Goal: Information Seeking & Learning: Learn about a topic

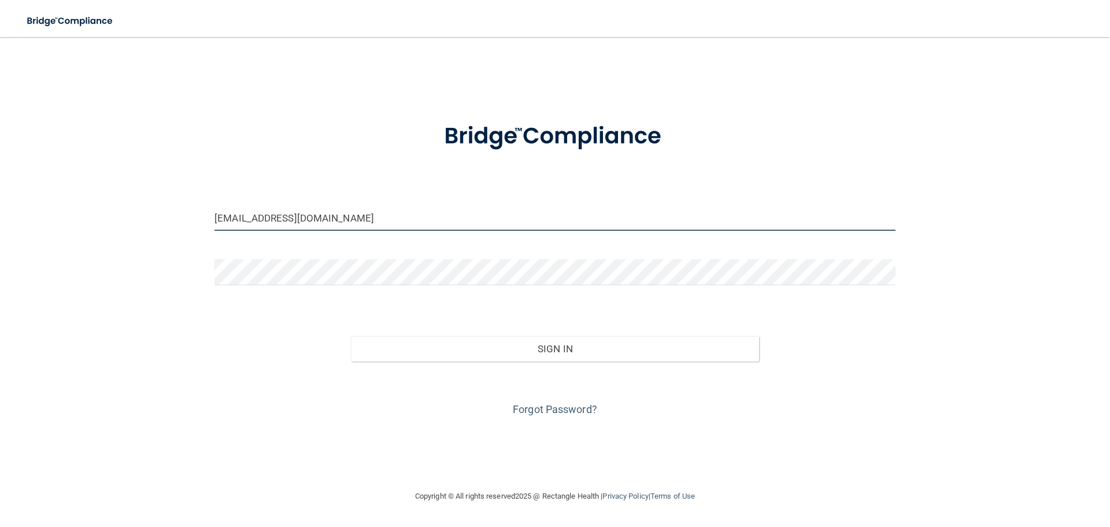
drag, startPoint x: 444, startPoint y: 219, endPoint x: 12, endPoint y: 142, distance: 438.7
click at [2, 142] on main "christa_horn718@hotmail.com Invalid email/password. You don't have permission t…" at bounding box center [555, 282] width 1110 height 490
type input "kaydeeg.24@gmail.com"
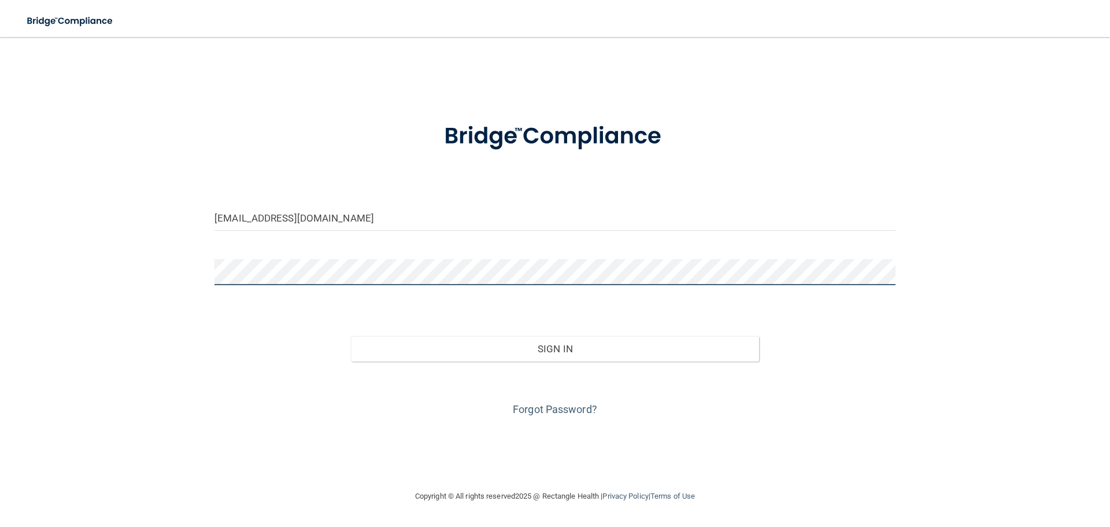
click at [351, 336] on button "Sign In" at bounding box center [555, 348] width 409 height 25
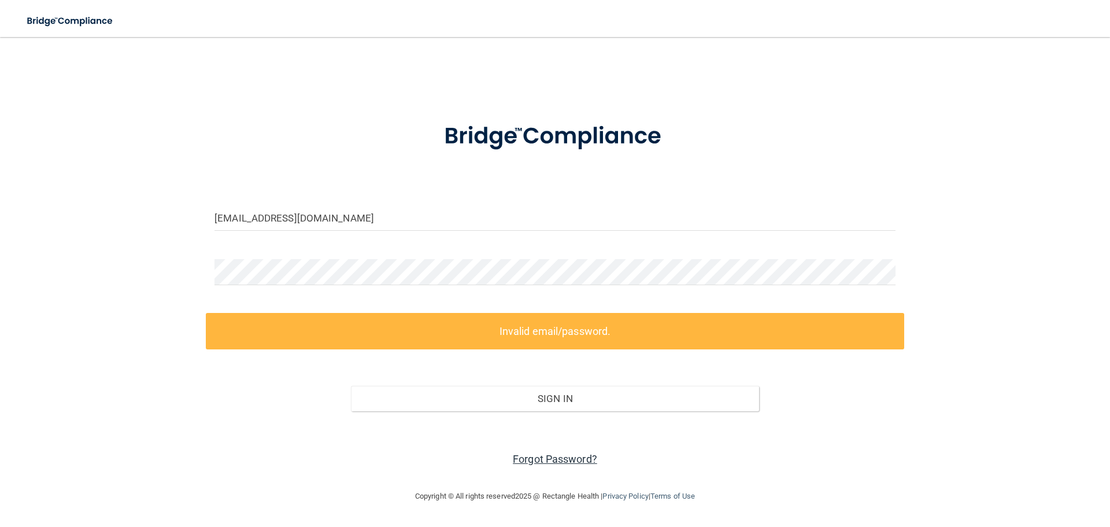
click at [536, 464] on link "Forgot Password?" at bounding box center [555, 459] width 84 height 12
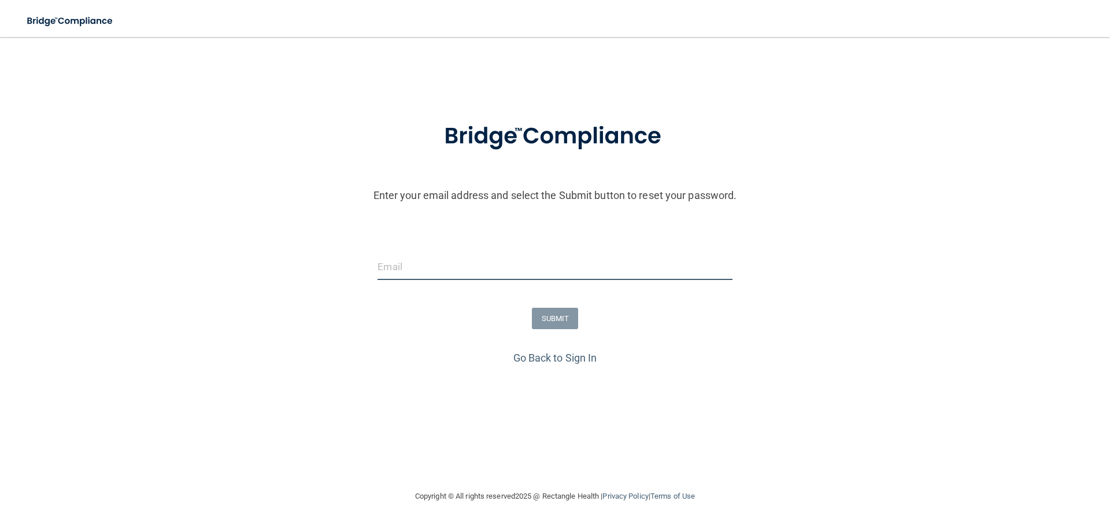
click at [557, 270] on input "email" at bounding box center [554, 267] width 354 height 26
type input "K"
type input "kaydeeg.24@gmail.com"
click at [562, 317] on button "SUBMIT" at bounding box center [555, 317] width 47 height 21
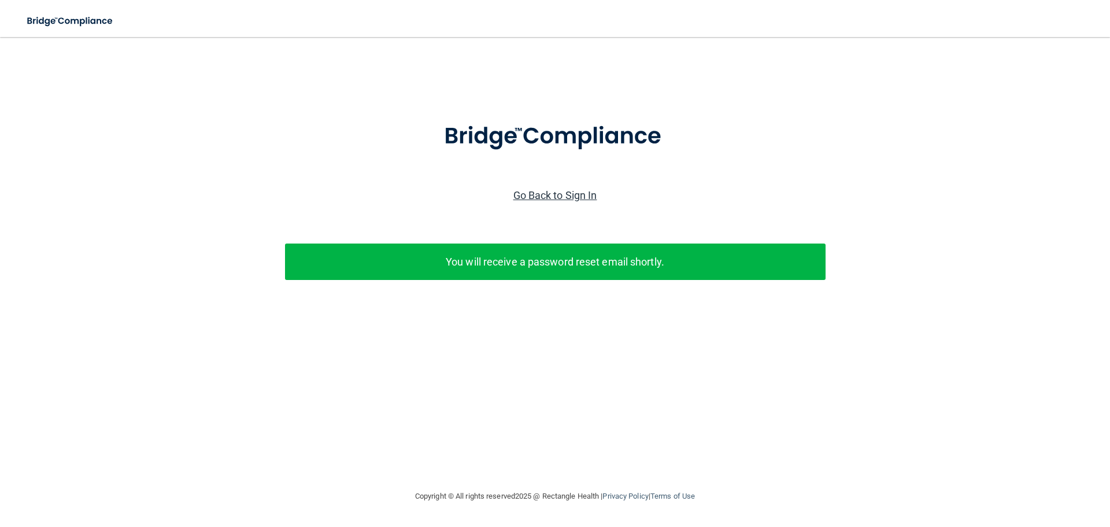
click at [579, 197] on link "Go Back to Sign In" at bounding box center [555, 195] width 84 height 12
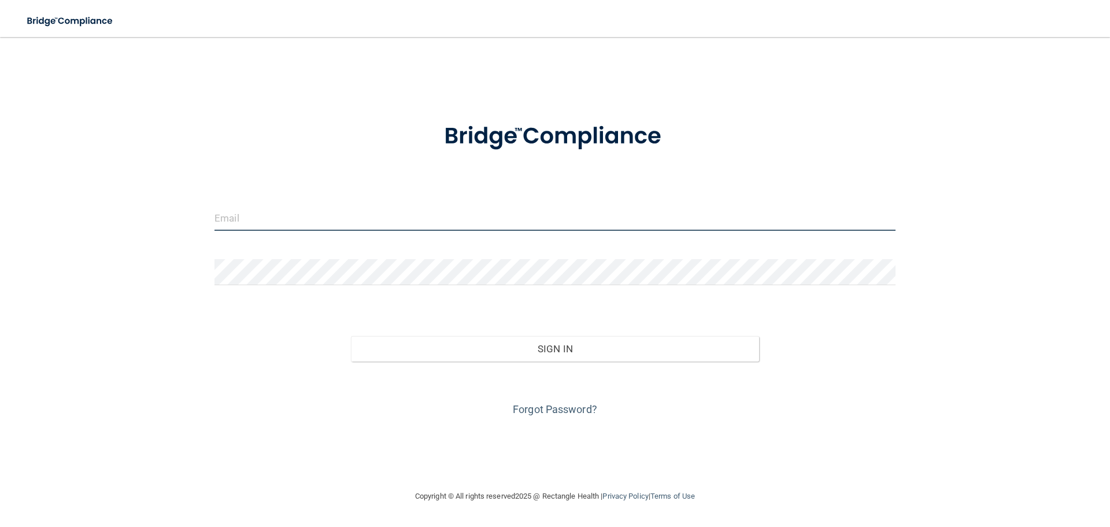
type input "christa_horn718@hotmail.com"
drag, startPoint x: 885, startPoint y: 213, endPoint x: 791, endPoint y: 214, distance: 94.2
click at [791, 214] on input "christa_horn718@hotmail.com" at bounding box center [554, 218] width 681 height 26
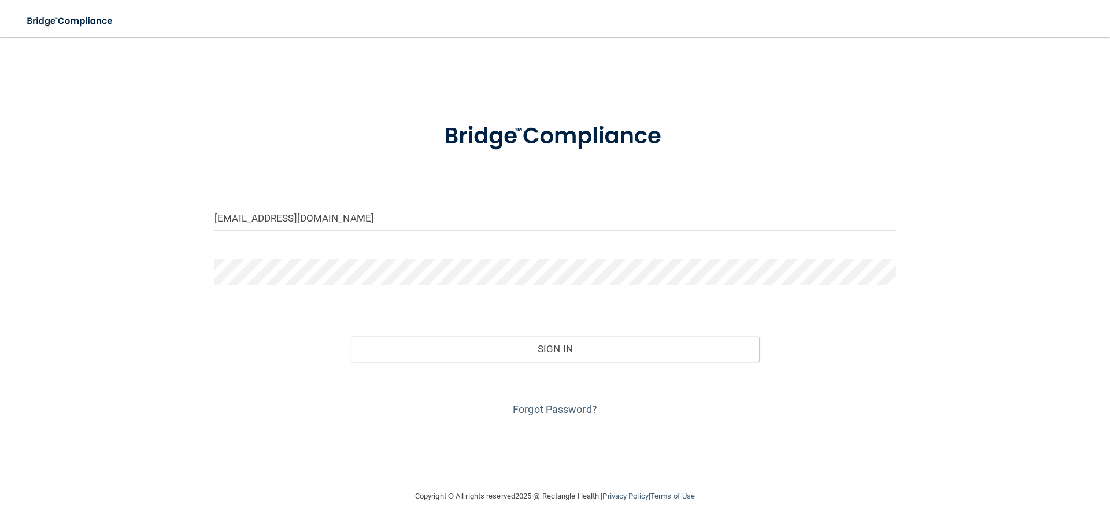
click at [822, 76] on div "christa_horn718@hotmail.com Invalid email/password. You don't have permission t…" at bounding box center [555, 263] width 1064 height 429
drag, startPoint x: 400, startPoint y: 214, endPoint x: 0, endPoint y: -14, distance: 460.8
click at [0, 0] on html "Toggle navigation Manage My Enterprise Manage My Location christa_horn718@hotma…" at bounding box center [555, 263] width 1110 height 527
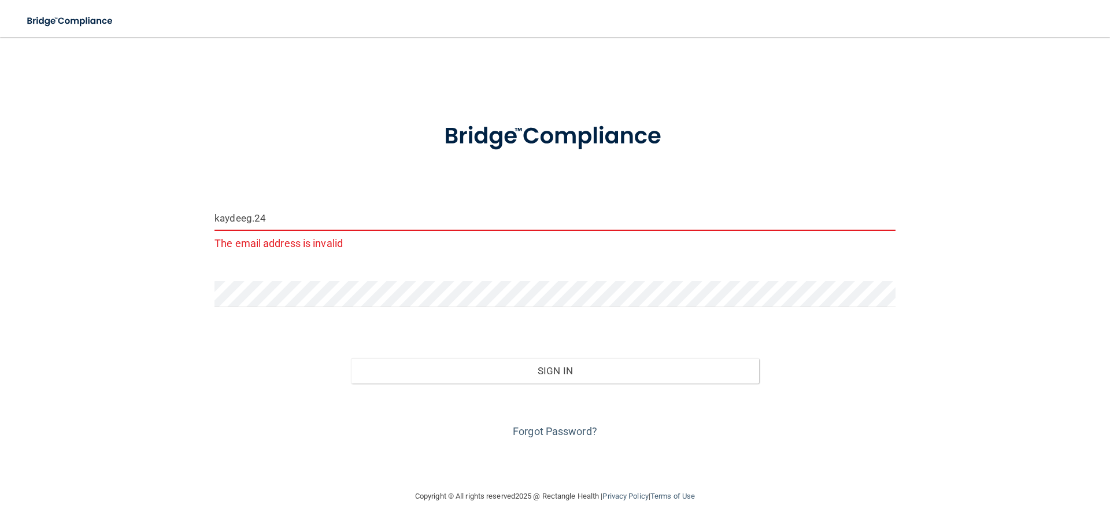
click at [351, 358] on button "Sign In" at bounding box center [555, 370] width 409 height 25
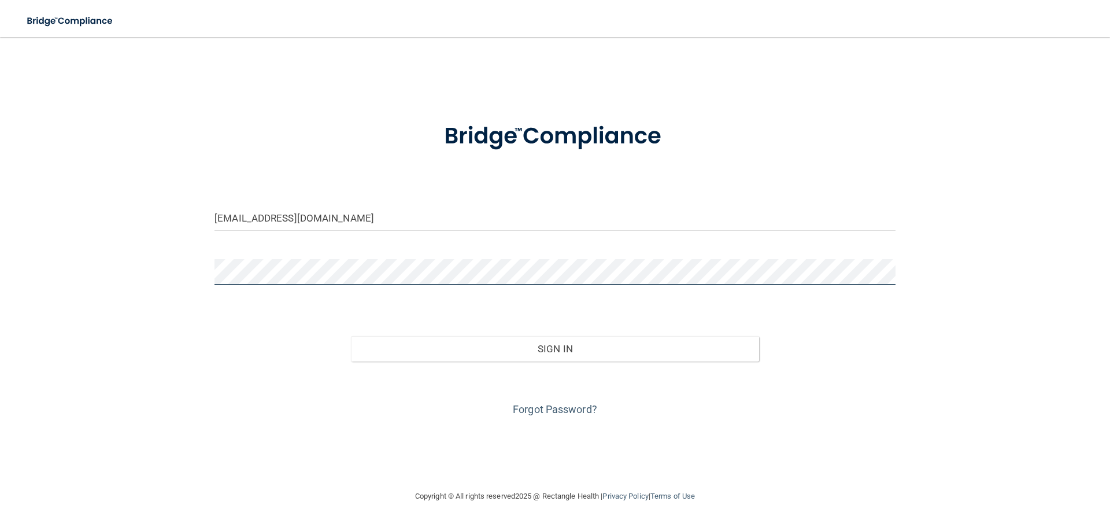
click at [0, 244] on main "kaydeeg.24@gmail.com Invalid email/password. You don't have permission to acces…" at bounding box center [555, 282] width 1110 height 490
click at [663, 252] on form "kaydeeg.24@gmail.com Invalid email/password. You don't have permission to acces…" at bounding box center [554, 262] width 681 height 312
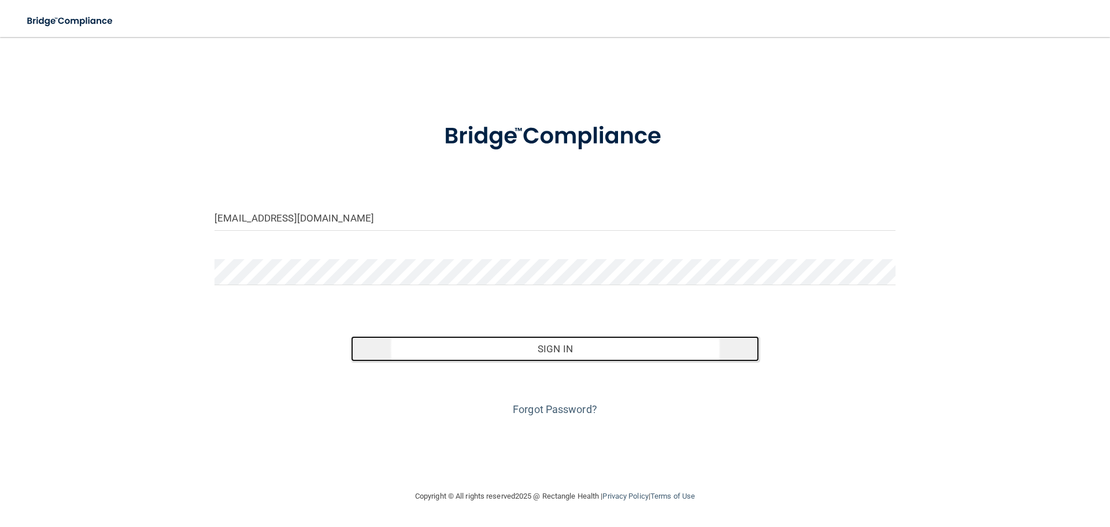
click at [612, 350] on button "Sign In" at bounding box center [555, 348] width 409 height 25
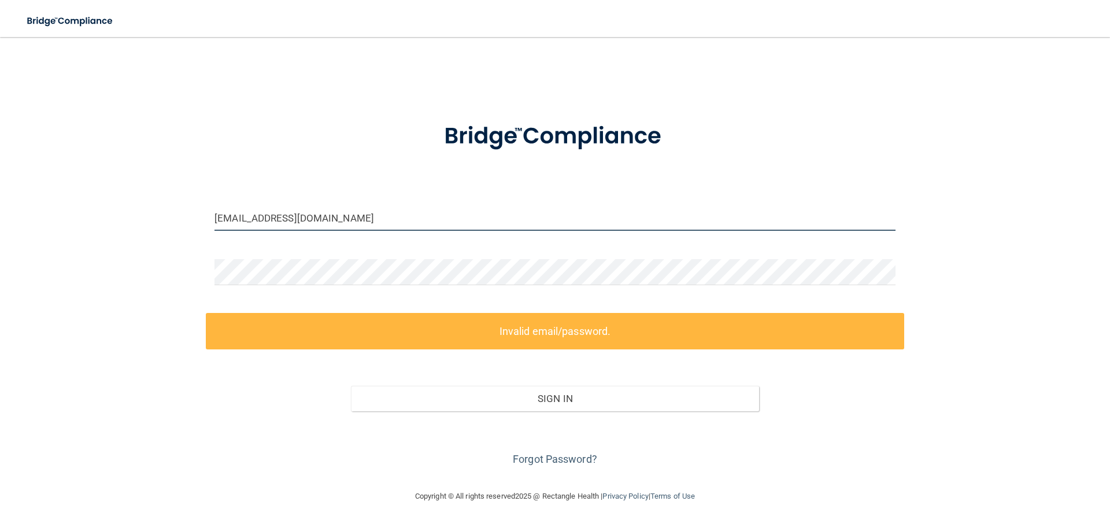
click at [220, 218] on input "kaydeeg.24@gmail.com" at bounding box center [554, 218] width 681 height 26
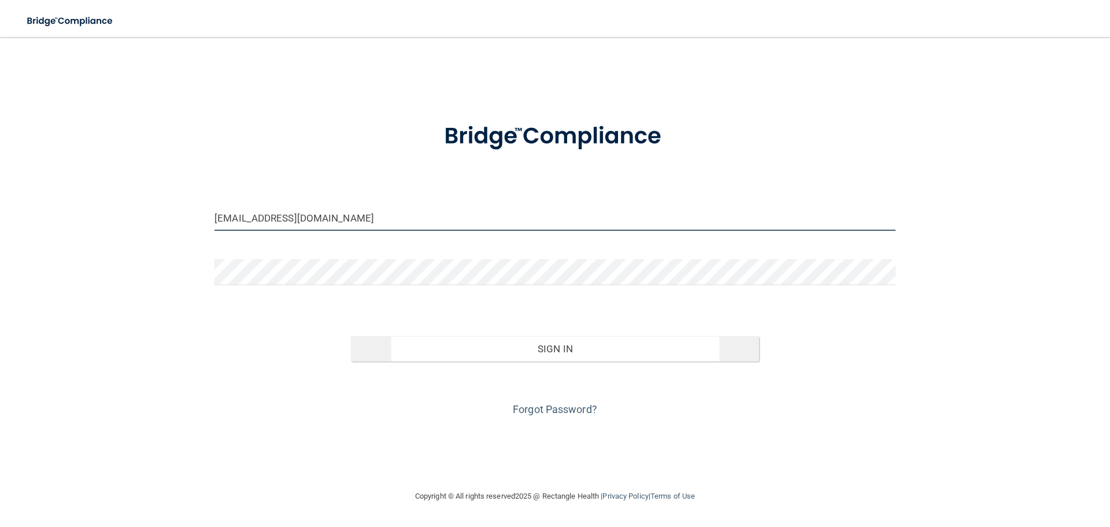
type input "daydeeg.24@gmail.com"
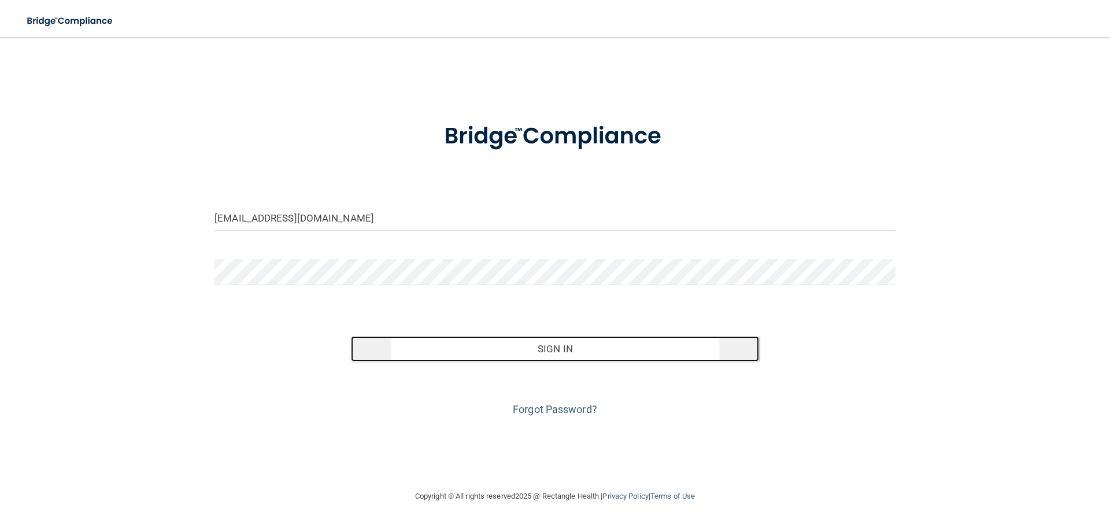
click at [588, 350] on button "Sign In" at bounding box center [555, 348] width 409 height 25
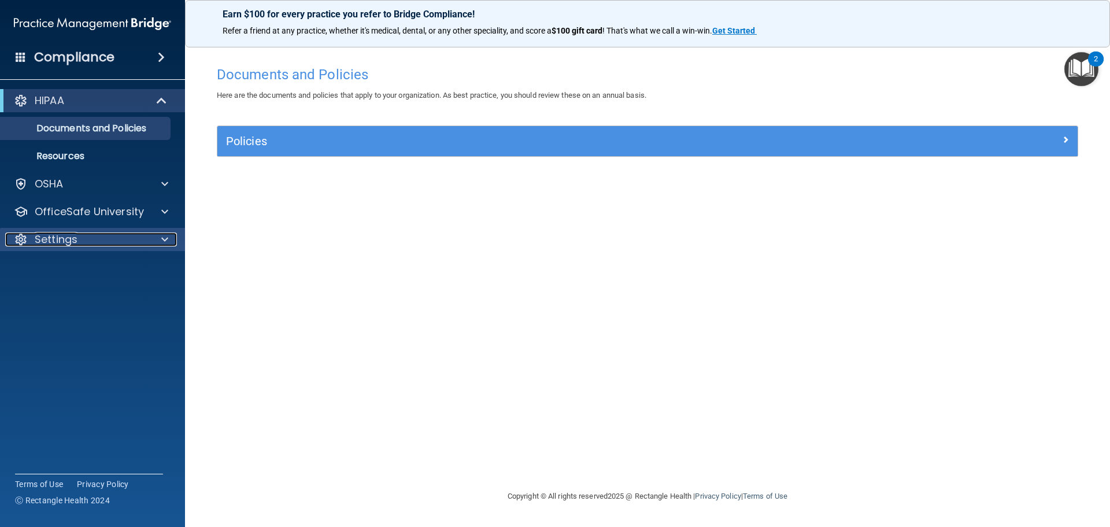
click at [76, 244] on p "Settings" at bounding box center [56, 239] width 43 height 14
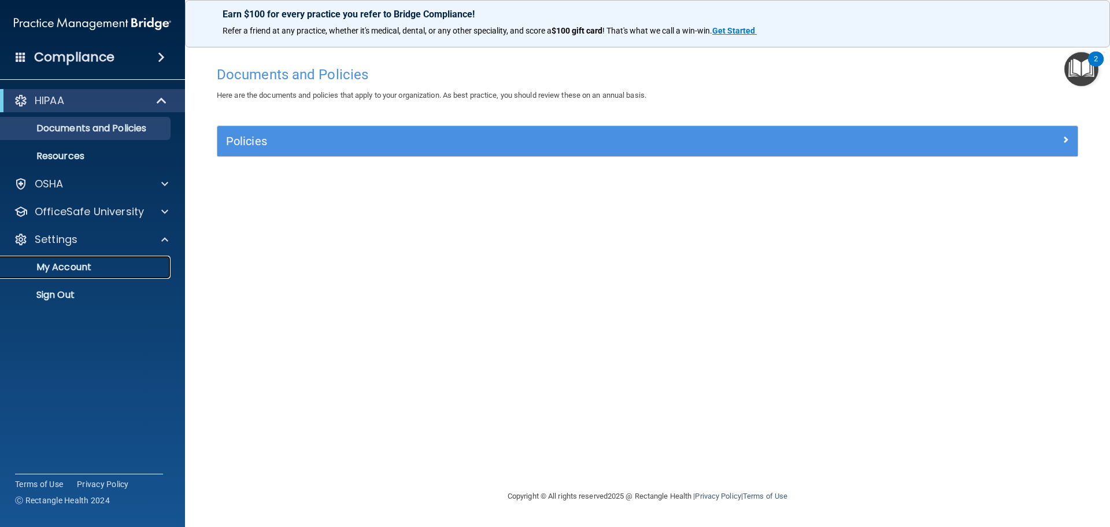
click at [83, 268] on p "My Account" at bounding box center [87, 267] width 158 height 12
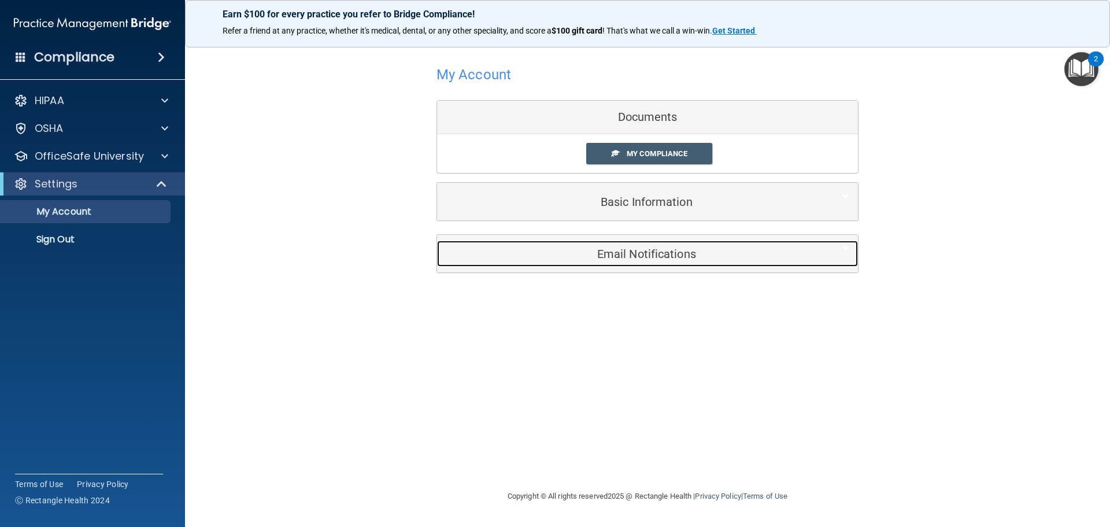
click at [648, 261] on div "Email Notifications" at bounding box center [630, 253] width 386 height 26
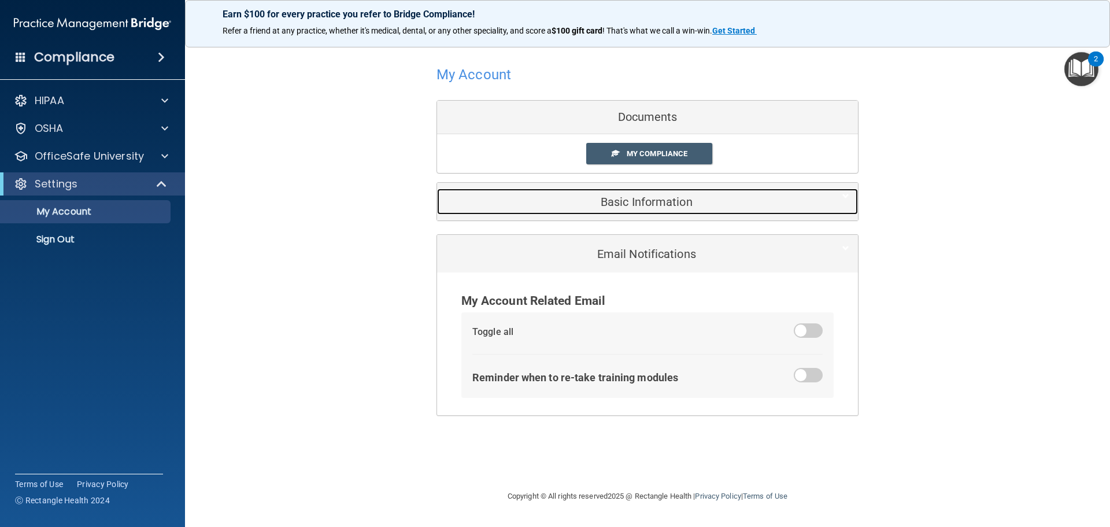
click at [632, 205] on h5 "Basic Information" at bounding box center [630, 201] width 368 height 13
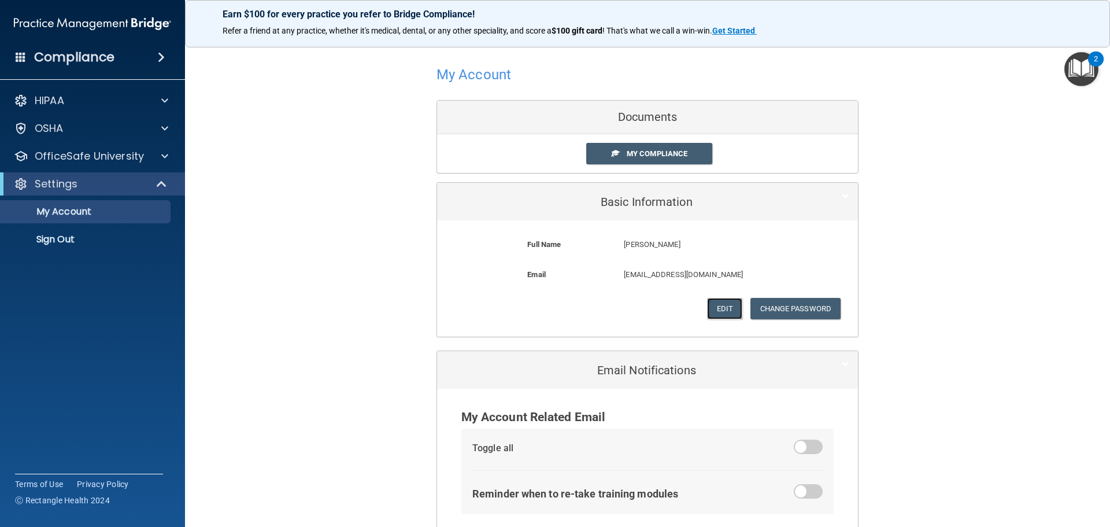
click at [721, 306] on button "Edit" at bounding box center [724, 308] width 35 height 21
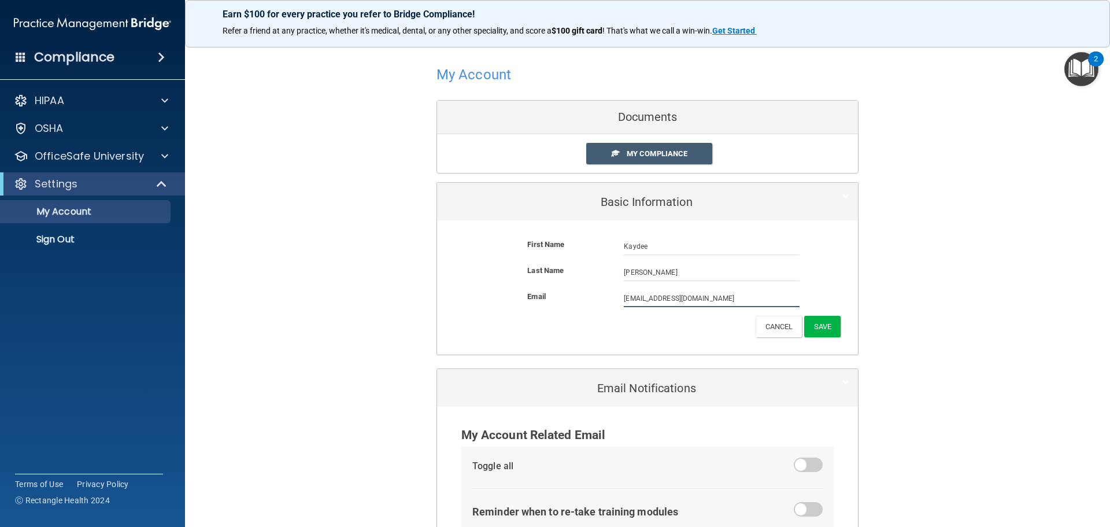
click at [624, 297] on input "daydeeg.24@gmail.com" at bounding box center [712, 298] width 176 height 17
click at [816, 328] on button "Save" at bounding box center [822, 328] width 36 height 21
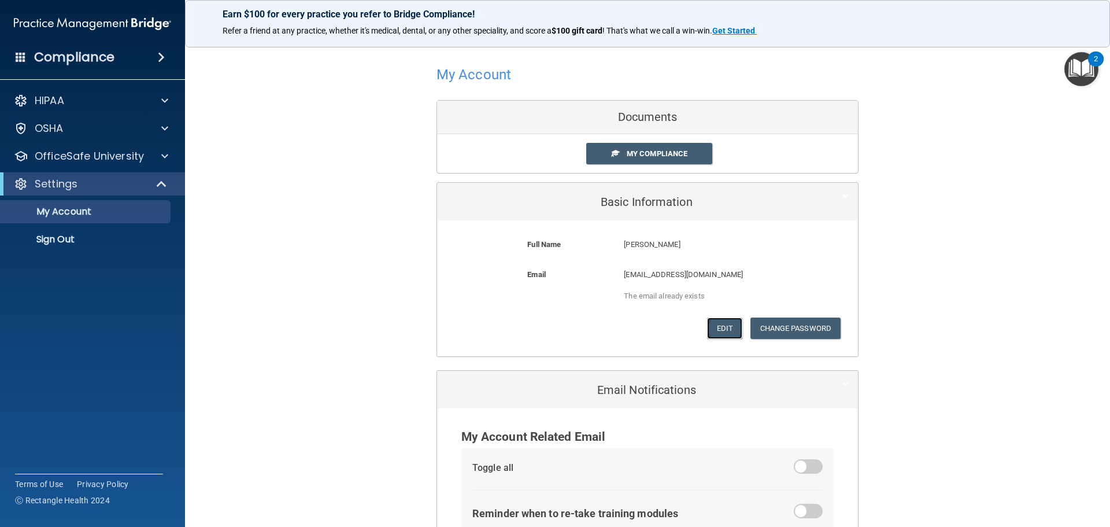
click at [721, 323] on button "Edit" at bounding box center [724, 327] width 35 height 21
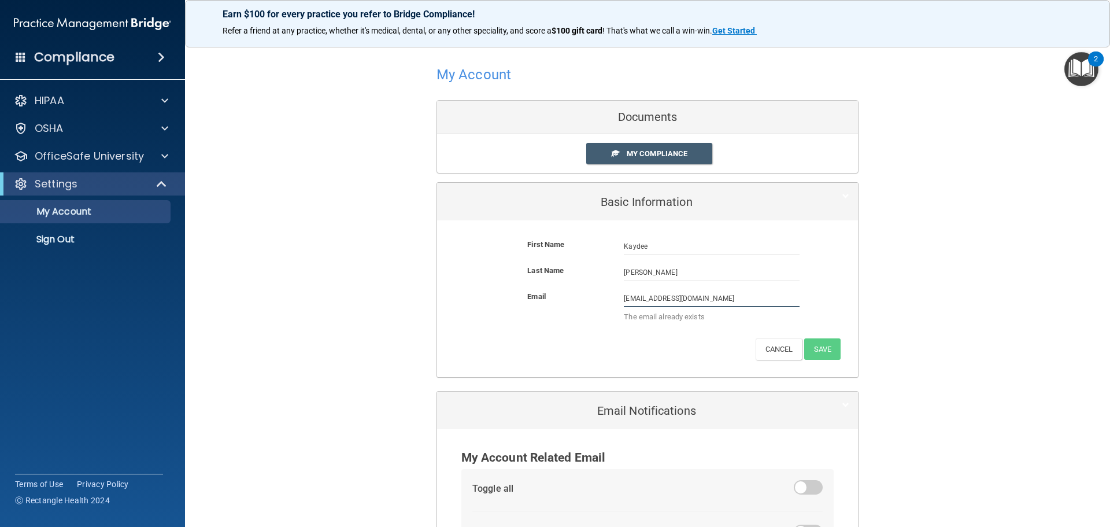
drag, startPoint x: 620, startPoint y: 297, endPoint x: 655, endPoint y: 297, distance: 35.3
click at [655, 297] on input "daydeeg.24@gmail.com" at bounding box center [712, 298] width 176 height 17
type input "[EMAIL_ADDRESS][DOMAIN_NAME]"
click at [832, 350] on div "First Name Kaydee Zwieg Kaydee Last Name Zwieg Email kaydeezwieg@gmail.com kayd…" at bounding box center [647, 298] width 421 height 157
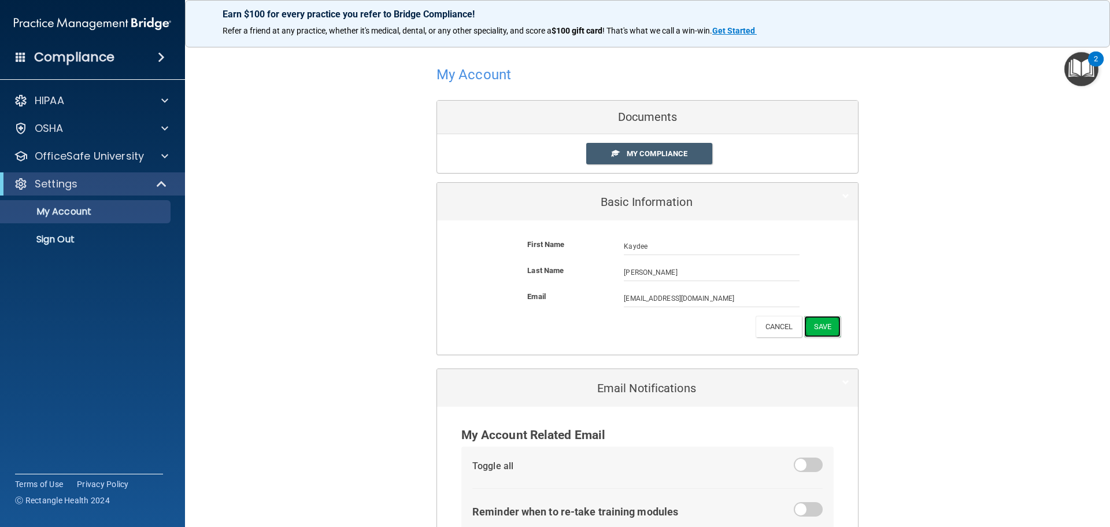
click at [814, 331] on button "Save" at bounding box center [822, 326] width 36 height 21
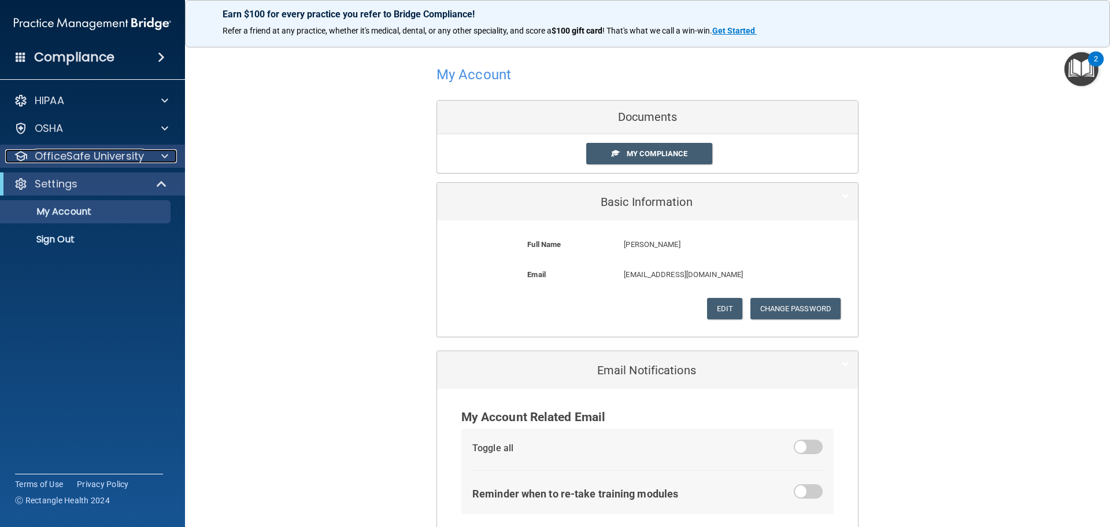
click at [60, 153] on p "OfficeSafe University" at bounding box center [89, 156] width 109 height 14
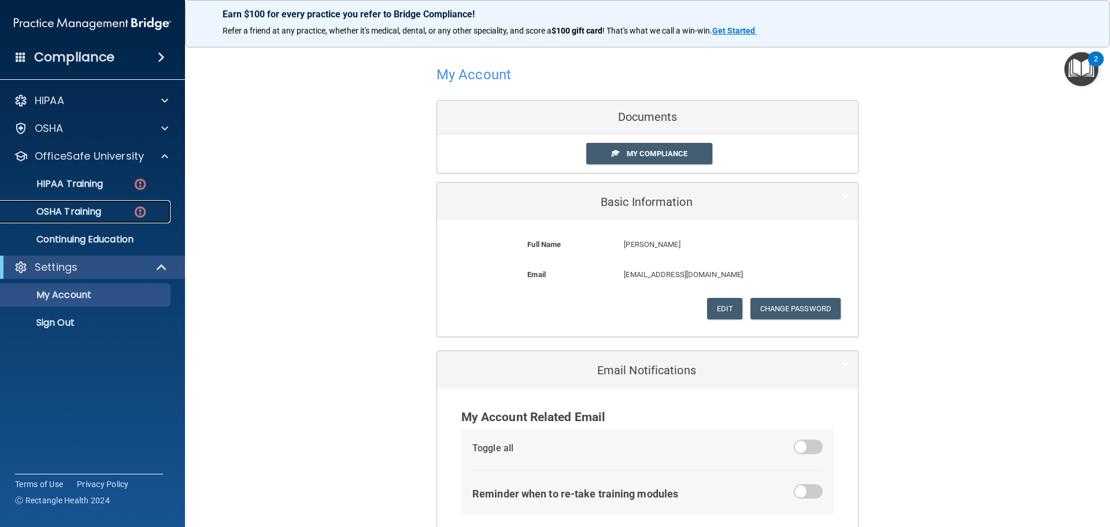
click at [146, 205] on img at bounding box center [140, 212] width 14 height 14
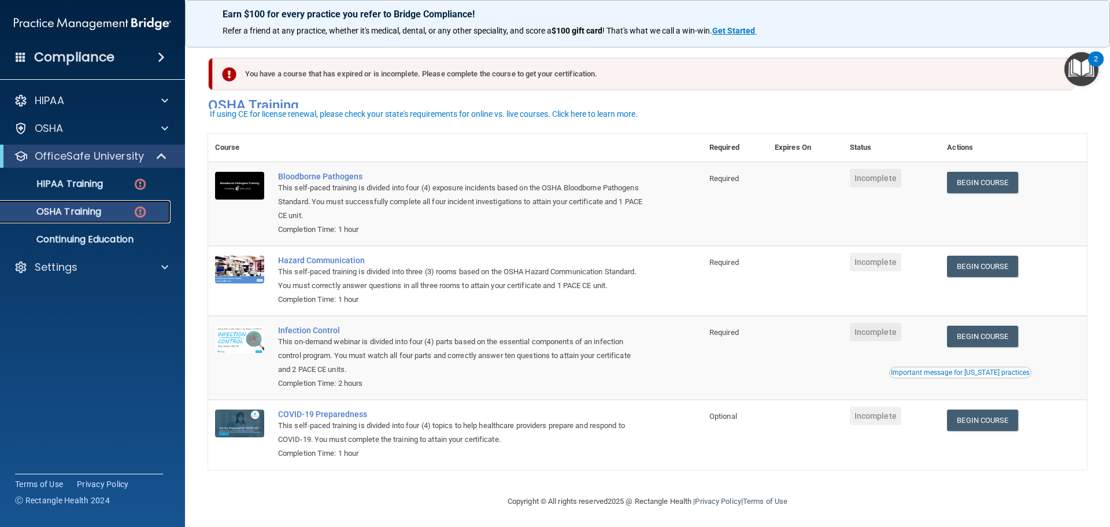
scroll to position [19, 0]
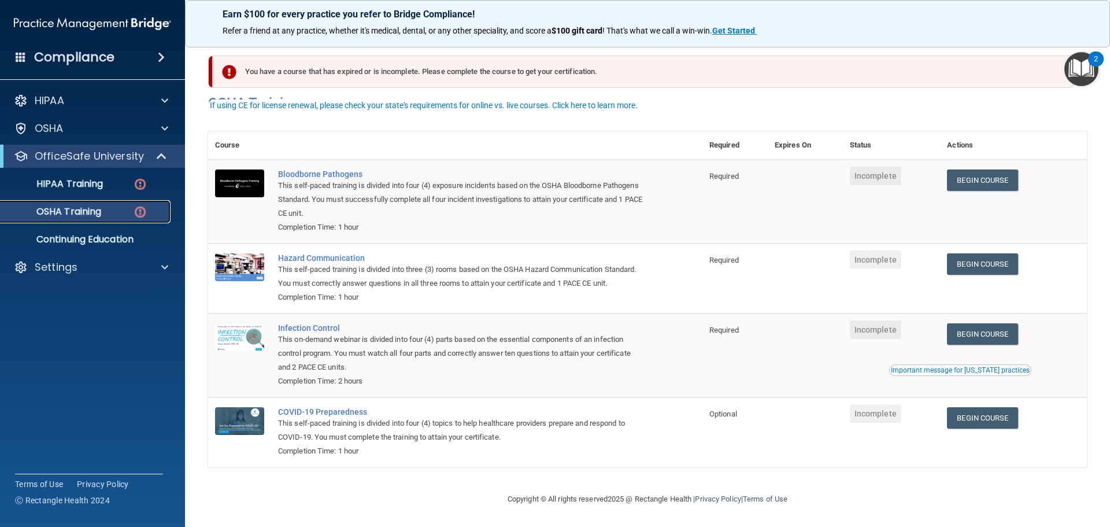
click at [138, 213] on img at bounding box center [140, 212] width 14 height 14
click at [999, 169] on link "Begin Course" at bounding box center [982, 179] width 71 height 21
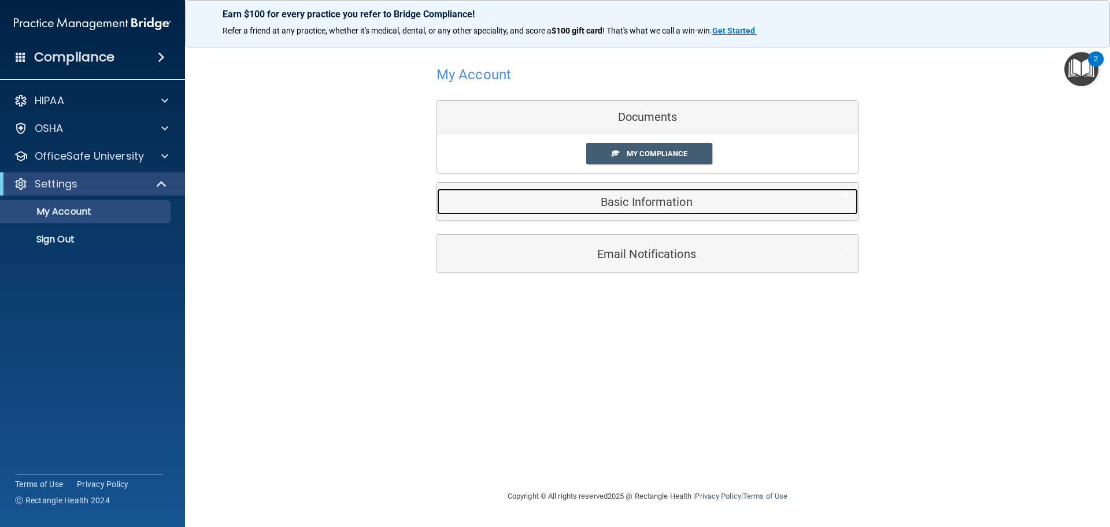
click at [661, 211] on div "Basic Information" at bounding box center [630, 201] width 386 height 26
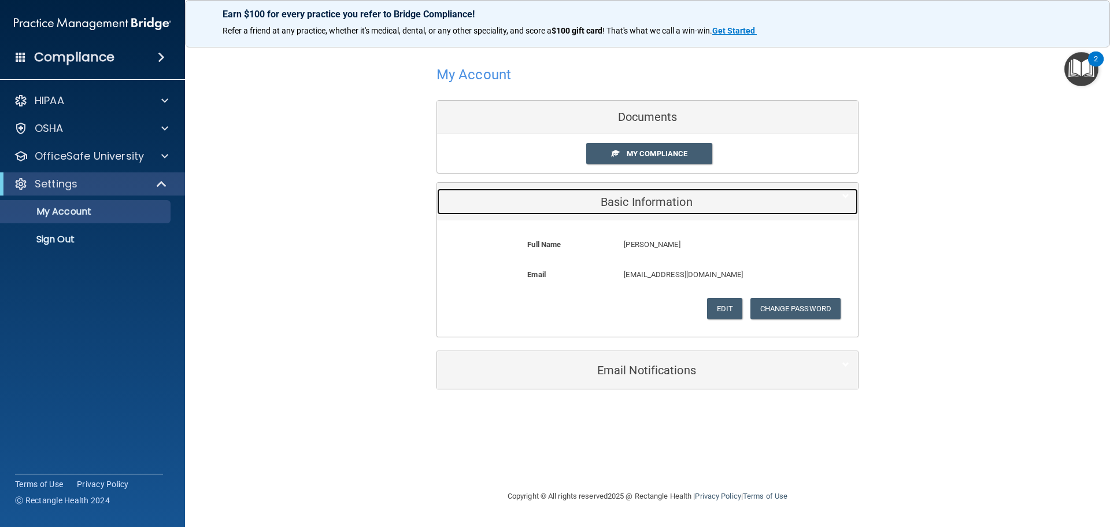
click at [661, 211] on div "Basic Information" at bounding box center [630, 201] width 386 height 26
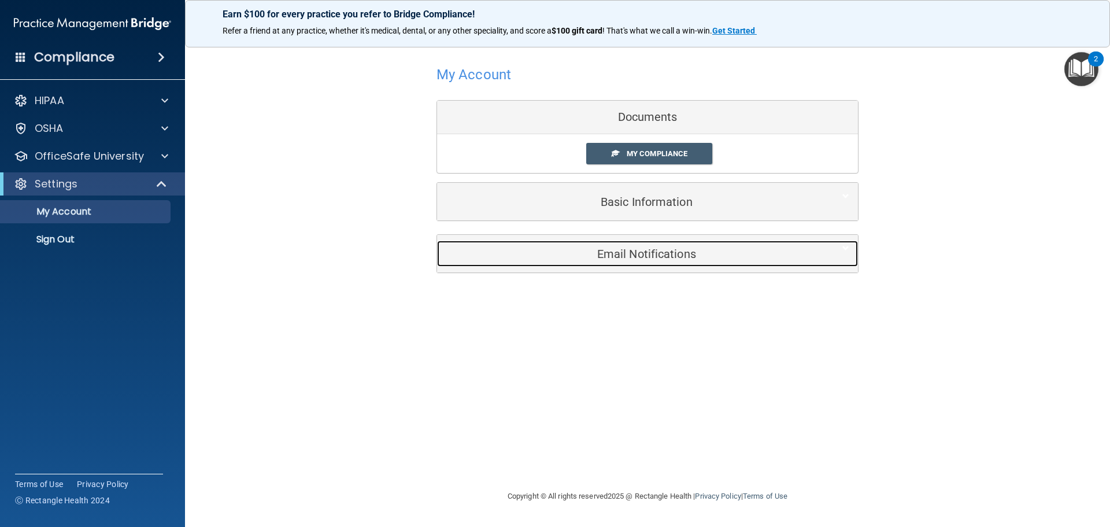
click at [662, 256] on h5 "Email Notifications" at bounding box center [630, 253] width 368 height 13
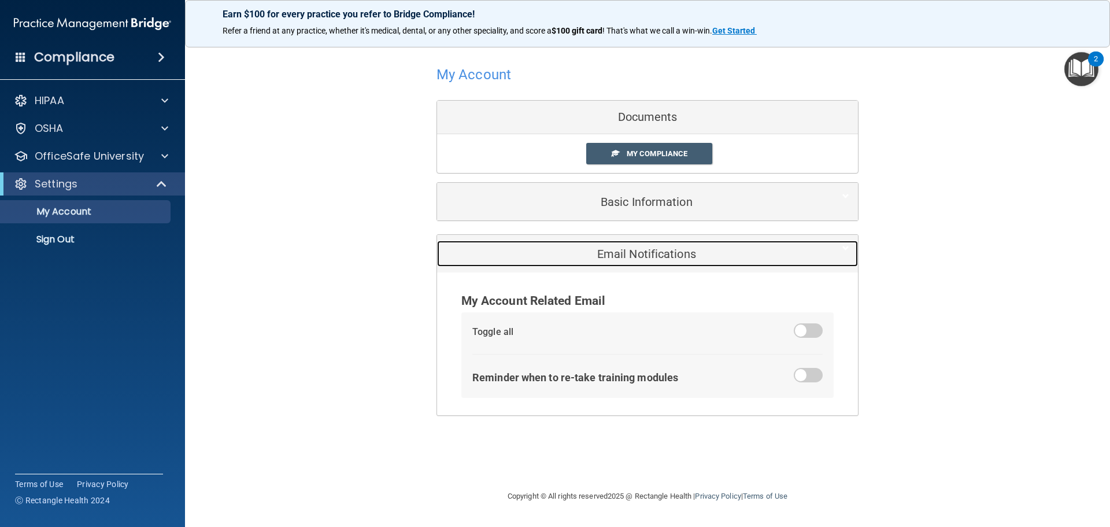
click at [662, 256] on h5 "Email Notifications" at bounding box center [630, 253] width 368 height 13
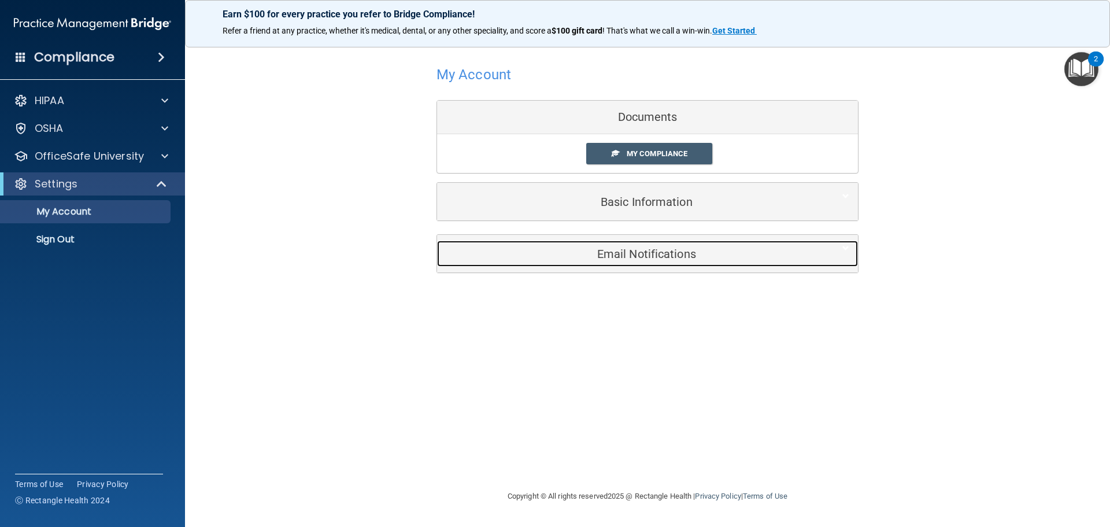
click at [664, 253] on h5 "Email Notifications" at bounding box center [630, 253] width 368 height 13
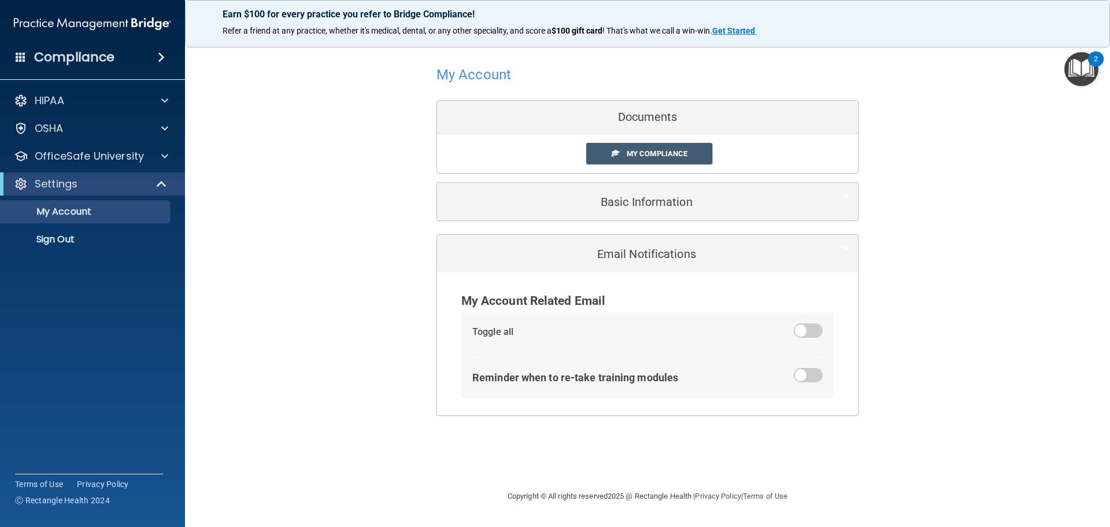
click at [813, 377] on span at bounding box center [808, 375] width 29 height 14
click at [801, 377] on input "checkbox" at bounding box center [801, 377] width 0 height 0
click at [640, 148] on link "My Compliance" at bounding box center [649, 153] width 127 height 21
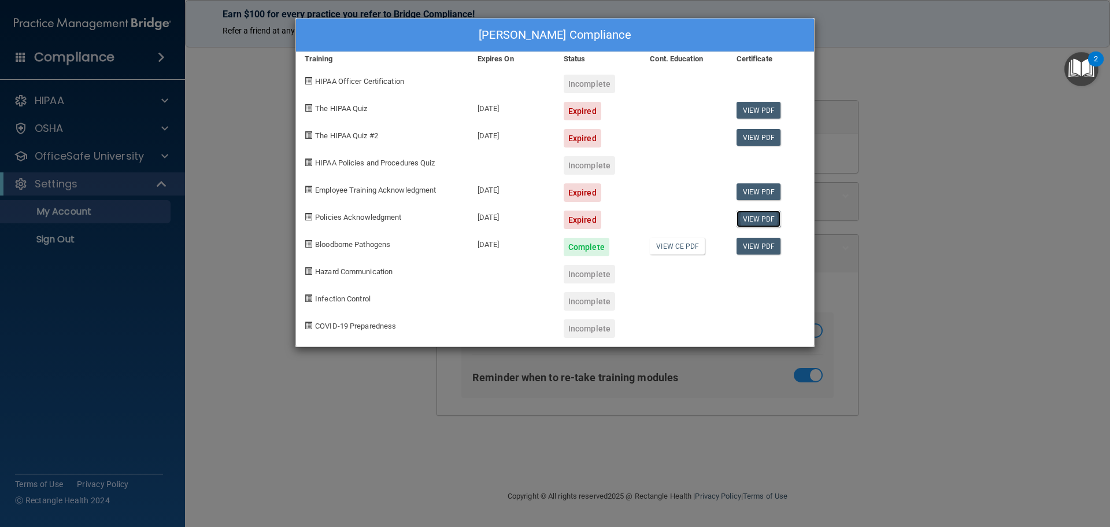
click at [754, 223] on link "View PDF" at bounding box center [758, 218] width 45 height 17
click at [684, 249] on link "View CE PDF" at bounding box center [677, 246] width 55 height 17
click at [307, 106] on span at bounding box center [309, 108] width 8 height 8
click at [325, 104] on span "The HIPAA Quiz" at bounding box center [341, 108] width 52 height 9
click at [347, 127] on div "The HIPAA Quiz #2" at bounding box center [382, 133] width 173 height 27
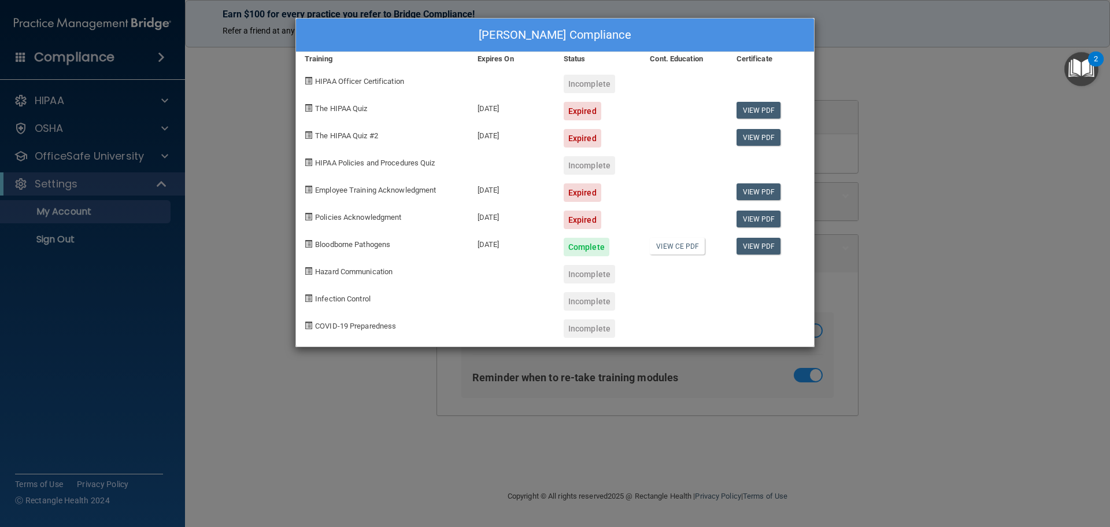
click at [877, 322] on div "Kaydee Zwieg's Compliance Training Expires On Status Cont. Education Certificat…" at bounding box center [555, 263] width 1110 height 527
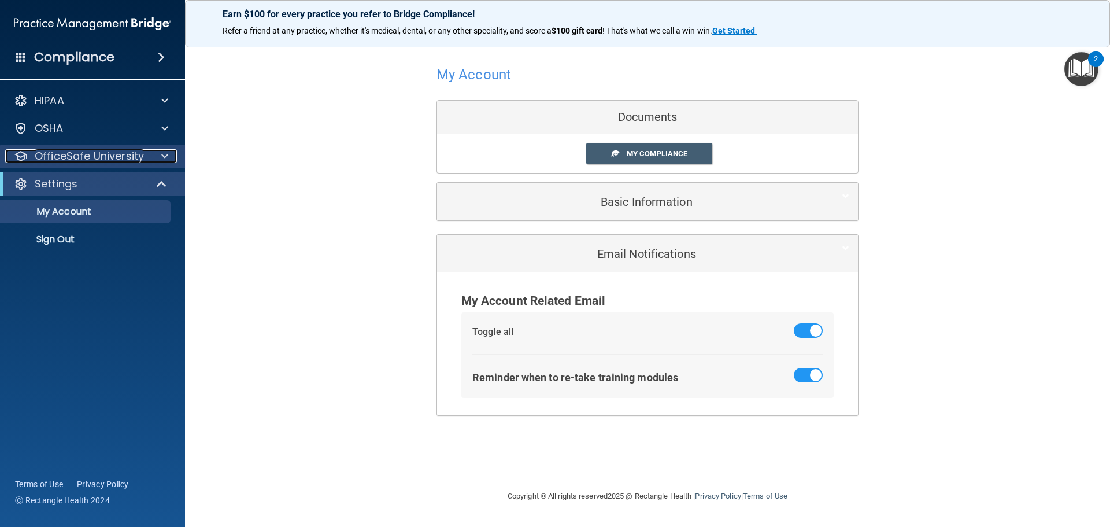
click at [53, 159] on p "OfficeSafe University" at bounding box center [89, 156] width 109 height 14
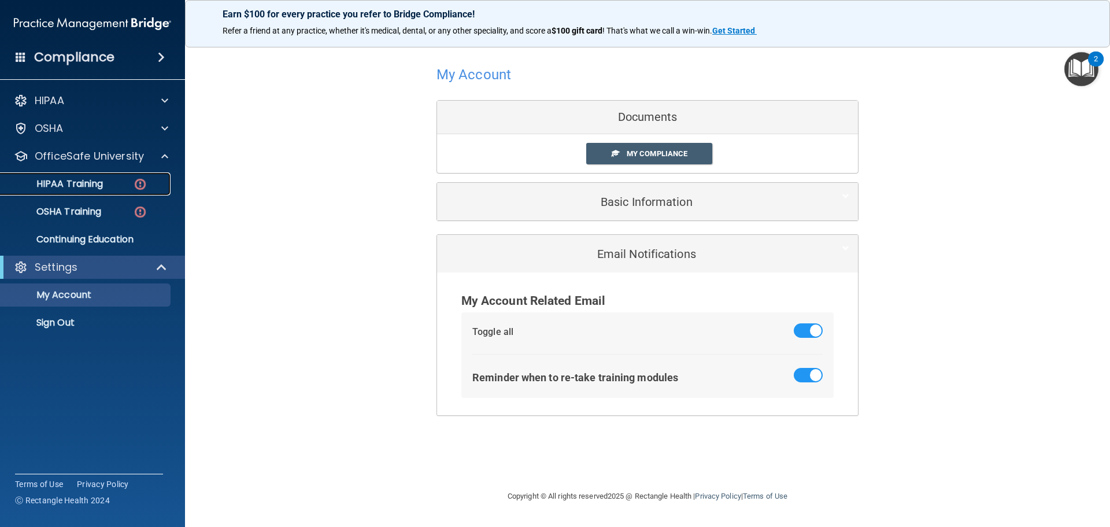
click at [71, 184] on p "HIPAA Training" at bounding box center [55, 184] width 95 height 12
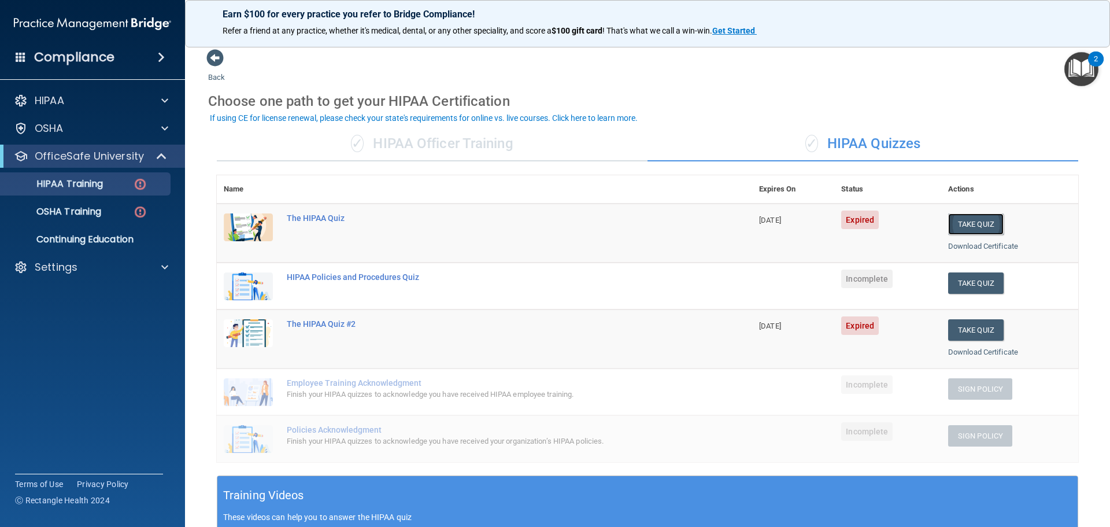
click at [978, 224] on button "Take Quiz" at bounding box center [975, 223] width 55 height 21
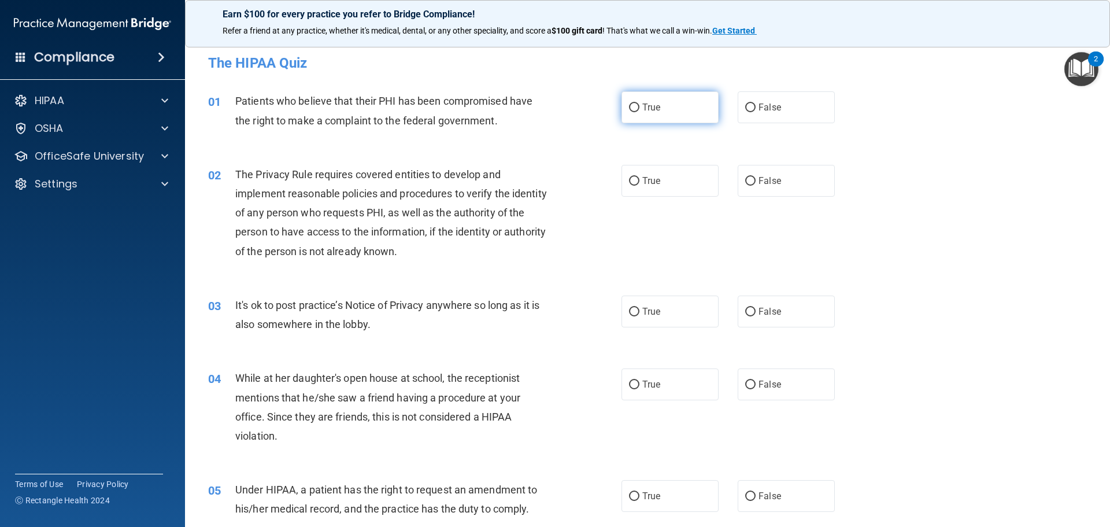
click at [629, 108] on input "True" at bounding box center [634, 107] width 10 height 9
radio input "true"
click at [632, 183] on input "True" at bounding box center [634, 181] width 10 height 9
radio input "true"
click at [628, 317] on label "True" at bounding box center [669, 311] width 97 height 32
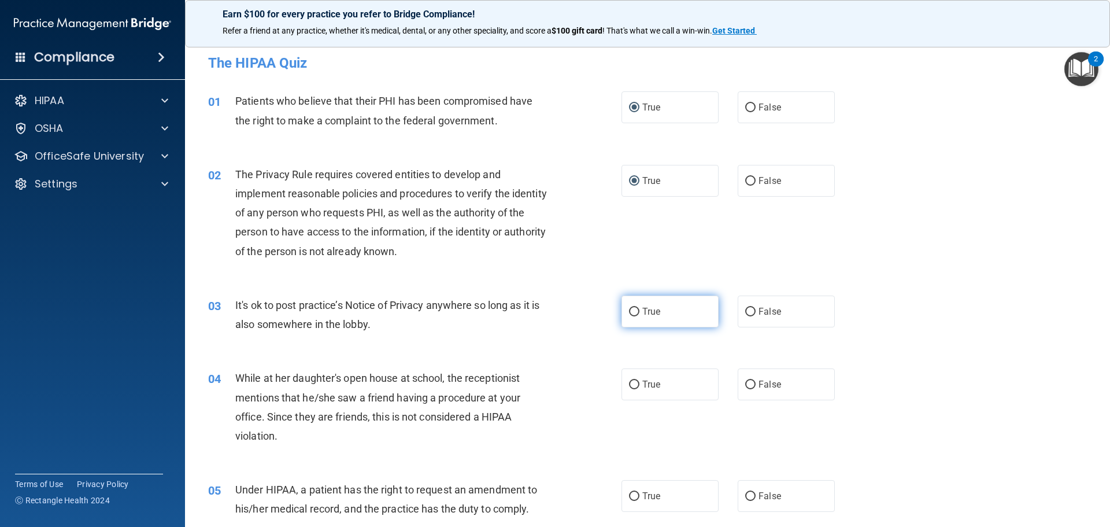
click at [629, 316] on input "True" at bounding box center [634, 311] width 10 height 9
radio input "true"
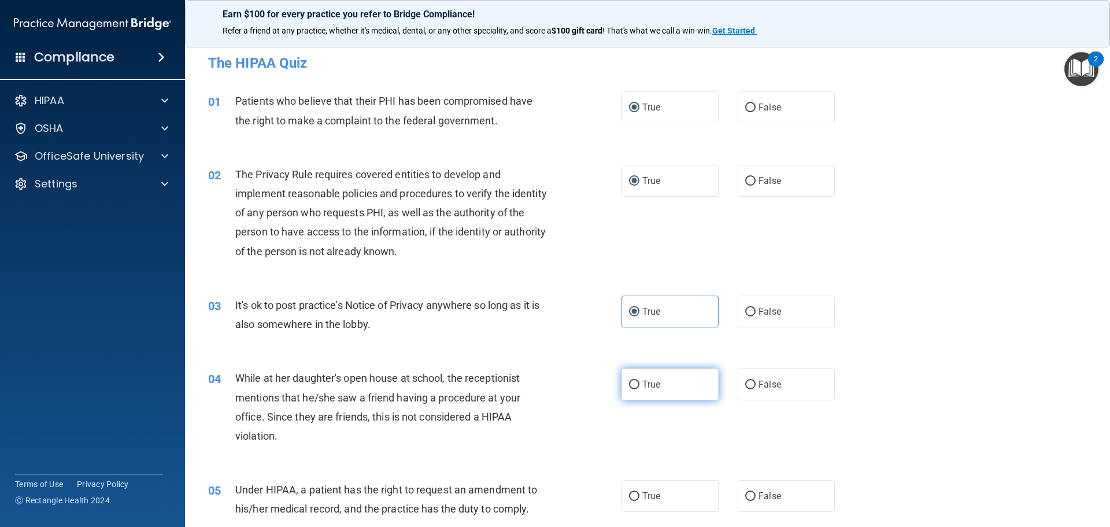
click at [635, 381] on input "True" at bounding box center [634, 384] width 10 height 9
radio input "true"
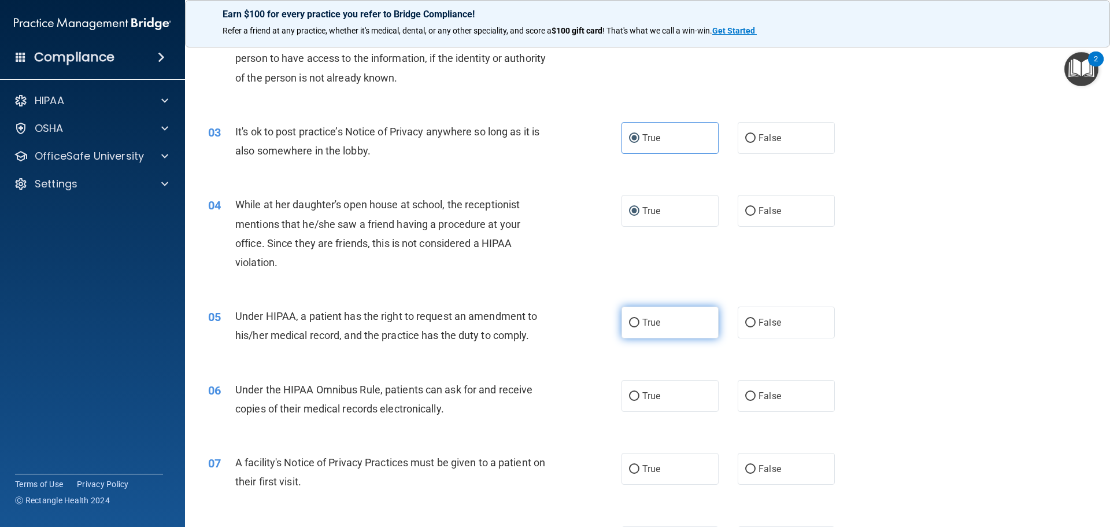
click at [635, 331] on label "True" at bounding box center [669, 322] width 97 height 32
click at [635, 327] on input "True" at bounding box center [634, 322] width 10 height 9
radio input "true"
drag, startPoint x: 642, startPoint y: 386, endPoint x: 650, endPoint y: 422, distance: 36.7
click at [642, 388] on label "True" at bounding box center [669, 396] width 97 height 32
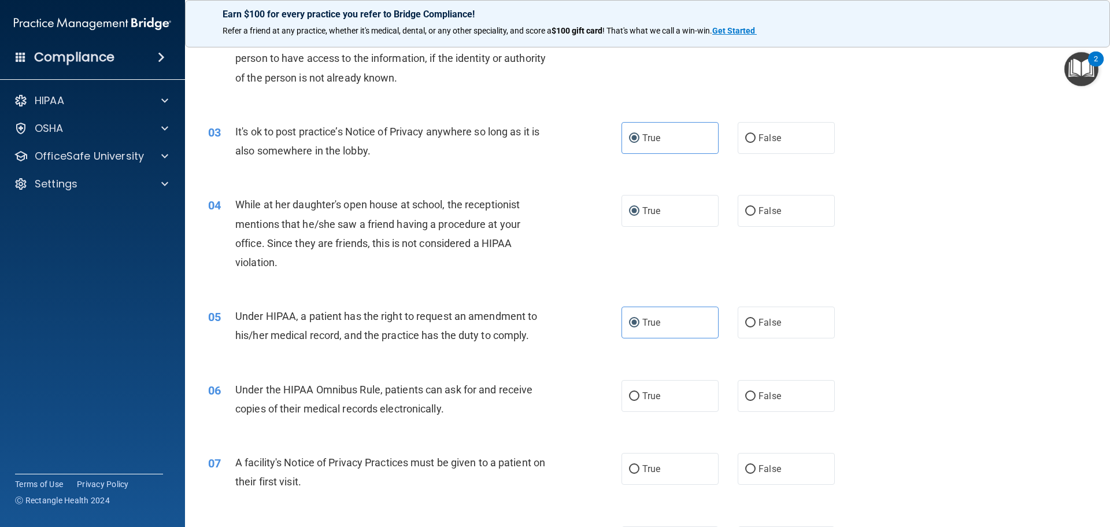
click at [639, 392] on input "True" at bounding box center [634, 396] width 10 height 9
radio input "true"
click at [658, 458] on label "True" at bounding box center [669, 469] width 97 height 32
click at [639, 465] on input "True" at bounding box center [634, 469] width 10 height 9
radio input "true"
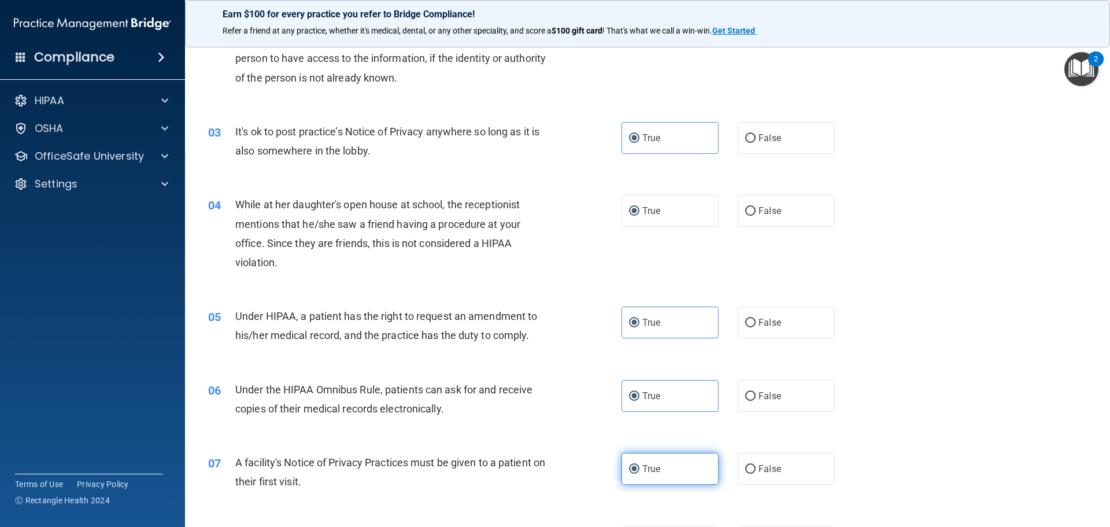
scroll to position [347, 0]
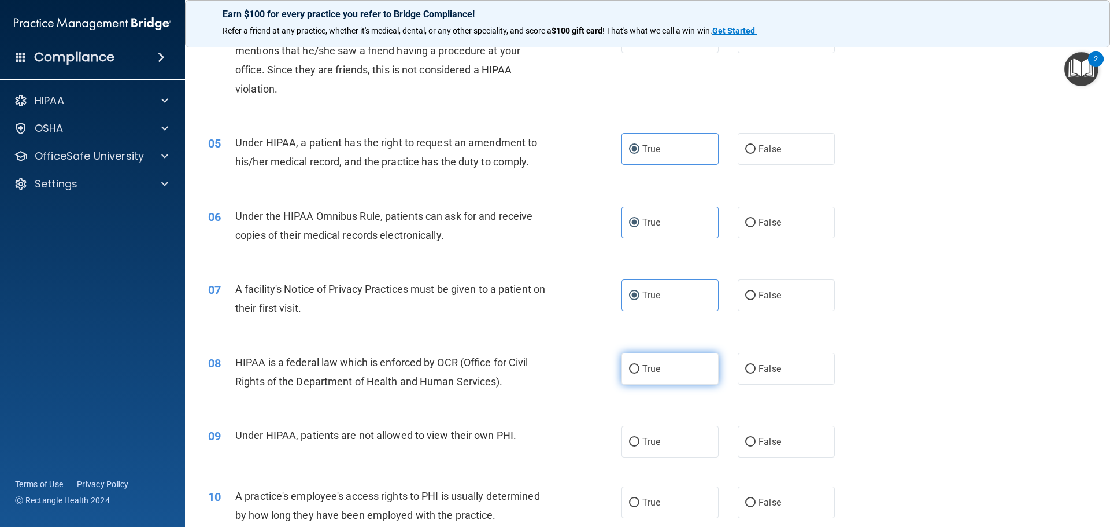
click at [664, 368] on label "True" at bounding box center [669, 369] width 97 height 32
click at [639, 368] on input "True" at bounding box center [634, 369] width 10 height 9
radio input "true"
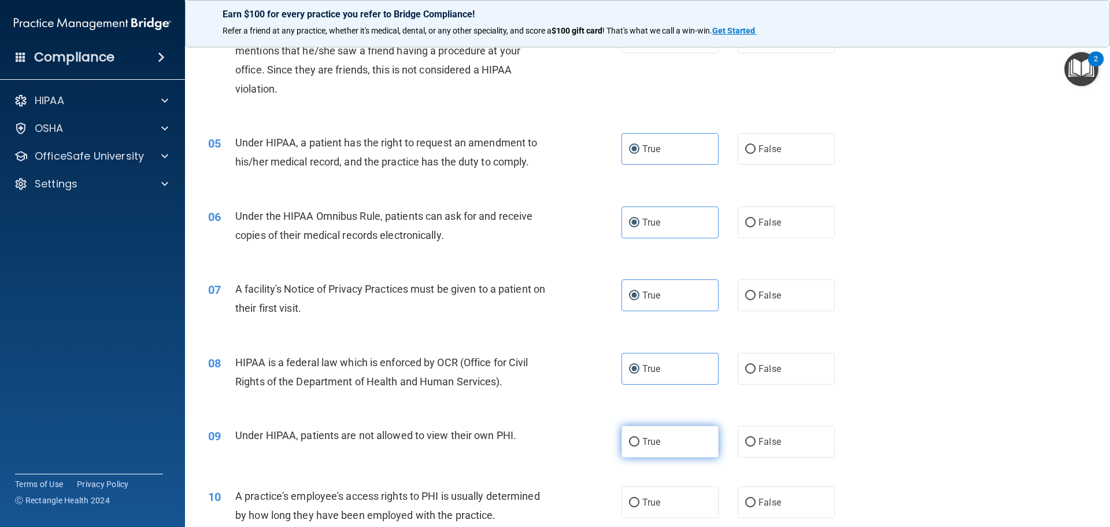
click at [677, 443] on label "True" at bounding box center [669, 441] width 97 height 32
click at [639, 443] on input "True" at bounding box center [634, 442] width 10 height 9
radio input "true"
click at [667, 492] on label "True" at bounding box center [669, 502] width 97 height 32
click at [639, 498] on input "True" at bounding box center [634, 502] width 10 height 9
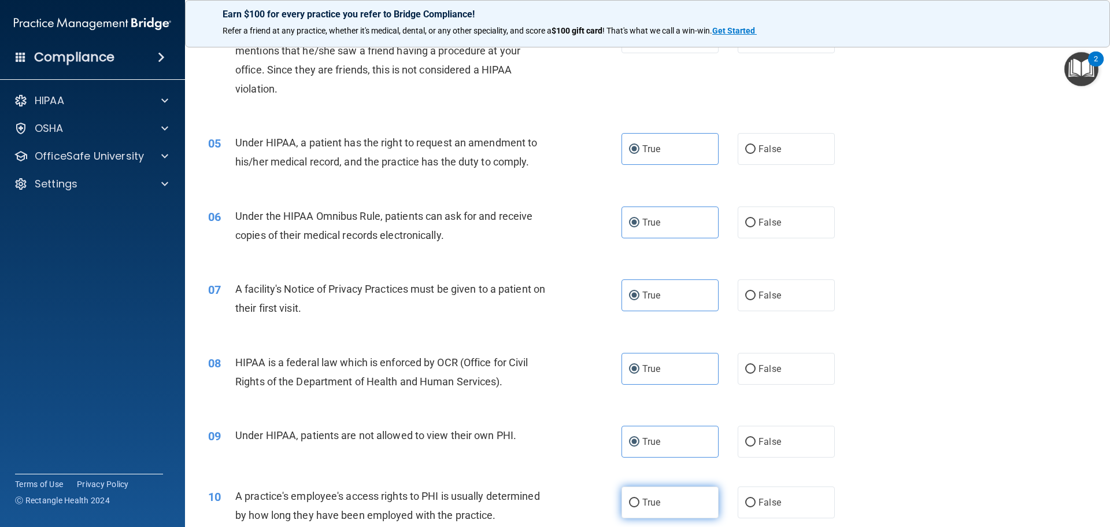
radio input "true"
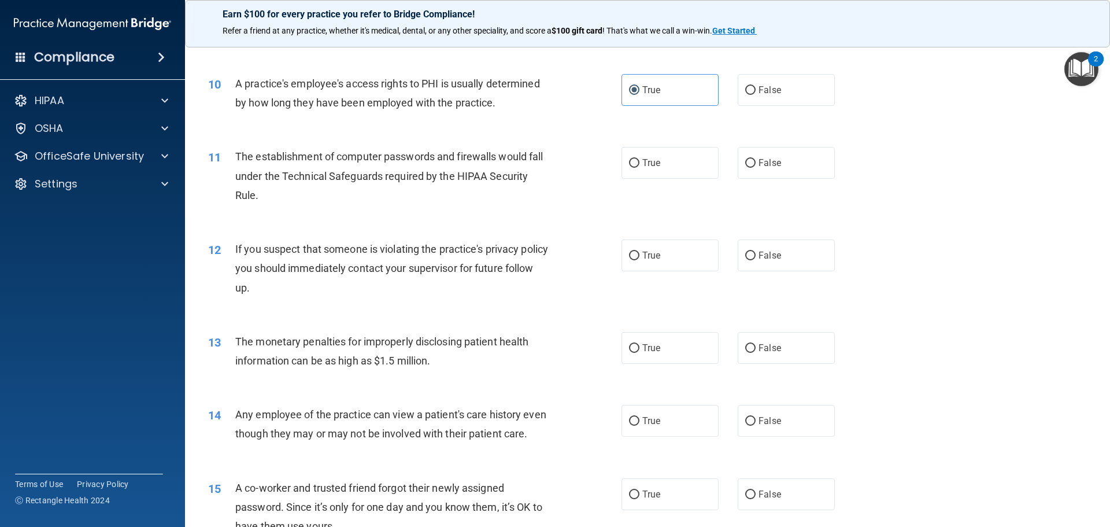
scroll to position [751, 0]
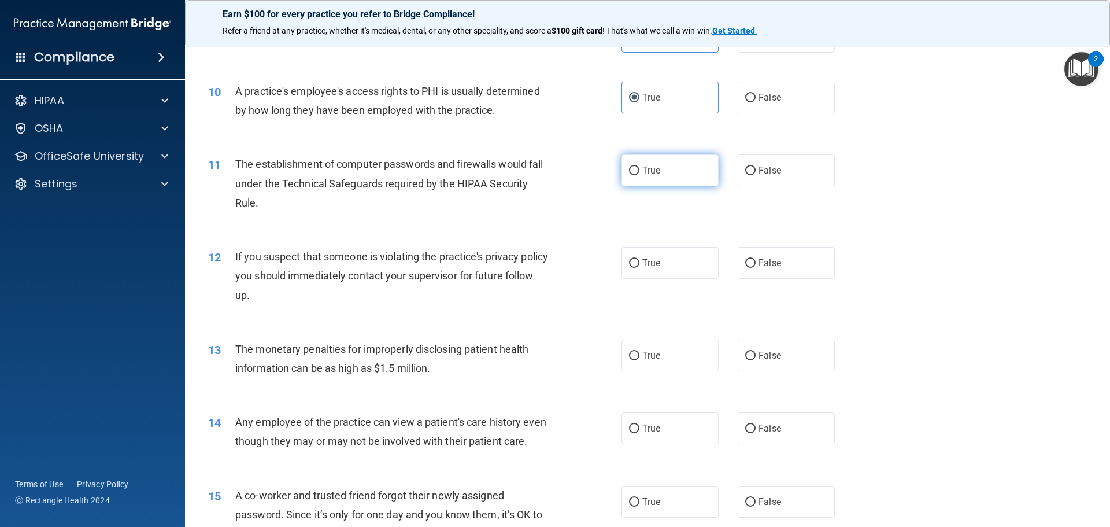
click at [668, 165] on label "True" at bounding box center [669, 170] width 97 height 32
click at [639, 166] on input "True" at bounding box center [634, 170] width 10 height 9
radio input "true"
drag, startPoint x: 682, startPoint y: 261, endPoint x: 682, endPoint y: 276, distance: 14.4
click at [682, 265] on label "True" at bounding box center [669, 263] width 97 height 32
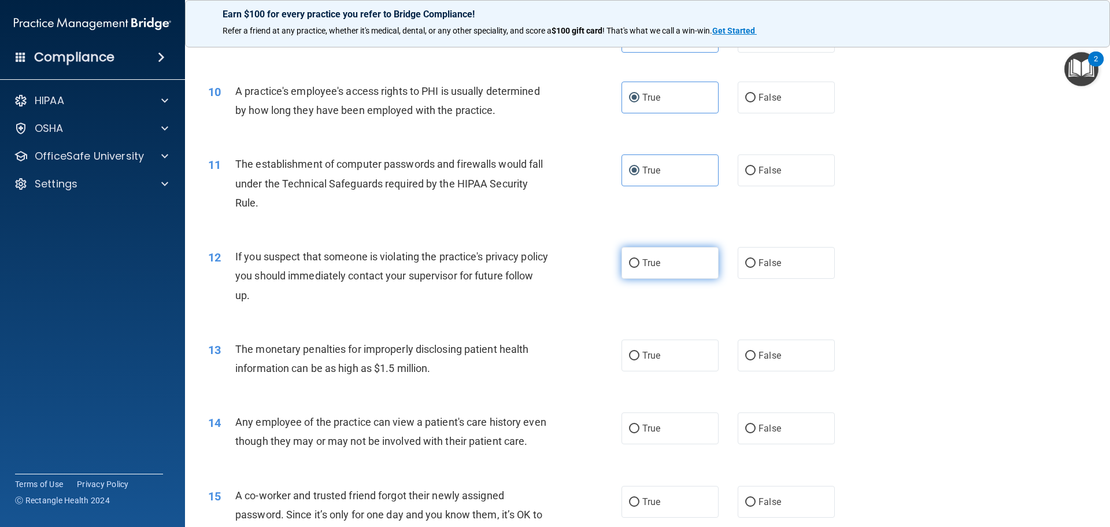
click at [639, 265] on input "True" at bounding box center [634, 263] width 10 height 9
radio input "true"
click at [681, 352] on label "True" at bounding box center [669, 355] width 97 height 32
click at [639, 352] on input "True" at bounding box center [634, 355] width 10 height 9
radio input "true"
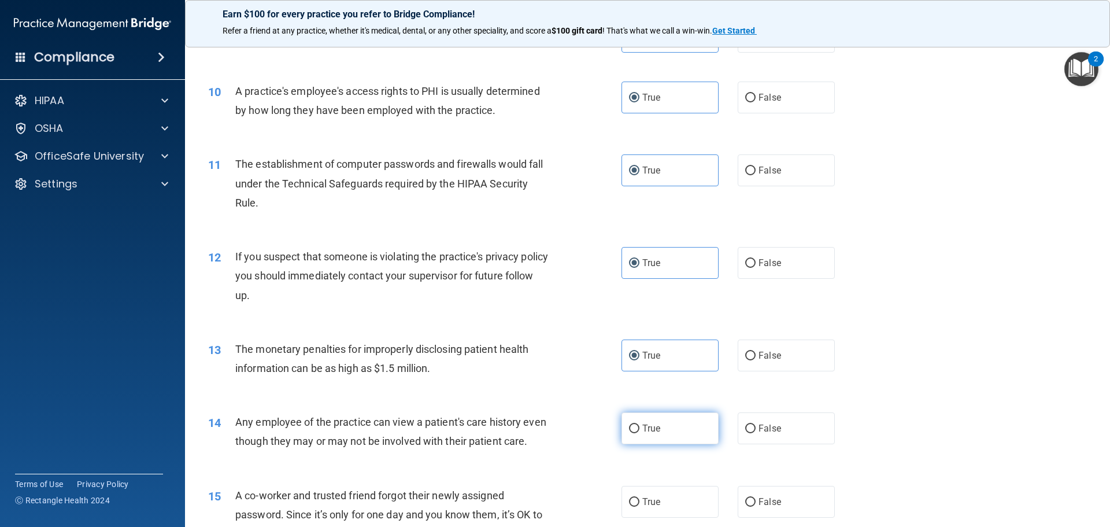
click at [667, 424] on label "True" at bounding box center [669, 428] width 97 height 32
click at [639, 424] on input "True" at bounding box center [634, 428] width 10 height 9
radio input "true"
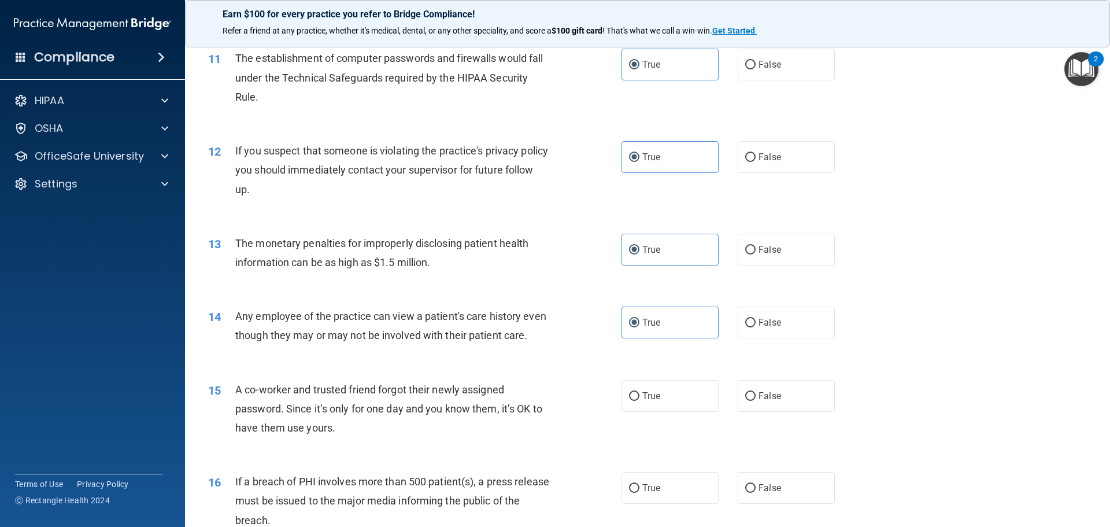
scroll to position [983, 0]
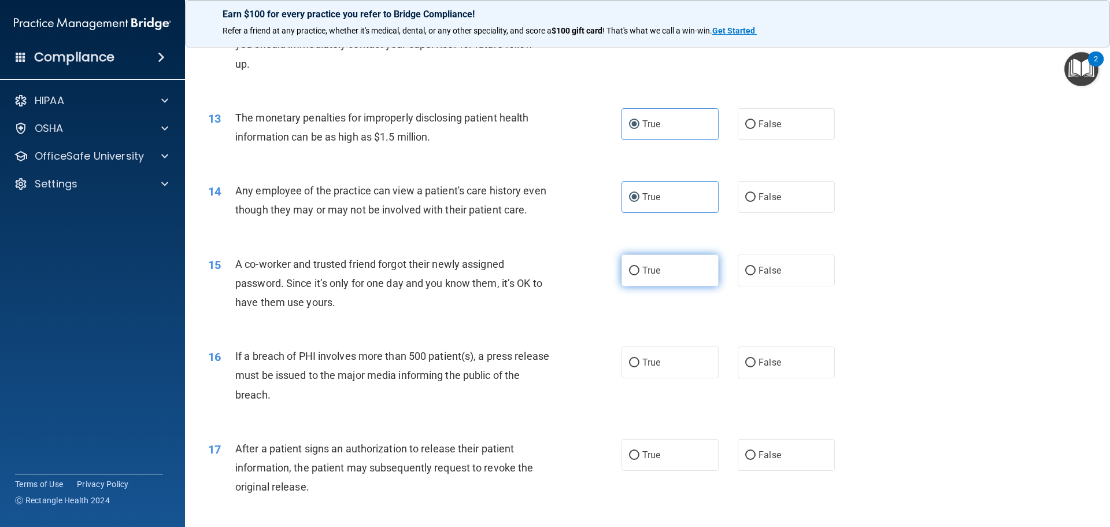
click at [682, 282] on label "True" at bounding box center [669, 270] width 97 height 32
click at [639, 275] on input "True" at bounding box center [634, 270] width 10 height 9
radio input "true"
click at [675, 378] on label "True" at bounding box center [669, 362] width 97 height 32
click at [639, 367] on input "True" at bounding box center [634, 362] width 10 height 9
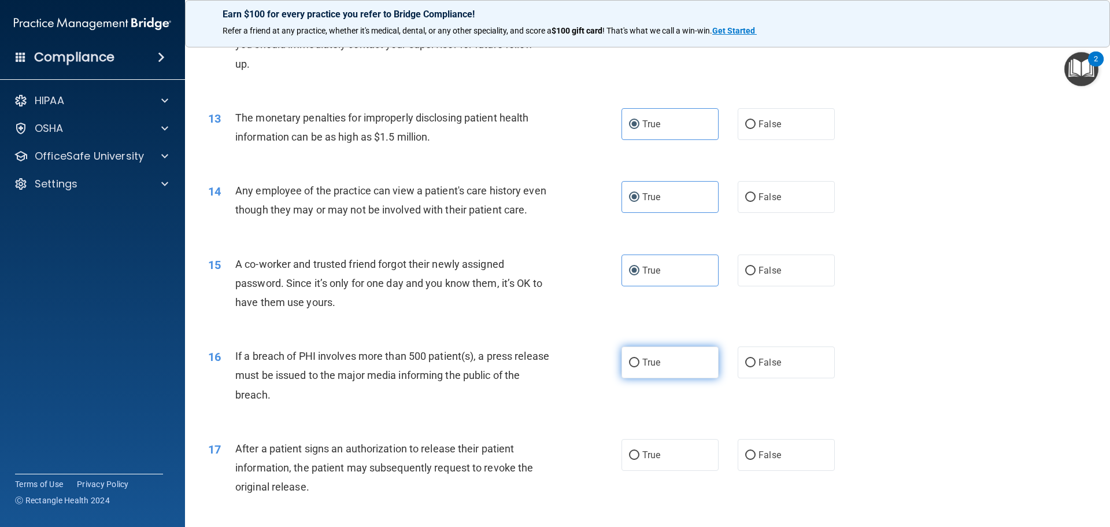
radio input "true"
click at [681, 457] on div "17 After a patient signs an authorization to release their patient information,…" at bounding box center [647, 470] width 896 height 92
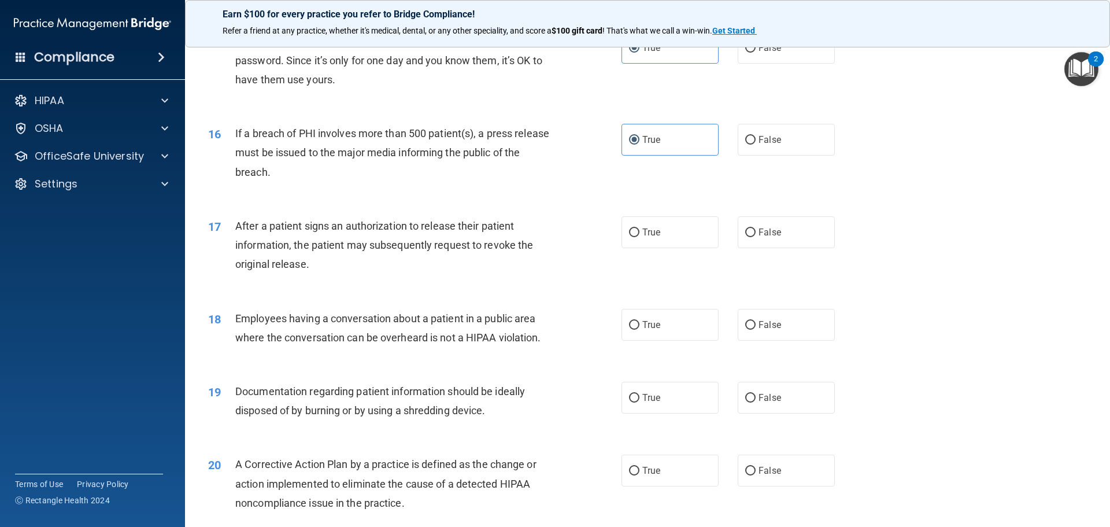
scroll to position [1272, 0]
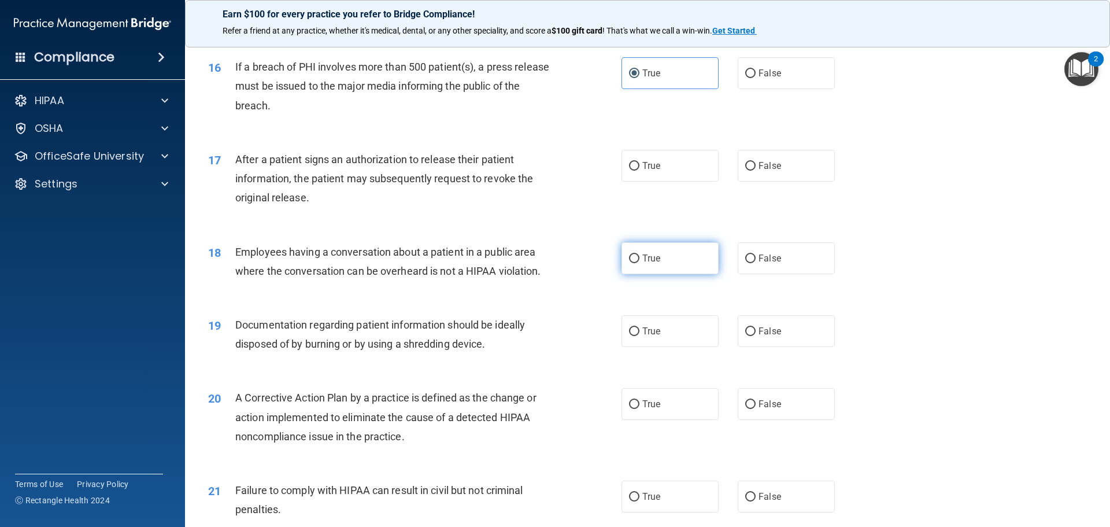
click at [643, 266] on label "True" at bounding box center [669, 258] width 97 height 32
click at [639, 263] on input "True" at bounding box center [634, 258] width 10 height 9
radio input "true"
click at [662, 181] on label "True" at bounding box center [669, 166] width 97 height 32
click at [639, 171] on input "True" at bounding box center [634, 166] width 10 height 9
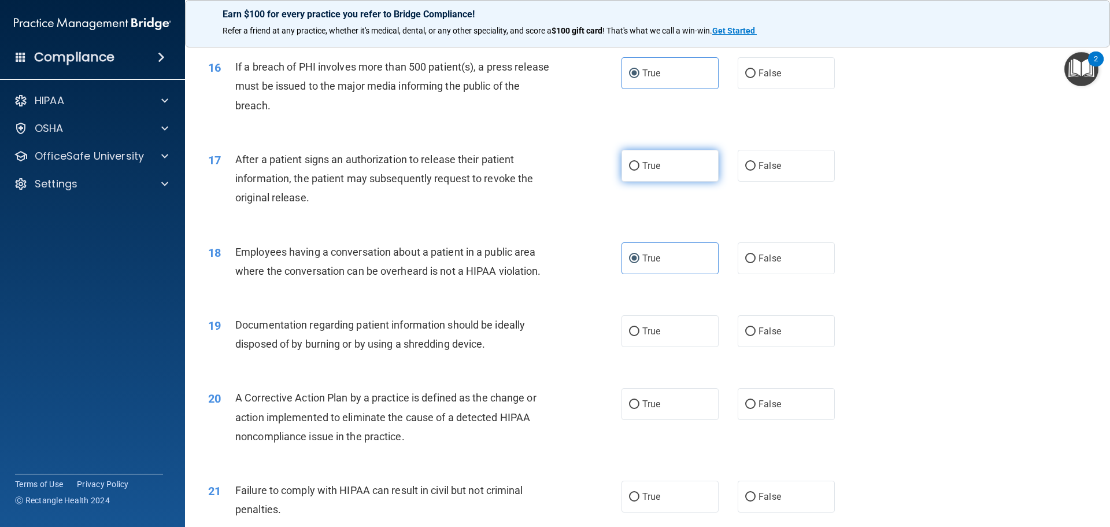
radio input "true"
click at [647, 347] on label "True" at bounding box center [669, 331] width 97 height 32
click at [639, 336] on input "True" at bounding box center [634, 331] width 10 height 9
radio input "true"
click at [653, 420] on label "True" at bounding box center [669, 404] width 97 height 32
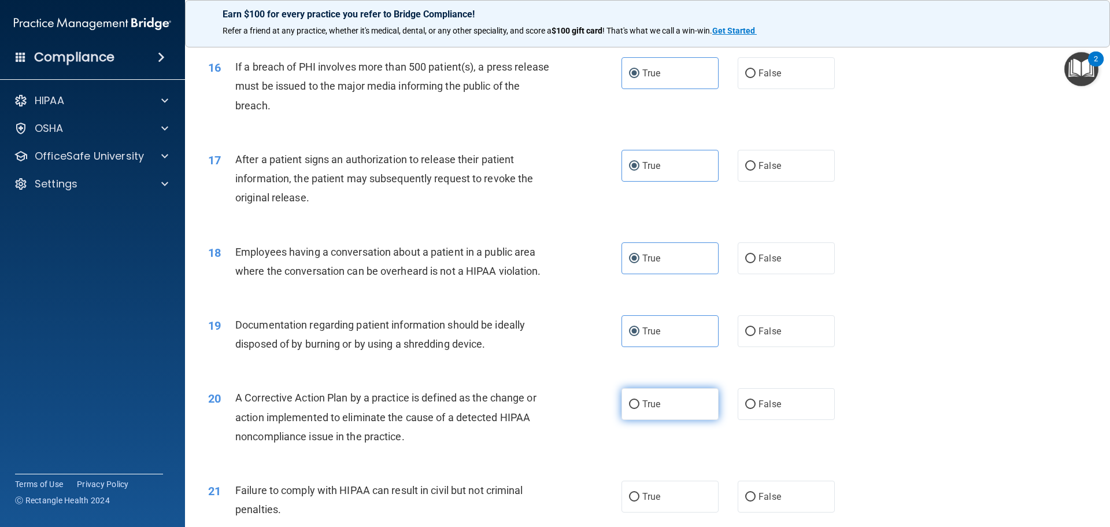
click at [639, 409] on input "True" at bounding box center [634, 404] width 10 height 9
radio input "true"
click at [656, 512] on label "True" at bounding box center [669, 496] width 97 height 32
click at [639, 501] on input "True" at bounding box center [634, 496] width 10 height 9
radio input "true"
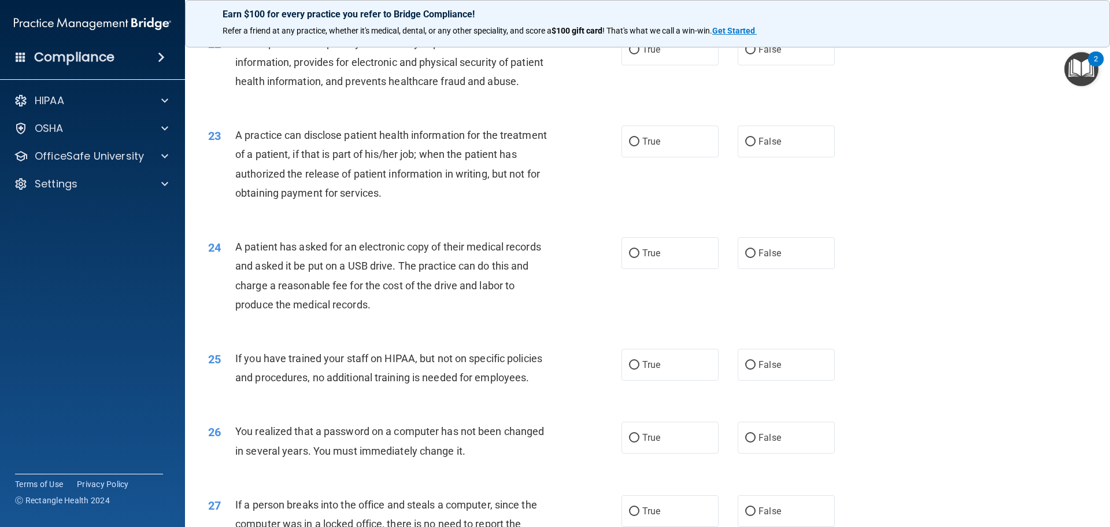
scroll to position [1734, 0]
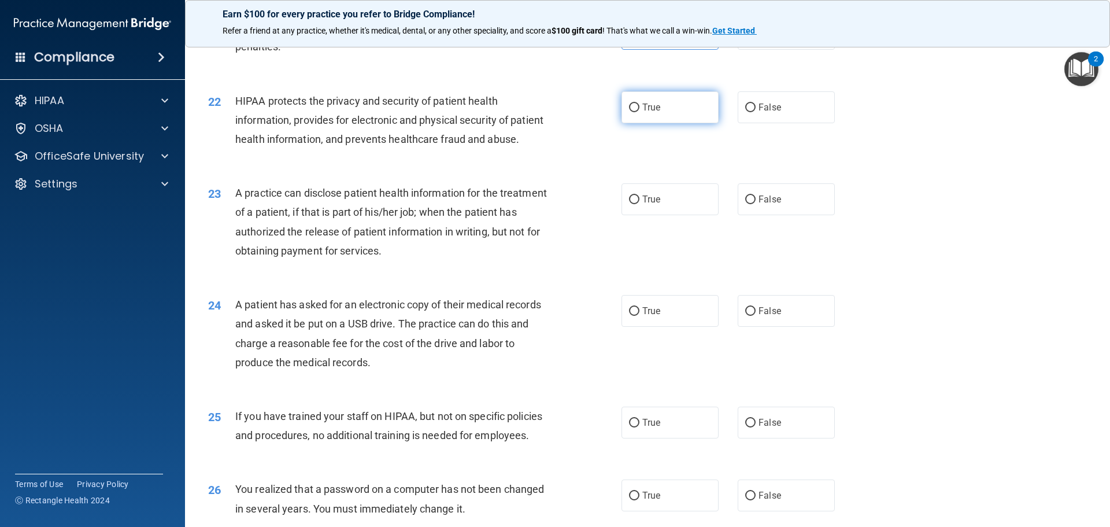
click at [676, 114] on label "True" at bounding box center [669, 107] width 97 height 32
click at [639, 112] on input "True" at bounding box center [634, 107] width 10 height 9
radio input "true"
click at [667, 215] on label "True" at bounding box center [669, 199] width 97 height 32
click at [639, 204] on input "True" at bounding box center [634, 199] width 10 height 9
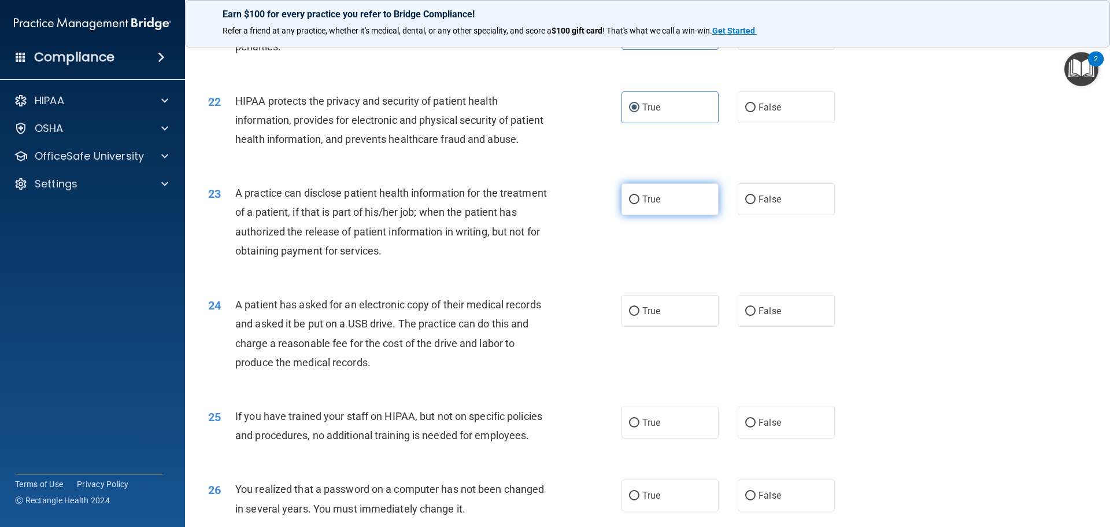
radio input "true"
click at [669, 327] on label "True" at bounding box center [669, 311] width 97 height 32
click at [639, 316] on input "True" at bounding box center [634, 311] width 10 height 9
radio input "true"
click at [657, 438] on label "True" at bounding box center [669, 422] width 97 height 32
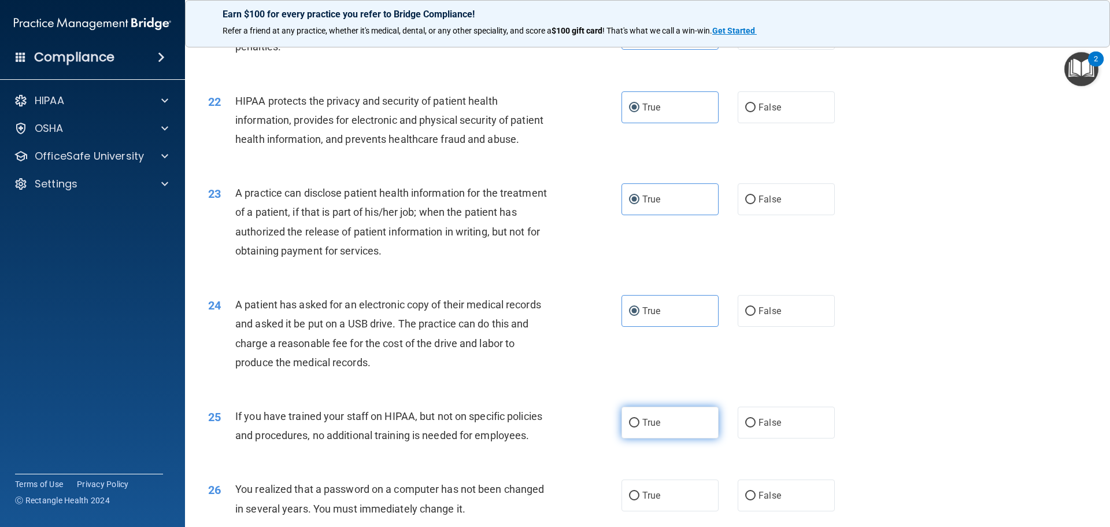
click at [639, 427] on input "True" at bounding box center [634, 422] width 10 height 9
radio input "true"
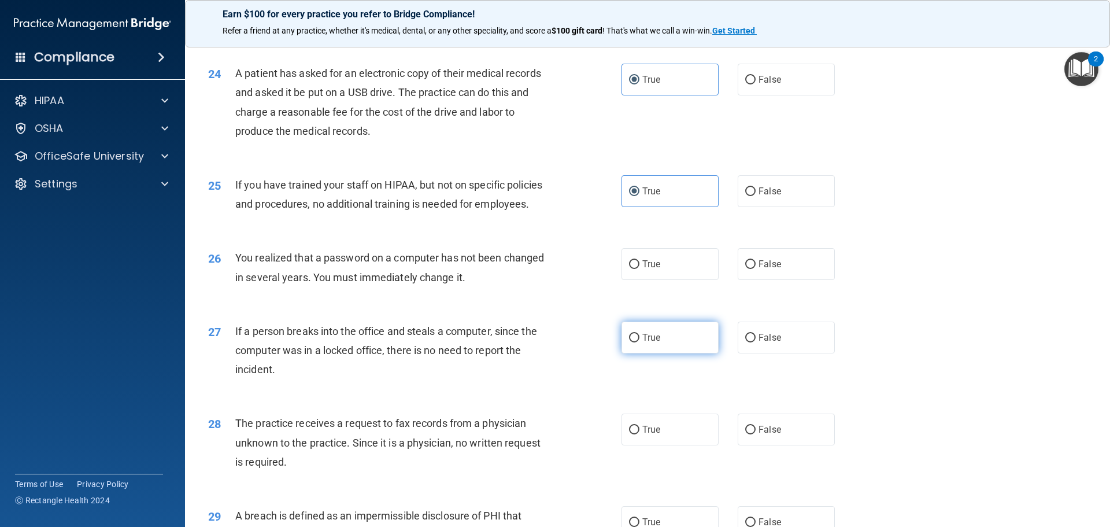
scroll to position [2023, 0]
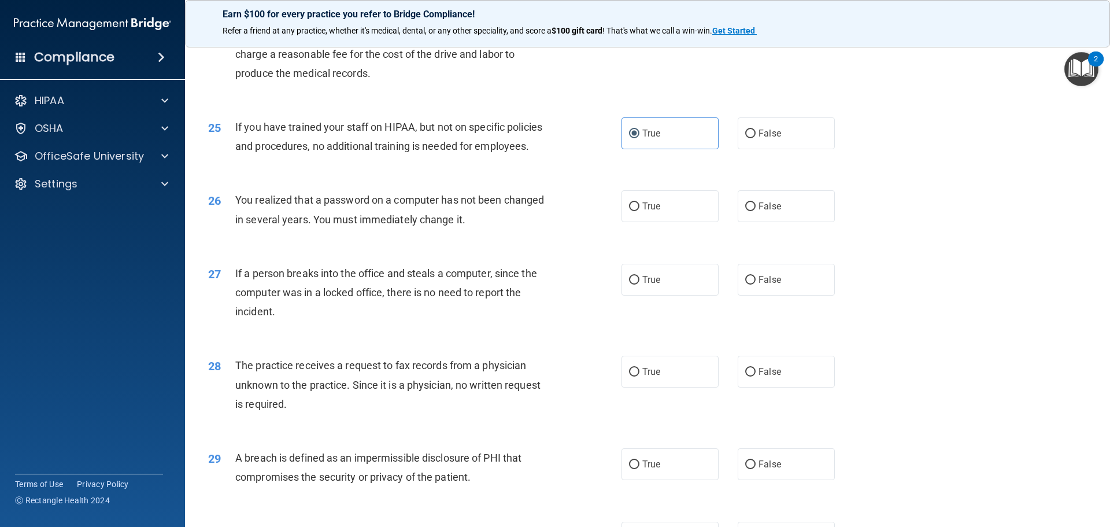
click at [665, 249] on div "26 You realized that a password on a computer has not been changed in several y…" at bounding box center [647, 212] width 896 height 73
click at [676, 222] on label "True" at bounding box center [669, 206] width 97 height 32
click at [639, 211] on input "True" at bounding box center [634, 206] width 10 height 9
radio input "true"
click at [668, 295] on label "True" at bounding box center [669, 280] width 97 height 32
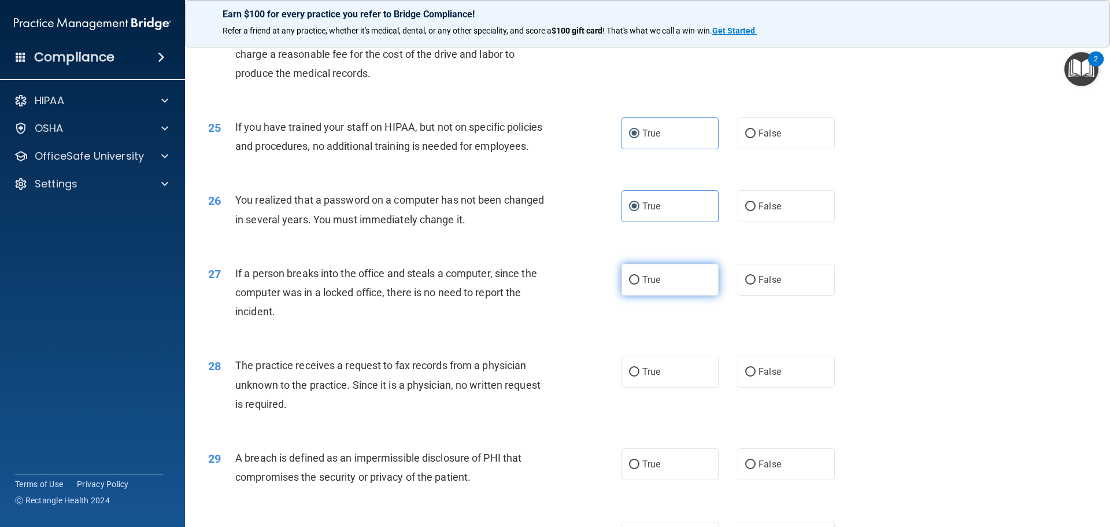
click at [639, 284] on input "True" at bounding box center [634, 280] width 10 height 9
radio input "true"
drag, startPoint x: 664, startPoint y: 401, endPoint x: 664, endPoint y: 407, distance: 6.4
click at [664, 387] on label "True" at bounding box center [669, 371] width 97 height 32
click at [639, 376] on input "True" at bounding box center [634, 372] width 10 height 9
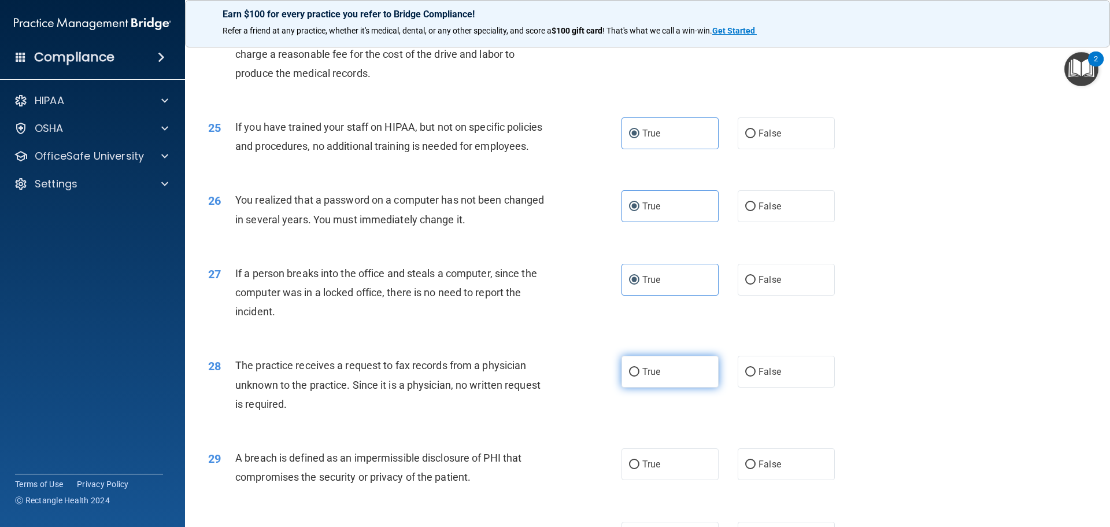
radio input "true"
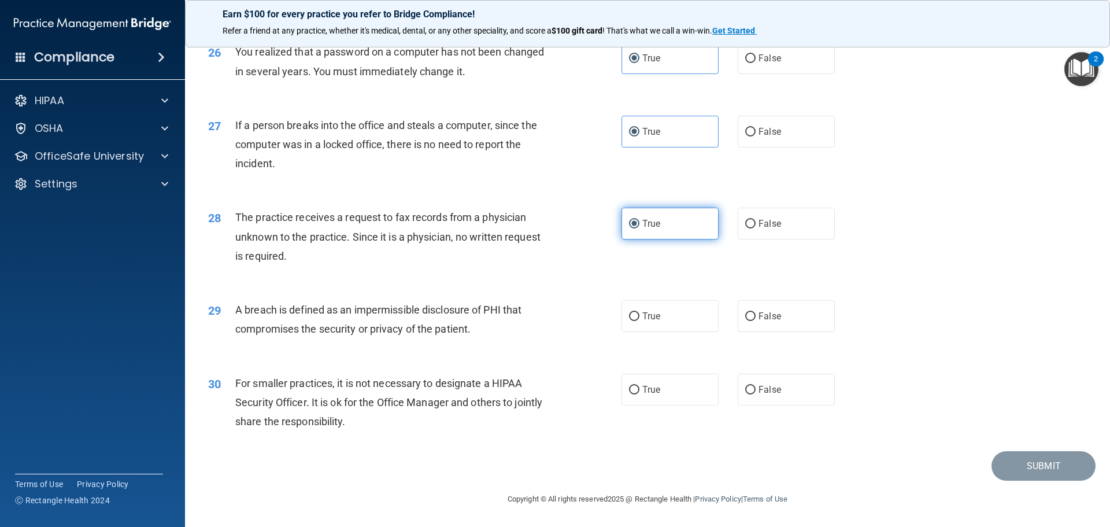
scroll to position [2209, 0]
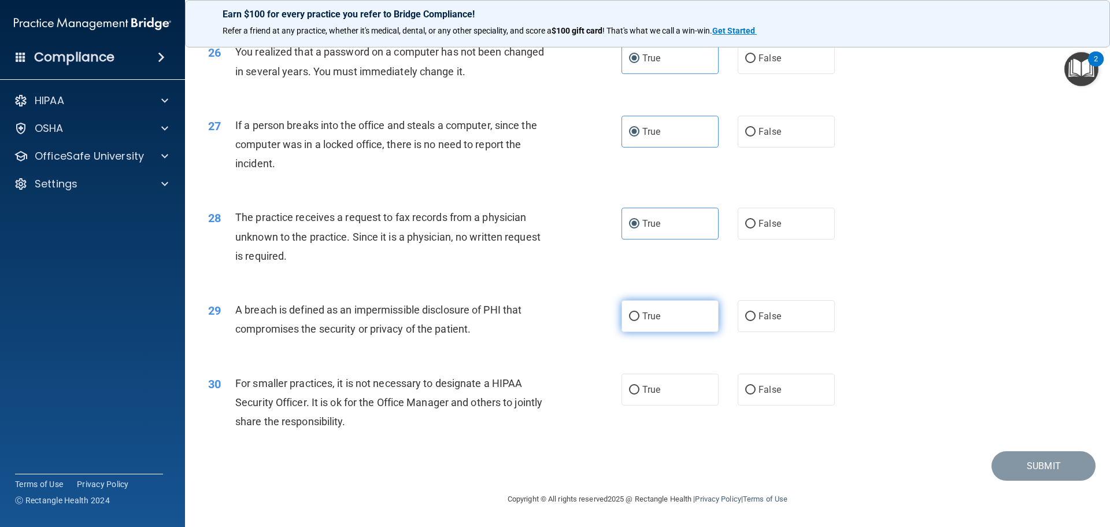
click at [669, 318] on label "True" at bounding box center [669, 316] width 97 height 32
click at [639, 318] on input "True" at bounding box center [634, 316] width 10 height 9
radio input "true"
click at [681, 381] on label "True" at bounding box center [669, 389] width 97 height 32
click at [639, 386] on input "True" at bounding box center [634, 390] width 10 height 9
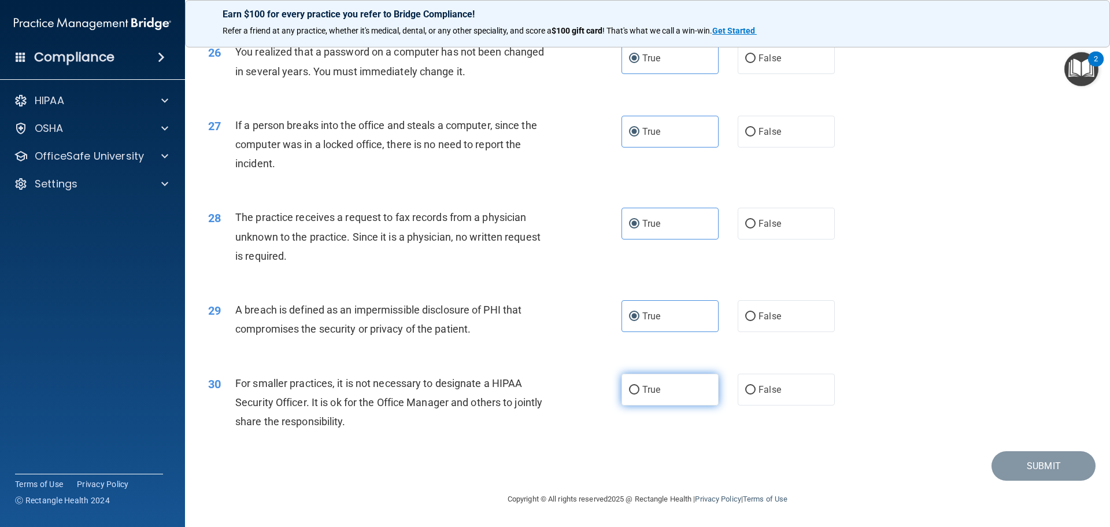
radio input "true"
click at [1036, 468] on button "Submit" at bounding box center [1043, 465] width 104 height 29
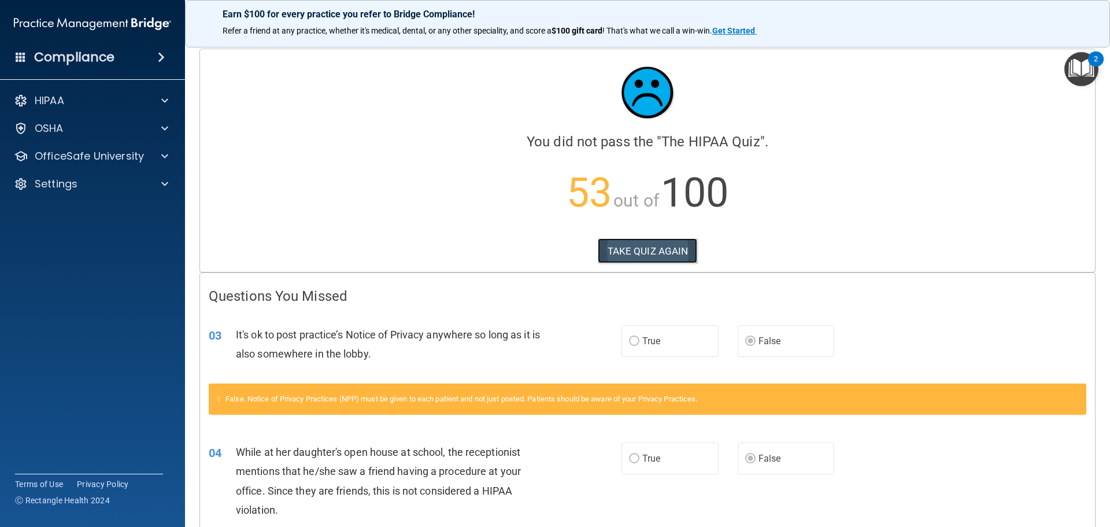
click at [650, 244] on button "TAKE QUIZ AGAIN" at bounding box center [648, 250] width 100 height 25
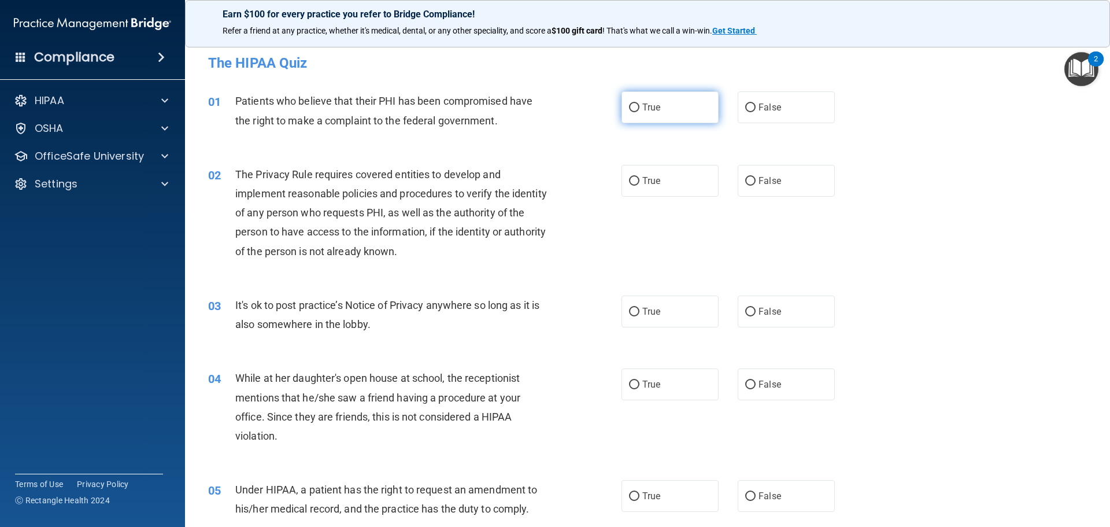
click at [656, 113] on label "True" at bounding box center [669, 107] width 97 height 32
click at [639, 112] on input "True" at bounding box center [634, 107] width 10 height 9
radio input "true"
click at [663, 176] on label "True" at bounding box center [669, 181] width 97 height 32
click at [639, 177] on input "True" at bounding box center [634, 181] width 10 height 9
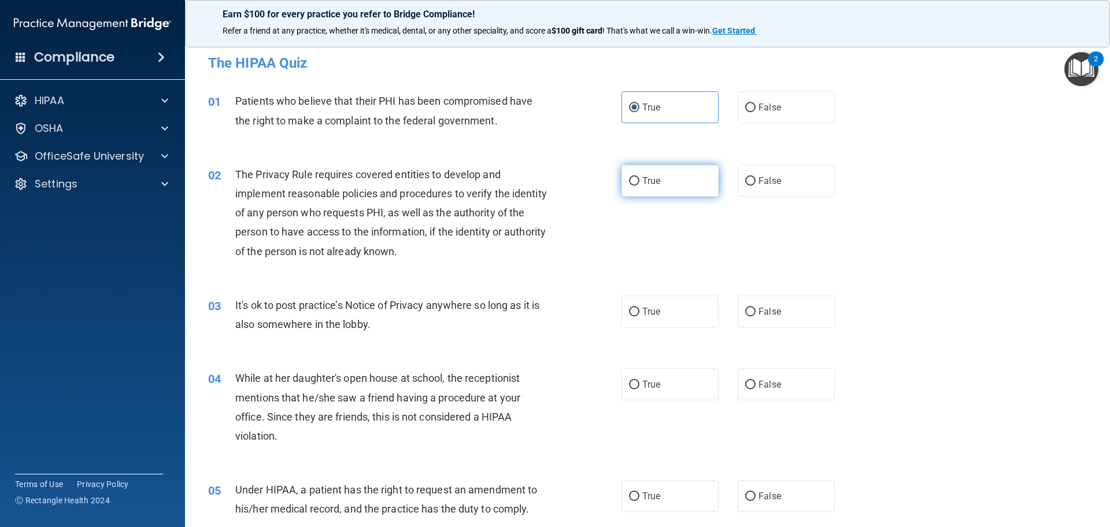
radio input "true"
click at [775, 316] on span "False" at bounding box center [769, 311] width 23 height 11
click at [755, 316] on input "False" at bounding box center [750, 311] width 10 height 9
radio input "true"
click at [760, 388] on span "False" at bounding box center [769, 384] width 23 height 11
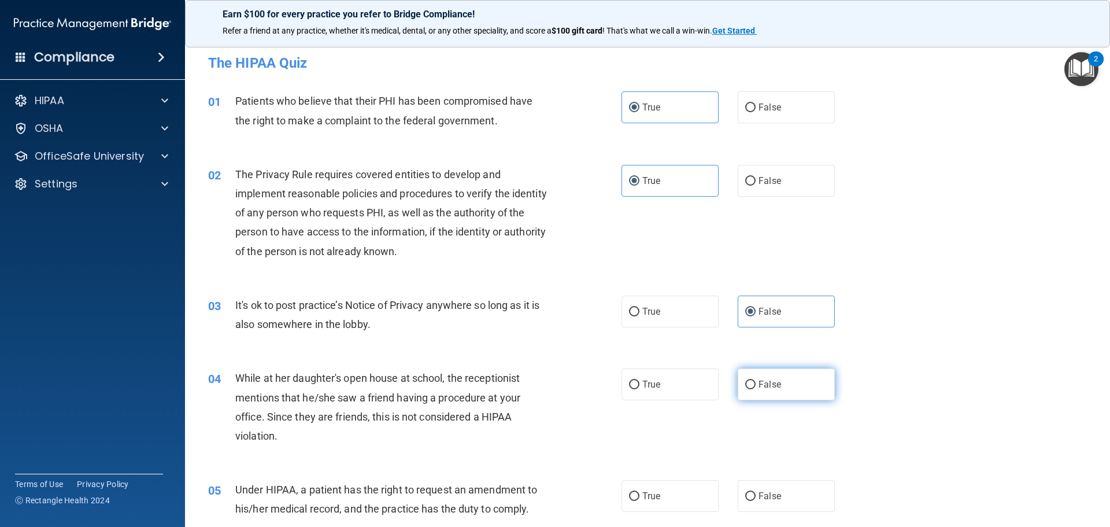
click at [755, 388] on input "False" at bounding box center [750, 384] width 10 height 9
radio input "true"
click at [771, 503] on label "False" at bounding box center [786, 496] width 97 height 32
click at [755, 501] on input "False" at bounding box center [750, 496] width 10 height 9
radio input "true"
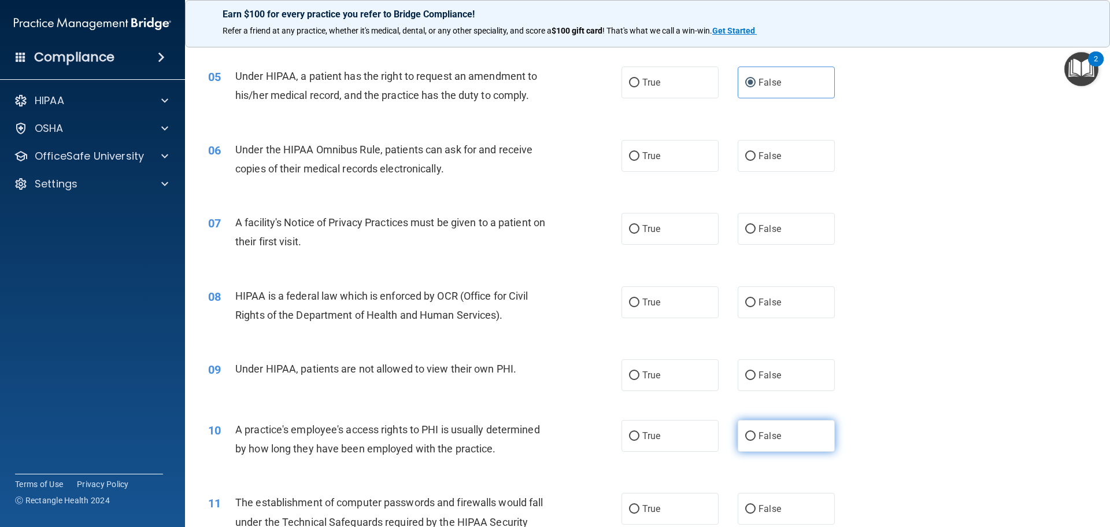
scroll to position [405, 0]
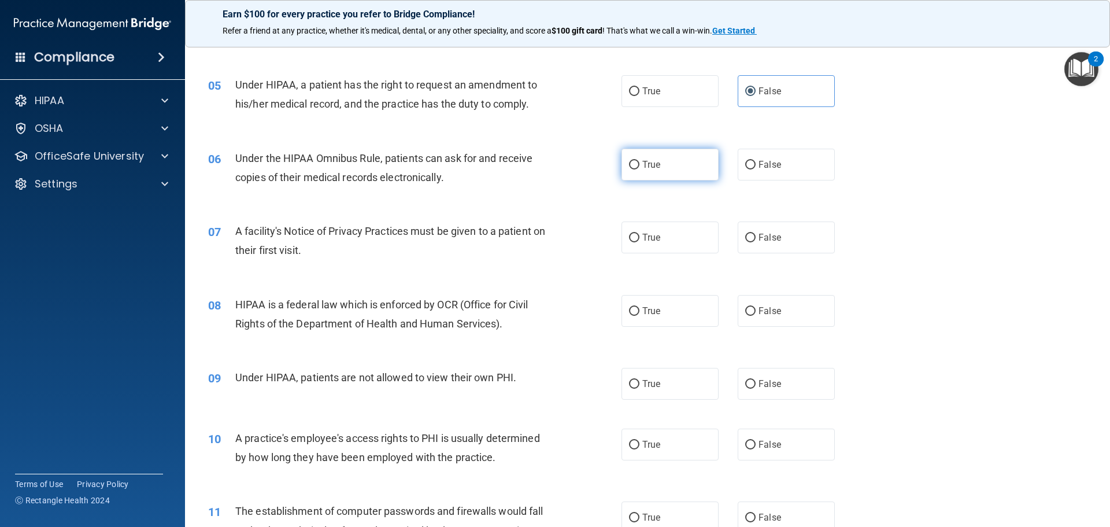
click at [656, 178] on label "True" at bounding box center [669, 165] width 97 height 32
click at [639, 169] on input "True" at bounding box center [634, 165] width 10 height 9
radio input "true"
click at [668, 235] on label "True" at bounding box center [669, 237] width 97 height 32
click at [639, 235] on input "True" at bounding box center [634, 238] width 10 height 9
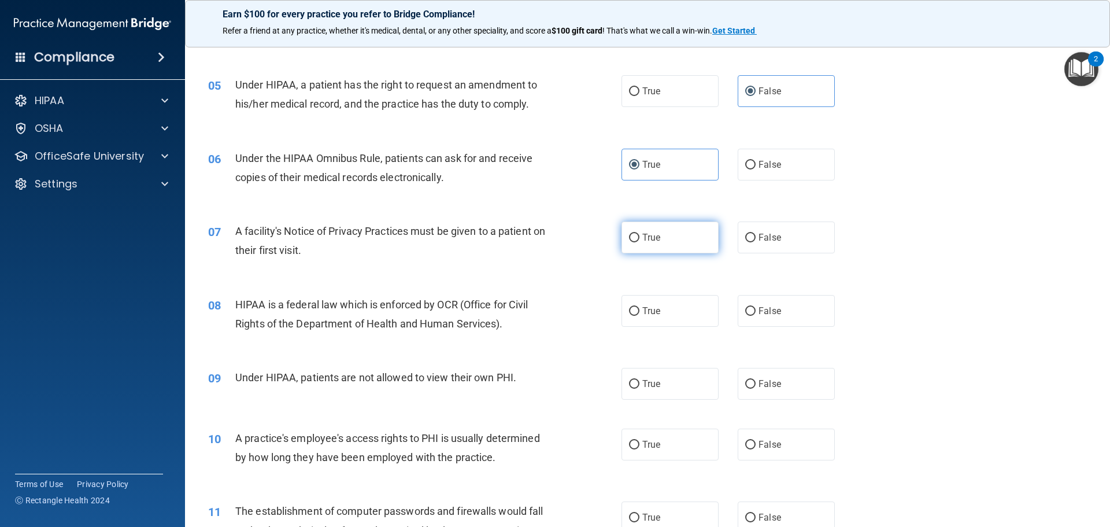
radio input "true"
click at [670, 307] on label "True" at bounding box center [669, 311] width 97 height 32
click at [639, 307] on input "True" at bounding box center [634, 311] width 10 height 9
radio input "true"
click at [758, 379] on span "False" at bounding box center [769, 383] width 23 height 11
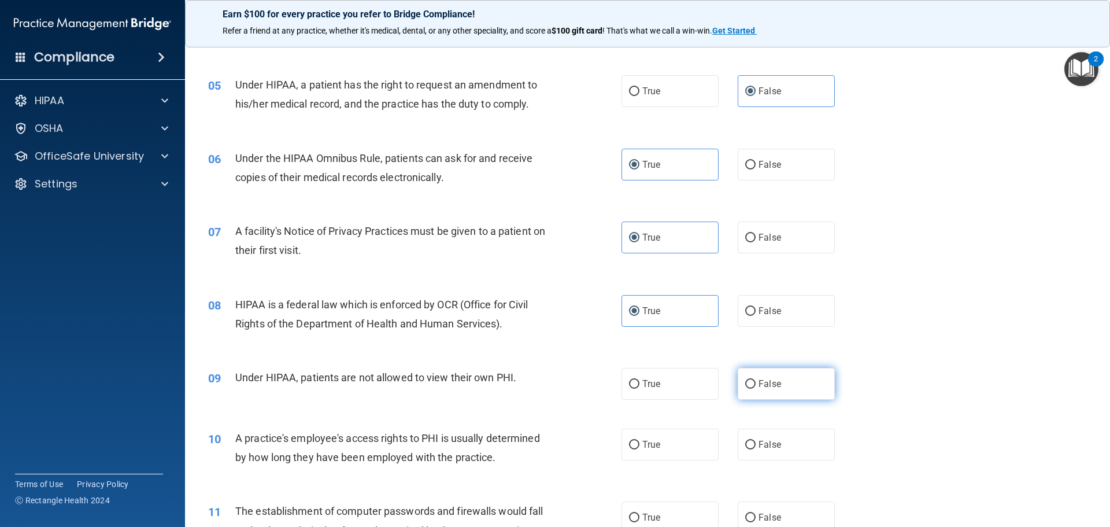
click at [754, 380] on input "False" at bounding box center [750, 384] width 10 height 9
radio input "true"
click at [767, 439] on span "False" at bounding box center [769, 444] width 23 height 11
click at [755, 440] on input "False" at bounding box center [750, 444] width 10 height 9
radio input "true"
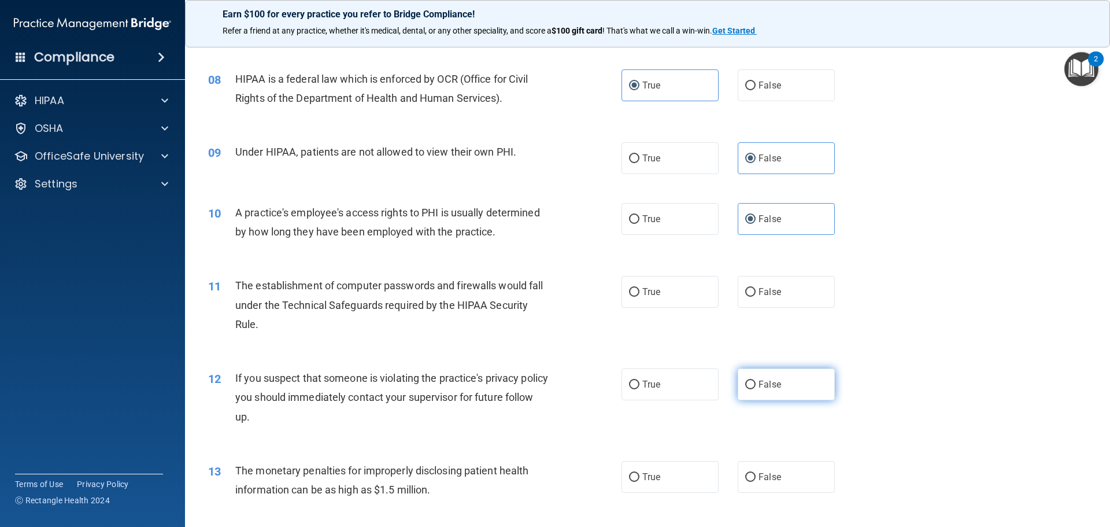
scroll to position [636, 0]
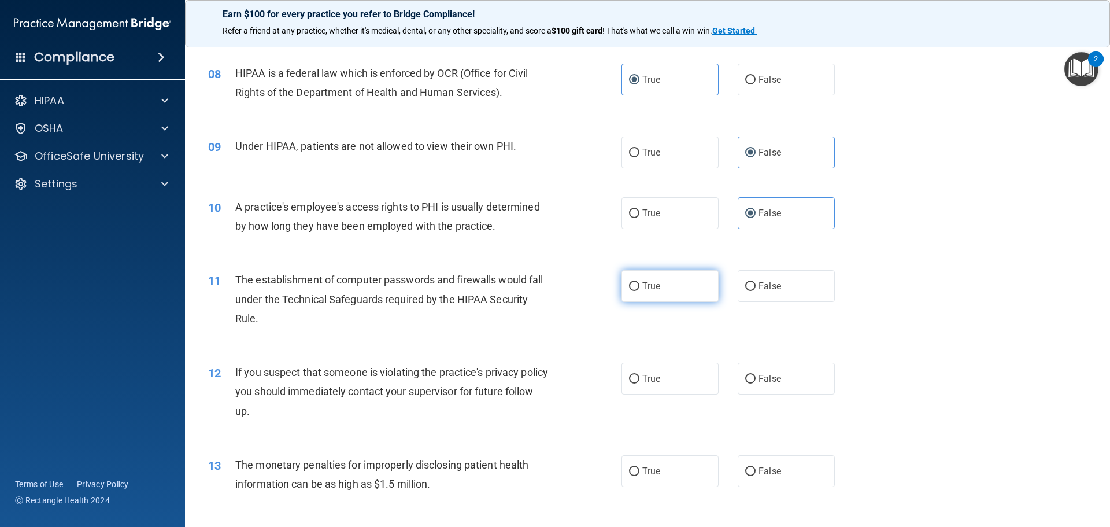
click at [688, 290] on label "True" at bounding box center [669, 286] width 97 height 32
click at [639, 290] on input "True" at bounding box center [634, 286] width 10 height 9
radio input "true"
click at [679, 381] on label "True" at bounding box center [669, 378] width 97 height 32
click at [639, 381] on input "True" at bounding box center [634, 379] width 10 height 9
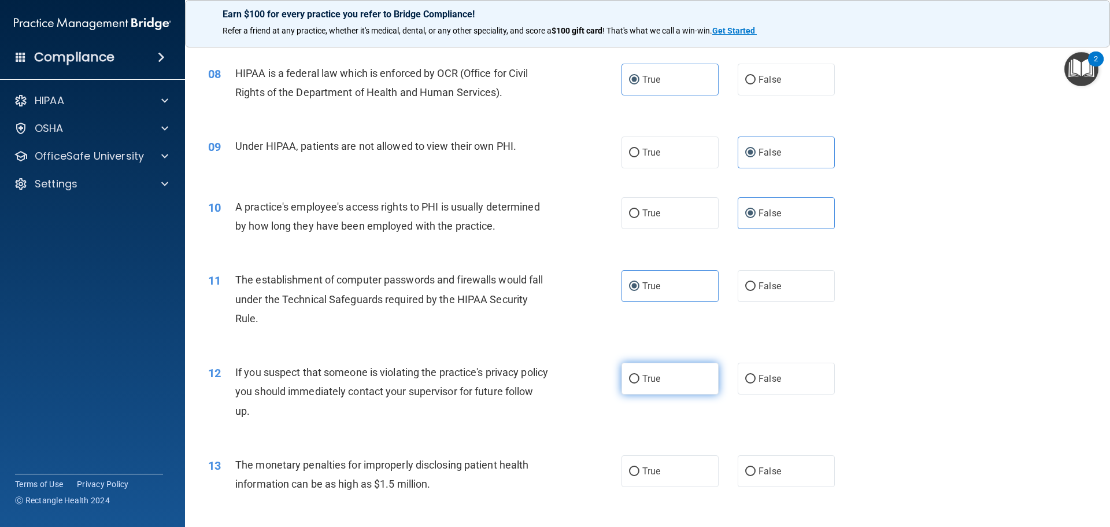
radio input "true"
click at [665, 477] on label "True" at bounding box center [669, 471] width 97 height 32
click at [639, 476] on input "True" at bounding box center [634, 471] width 10 height 9
radio input "true"
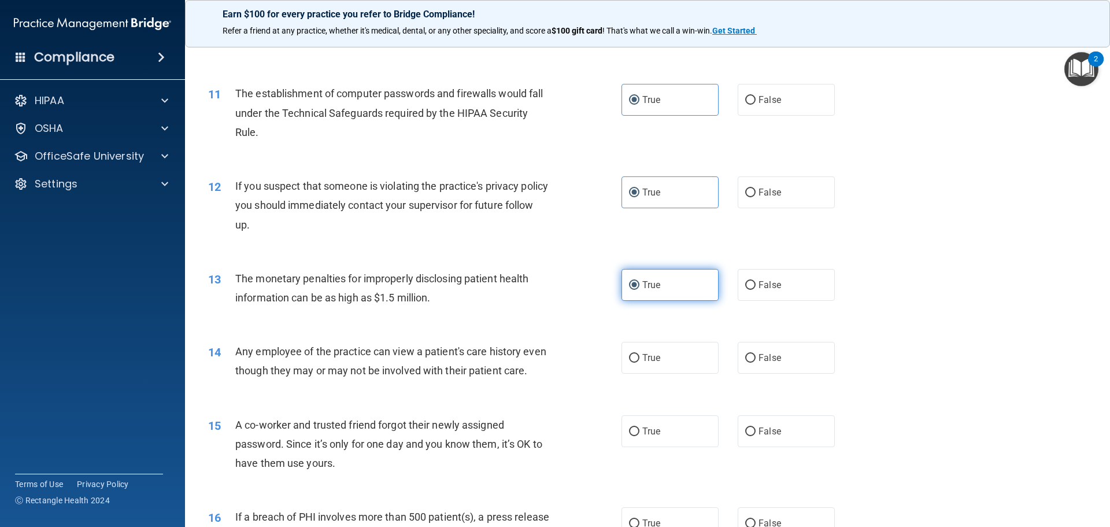
scroll to position [867, 0]
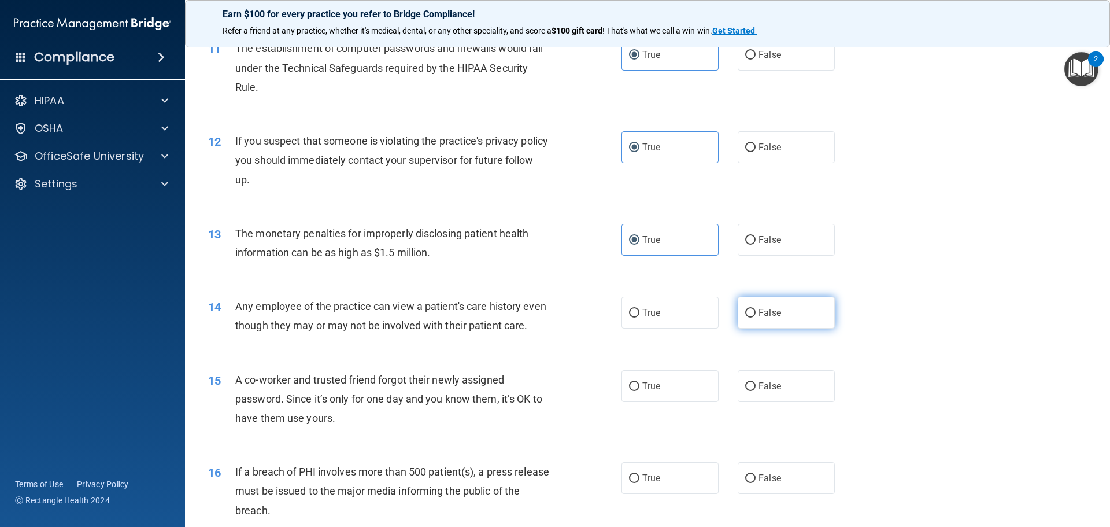
click at [770, 307] on span "False" at bounding box center [769, 312] width 23 height 11
click at [755, 309] on input "False" at bounding box center [750, 313] width 10 height 9
radio input "true"
click at [766, 391] on span "False" at bounding box center [769, 385] width 23 height 11
click at [755, 391] on input "False" at bounding box center [750, 386] width 10 height 9
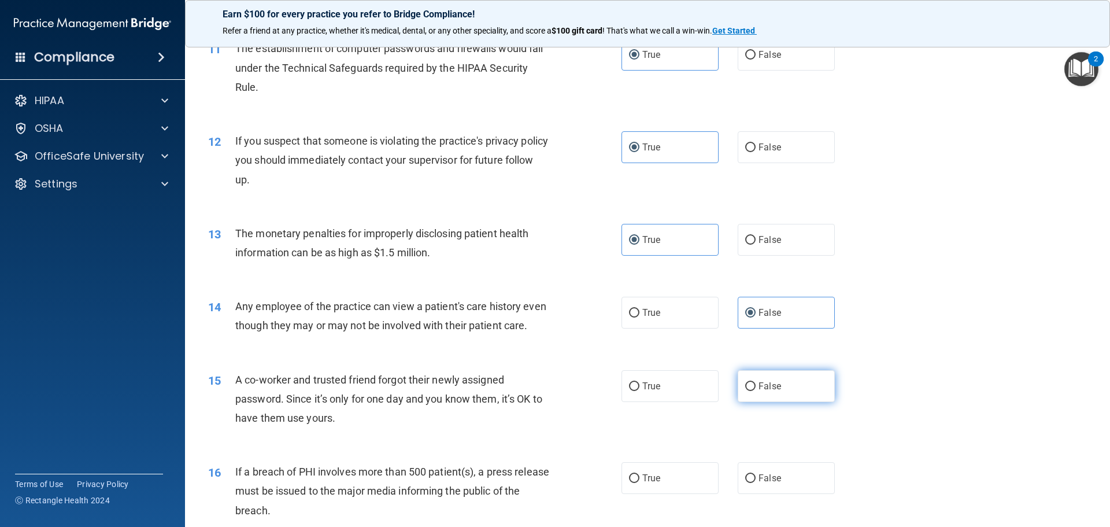
radio input "true"
click at [669, 494] on label "True" at bounding box center [669, 478] width 97 height 32
click at [639, 483] on input "True" at bounding box center [634, 478] width 10 height 9
radio input "true"
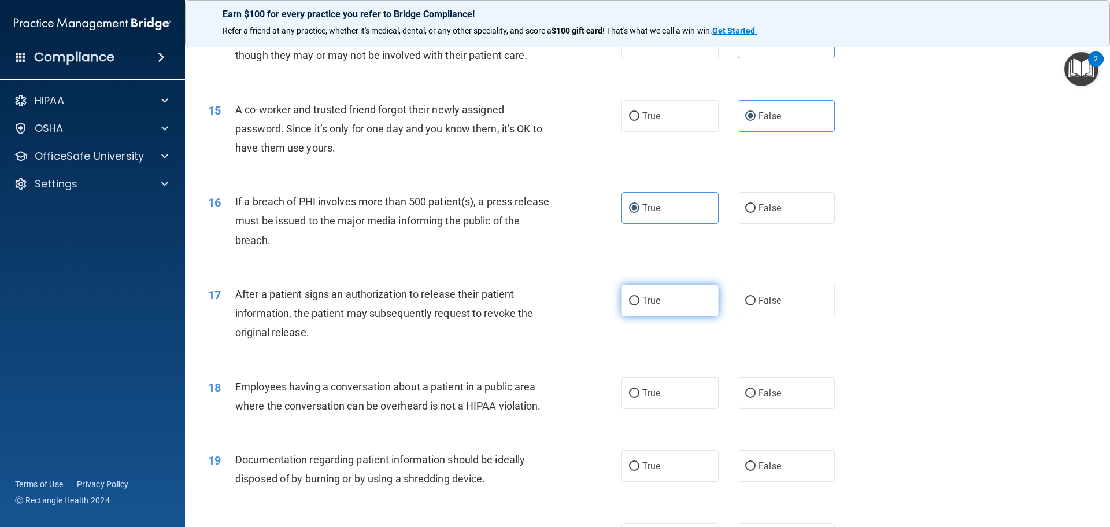
scroll to position [1156, 0]
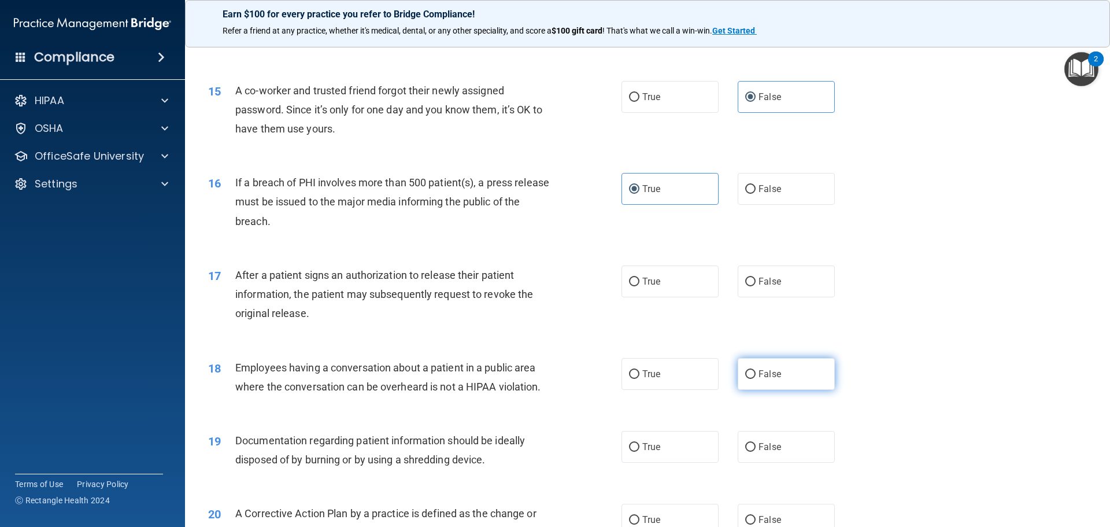
click at [764, 379] on span "False" at bounding box center [769, 373] width 23 height 11
click at [755, 379] on input "False" at bounding box center [750, 374] width 10 height 9
radio input "true"
click at [693, 297] on label "True" at bounding box center [669, 281] width 97 height 32
click at [639, 286] on input "True" at bounding box center [634, 281] width 10 height 9
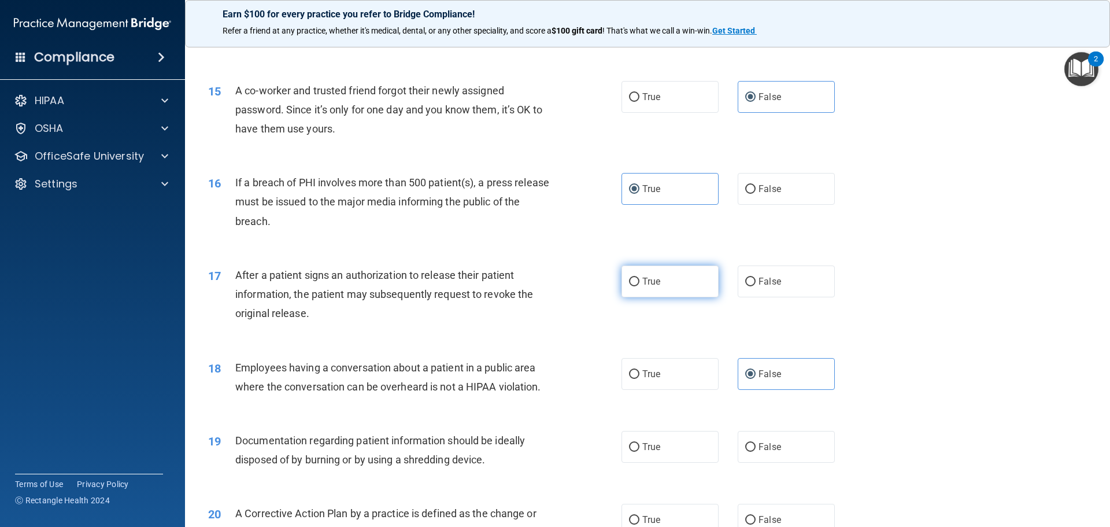
radio input "true"
click at [694, 462] on label "True" at bounding box center [669, 447] width 97 height 32
click at [639, 451] on input "True" at bounding box center [634, 447] width 10 height 9
radio input "true"
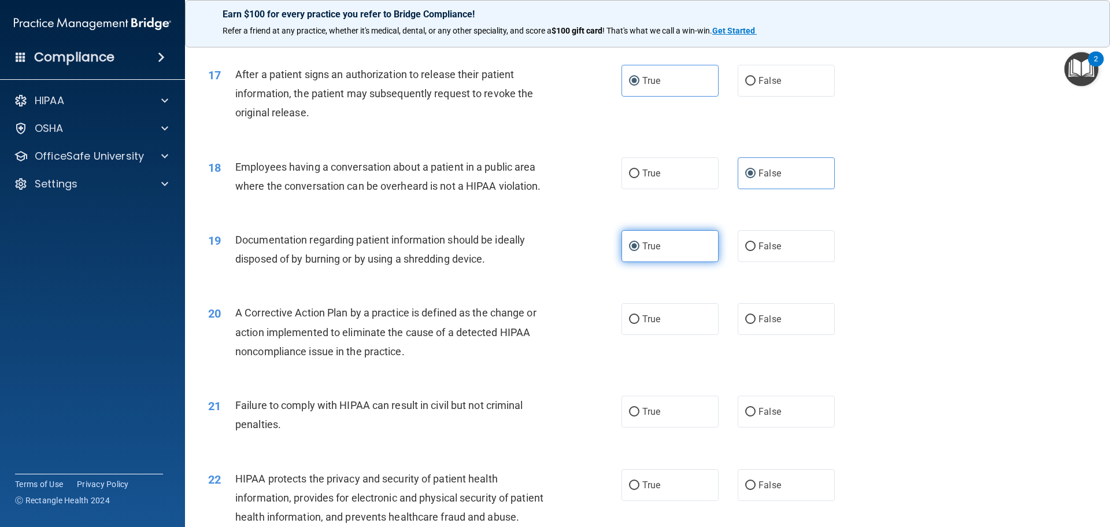
scroll to position [1387, 0]
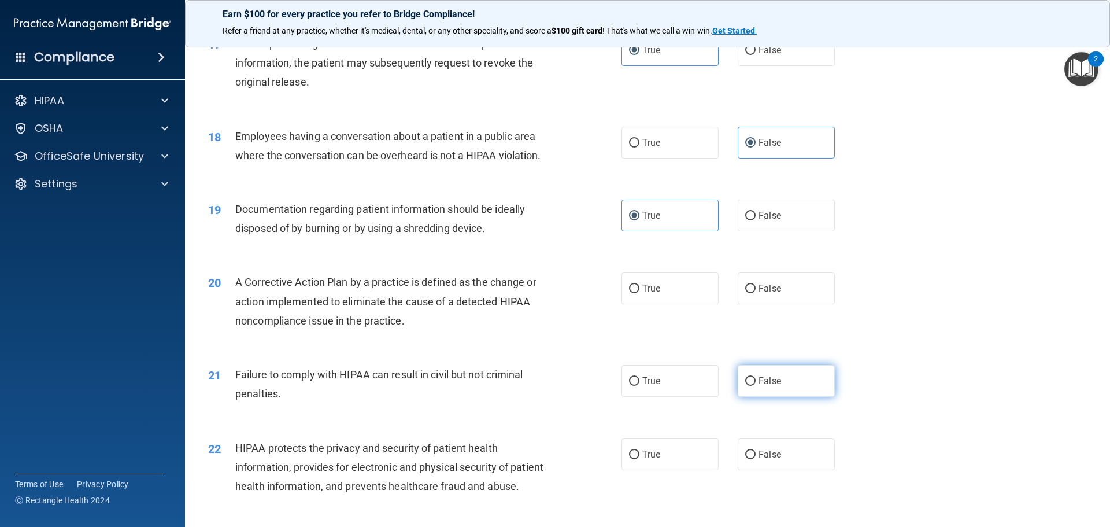
click at [747, 386] on input "False" at bounding box center [750, 381] width 10 height 9
radio input "true"
click at [650, 304] on label "True" at bounding box center [669, 288] width 97 height 32
click at [639, 293] on input "True" at bounding box center [634, 288] width 10 height 9
radio input "true"
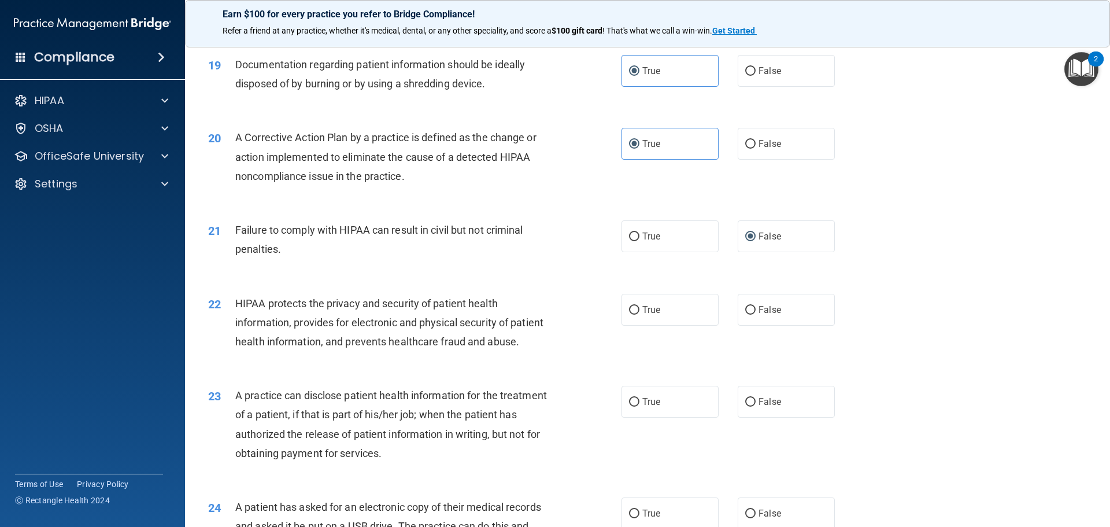
scroll to position [1561, 0]
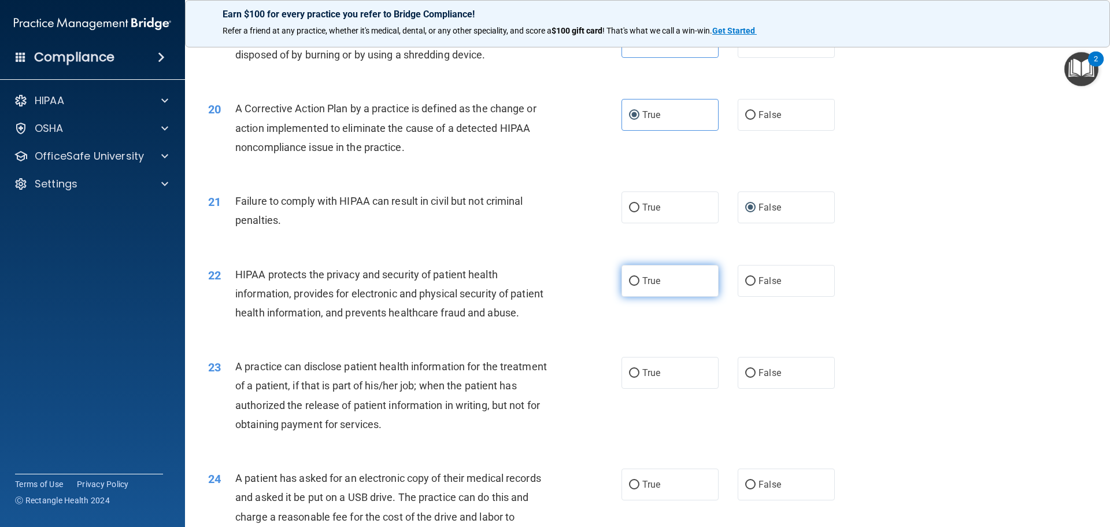
click at [669, 295] on label "True" at bounding box center [669, 281] width 97 height 32
click at [639, 286] on input "True" at bounding box center [634, 281] width 10 height 9
radio input "true"
click at [772, 378] on span "False" at bounding box center [769, 372] width 23 height 11
click at [755, 377] on input "False" at bounding box center [750, 373] width 10 height 9
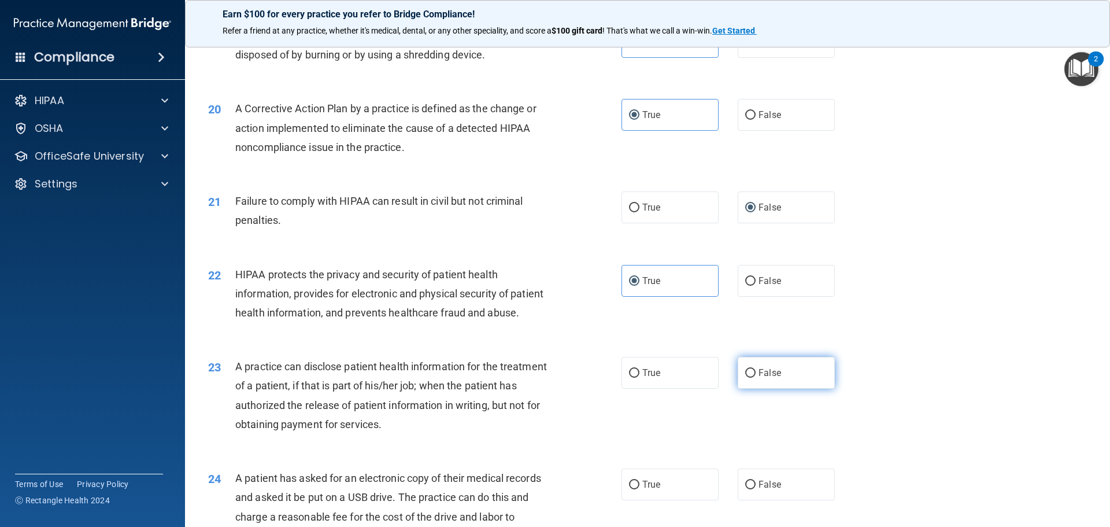
radio input "true"
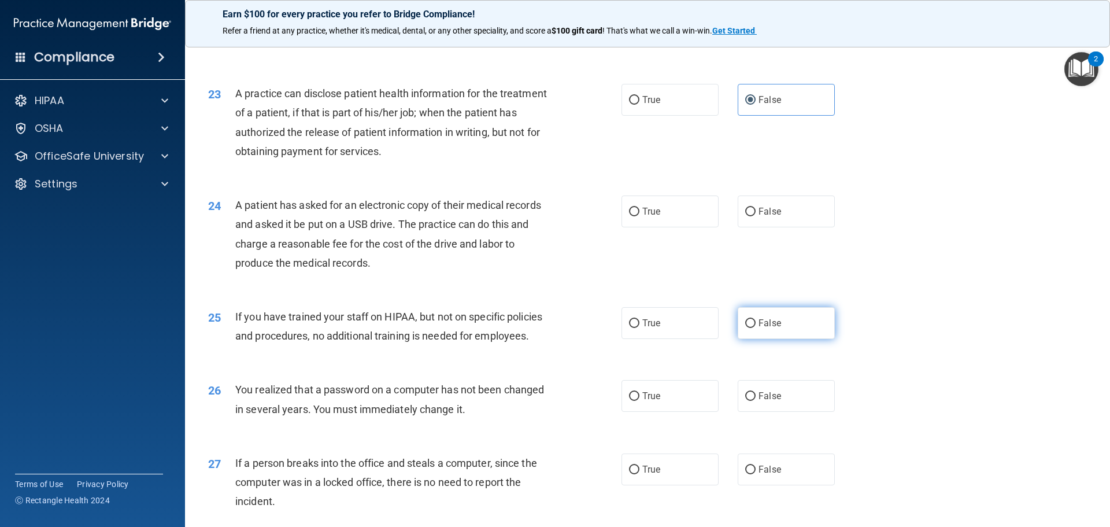
scroll to position [1850, 0]
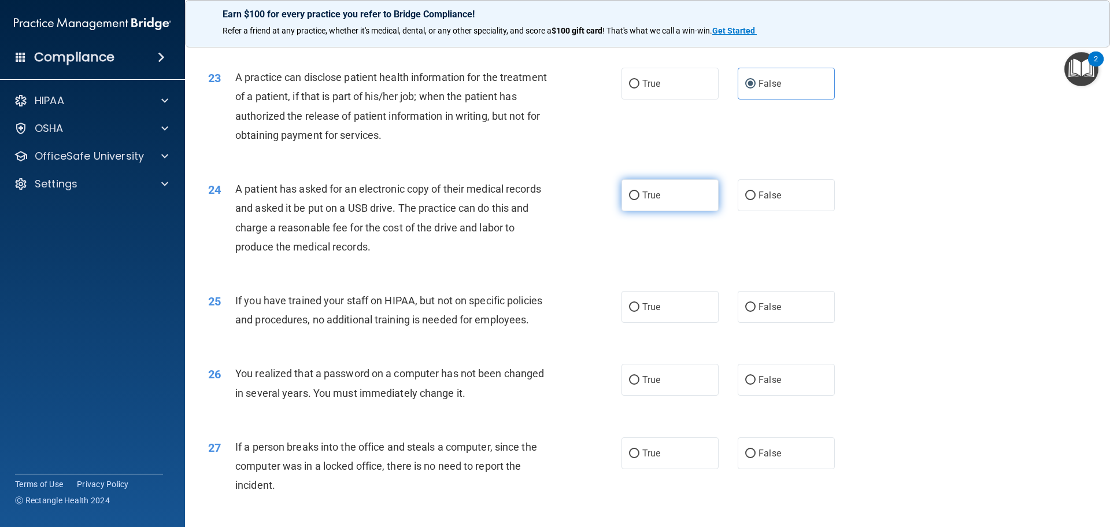
click at [687, 211] on label "True" at bounding box center [669, 195] width 97 height 32
click at [639, 200] on input "True" at bounding box center [634, 195] width 10 height 9
radio input "true"
click at [780, 323] on label "False" at bounding box center [786, 307] width 97 height 32
click at [755, 312] on input "False" at bounding box center [750, 307] width 10 height 9
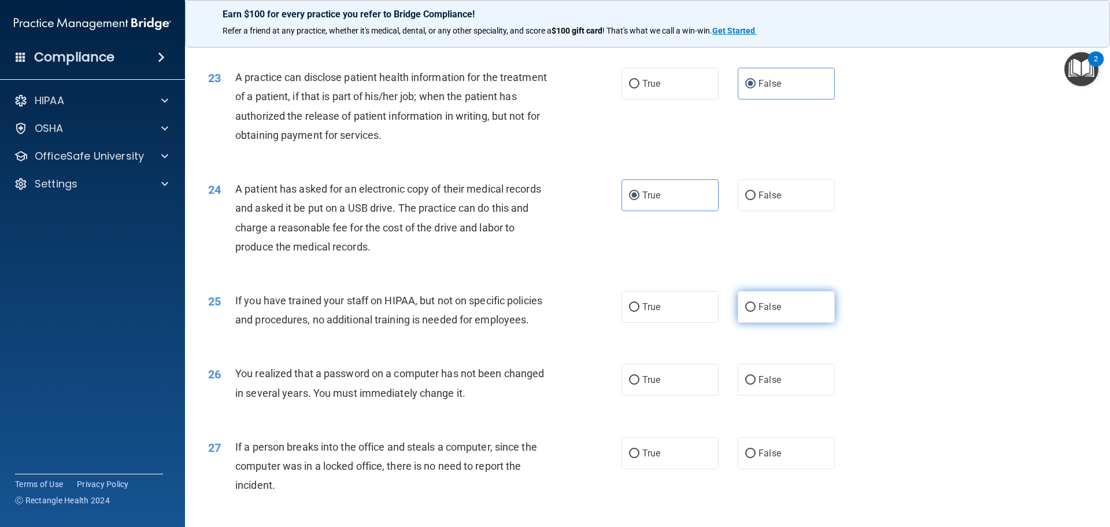
radio input "true"
click at [646, 385] on span "True" at bounding box center [651, 379] width 18 height 11
click at [639, 384] on input "True" at bounding box center [634, 380] width 10 height 9
radio input "true"
click at [777, 469] on label "False" at bounding box center [786, 453] width 97 height 32
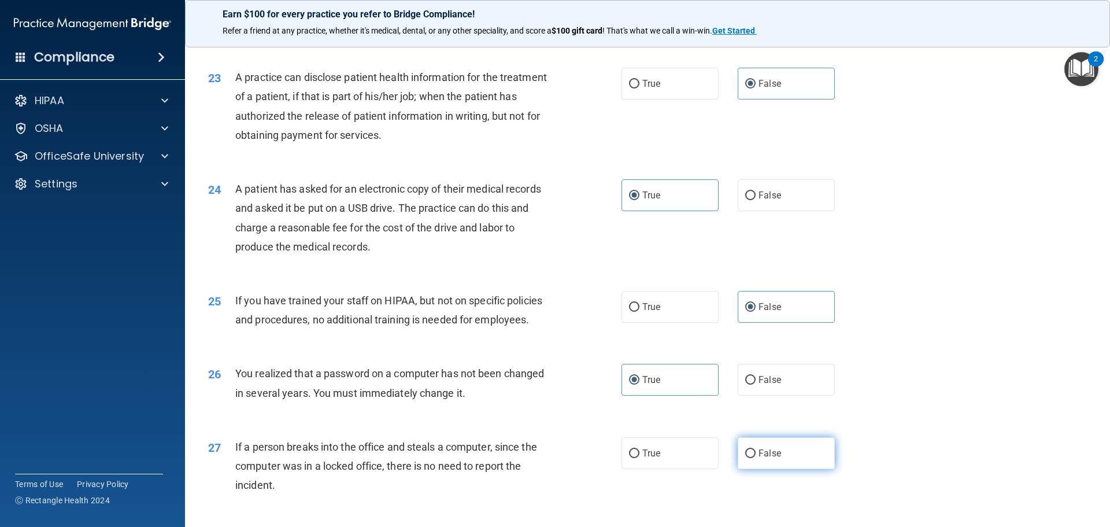
click at [755, 458] on input "False" at bounding box center [750, 453] width 10 height 9
radio input "true"
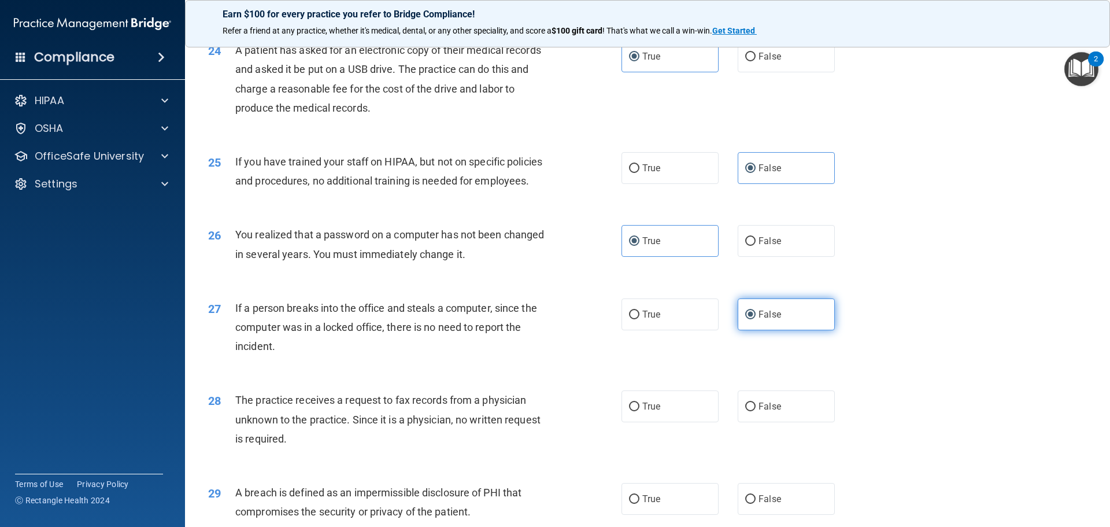
scroll to position [2081, 0]
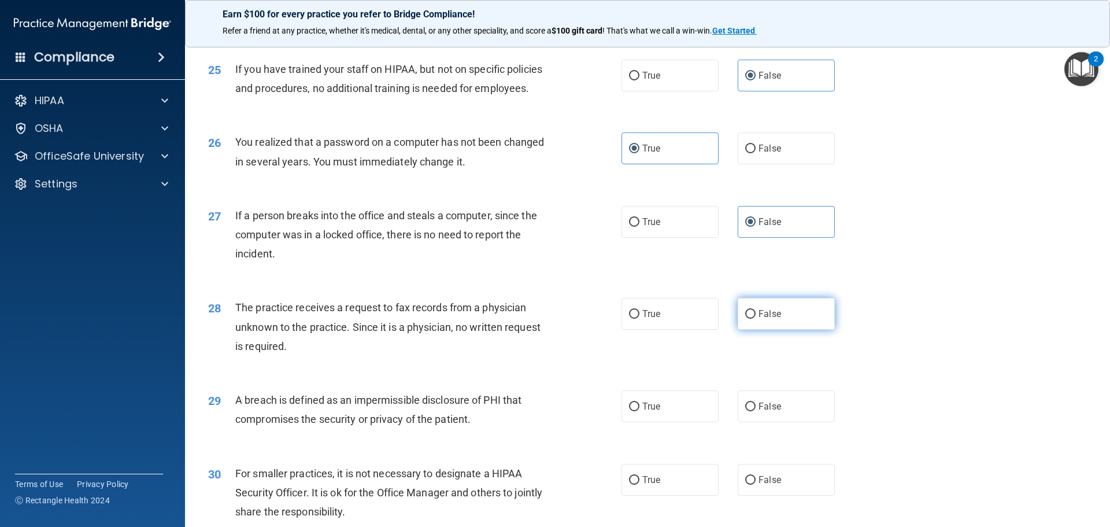
click at [799, 329] on label "False" at bounding box center [786, 314] width 97 height 32
click at [755, 318] on input "False" at bounding box center [750, 314] width 10 height 9
radio input "true"
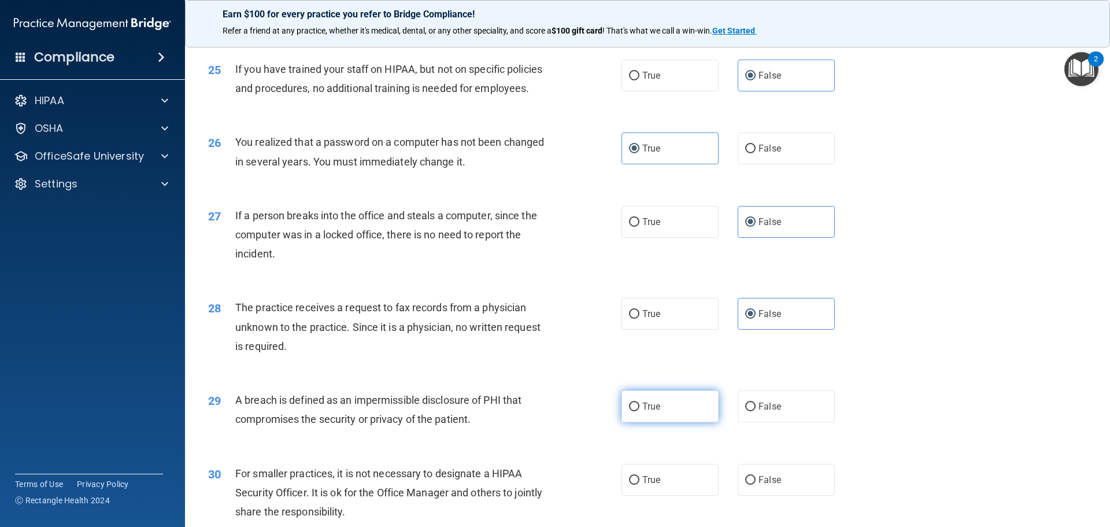
click at [705, 422] on label "True" at bounding box center [669, 406] width 97 height 32
click at [639, 411] on input "True" at bounding box center [634, 406] width 10 height 9
radio input "true"
click at [762, 485] on span "False" at bounding box center [769, 479] width 23 height 11
click at [755, 484] on input "False" at bounding box center [750, 480] width 10 height 9
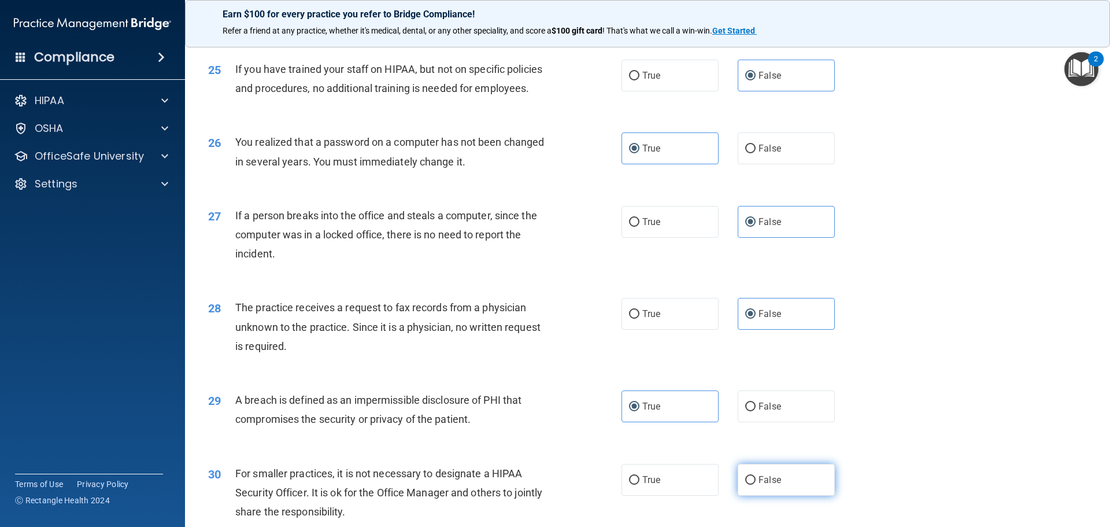
radio input "true"
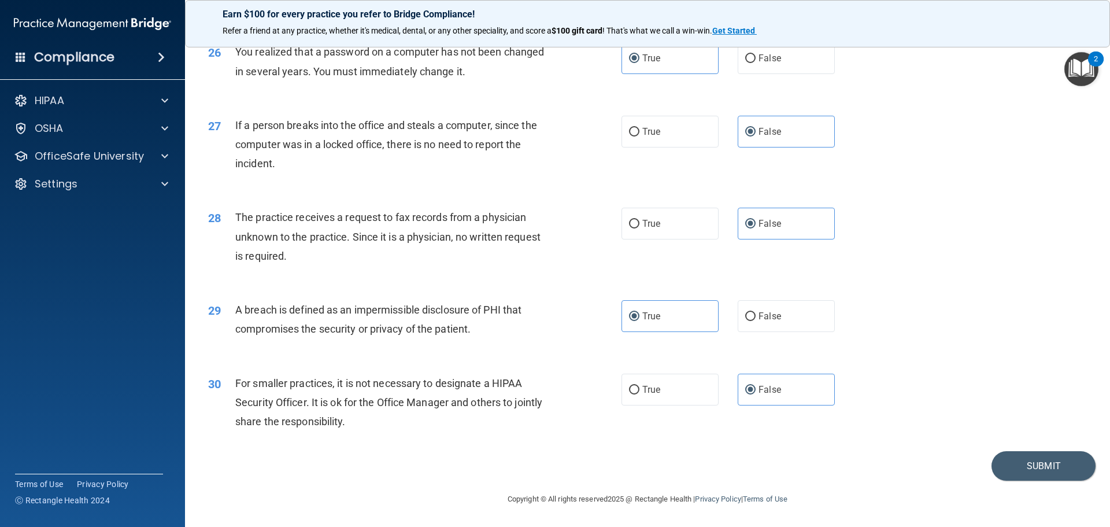
scroll to position [2209, 0]
click at [1024, 466] on button "Submit" at bounding box center [1043, 465] width 104 height 29
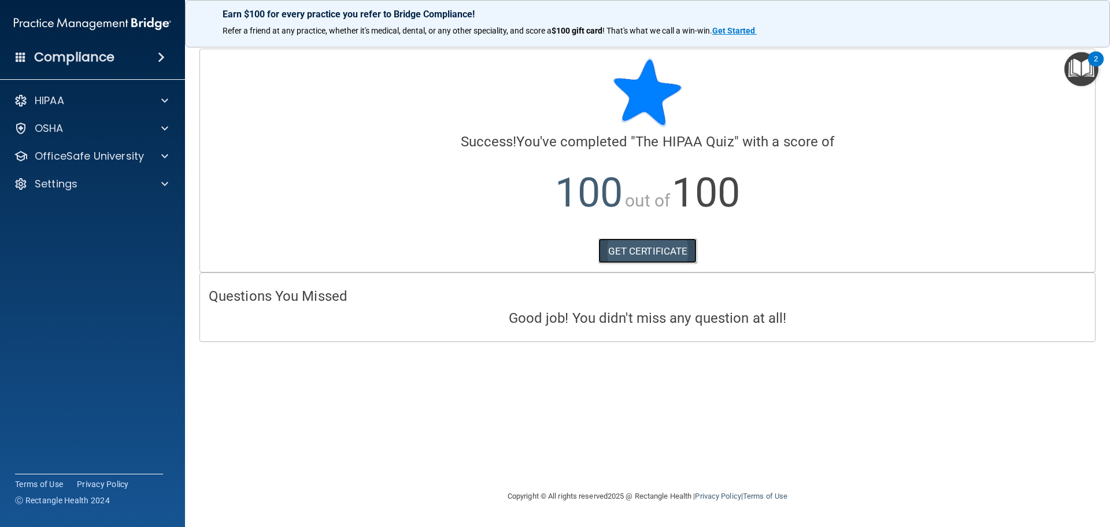
click at [653, 255] on link "GET CERTIFICATE" at bounding box center [647, 250] width 99 height 25
click at [81, 165] on div "OfficeSafe University" at bounding box center [93, 155] width 186 height 23
click at [164, 155] on span at bounding box center [164, 156] width 7 height 14
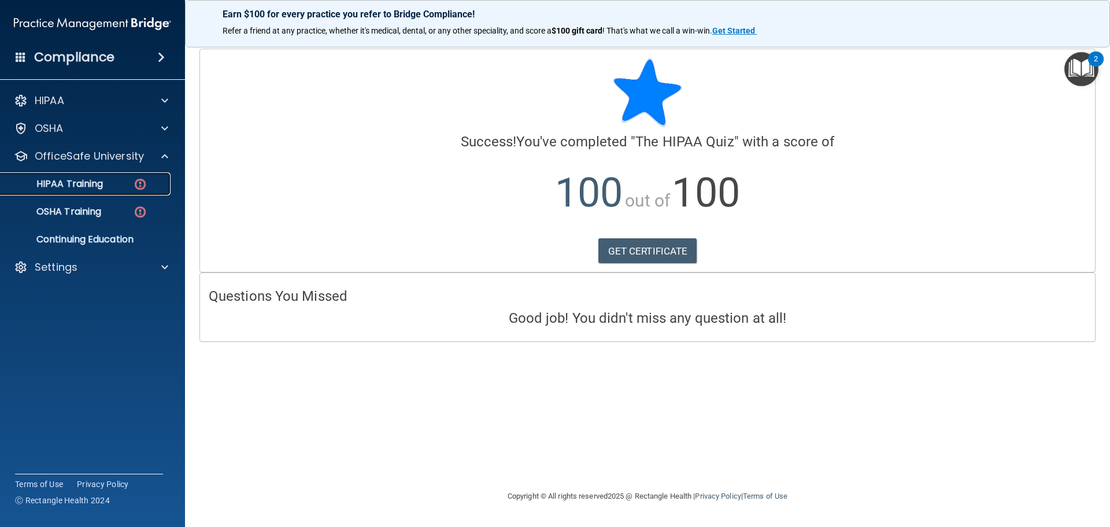
click at [99, 187] on p "HIPAA Training" at bounding box center [55, 184] width 95 height 12
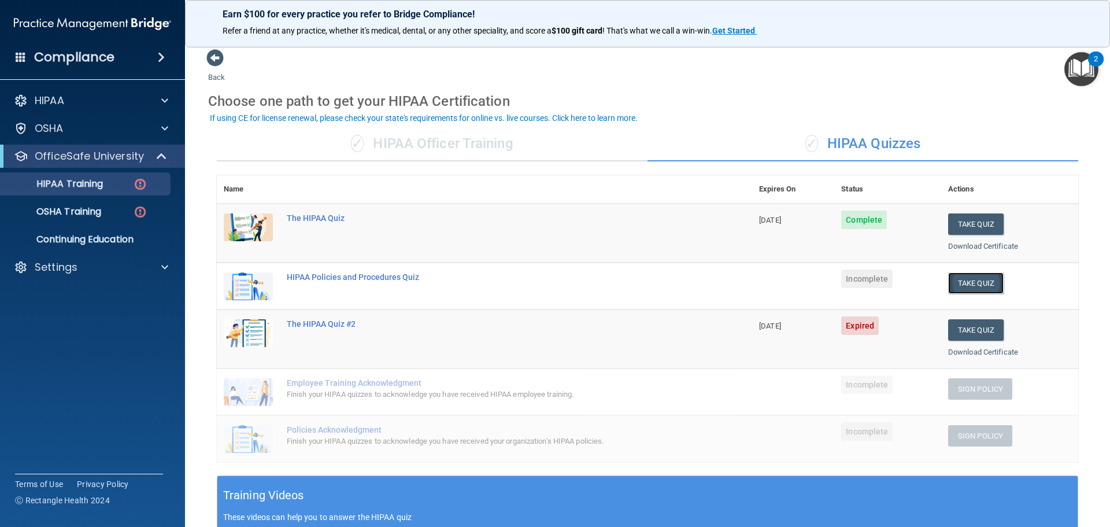
click at [971, 285] on button "Take Quiz" at bounding box center [975, 282] width 55 height 21
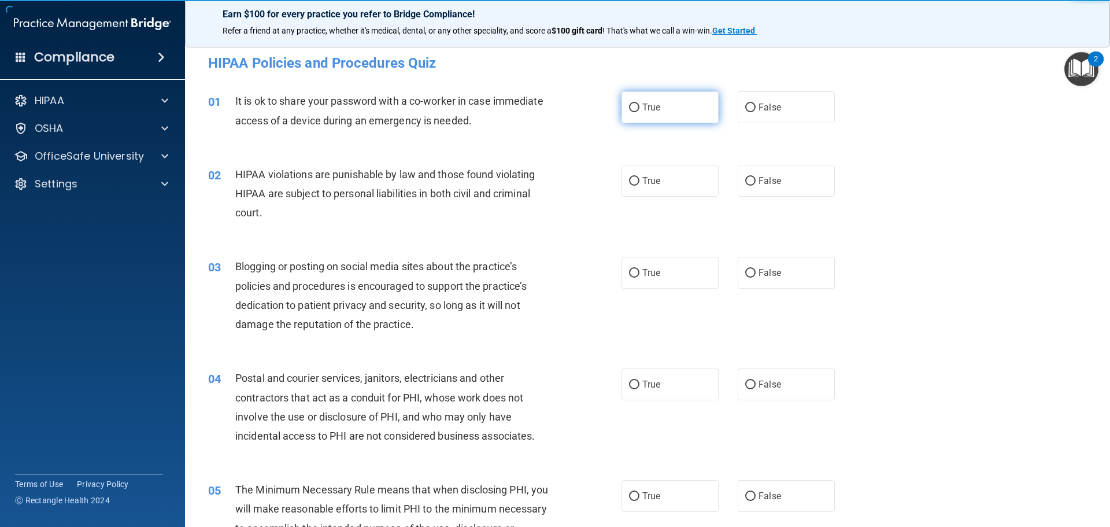
click at [669, 113] on label "True" at bounding box center [669, 107] width 97 height 32
click at [639, 112] on input "True" at bounding box center [634, 107] width 10 height 9
radio input "true"
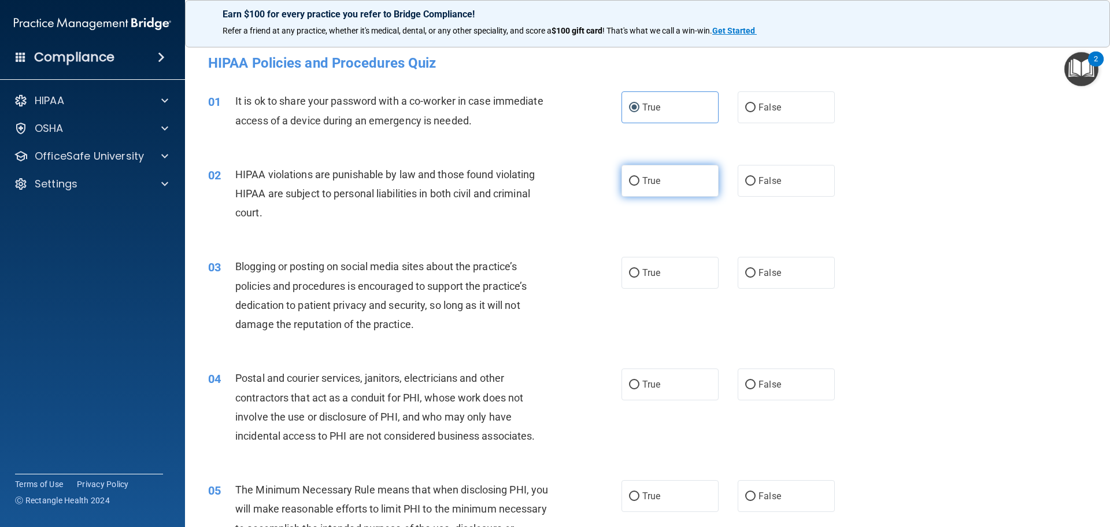
click at [672, 187] on label "True" at bounding box center [669, 181] width 97 height 32
click at [639, 186] on input "True" at bounding box center [634, 181] width 10 height 9
radio input "true"
click at [664, 261] on label "True" at bounding box center [669, 273] width 97 height 32
click at [639, 269] on input "True" at bounding box center [634, 273] width 10 height 9
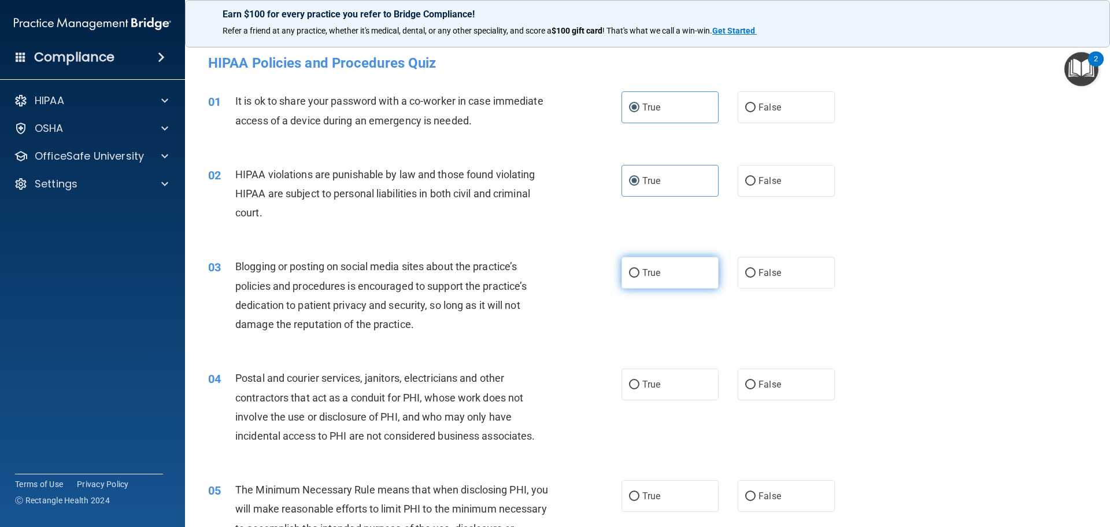
radio input "true"
click at [659, 384] on label "True" at bounding box center [669, 384] width 97 height 32
click at [639, 384] on input "True" at bounding box center [634, 384] width 10 height 9
radio input "true"
click at [655, 496] on span "True" at bounding box center [651, 495] width 18 height 11
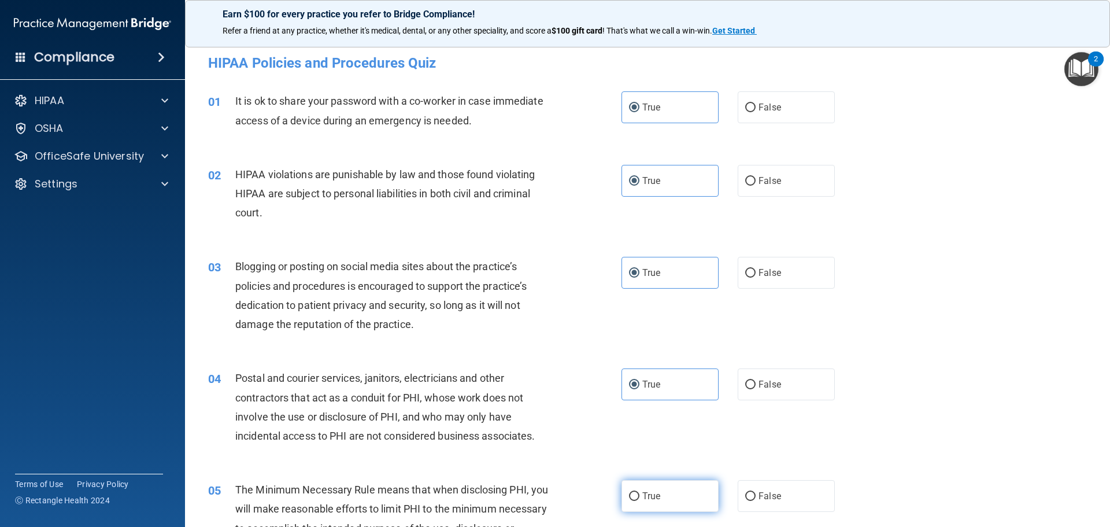
click at [639, 496] on input "True" at bounding box center [634, 496] width 10 height 9
radio input "true"
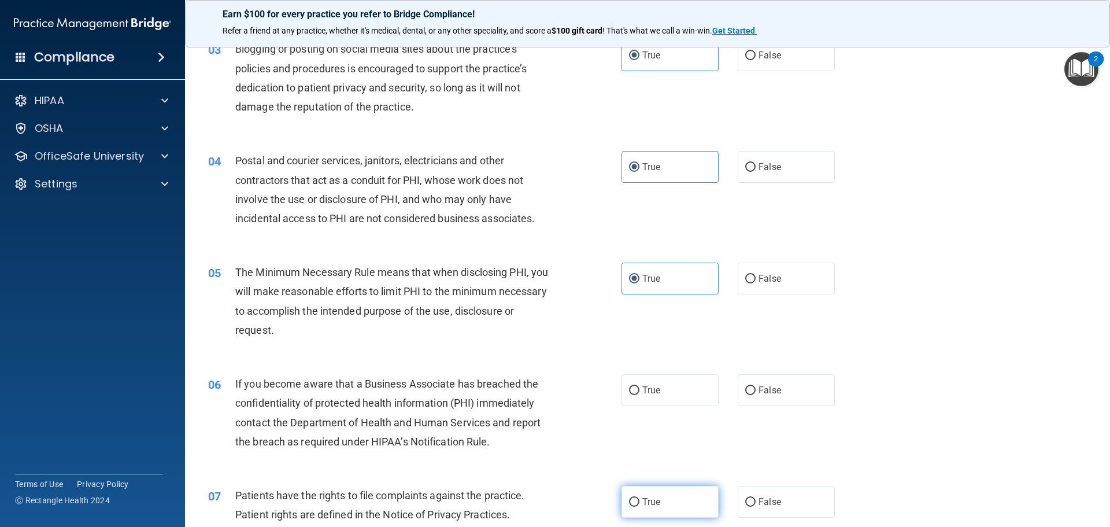
scroll to position [231, 0]
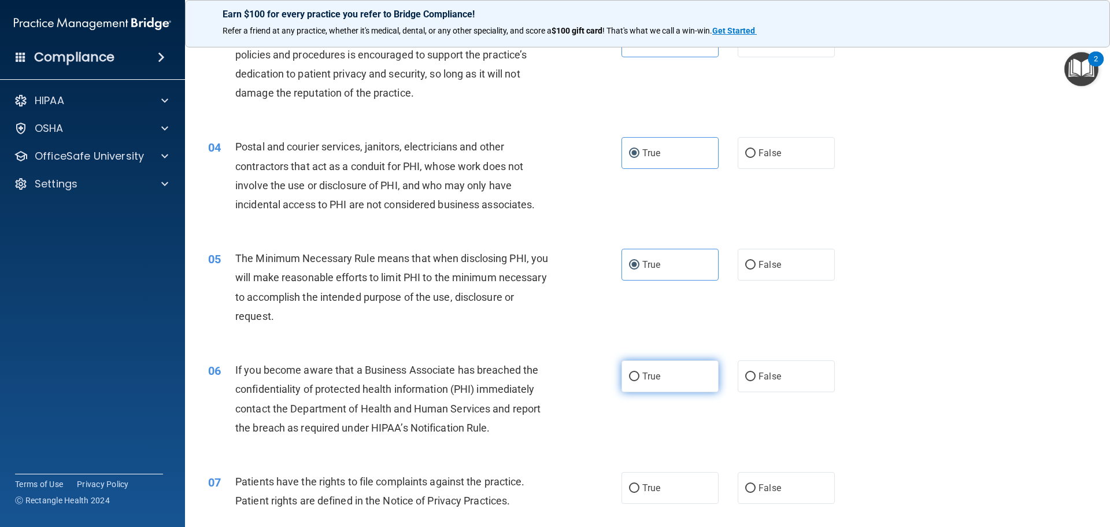
click at [644, 375] on span "True" at bounding box center [651, 375] width 18 height 11
click at [639, 375] on input "True" at bounding box center [634, 376] width 10 height 9
radio input "true"
click at [674, 487] on label "True" at bounding box center [669, 488] width 97 height 32
click at [639, 487] on input "True" at bounding box center [634, 488] width 10 height 9
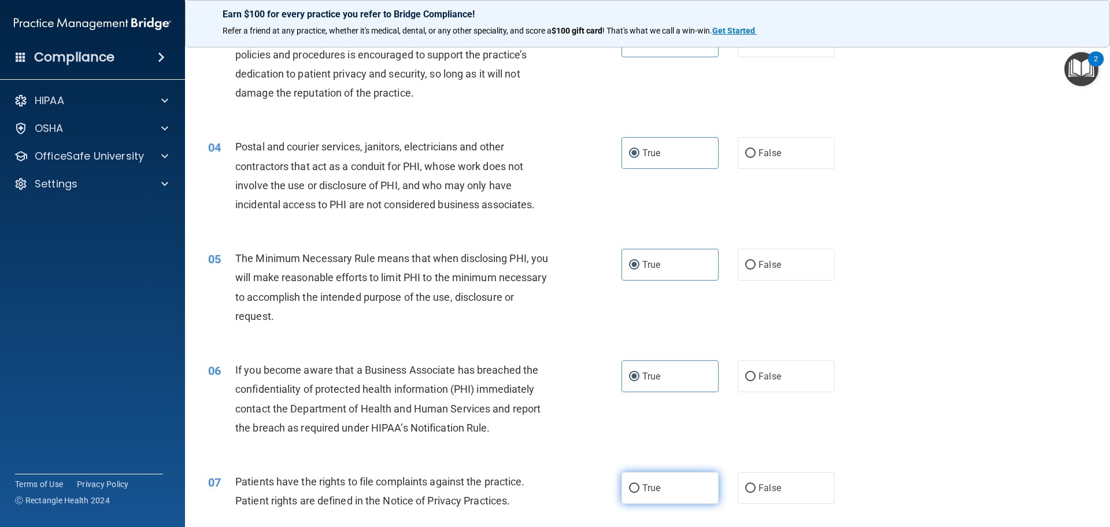
radio input "true"
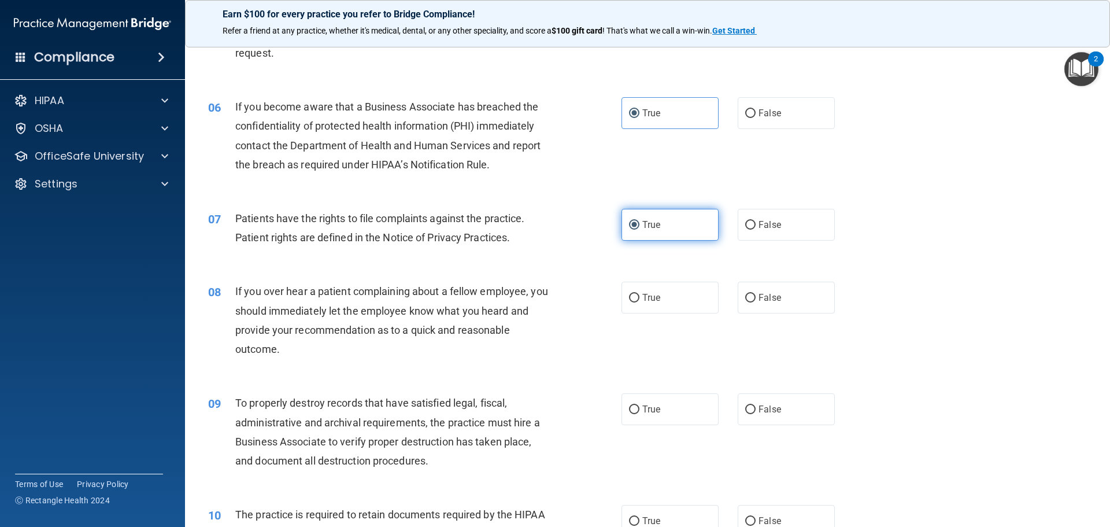
scroll to position [520, 0]
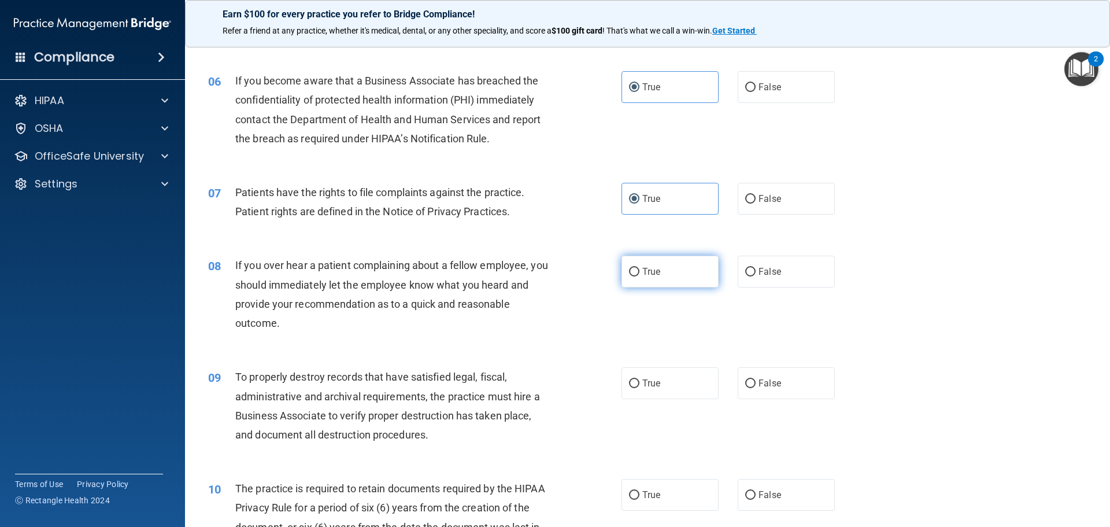
click at [665, 280] on label "True" at bounding box center [669, 271] width 97 height 32
click at [639, 276] on input "True" at bounding box center [634, 272] width 10 height 9
radio input "true"
click at [665, 280] on label "True" at bounding box center [669, 271] width 97 height 32
click at [639, 276] on input "True" at bounding box center [634, 272] width 10 height 9
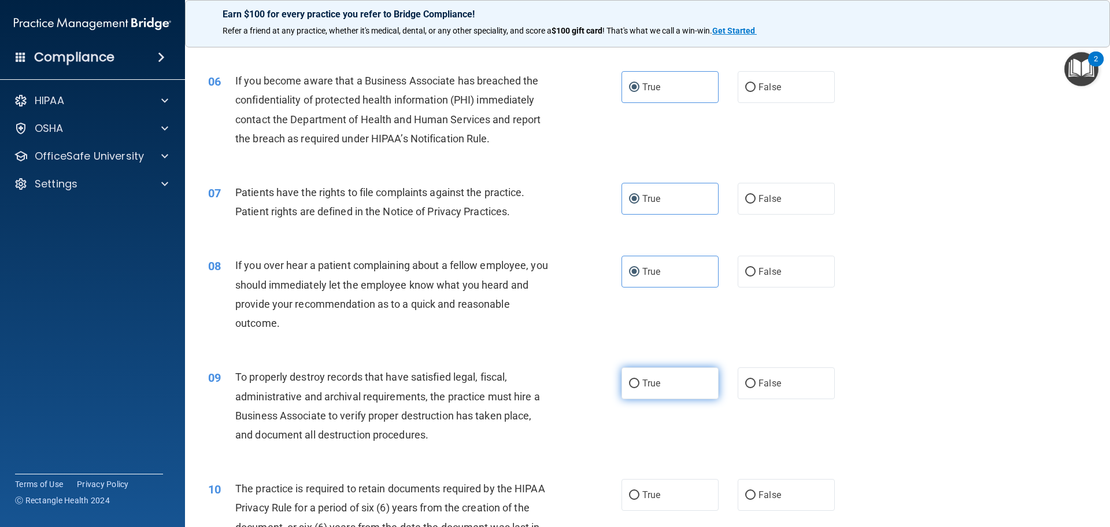
click at [681, 373] on label "True" at bounding box center [669, 383] width 97 height 32
click at [639, 379] on input "True" at bounding box center [634, 383] width 10 height 9
radio input "true"
click at [663, 495] on label "True" at bounding box center [669, 495] width 97 height 32
click at [639, 495] on input "True" at bounding box center [634, 495] width 10 height 9
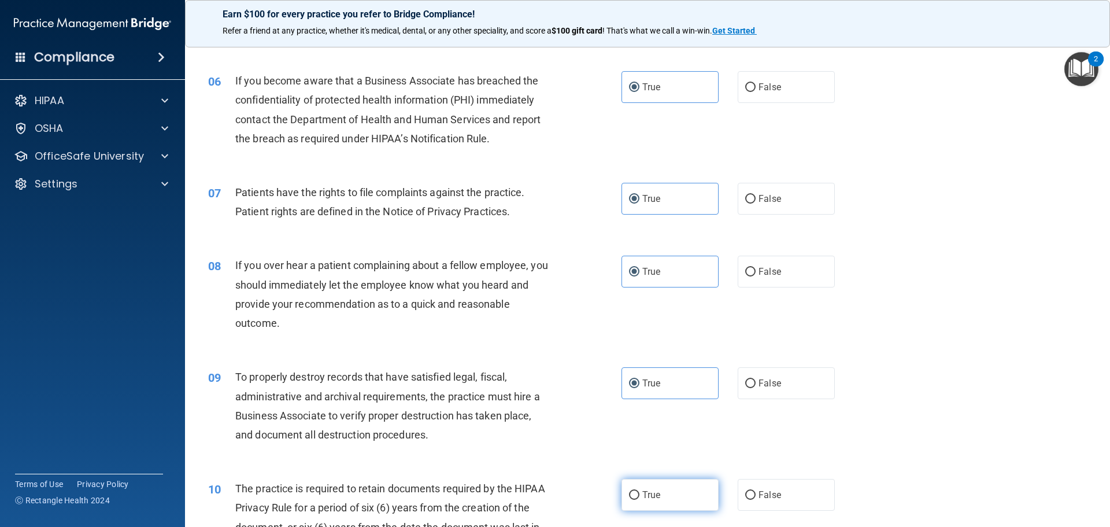
radio input "true"
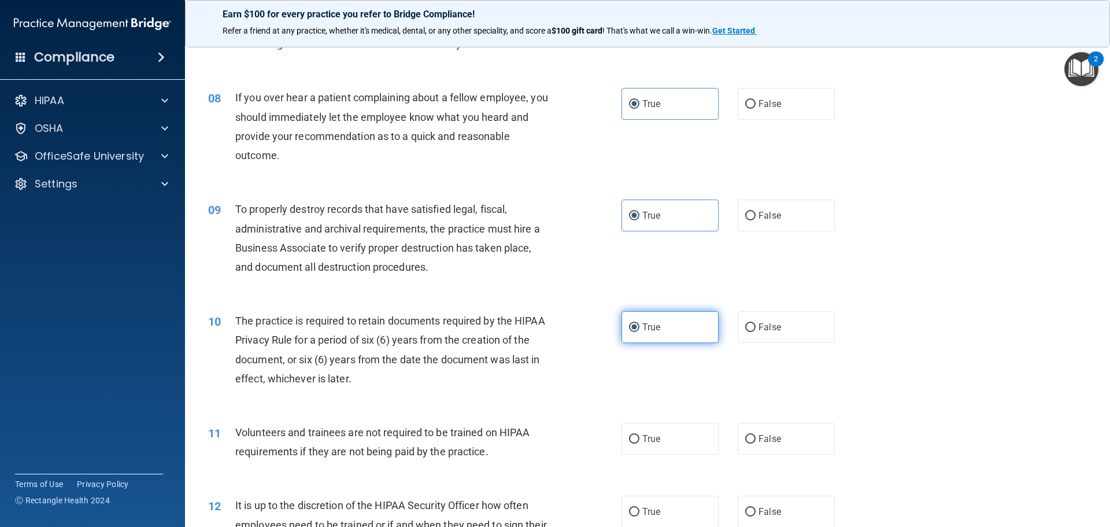
scroll to position [694, 0]
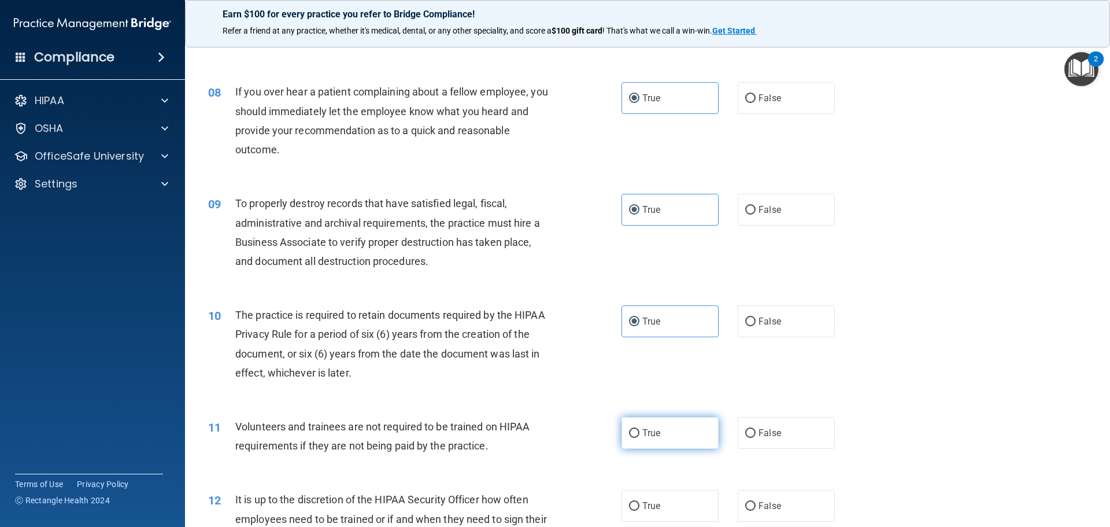
click at [674, 427] on label "True" at bounding box center [669, 433] width 97 height 32
click at [639, 429] on input "True" at bounding box center [634, 433] width 10 height 9
radio input "true"
click at [688, 504] on label "True" at bounding box center [669, 506] width 97 height 32
click at [639, 504] on input "True" at bounding box center [634, 506] width 10 height 9
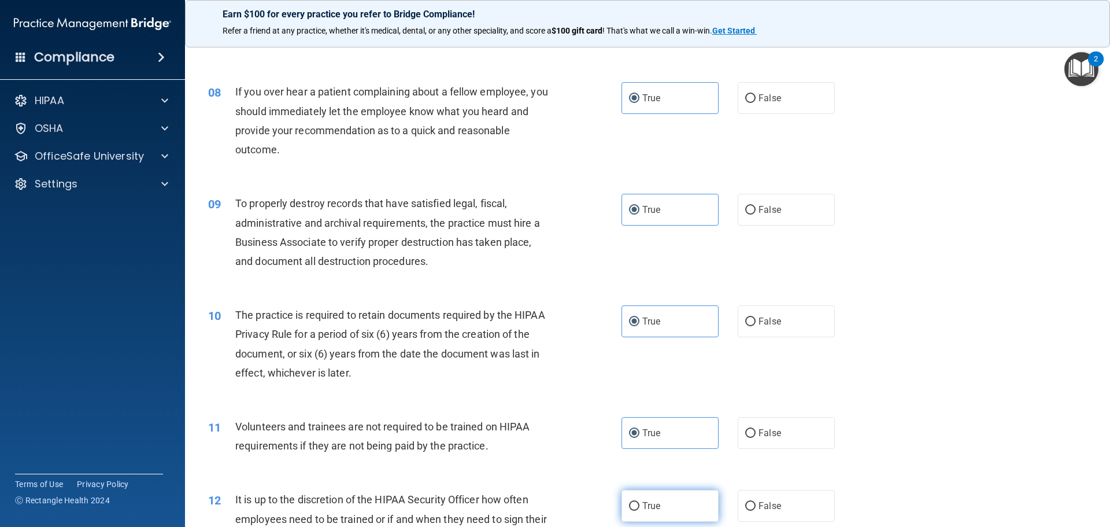
radio input "true"
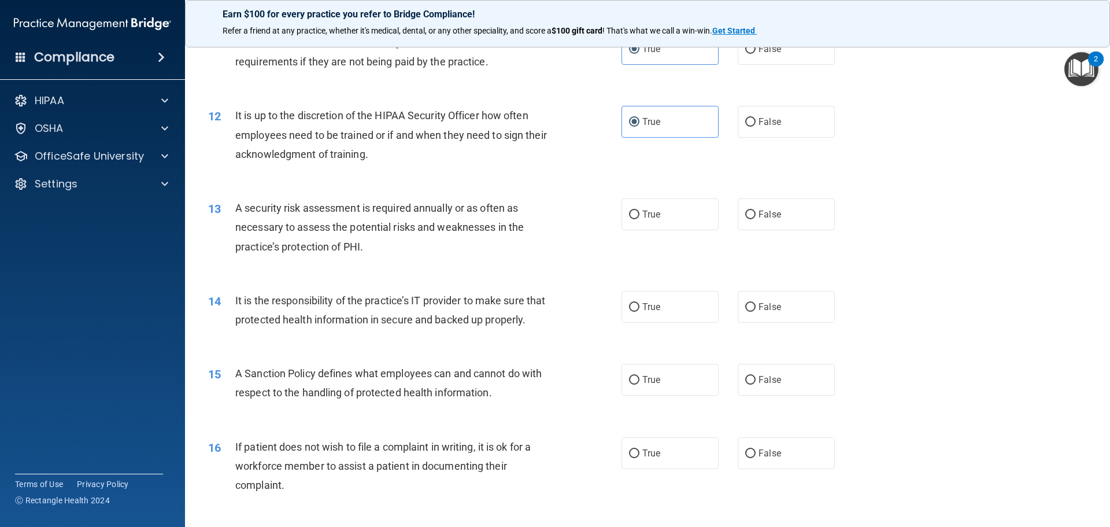
scroll to position [1098, 0]
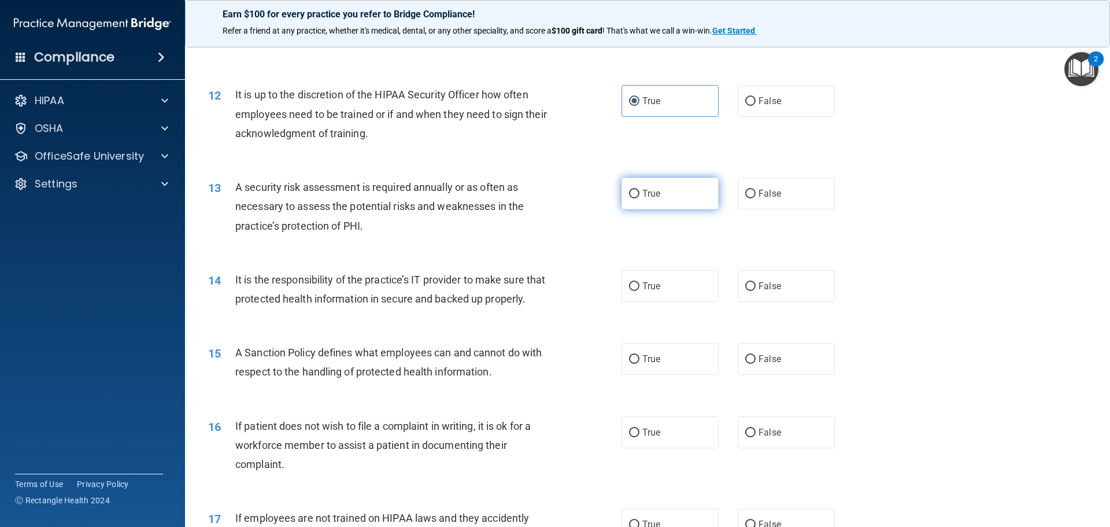
click at [694, 197] on label "True" at bounding box center [669, 193] width 97 height 32
click at [639, 197] on input "True" at bounding box center [634, 194] width 10 height 9
radio input "true"
click at [683, 276] on label "True" at bounding box center [669, 286] width 97 height 32
click at [639, 282] on input "True" at bounding box center [634, 286] width 10 height 9
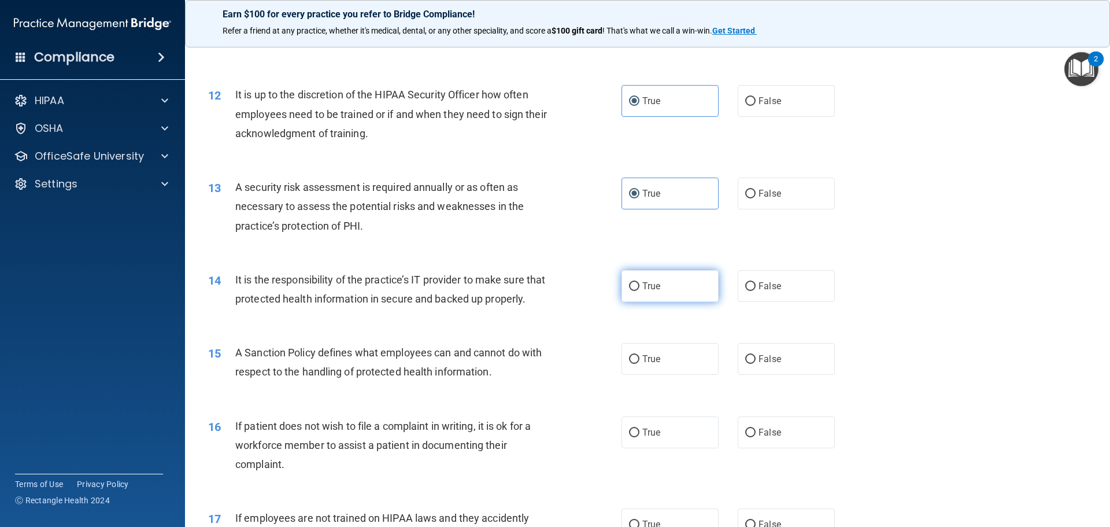
radio input "true"
click at [675, 375] on label "True" at bounding box center [669, 359] width 97 height 32
click at [639, 364] on input "True" at bounding box center [634, 359] width 10 height 9
radio input "true"
click at [665, 448] on label "True" at bounding box center [669, 432] width 97 height 32
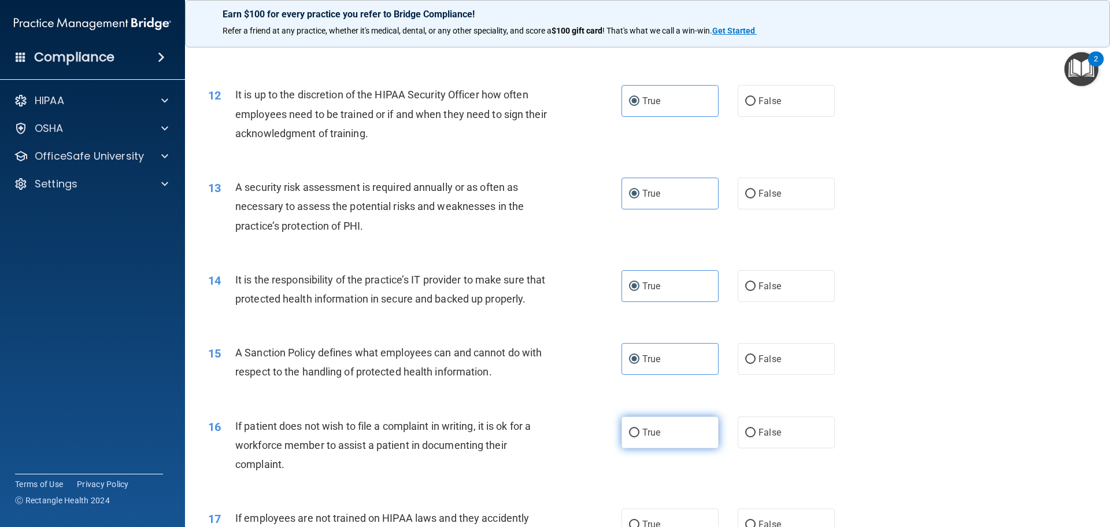
click at [639, 437] on input "True" at bounding box center [634, 432] width 10 height 9
radio input "true"
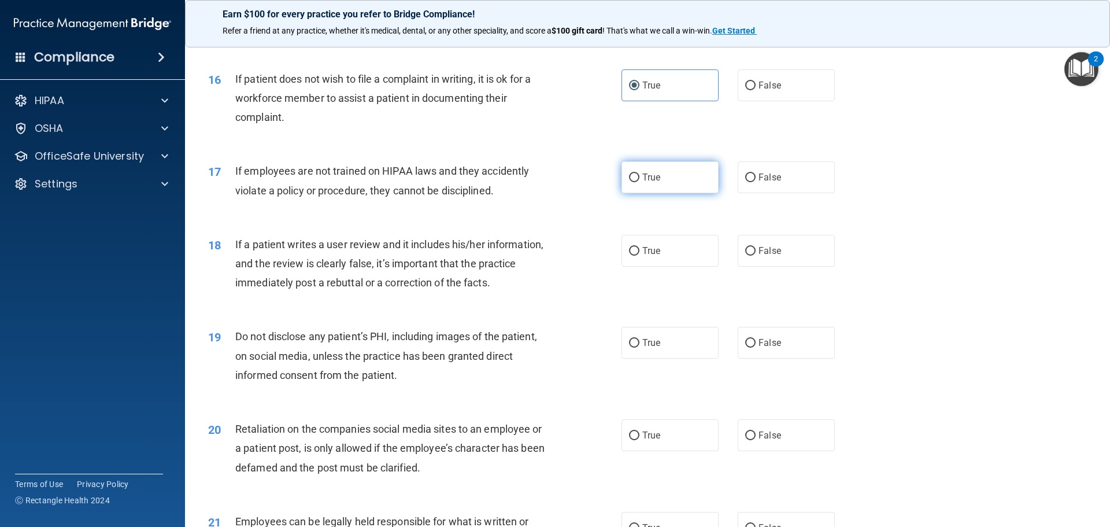
click at [702, 181] on label "True" at bounding box center [669, 177] width 97 height 32
click at [639, 181] on input "True" at bounding box center [634, 177] width 10 height 9
radio input "true"
click at [700, 266] on label "True" at bounding box center [669, 251] width 97 height 32
click at [639, 255] on input "True" at bounding box center [634, 251] width 10 height 9
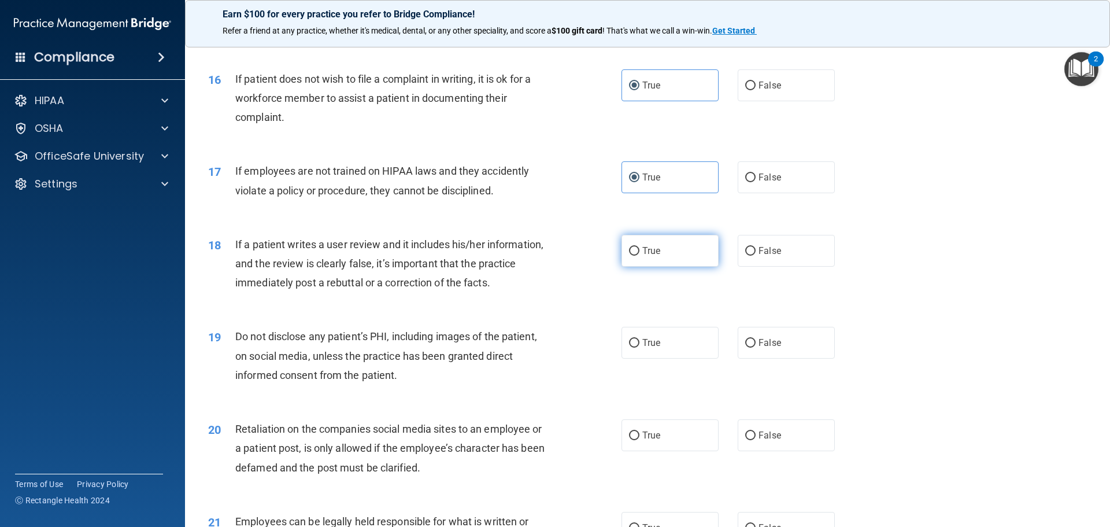
radio input "true"
click at [681, 358] on label "True" at bounding box center [669, 343] width 97 height 32
click at [639, 347] on input "True" at bounding box center [634, 343] width 10 height 9
radio input "true"
click at [666, 442] on label "True" at bounding box center [669, 435] width 97 height 32
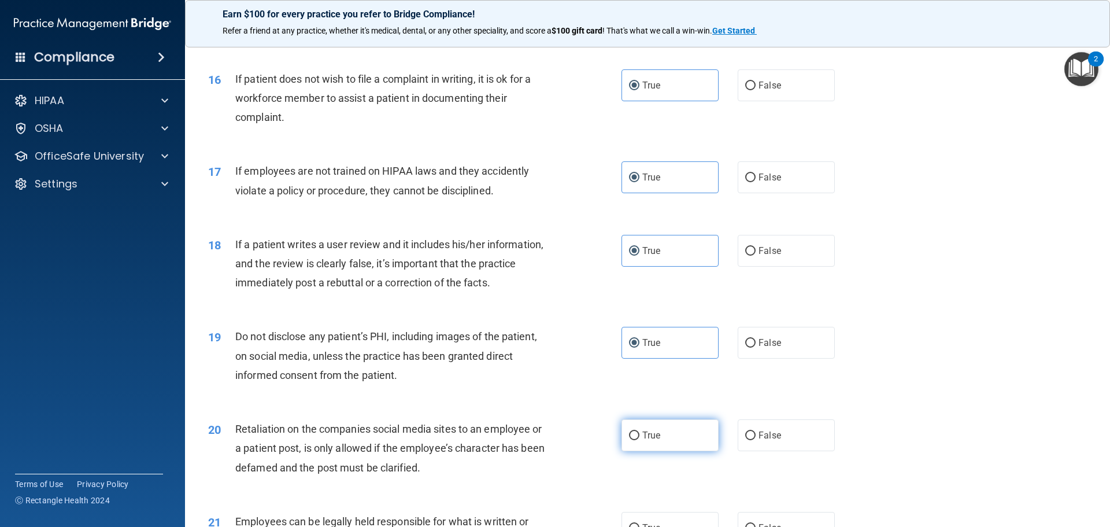
click at [639, 440] on input "True" at bounding box center [634, 435] width 10 height 9
radio input "true"
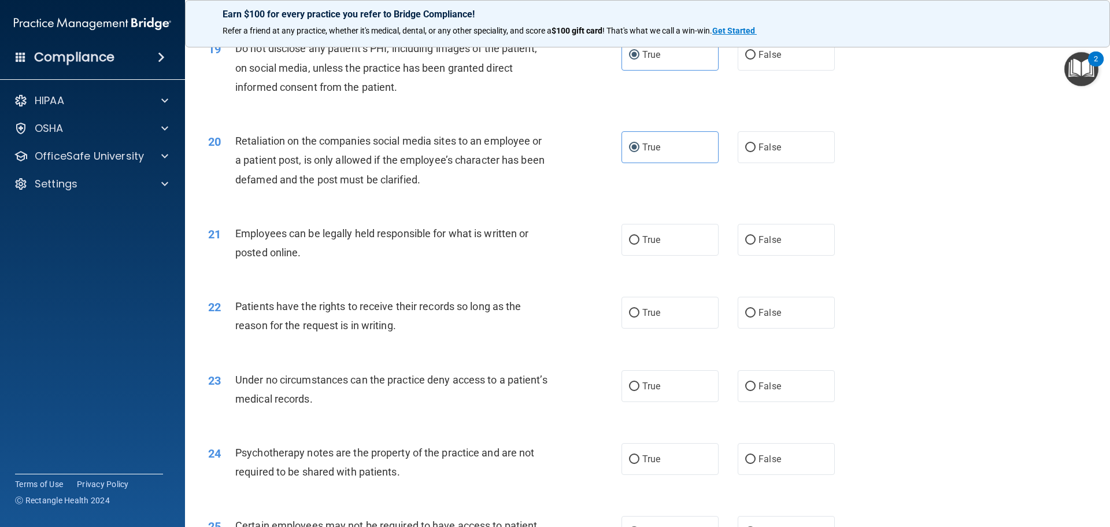
scroll to position [1734, 0]
drag, startPoint x: 681, startPoint y: 261, endPoint x: 677, endPoint y: 328, distance: 67.2
click at [681, 254] on label "True" at bounding box center [669, 239] width 97 height 32
click at [639, 243] on input "True" at bounding box center [634, 239] width 10 height 9
radio input "true"
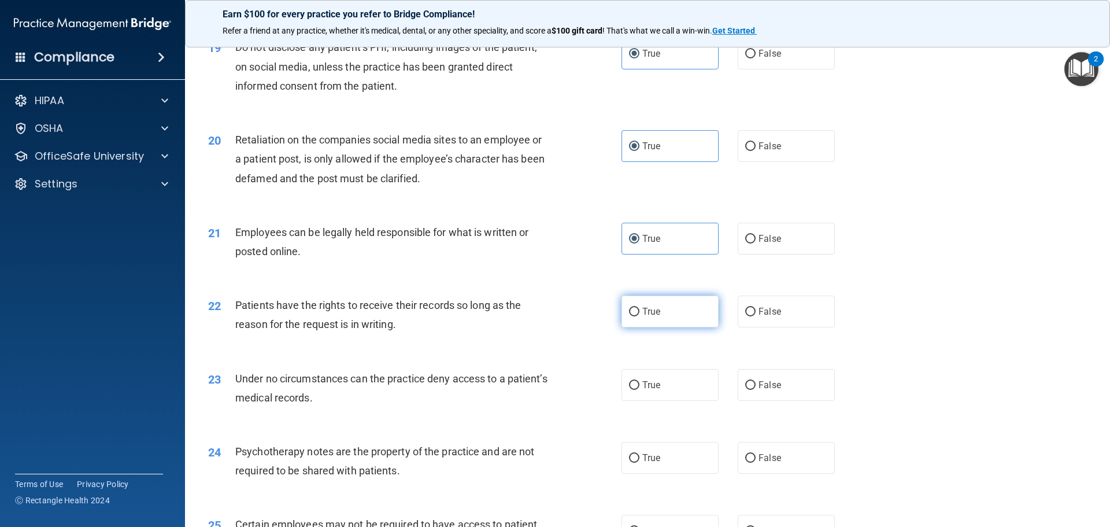
click at [677, 327] on label "True" at bounding box center [669, 311] width 97 height 32
click at [639, 316] on input "True" at bounding box center [634, 311] width 10 height 9
radio input "true"
click at [673, 401] on label "True" at bounding box center [669, 385] width 97 height 32
click at [639, 390] on input "True" at bounding box center [634, 385] width 10 height 9
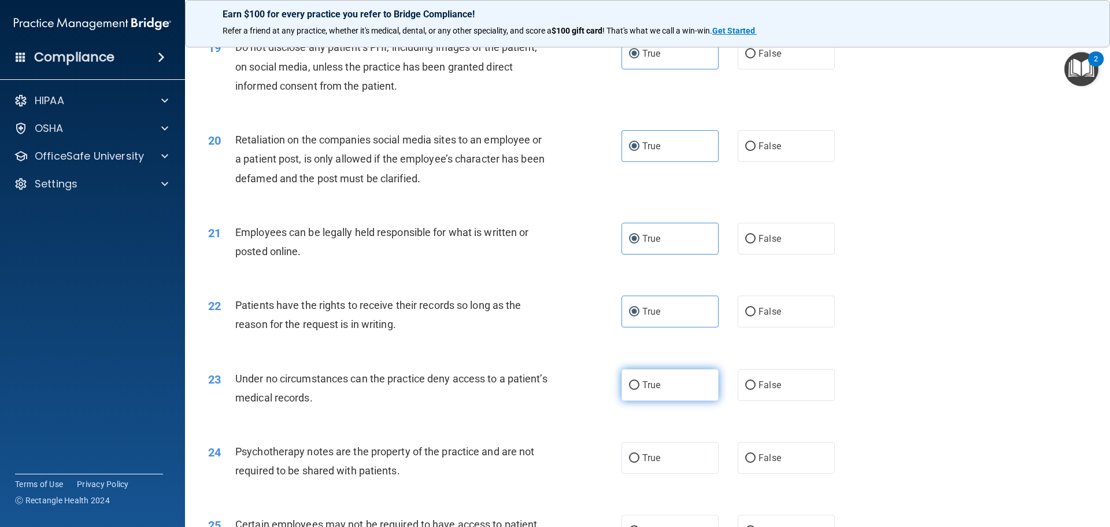
radio input "true"
click at [674, 473] on label "True" at bounding box center [669, 458] width 97 height 32
click at [639, 462] on input "True" at bounding box center [634, 458] width 10 height 9
radio input "true"
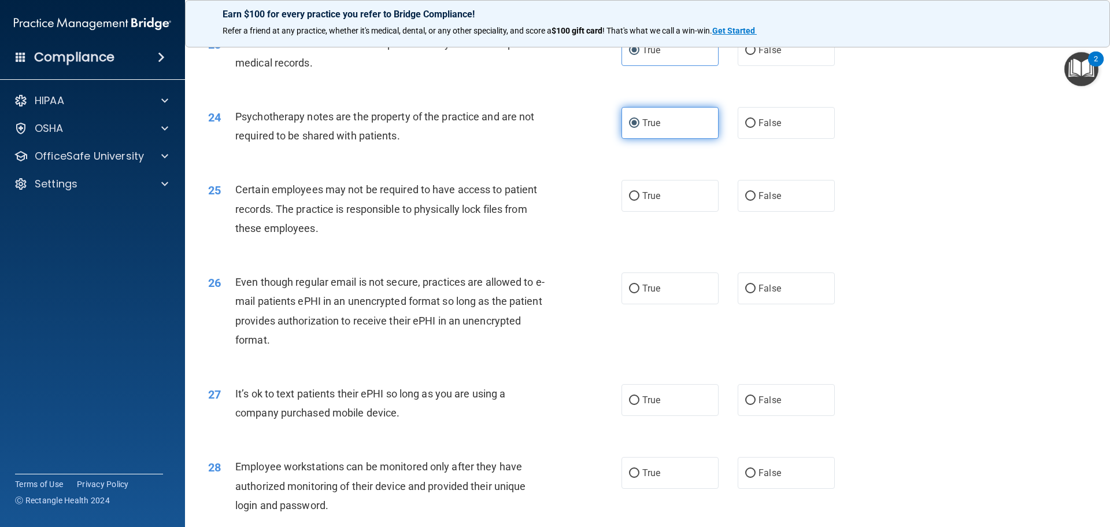
scroll to position [2139, 0]
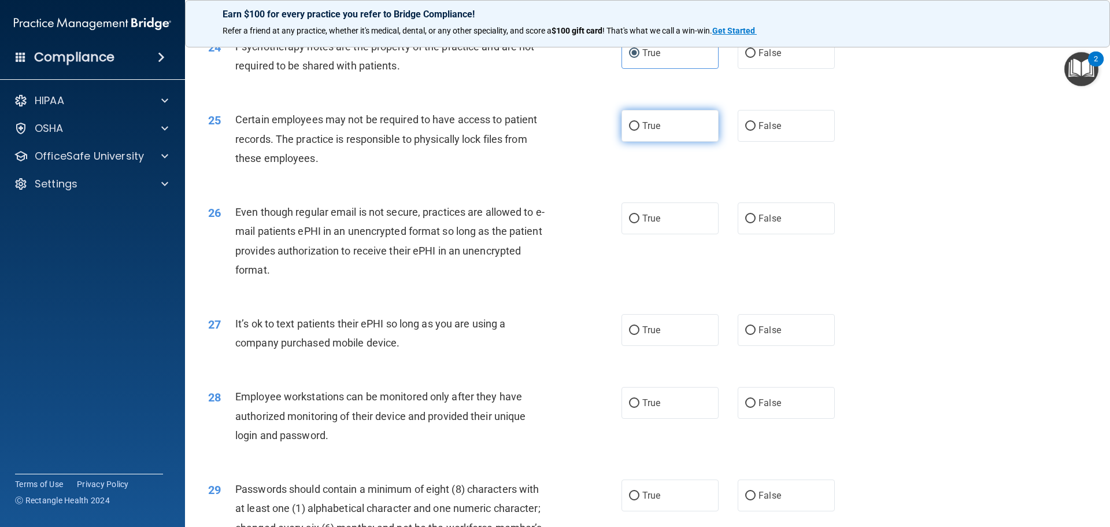
click at [694, 139] on label "True" at bounding box center [669, 126] width 97 height 32
click at [639, 131] on input "True" at bounding box center [634, 126] width 10 height 9
radio input "true"
click at [678, 234] on label "True" at bounding box center [669, 218] width 97 height 32
click at [639, 223] on input "True" at bounding box center [634, 218] width 10 height 9
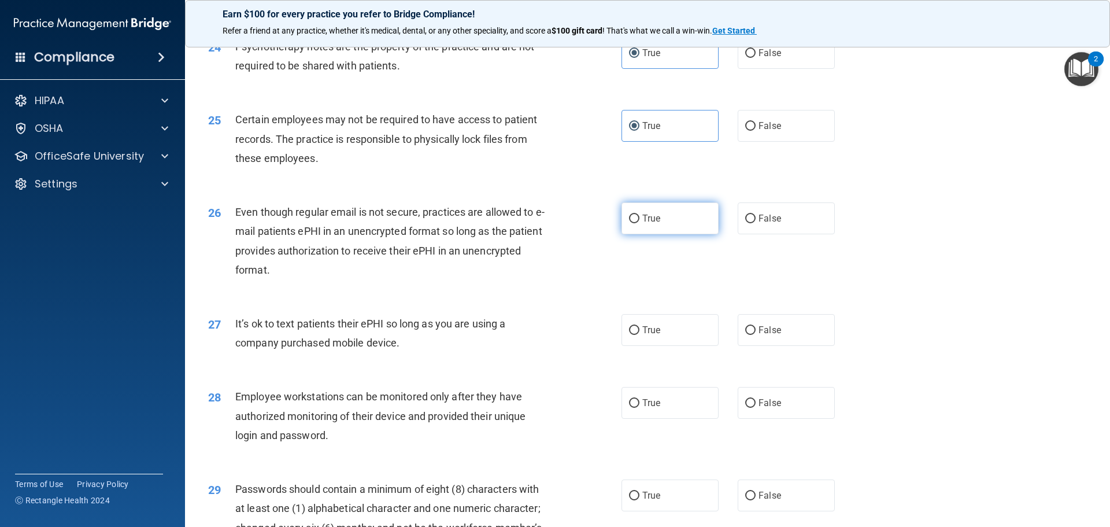
radio input "true"
click at [662, 346] on label "True" at bounding box center [669, 330] width 97 height 32
click at [639, 335] on input "True" at bounding box center [634, 330] width 10 height 9
radio input "true"
click at [651, 408] on span "True" at bounding box center [651, 402] width 18 height 11
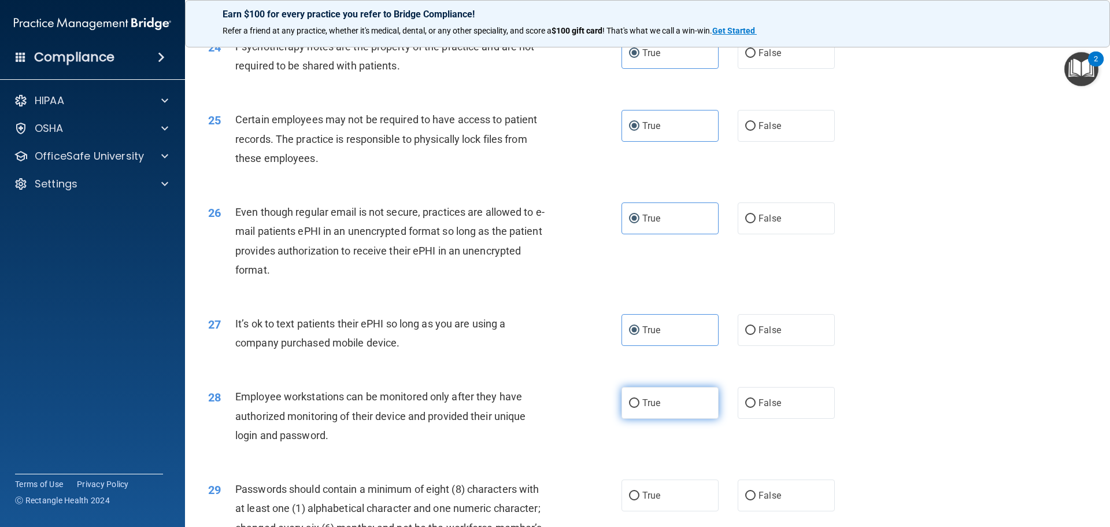
click at [639, 407] on input "True" at bounding box center [634, 403] width 10 height 9
radio input "true"
click at [652, 511] on label "True" at bounding box center [669, 495] width 97 height 32
click at [639, 500] on input "True" at bounding box center [634, 495] width 10 height 9
radio input "true"
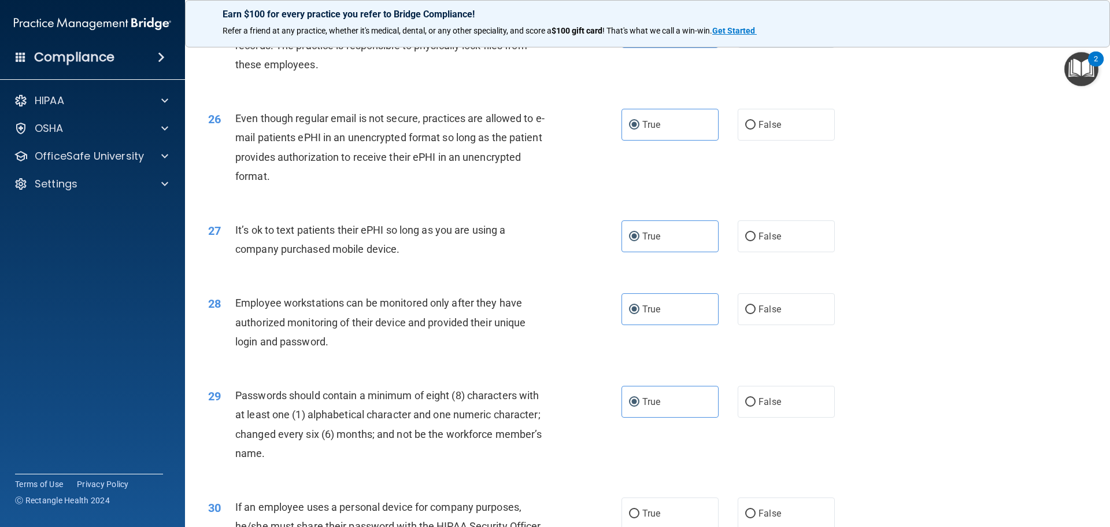
scroll to position [2375, 0]
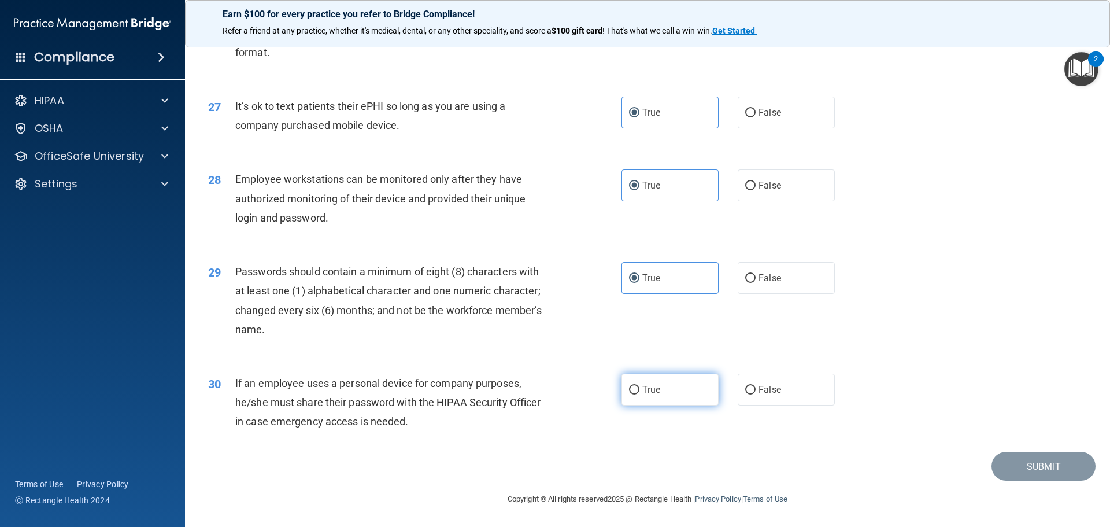
click at [654, 402] on label "True" at bounding box center [669, 389] width 97 height 32
click at [639, 394] on input "True" at bounding box center [634, 390] width 10 height 9
radio input "true"
click at [1034, 461] on button "Submit" at bounding box center [1043, 465] width 104 height 29
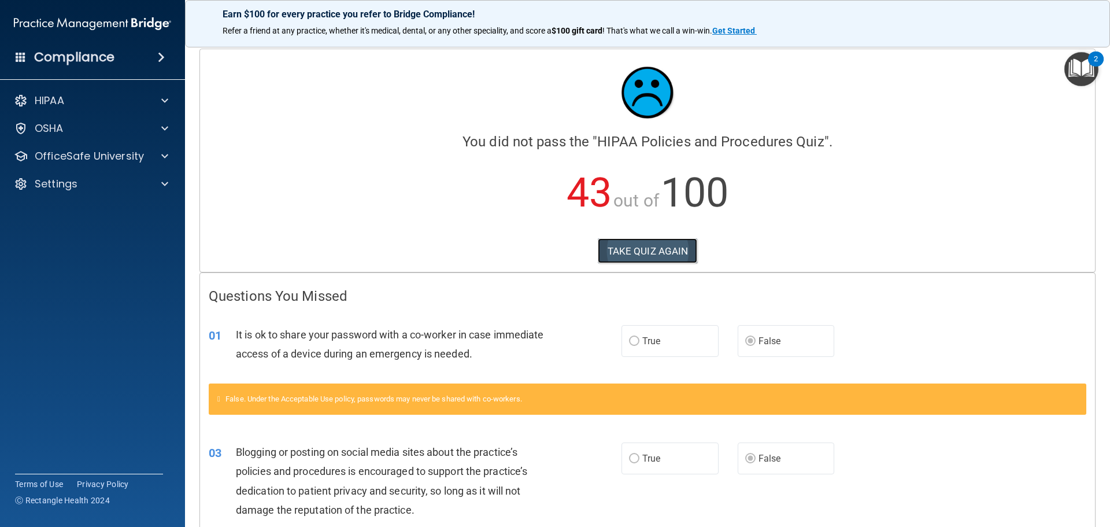
click at [628, 253] on button "TAKE QUIZ AGAIN" at bounding box center [648, 250] width 100 height 25
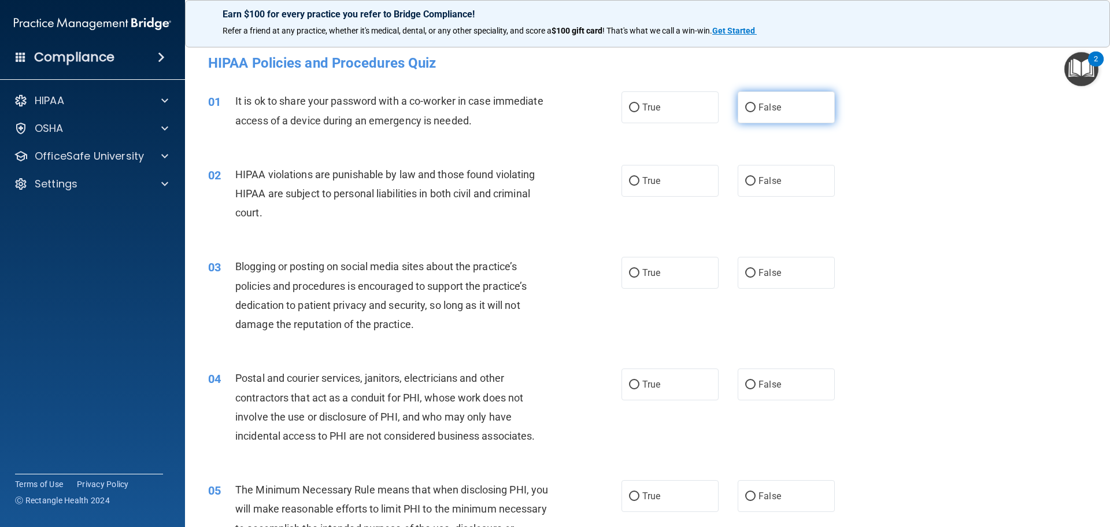
click at [790, 119] on label "False" at bounding box center [786, 107] width 97 height 32
click at [755, 112] on input "False" at bounding box center [750, 107] width 10 height 9
radio input "true"
click at [653, 189] on label "True" at bounding box center [669, 181] width 97 height 32
click at [639, 186] on input "True" at bounding box center [634, 181] width 10 height 9
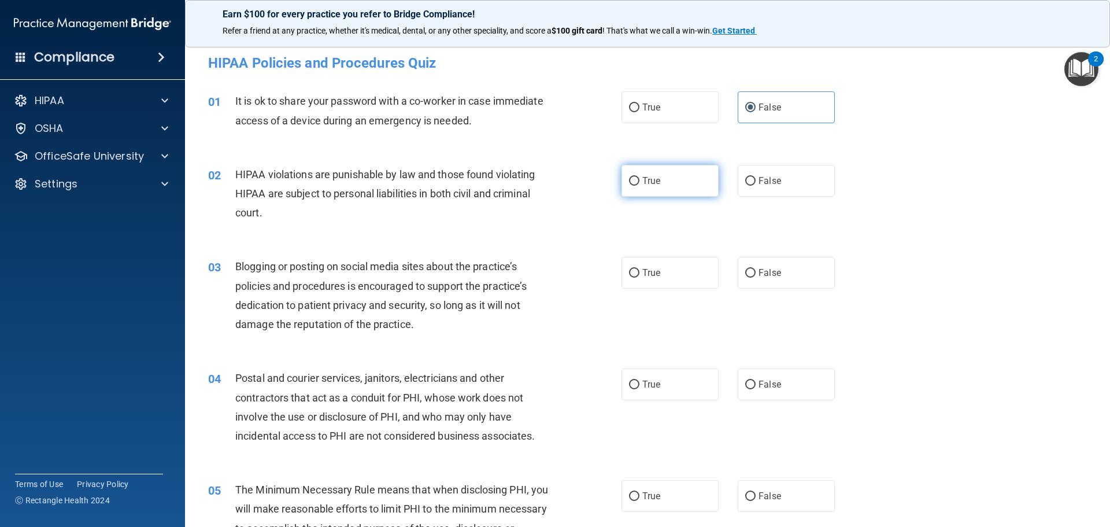
radio input "true"
click at [783, 281] on label "False" at bounding box center [786, 273] width 97 height 32
click at [755, 277] on input "False" at bounding box center [750, 273] width 10 height 9
radio input "true"
click at [663, 380] on label "True" at bounding box center [669, 384] width 97 height 32
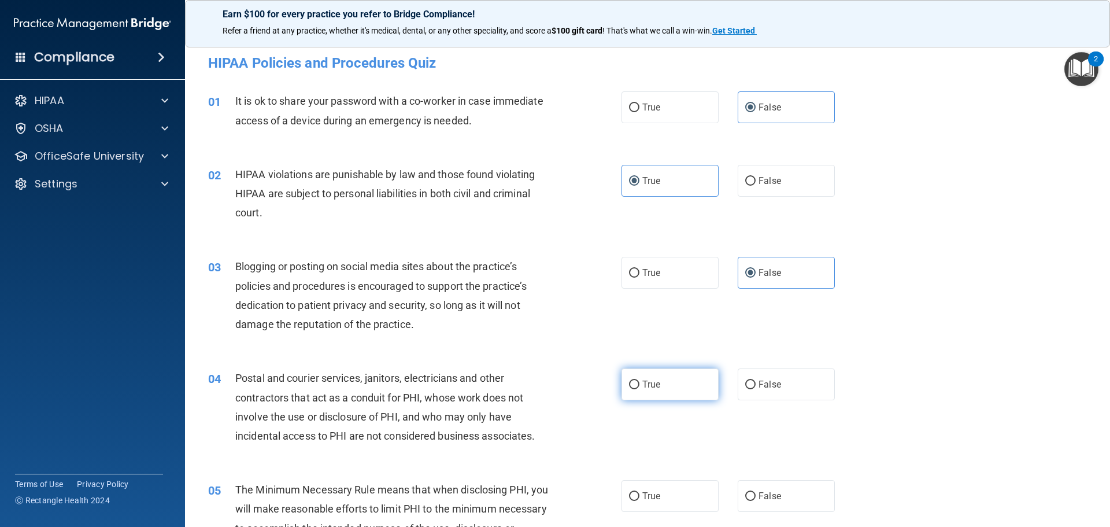
click at [639, 380] on input "True" at bounding box center [634, 384] width 10 height 9
radio input "true"
click at [651, 499] on span "True" at bounding box center [651, 495] width 18 height 11
click at [639, 499] on input "True" at bounding box center [634, 496] width 10 height 9
radio input "true"
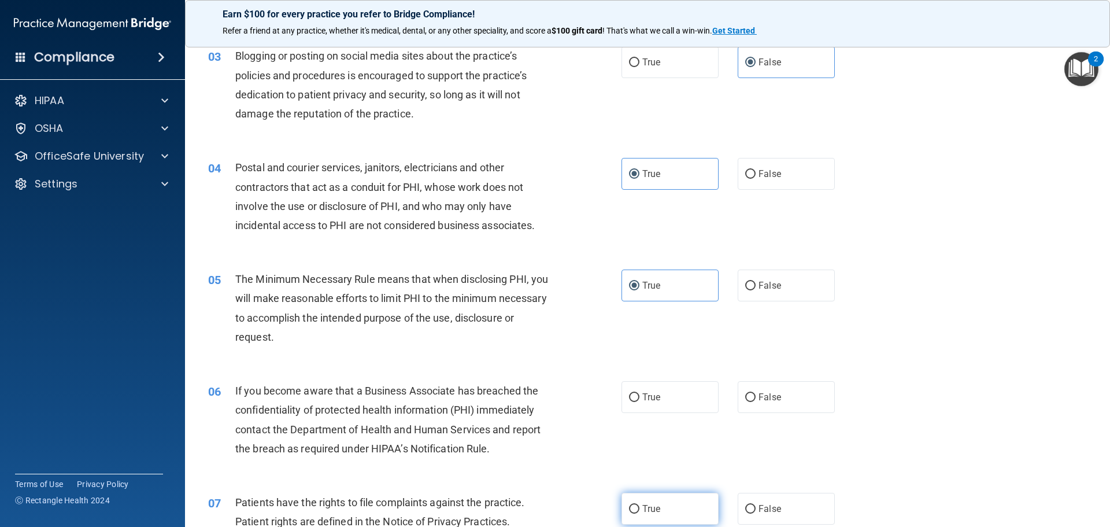
scroll to position [231, 0]
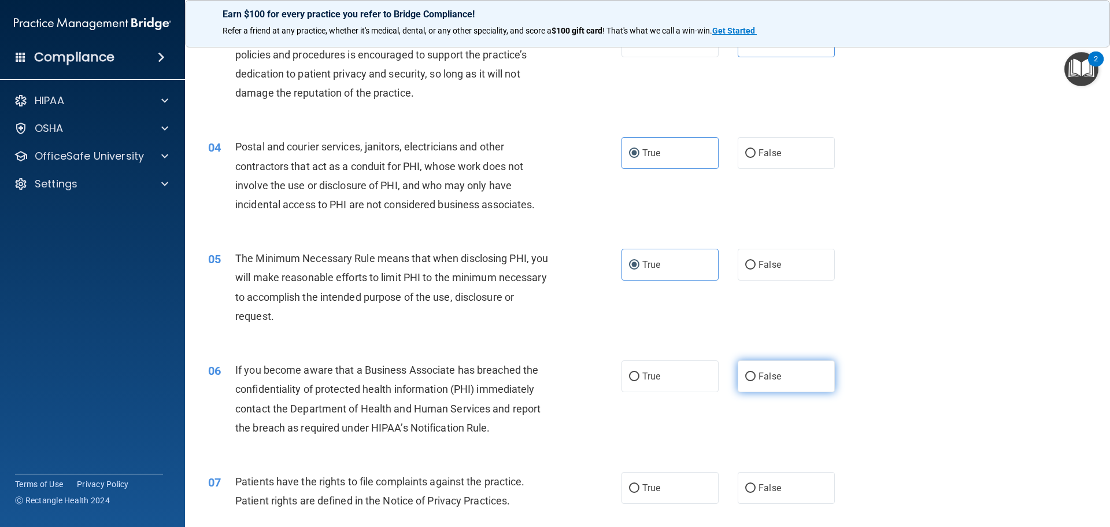
click at [758, 381] on span "False" at bounding box center [769, 375] width 23 height 11
click at [755, 381] on input "False" at bounding box center [750, 376] width 10 height 9
radio input "true"
click at [674, 478] on label "True" at bounding box center [669, 488] width 97 height 32
click at [639, 484] on input "True" at bounding box center [634, 488] width 10 height 9
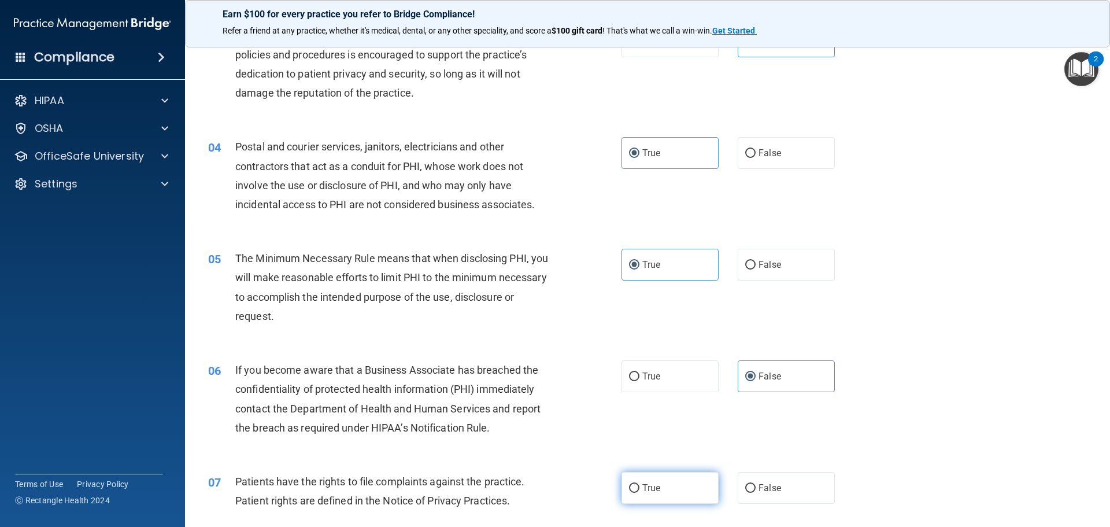
radio input "true"
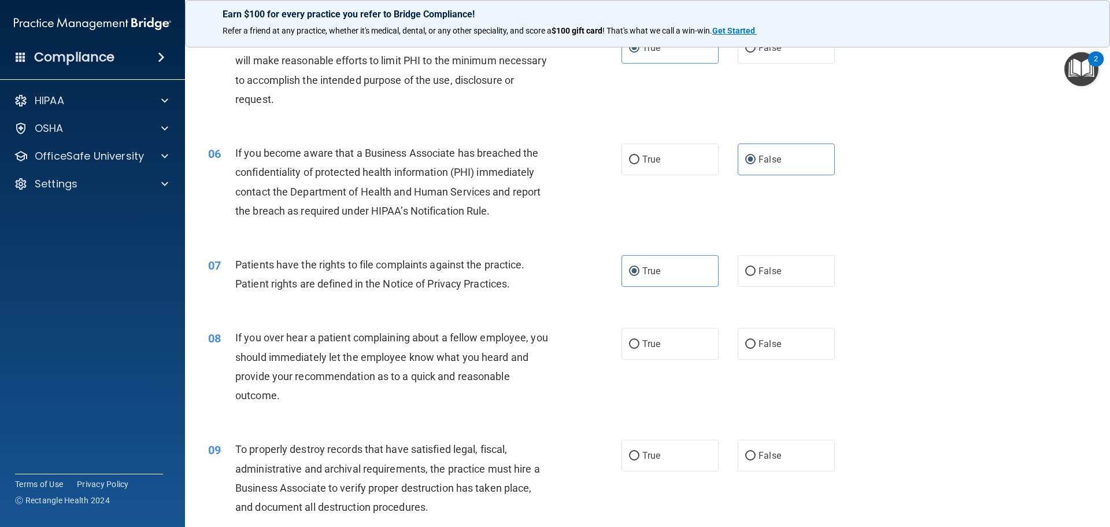
scroll to position [462, 0]
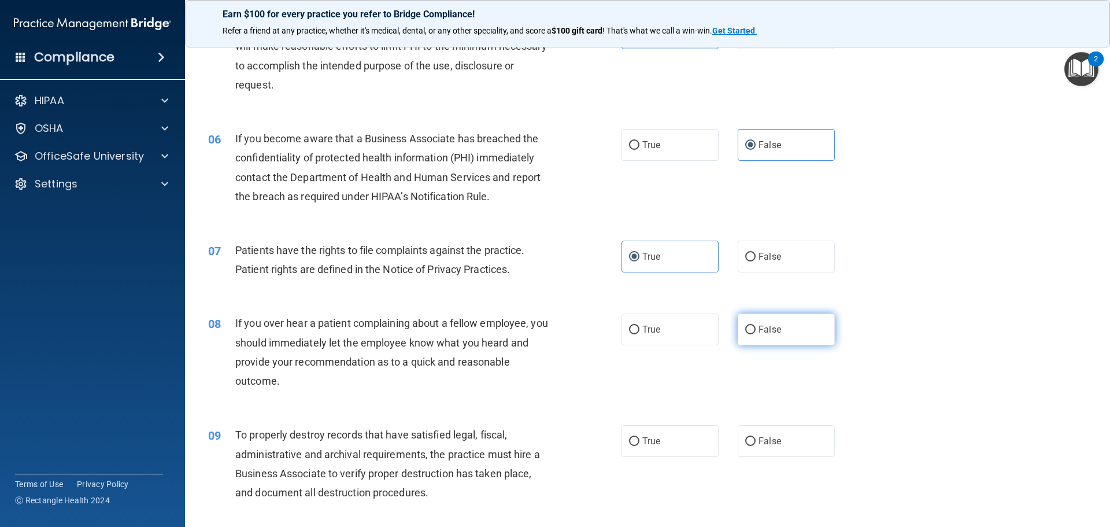
click at [798, 332] on label "False" at bounding box center [786, 329] width 97 height 32
click at [755, 332] on input "False" at bounding box center [750, 329] width 10 height 9
radio input "true"
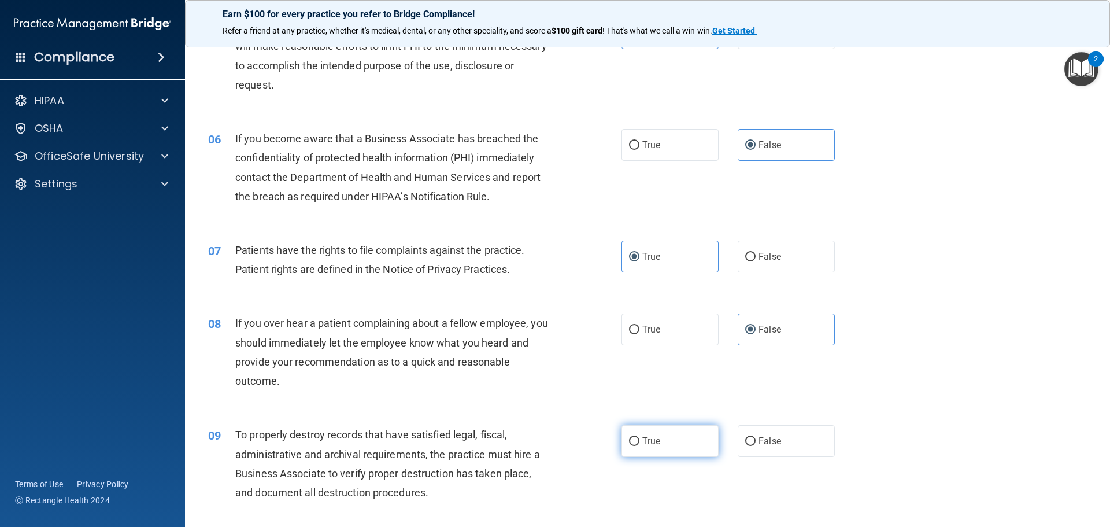
click at [680, 443] on label "True" at bounding box center [669, 441] width 97 height 32
click at [639, 443] on input "True" at bounding box center [634, 441] width 10 height 9
radio input "true"
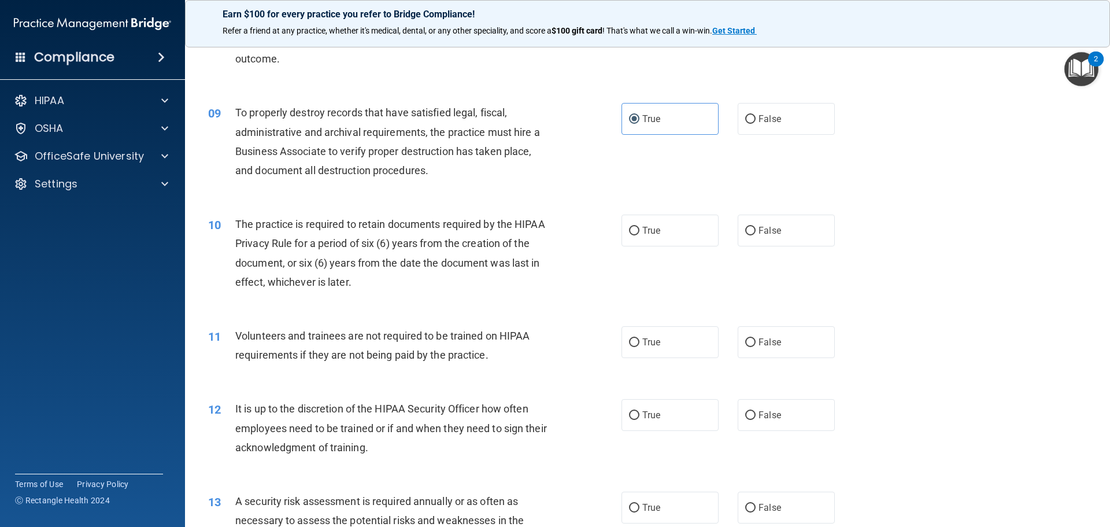
scroll to position [809, 0]
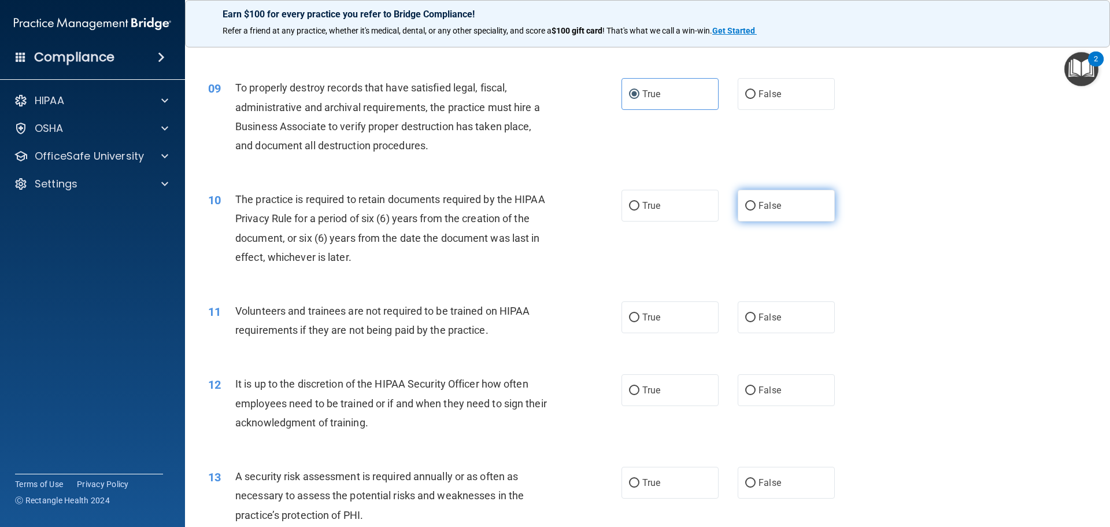
click at [795, 198] on label "False" at bounding box center [786, 206] width 97 height 32
click at [755, 202] on input "False" at bounding box center [750, 206] width 10 height 9
radio input "true"
click at [665, 320] on label "True" at bounding box center [669, 317] width 97 height 32
click at [639, 320] on input "True" at bounding box center [634, 317] width 10 height 9
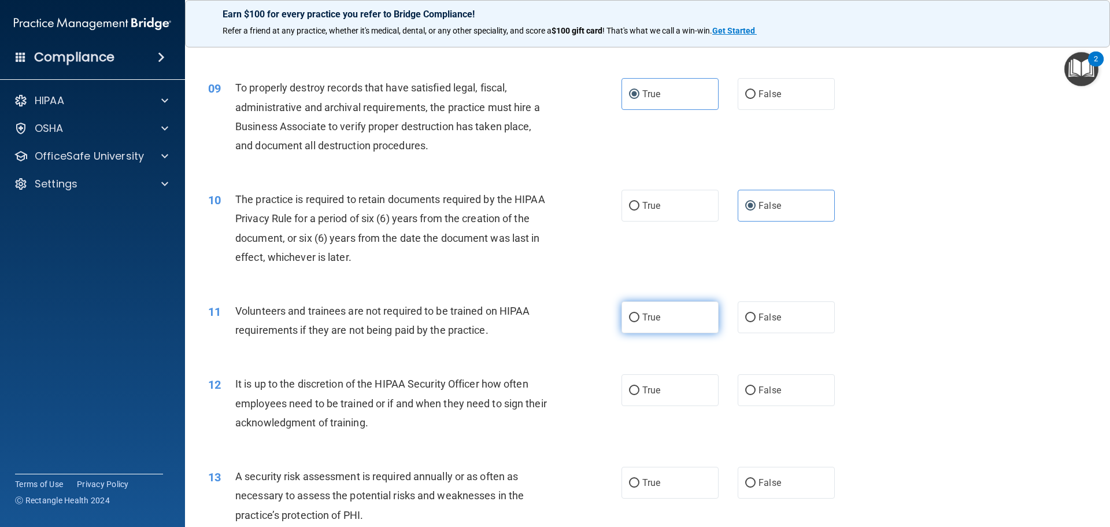
radio input "true"
click at [806, 324] on label "False" at bounding box center [786, 317] width 97 height 32
click at [755, 322] on input "False" at bounding box center [750, 317] width 10 height 9
radio input "true"
radio input "false"
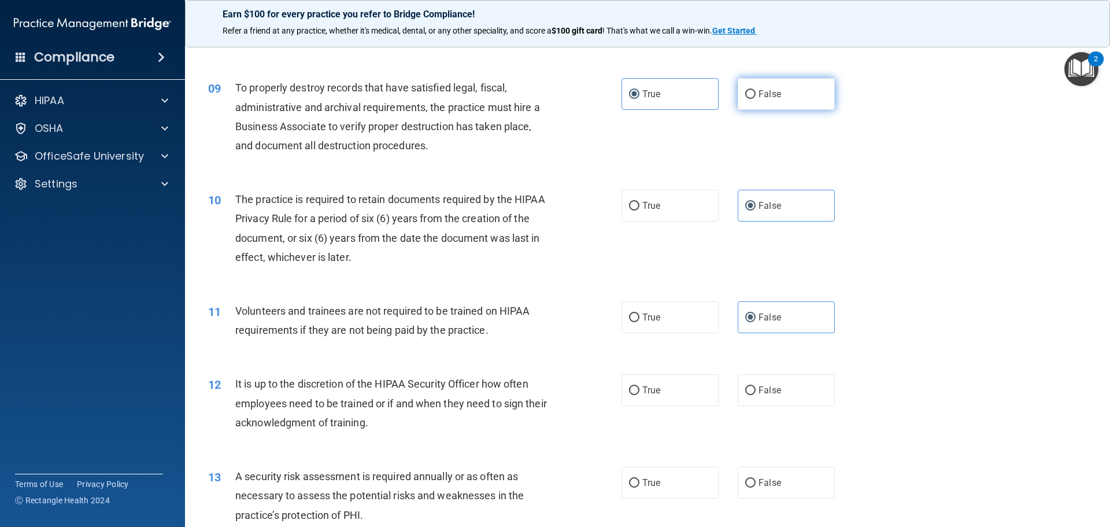
click at [744, 100] on label "False" at bounding box center [786, 94] width 97 height 32
click at [745, 99] on input "False" at bounding box center [750, 94] width 10 height 9
radio input "true"
radio input "false"
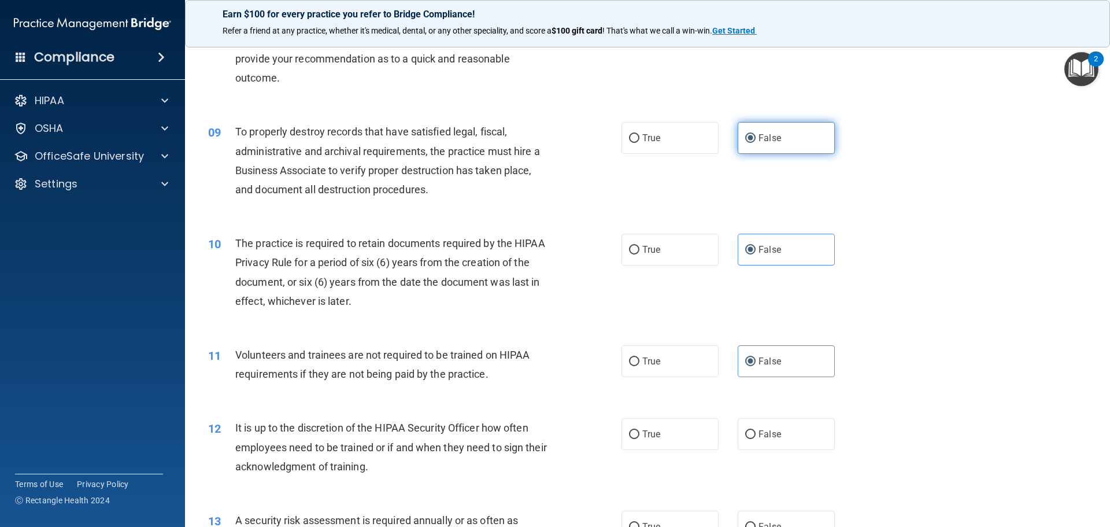
scroll to position [694, 0]
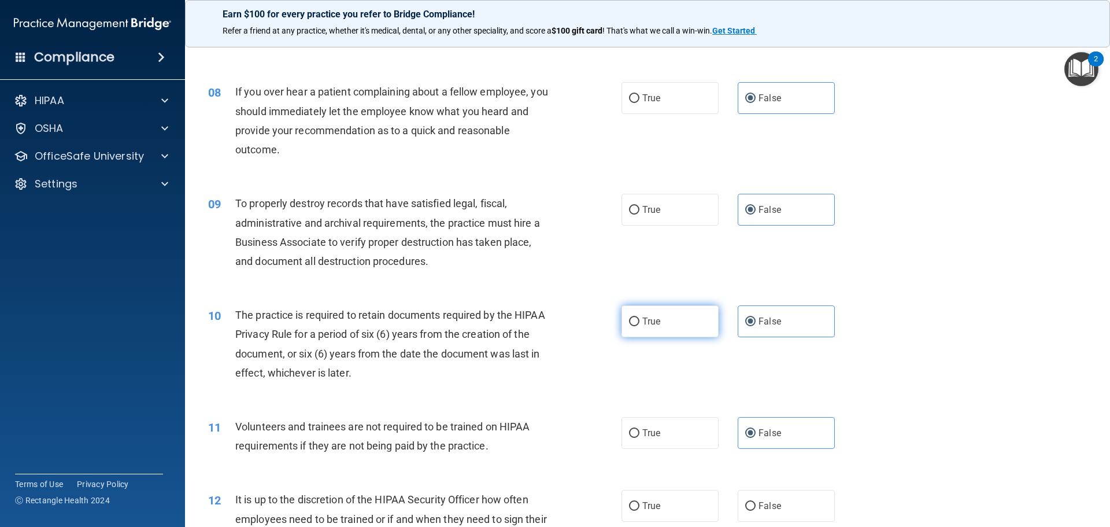
click at [638, 329] on label "True" at bounding box center [669, 321] width 97 height 32
click at [638, 326] on input "True" at bounding box center [634, 321] width 10 height 9
radio input "true"
radio input "false"
click at [762, 503] on span "False" at bounding box center [769, 505] width 23 height 11
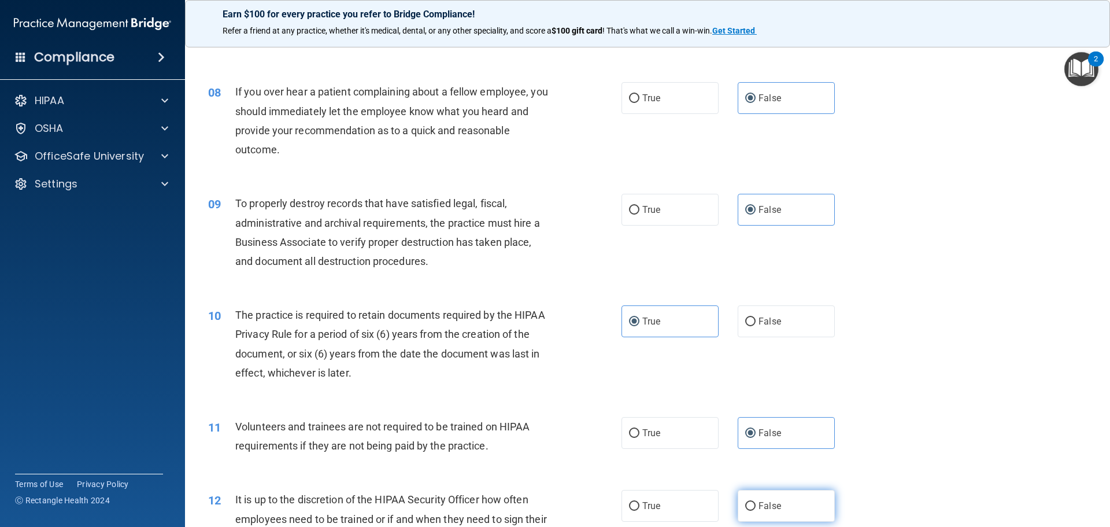
click at [755, 503] on input "False" at bounding box center [750, 506] width 10 height 9
radio input "true"
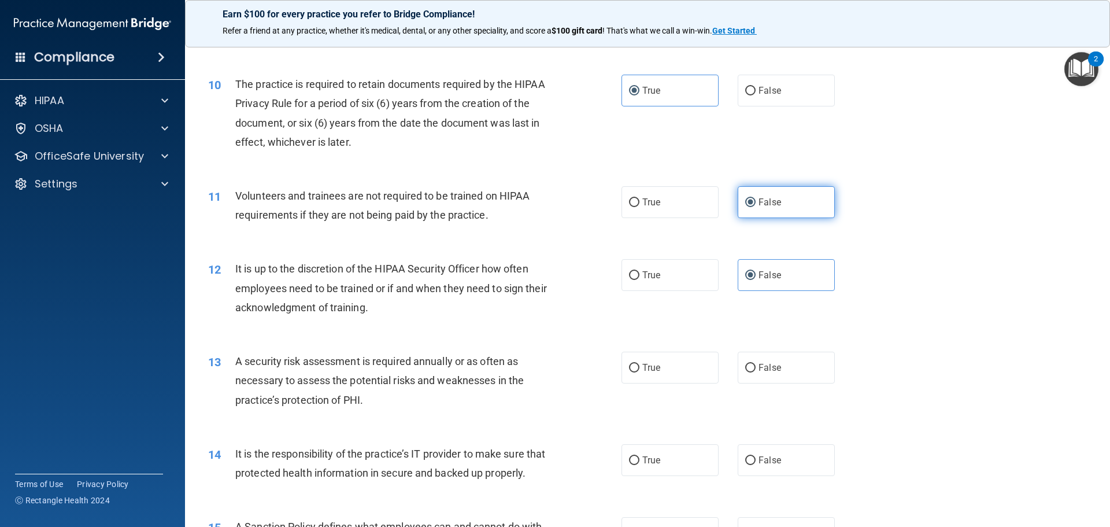
scroll to position [925, 0]
click at [656, 377] on label "True" at bounding box center [669, 367] width 97 height 32
click at [639, 372] on input "True" at bounding box center [634, 367] width 10 height 9
radio input "true"
click at [794, 454] on label "False" at bounding box center [786, 459] width 97 height 32
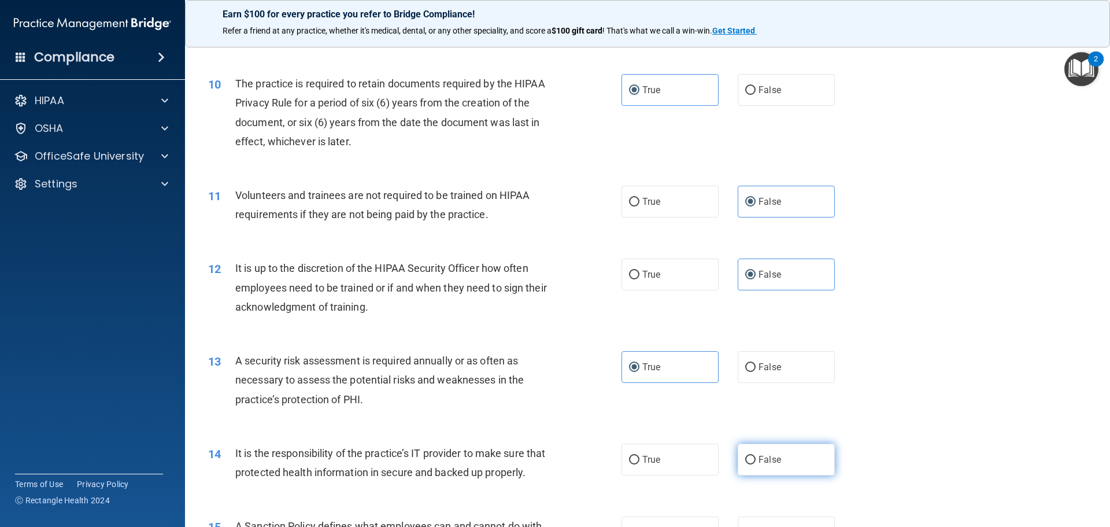
click at [755, 455] on input "False" at bounding box center [750, 459] width 10 height 9
radio input "true"
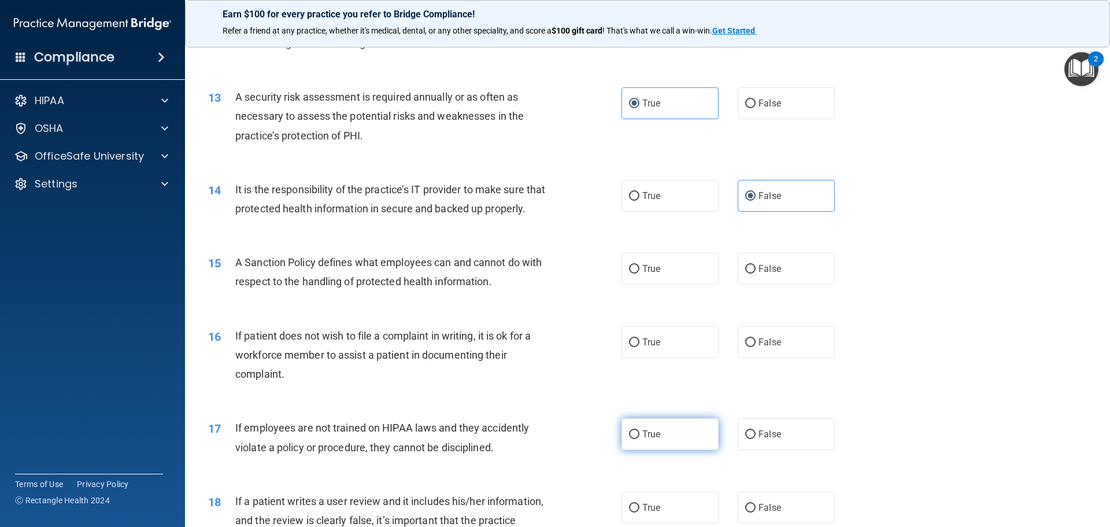
scroll to position [1214, 0]
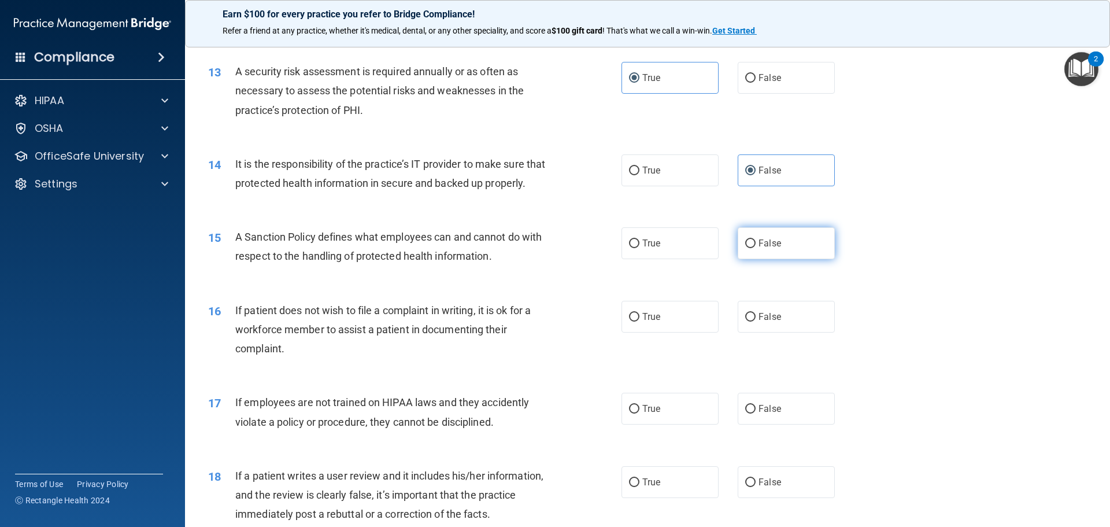
click at [803, 259] on label "False" at bounding box center [786, 243] width 97 height 32
click at [755, 248] on input "False" at bounding box center [750, 243] width 10 height 9
radio input "true"
click at [680, 332] on label "True" at bounding box center [669, 317] width 97 height 32
click at [639, 321] on input "True" at bounding box center [634, 317] width 10 height 9
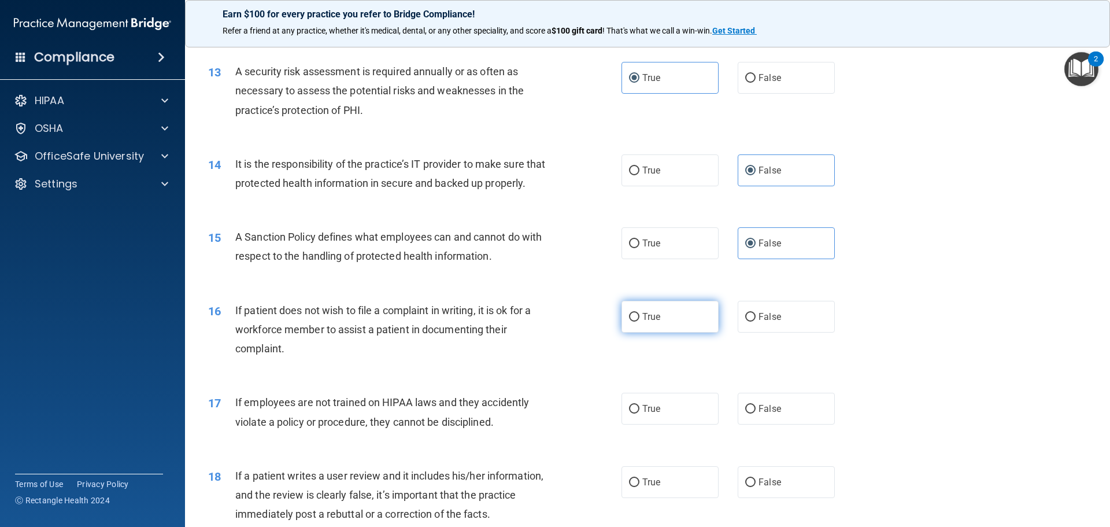
radio input "true"
click at [785, 424] on label "False" at bounding box center [786, 408] width 97 height 32
click at [755, 413] on input "False" at bounding box center [750, 409] width 10 height 9
radio input "true"
click at [763, 487] on span "False" at bounding box center [769, 481] width 23 height 11
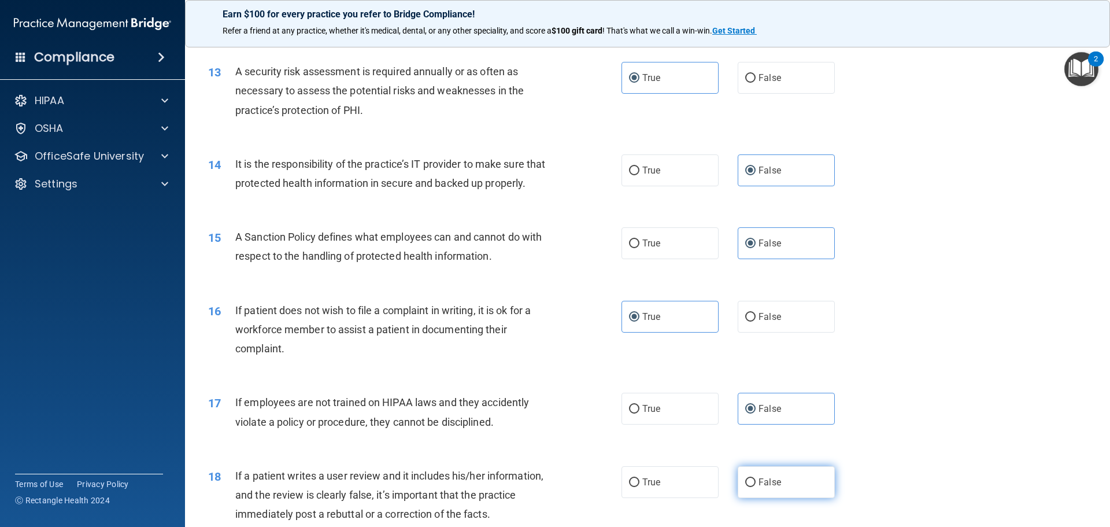
click at [755, 487] on input "False" at bounding box center [750, 482] width 10 height 9
radio input "true"
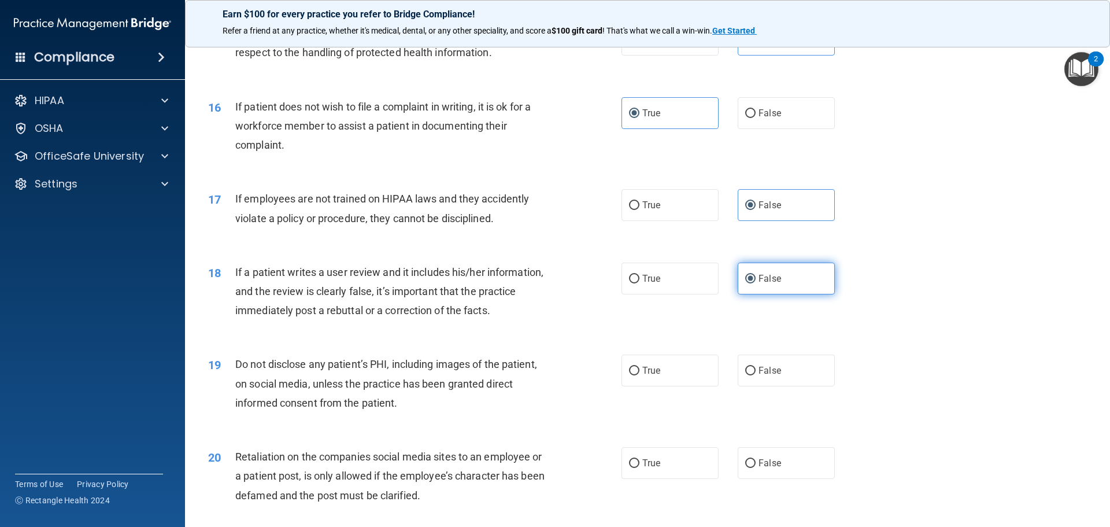
scroll to position [1445, 0]
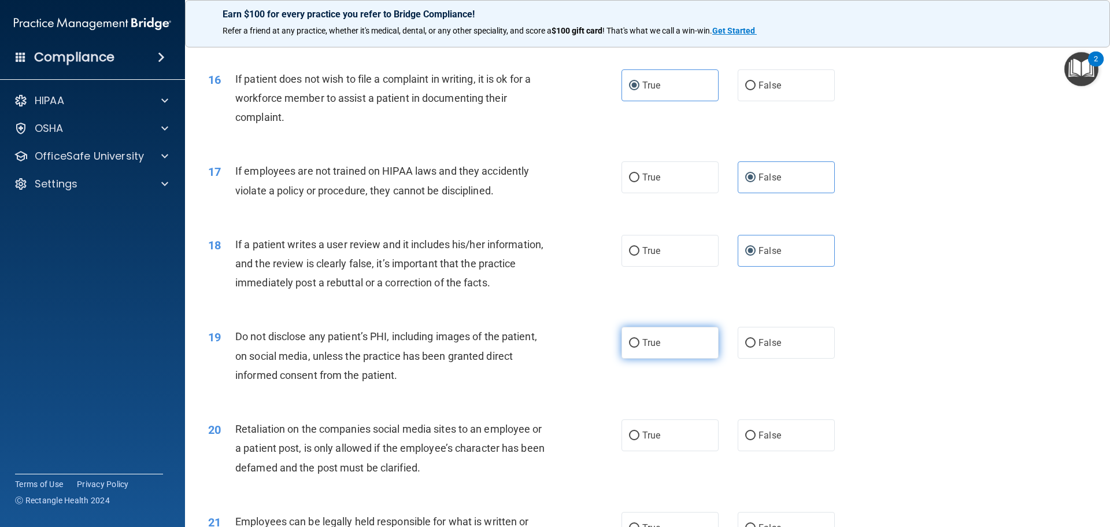
click at [658, 357] on label "True" at bounding box center [669, 343] width 97 height 32
click at [639, 347] on input "True" at bounding box center [634, 343] width 10 height 9
radio input "true"
click at [794, 451] on label "False" at bounding box center [786, 435] width 97 height 32
click at [755, 440] on input "False" at bounding box center [750, 435] width 10 height 9
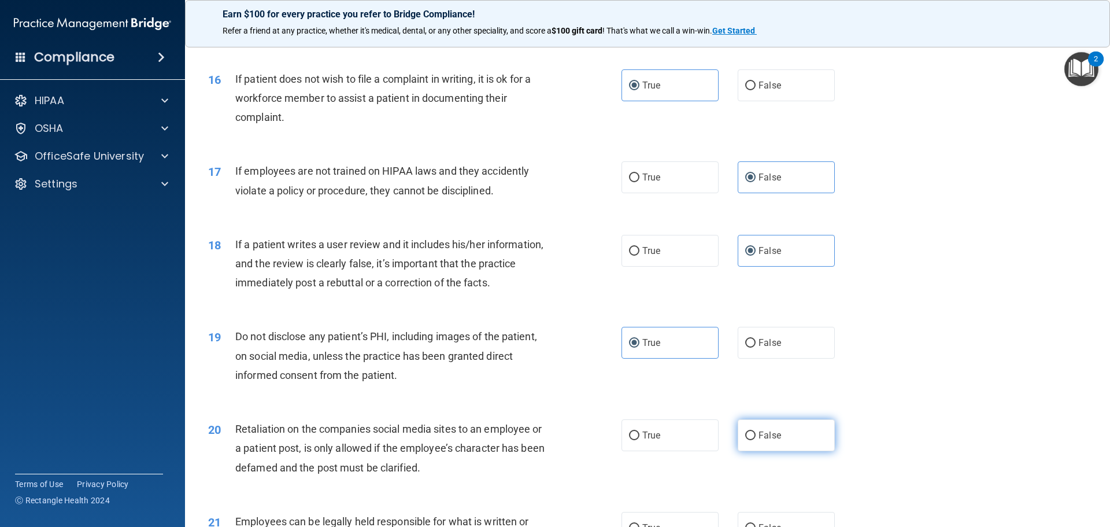
radio input "true"
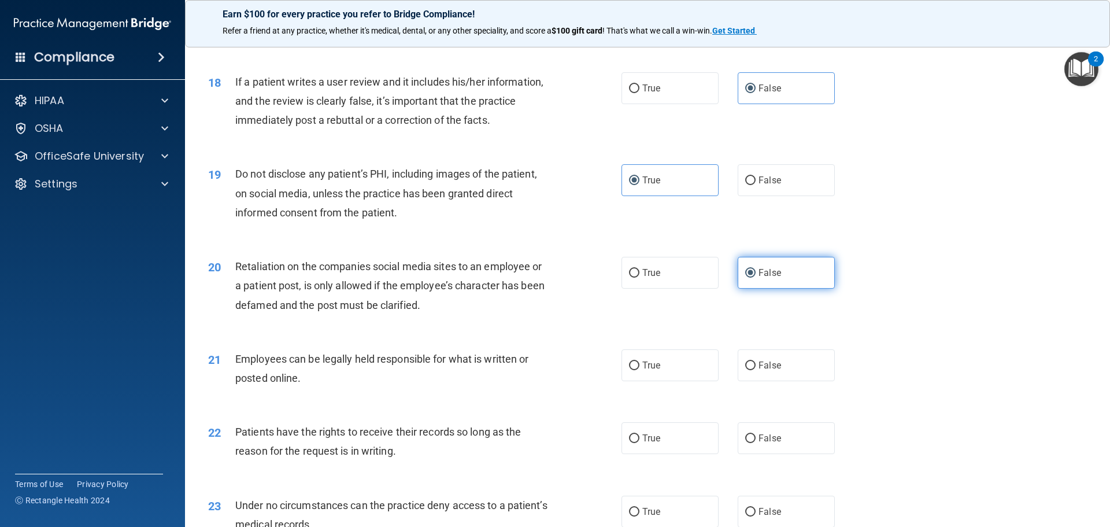
scroll to position [1618, 0]
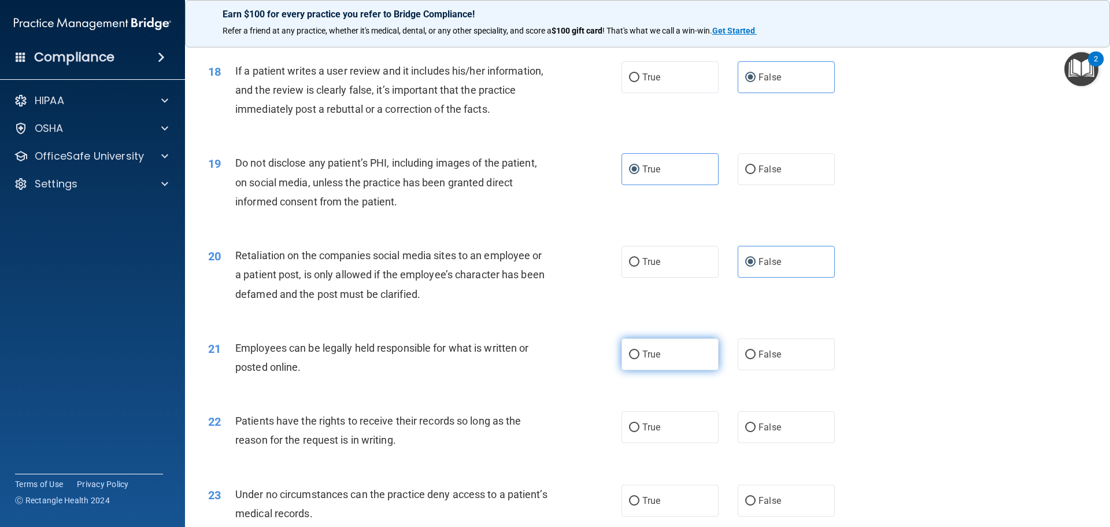
click at [680, 370] on label "True" at bounding box center [669, 354] width 97 height 32
click at [639, 359] on input "True" at bounding box center [634, 354] width 10 height 9
radio input "true"
click at [784, 443] on label "False" at bounding box center [786, 427] width 97 height 32
click at [755, 432] on input "False" at bounding box center [750, 427] width 10 height 9
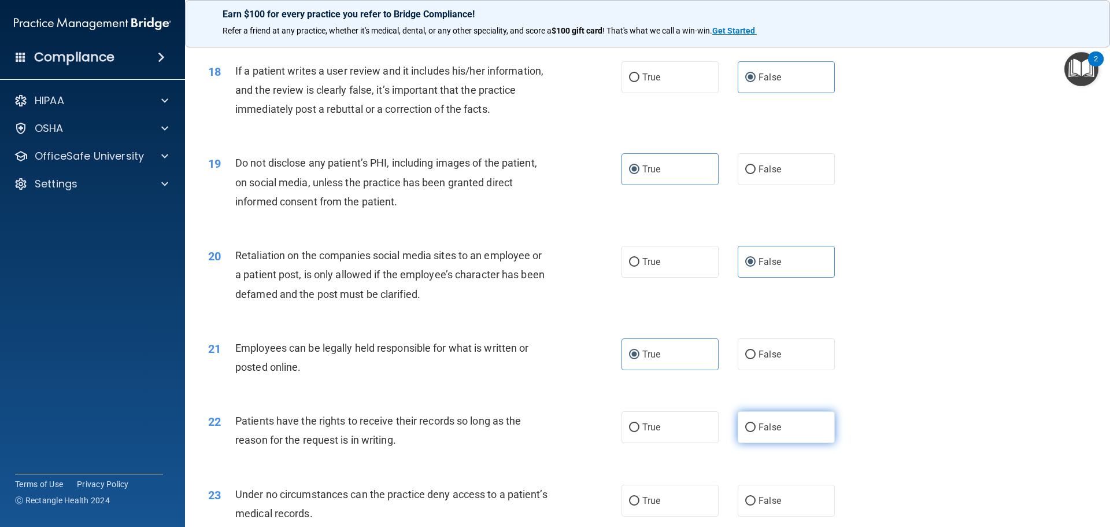
radio input "true"
click at [796, 512] on label "False" at bounding box center [786, 500] width 97 height 32
click at [755, 505] on input "False" at bounding box center [750, 500] width 10 height 9
radio input "true"
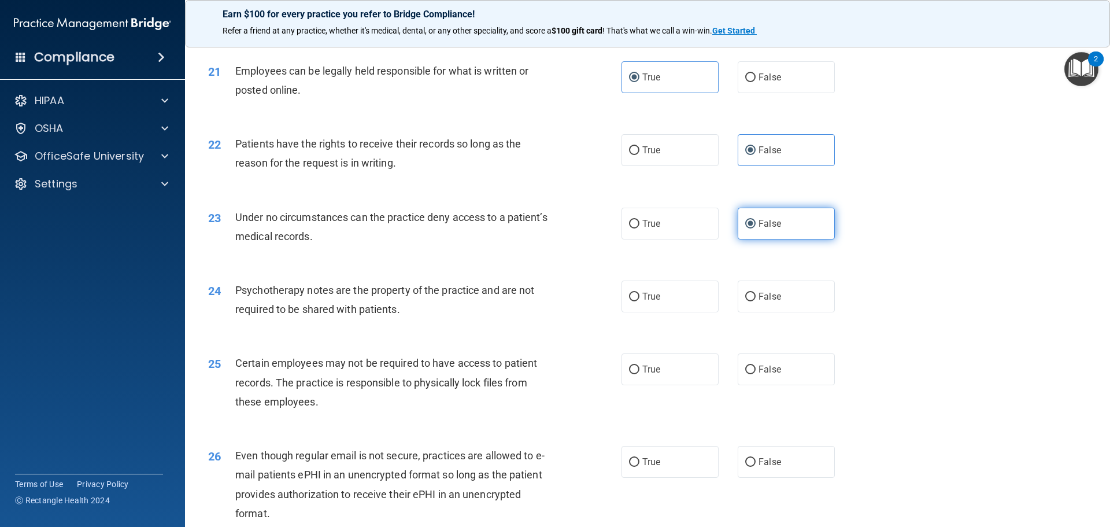
scroll to position [2081, 0]
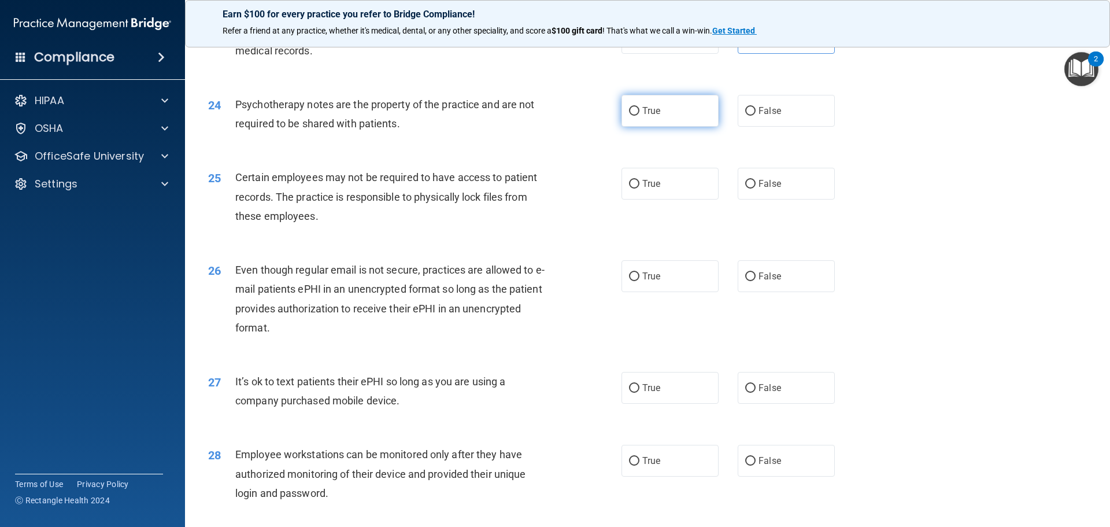
click at [661, 127] on label "True" at bounding box center [669, 111] width 97 height 32
click at [639, 116] on input "True" at bounding box center [634, 111] width 10 height 9
radio input "true"
click at [665, 199] on label "True" at bounding box center [669, 184] width 97 height 32
click at [639, 188] on input "True" at bounding box center [634, 184] width 10 height 9
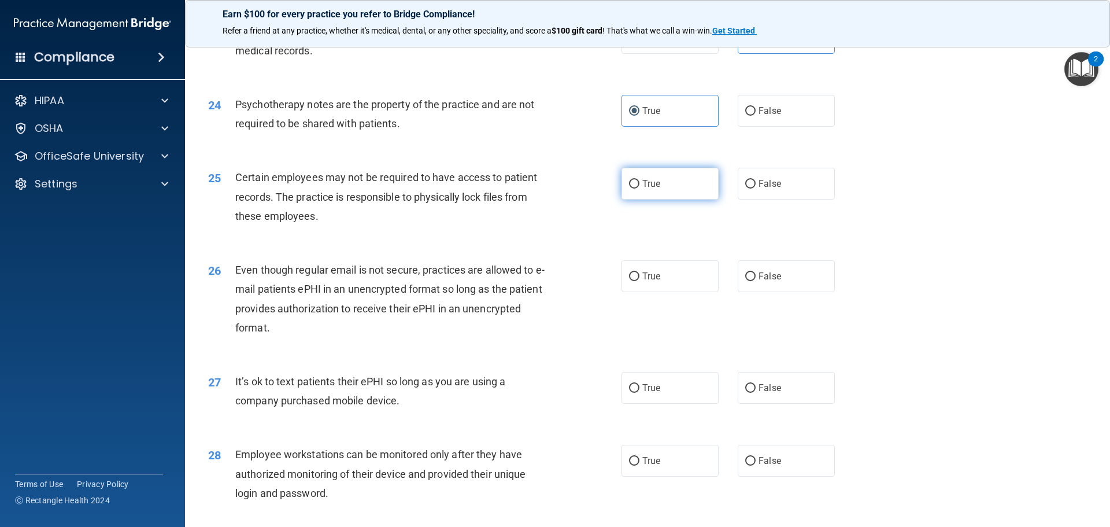
radio input "true"
click at [669, 292] on label "True" at bounding box center [669, 276] width 97 height 32
click at [639, 281] on input "True" at bounding box center [634, 276] width 10 height 9
radio input "true"
click at [793, 427] on div "27 It’s ok to text patients their ePHI so long as you are using a company purch…" at bounding box center [647, 393] width 896 height 73
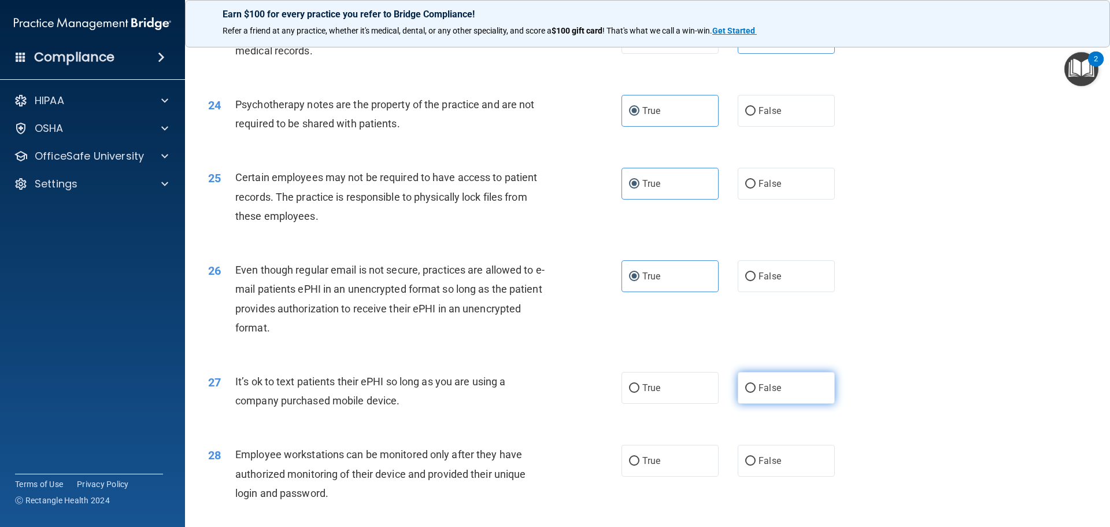
click at [787, 403] on label "False" at bounding box center [786, 388] width 97 height 32
click at [755, 392] on input "False" at bounding box center [750, 388] width 10 height 9
radio input "true"
click at [784, 476] on label "False" at bounding box center [786, 460] width 97 height 32
click at [755, 465] on input "False" at bounding box center [750, 461] width 10 height 9
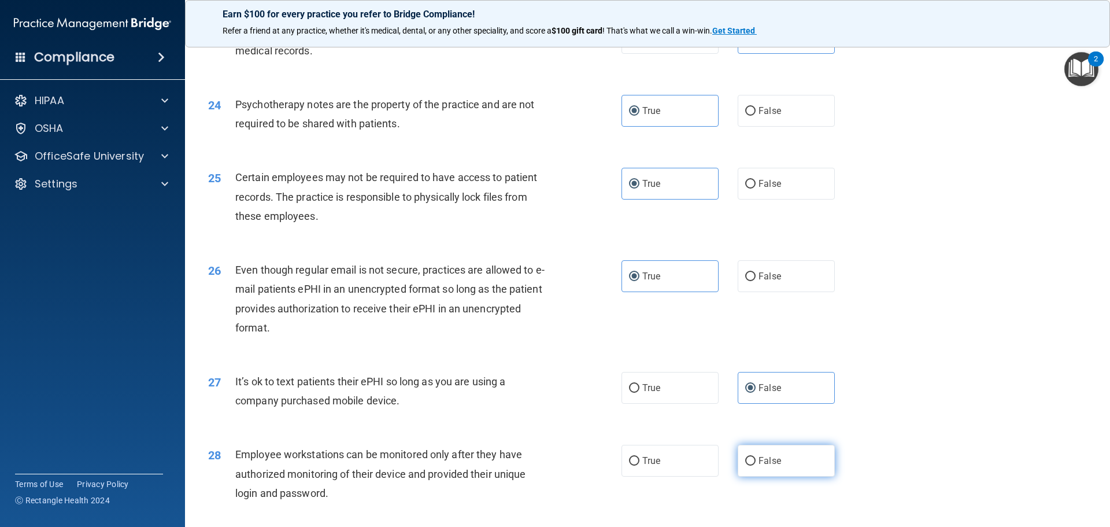
radio input "true"
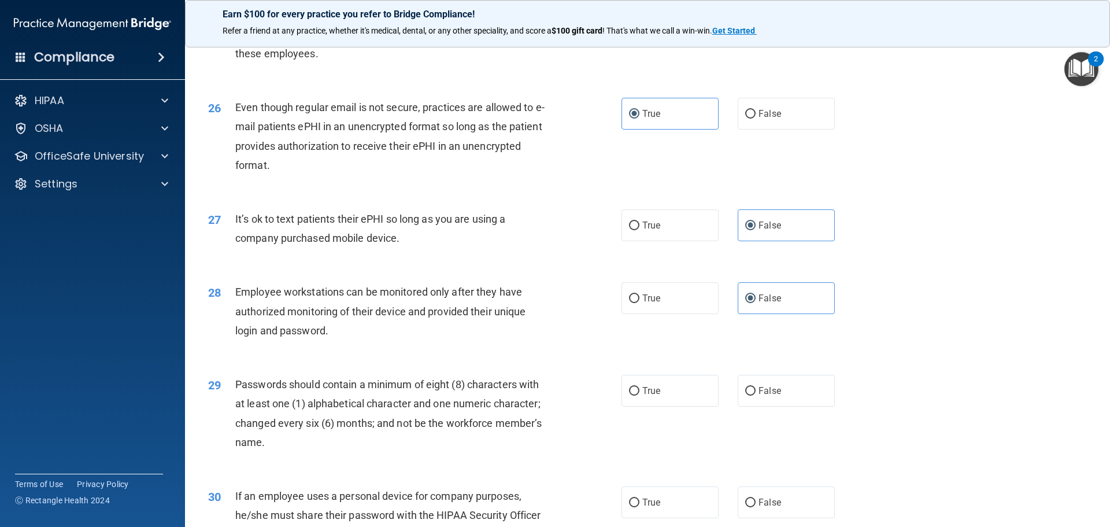
scroll to position [2254, 0]
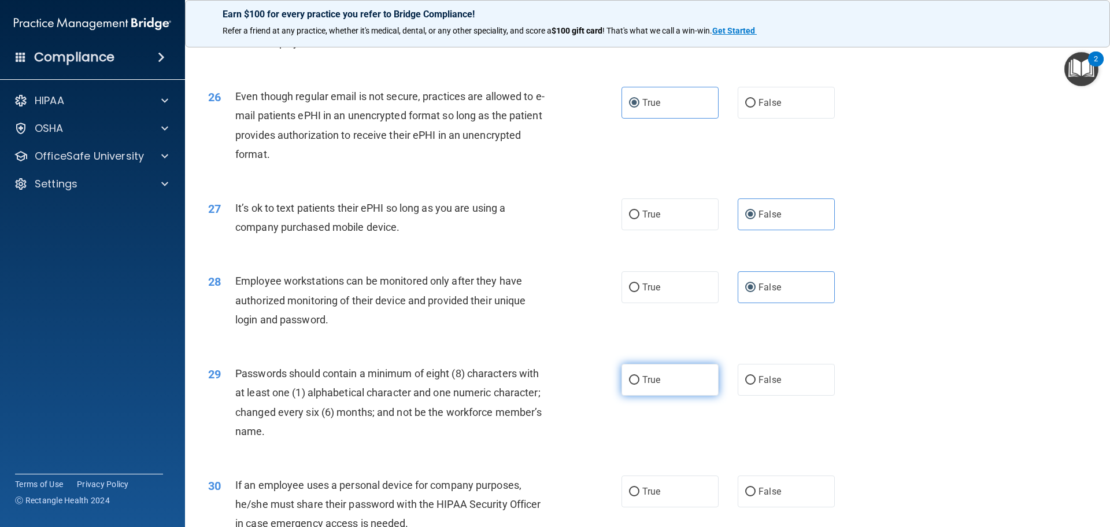
click at [661, 395] on label "True" at bounding box center [669, 380] width 97 height 32
click at [639, 384] on input "True" at bounding box center [634, 380] width 10 height 9
radio input "true"
click at [783, 507] on label "False" at bounding box center [786, 491] width 97 height 32
click at [755, 496] on input "False" at bounding box center [750, 491] width 10 height 9
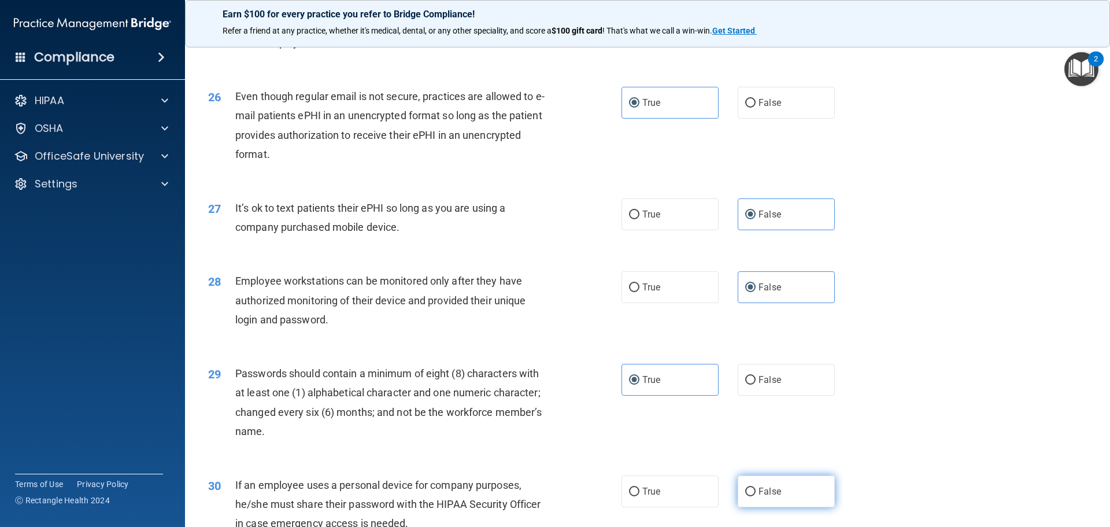
radio input "true"
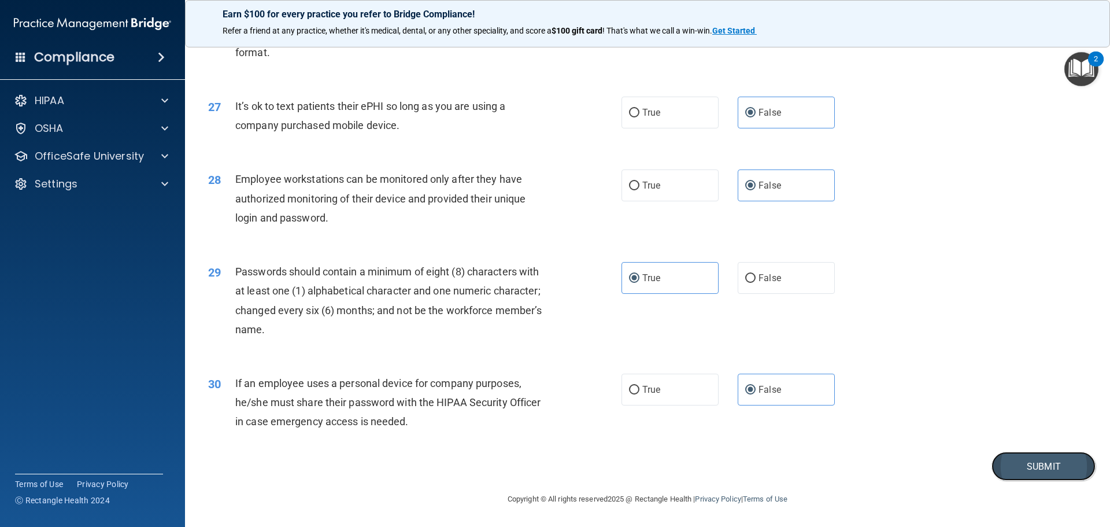
click at [999, 466] on button "Submit" at bounding box center [1043, 465] width 104 height 29
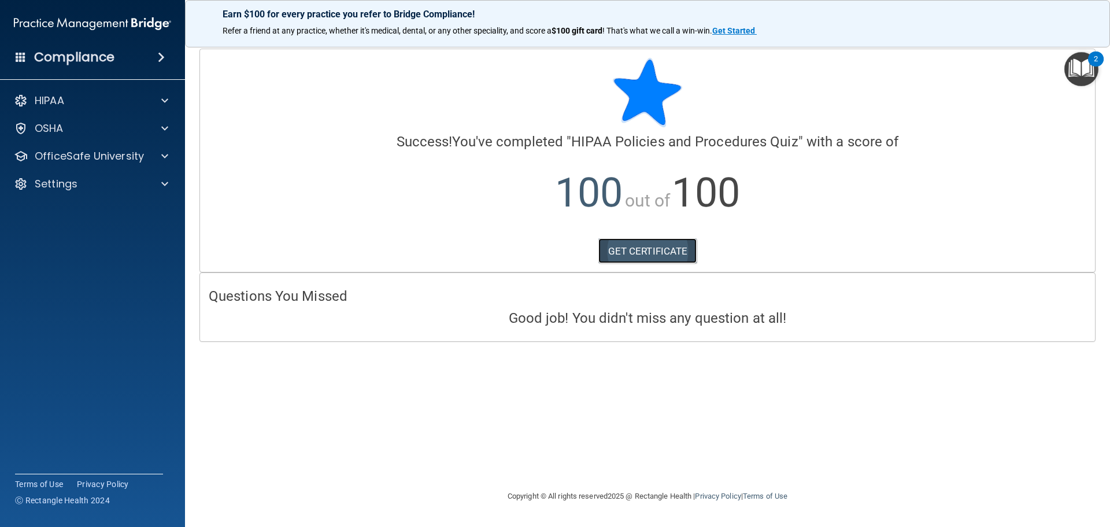
click at [657, 248] on link "GET CERTIFICATE" at bounding box center [647, 250] width 99 height 25
click at [165, 156] on span at bounding box center [164, 156] width 7 height 14
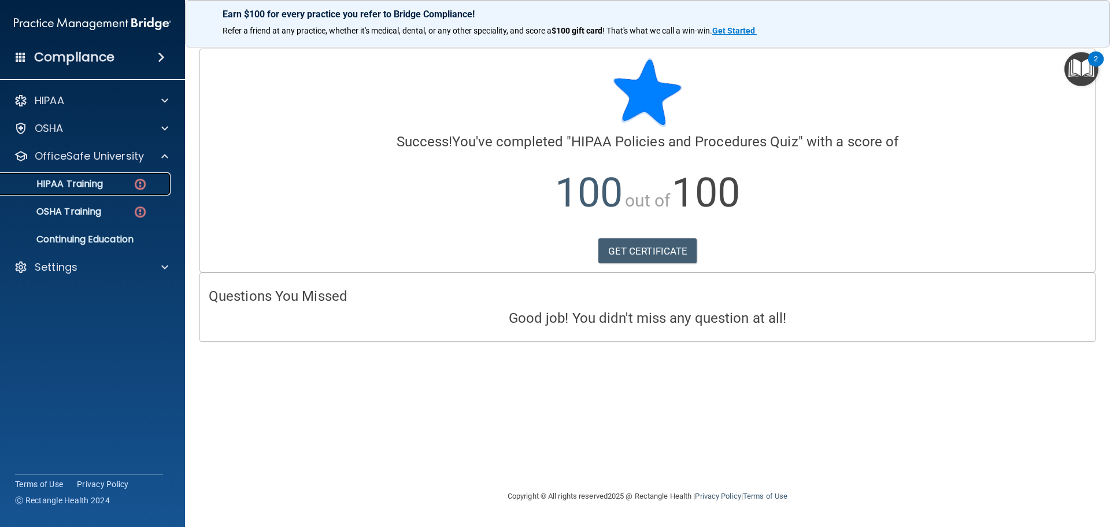
click at [142, 183] on img at bounding box center [140, 184] width 14 height 14
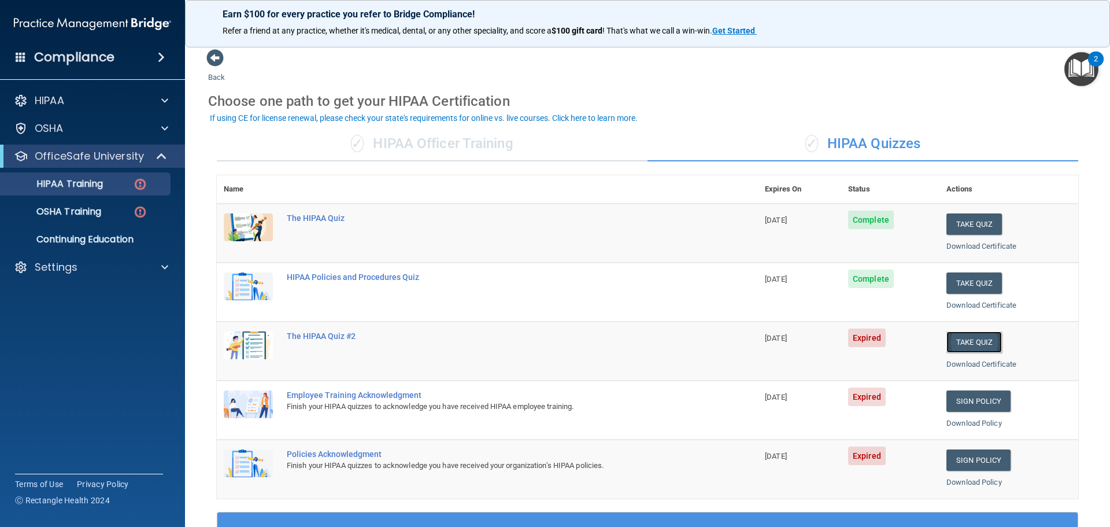
click at [979, 342] on button "Take Quiz" at bounding box center [973, 341] width 55 height 21
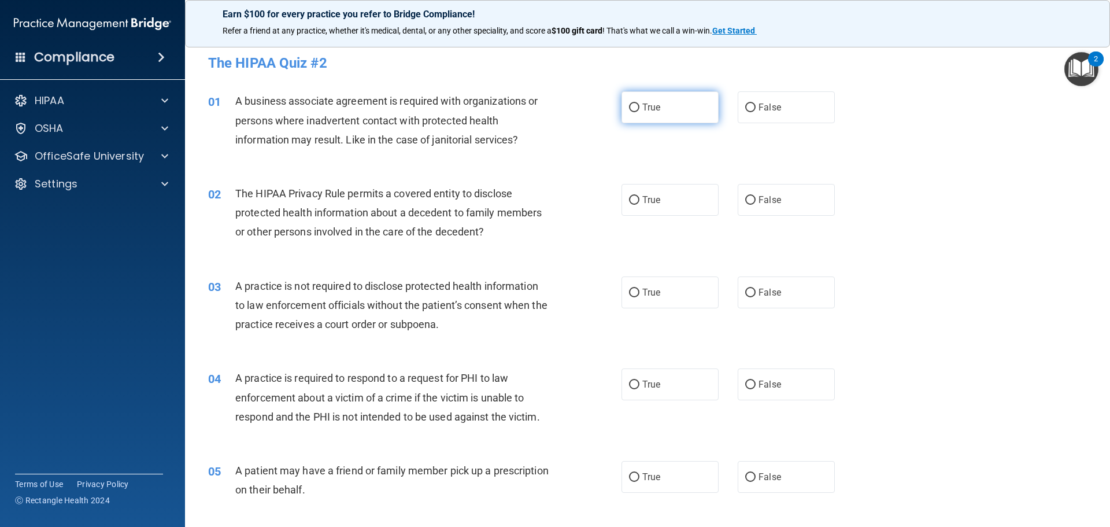
click at [642, 109] on span "True" at bounding box center [651, 107] width 18 height 11
click at [639, 109] on input "True" at bounding box center [634, 107] width 10 height 9
radio input "true"
click at [645, 199] on span "True" at bounding box center [651, 199] width 18 height 11
click at [639, 199] on input "True" at bounding box center [634, 200] width 10 height 9
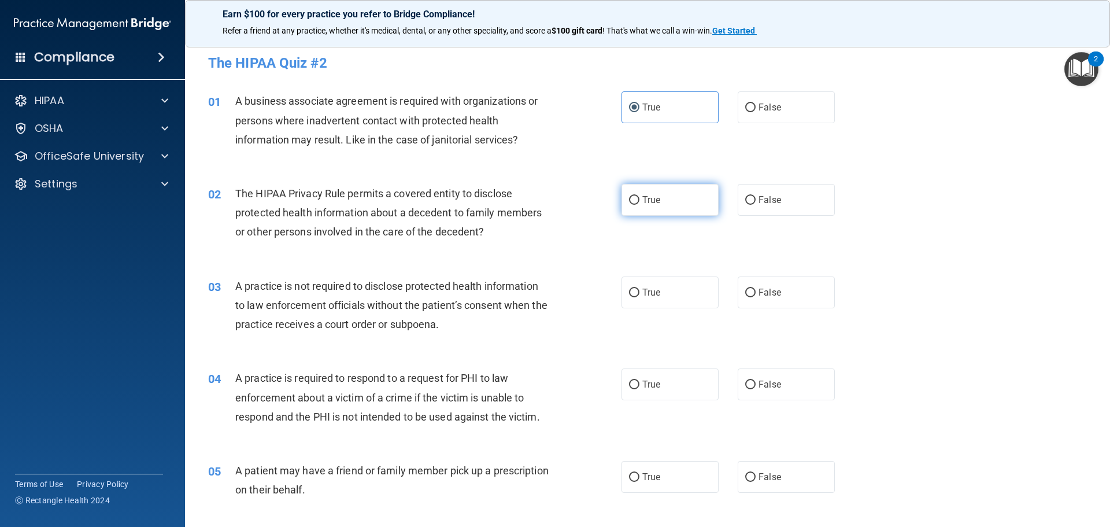
radio input "true"
click at [634, 307] on label "True" at bounding box center [669, 292] width 97 height 32
click at [634, 297] on input "True" at bounding box center [634, 292] width 10 height 9
radio input "true"
click at [634, 384] on input "True" at bounding box center [634, 384] width 10 height 9
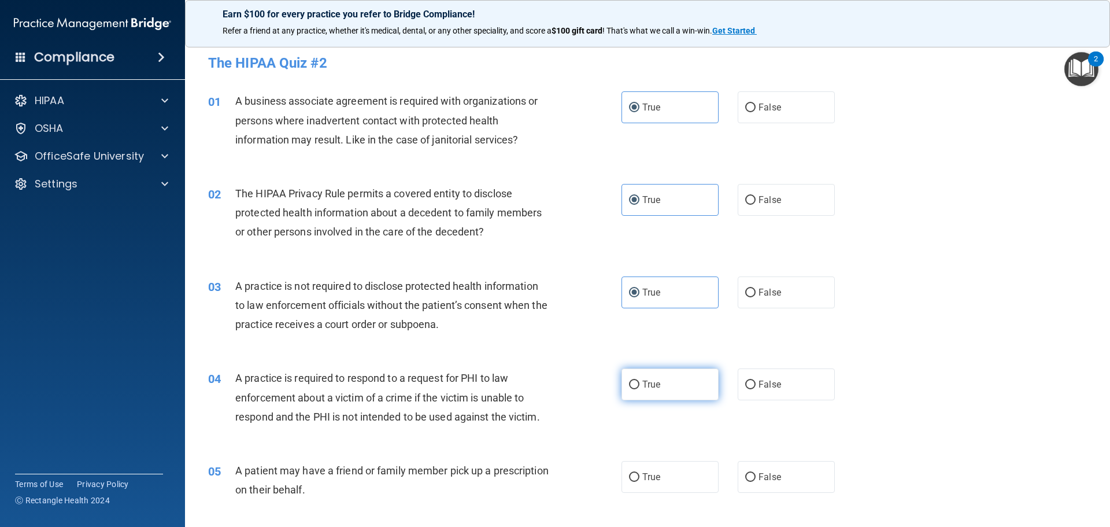
radio input "true"
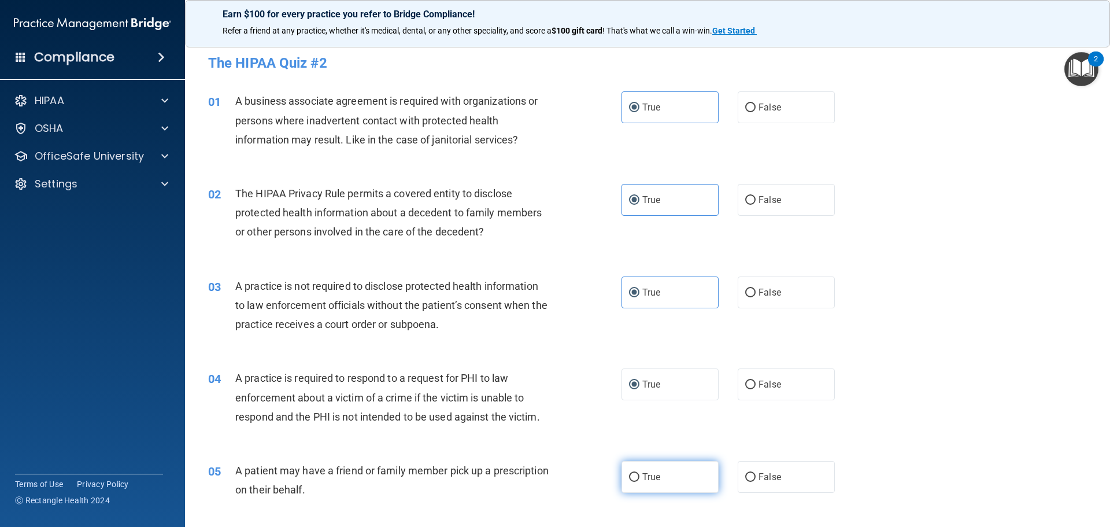
click at [636, 488] on label "True" at bounding box center [669, 477] width 97 height 32
click at [636, 481] on input "True" at bounding box center [634, 477] width 10 height 9
radio input "true"
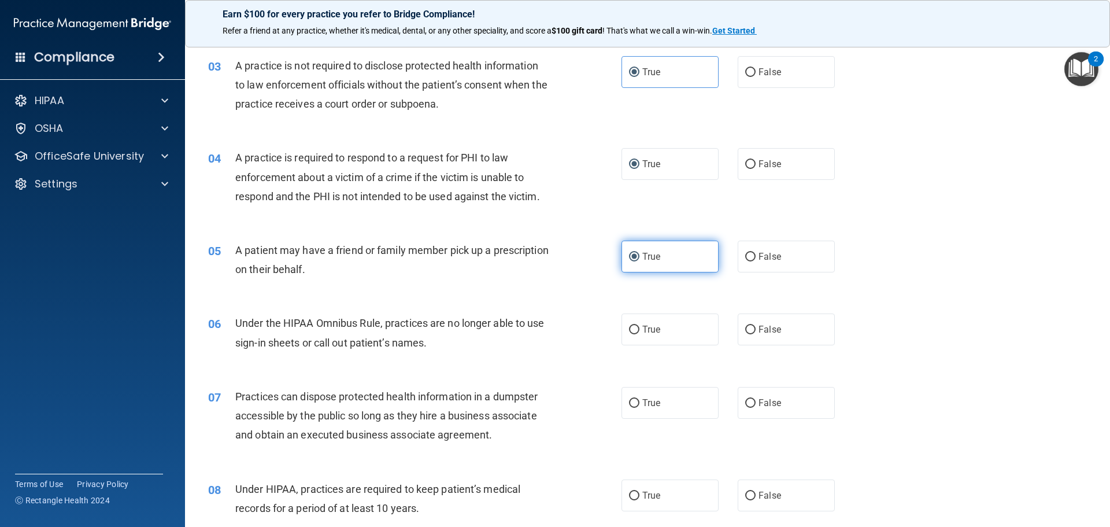
scroll to position [289, 0]
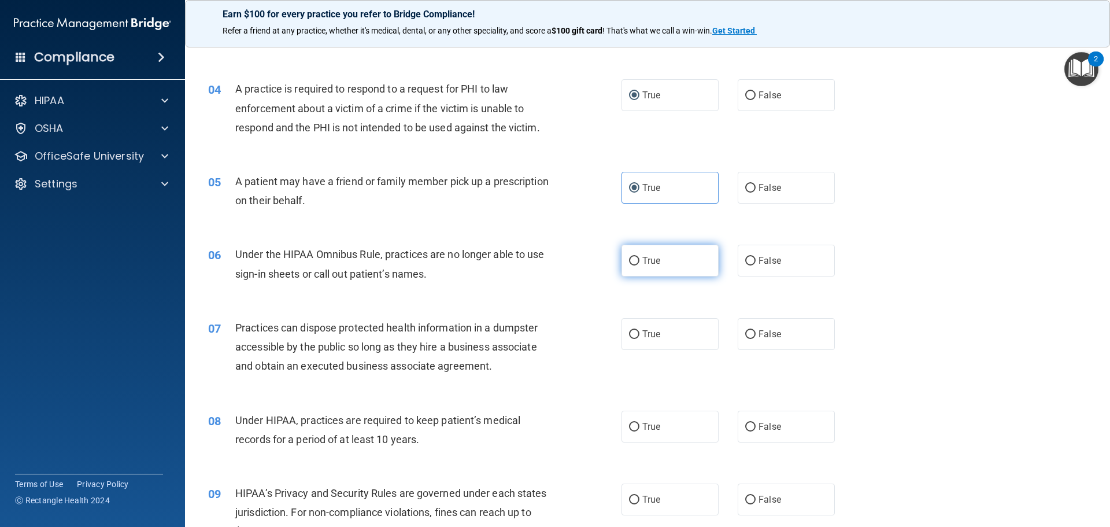
click at [677, 269] on label "True" at bounding box center [669, 260] width 97 height 32
click at [639, 265] on input "True" at bounding box center [634, 261] width 10 height 9
radio input "true"
click at [671, 355] on div "07 Practices can dispose protected health information in a dumpster accessible …" at bounding box center [647, 349] width 896 height 92
click at [677, 320] on label "True" at bounding box center [669, 334] width 97 height 32
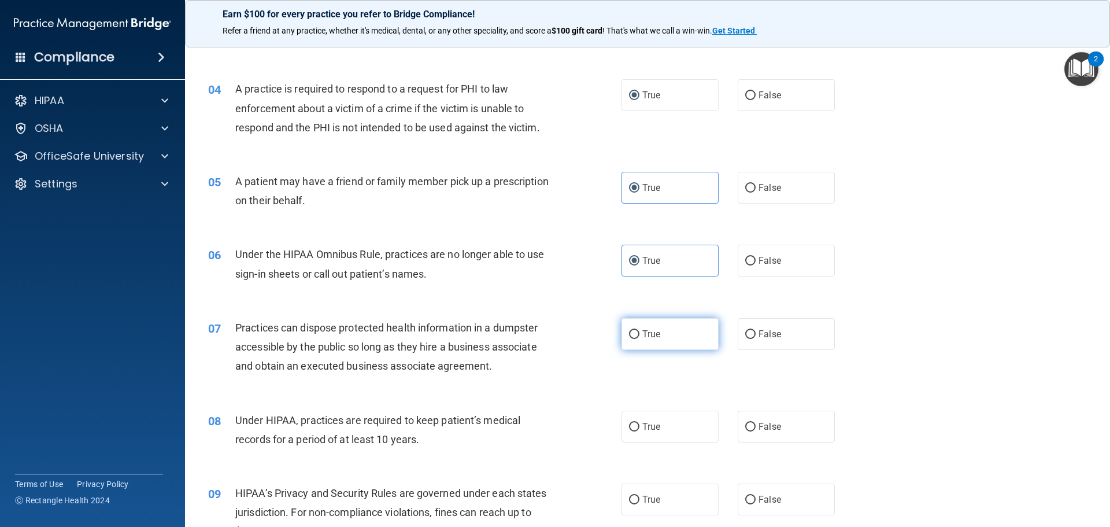
click at [639, 330] on input "True" at bounding box center [634, 334] width 10 height 9
radio input "true"
drag, startPoint x: 654, startPoint y: 422, endPoint x: 649, endPoint y: 436, distance: 15.4
click at [654, 424] on span "True" at bounding box center [651, 426] width 18 height 11
click at [639, 424] on input "True" at bounding box center [634, 427] width 10 height 9
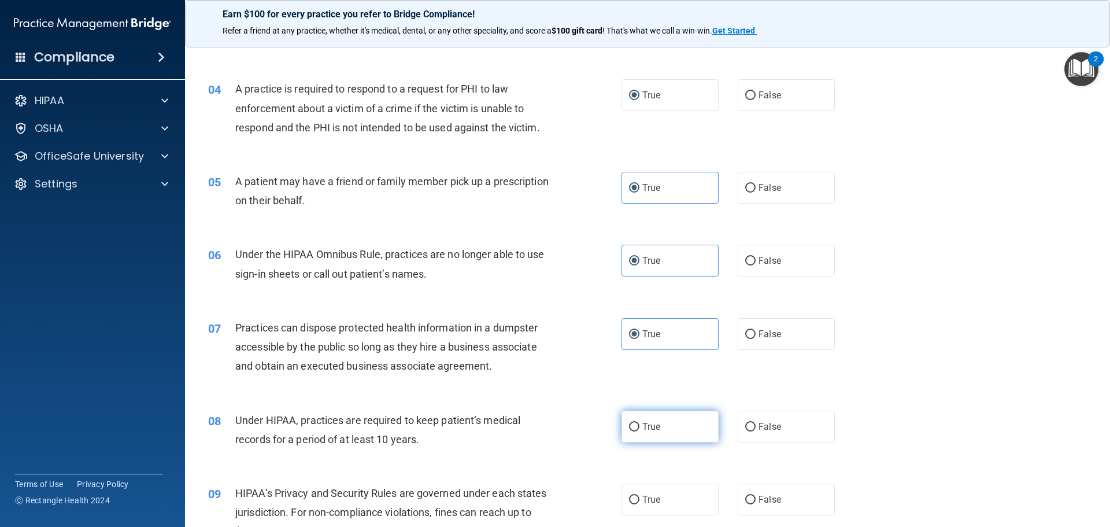
radio input "true"
click at [649, 501] on span "True" at bounding box center [651, 499] width 18 height 11
click at [639, 501] on input "True" at bounding box center [634, 499] width 10 height 9
radio input "true"
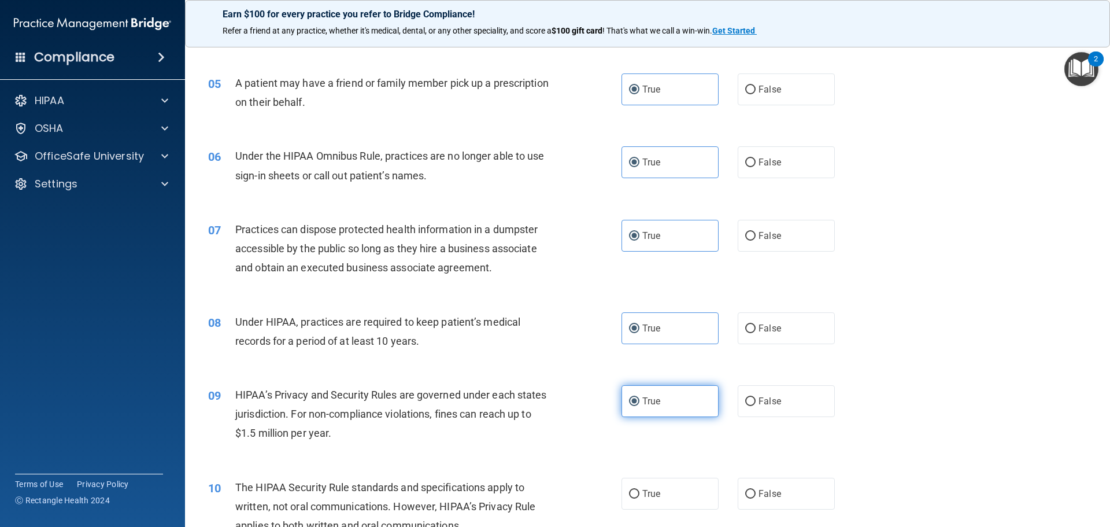
scroll to position [578, 0]
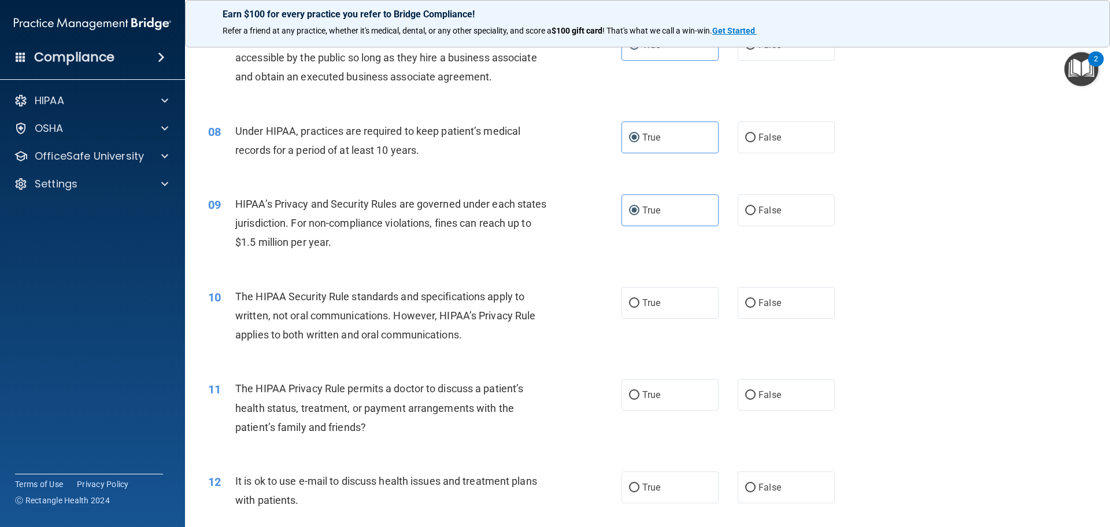
click at [658, 327] on div "10 The HIPAA Security Rule standards and specifications apply to written, not o…" at bounding box center [647, 318] width 896 height 92
click at [657, 312] on label "True" at bounding box center [669, 303] width 97 height 32
click at [639, 307] on input "True" at bounding box center [634, 303] width 10 height 9
radio input "true"
click at [647, 401] on label "True" at bounding box center [669, 395] width 97 height 32
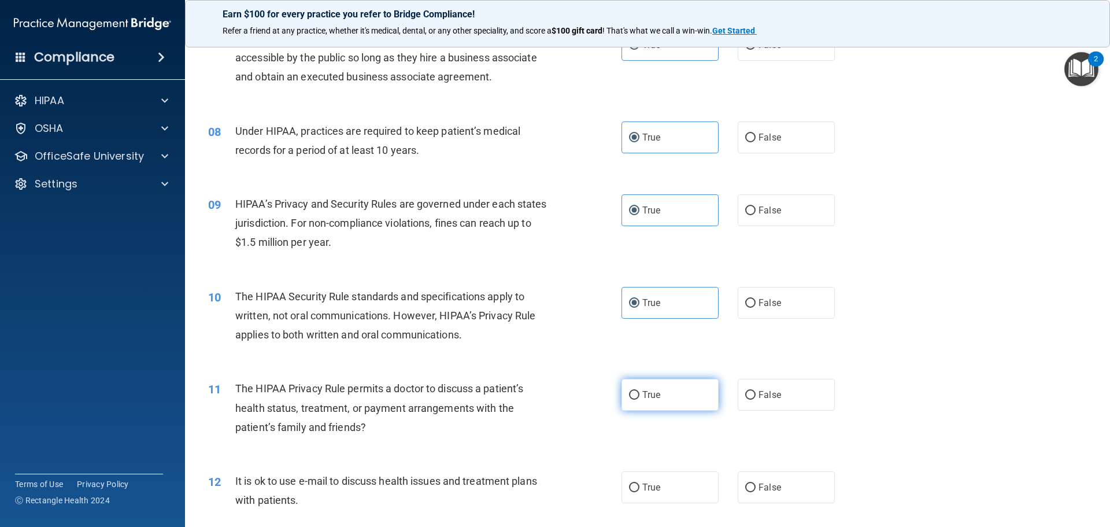
click at [639, 399] on input "True" at bounding box center [634, 395] width 10 height 9
radio input "true"
click at [647, 502] on label "True" at bounding box center [669, 487] width 97 height 32
click at [639, 492] on input "True" at bounding box center [634, 487] width 10 height 9
radio input "true"
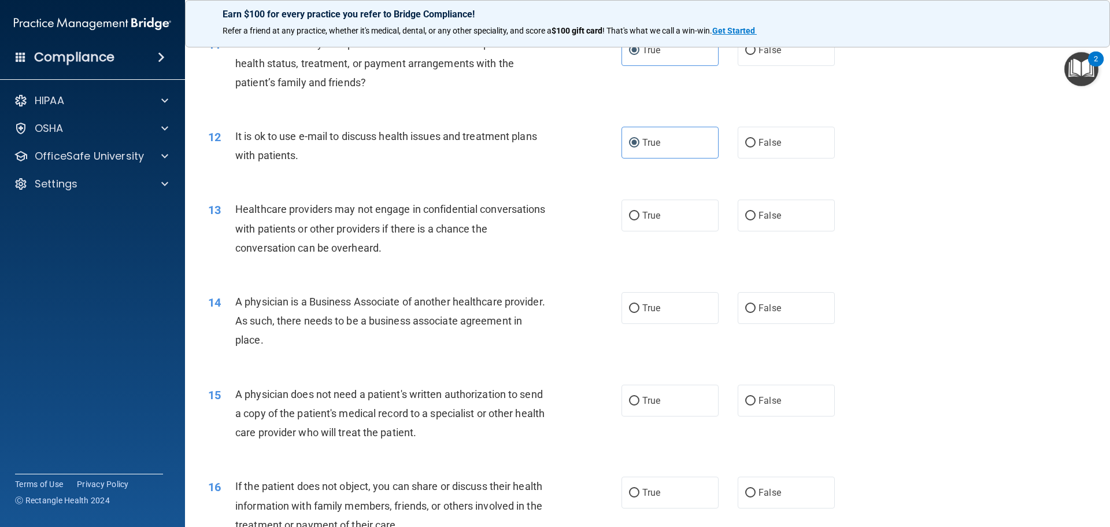
scroll to position [925, 0]
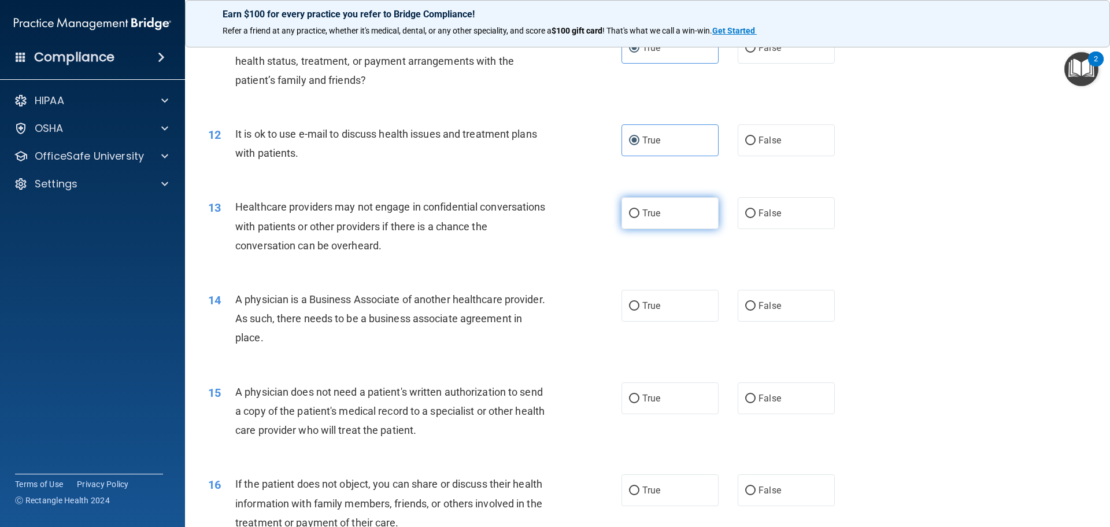
click at [669, 209] on label "True" at bounding box center [669, 213] width 97 height 32
click at [639, 209] on input "True" at bounding box center [634, 213] width 10 height 9
radio input "true"
click at [669, 310] on label "True" at bounding box center [669, 306] width 97 height 32
click at [639, 310] on input "True" at bounding box center [634, 306] width 10 height 9
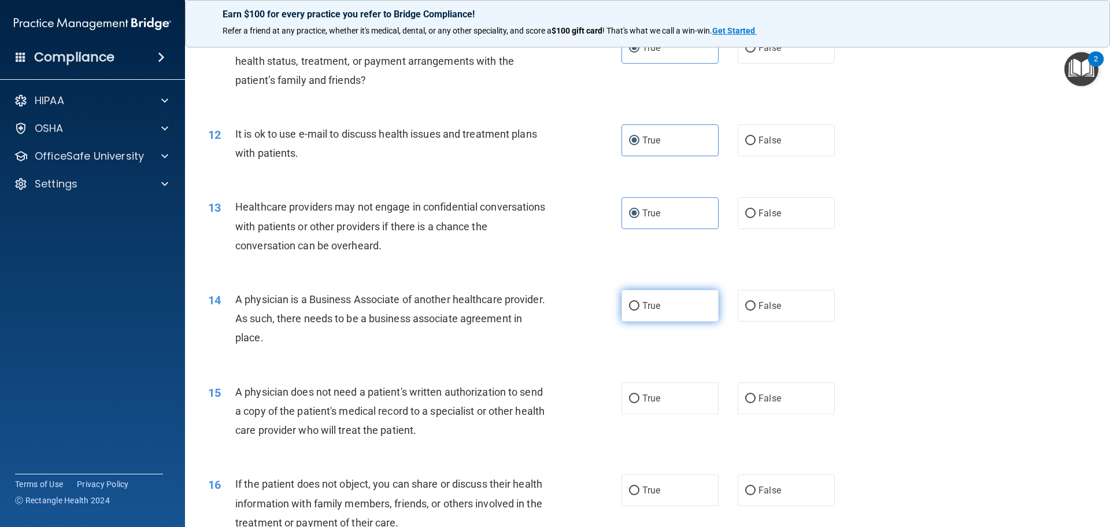
radio input "true"
drag, startPoint x: 659, startPoint y: 404, endPoint x: 648, endPoint y: 442, distance: 39.1
click at [659, 405] on label "True" at bounding box center [669, 398] width 97 height 32
click at [639, 403] on input "True" at bounding box center [634, 398] width 10 height 9
radio input "true"
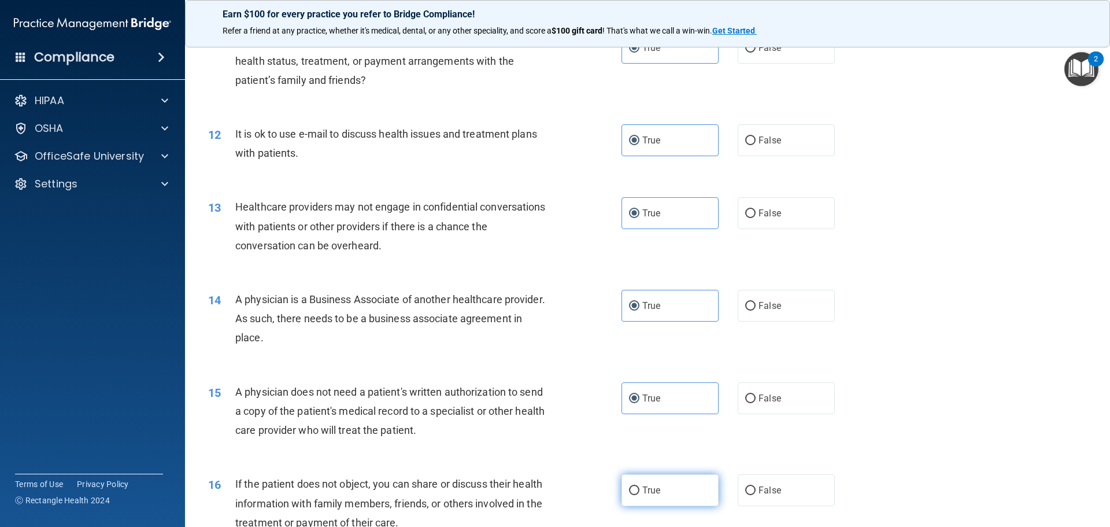
click at [691, 479] on label "True" at bounding box center [669, 490] width 97 height 32
click at [639, 486] on input "True" at bounding box center [634, 490] width 10 height 9
radio input "true"
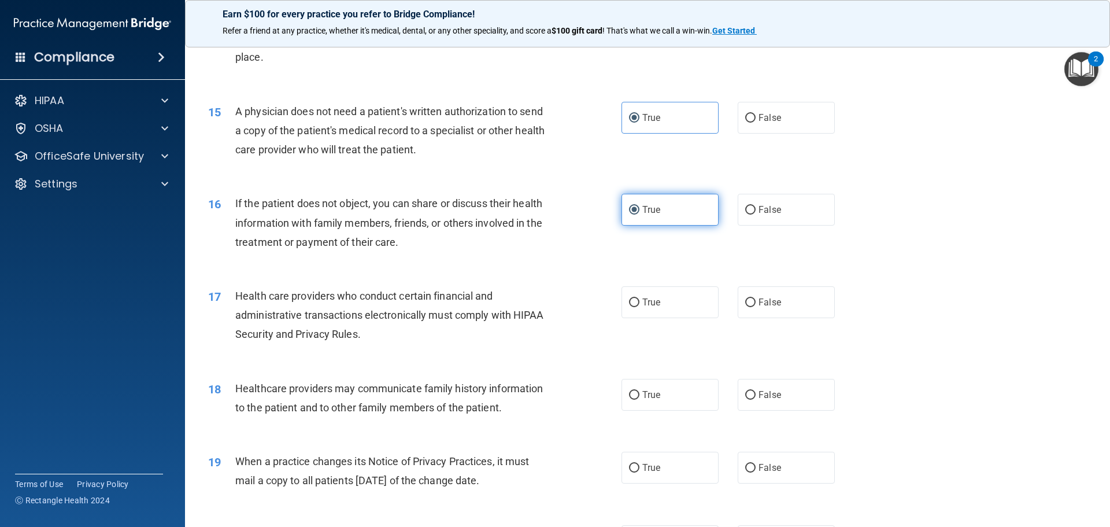
scroll to position [1214, 0]
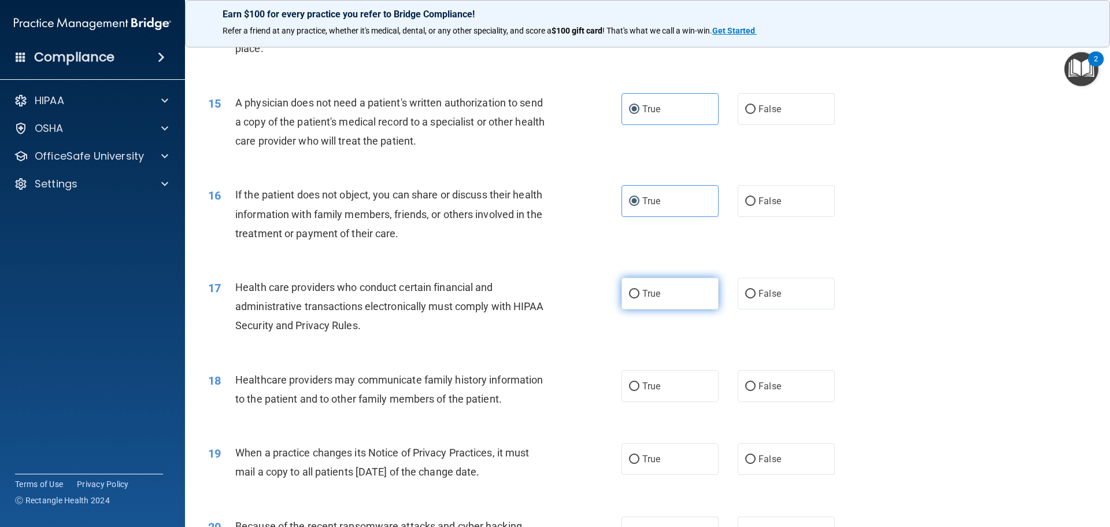
click at [673, 288] on label "True" at bounding box center [669, 293] width 97 height 32
click at [639, 290] on input "True" at bounding box center [634, 294] width 10 height 9
radio input "true"
click at [662, 388] on label "True" at bounding box center [669, 386] width 97 height 32
click at [639, 388] on input "True" at bounding box center [634, 386] width 10 height 9
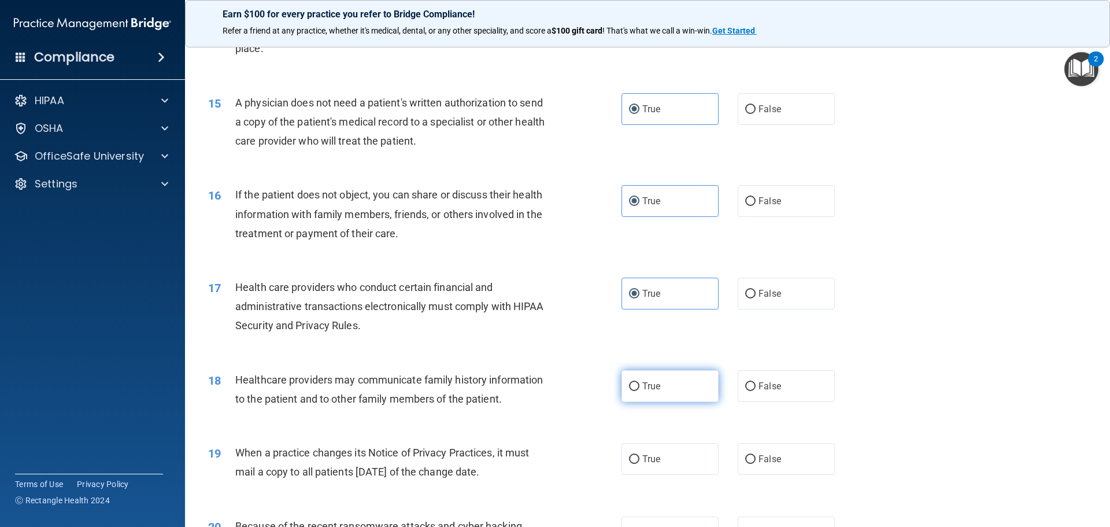
radio input "true"
click at [668, 450] on label "True" at bounding box center [669, 459] width 97 height 32
click at [639, 455] on input "True" at bounding box center [634, 459] width 10 height 9
radio input "true"
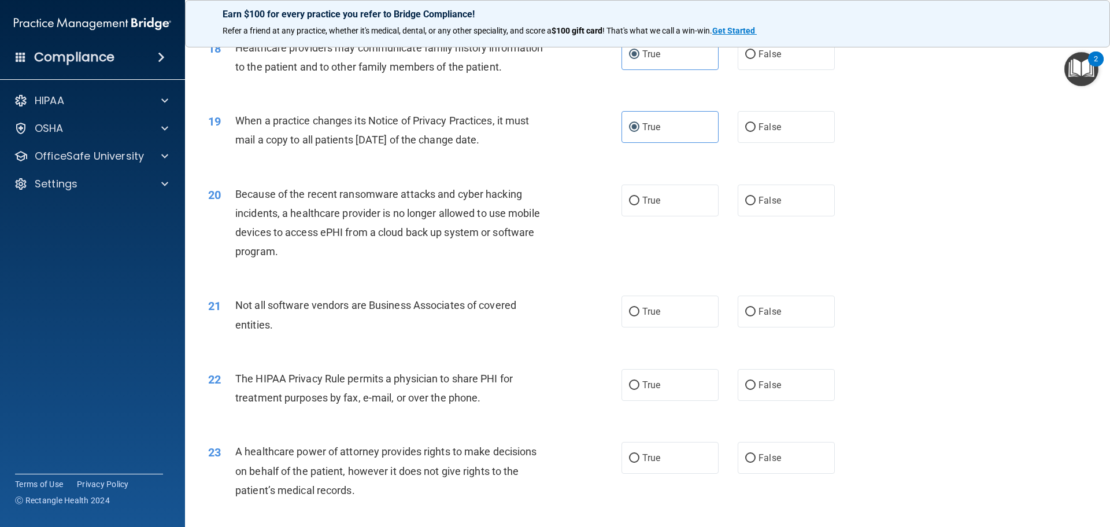
scroll to position [1561, 0]
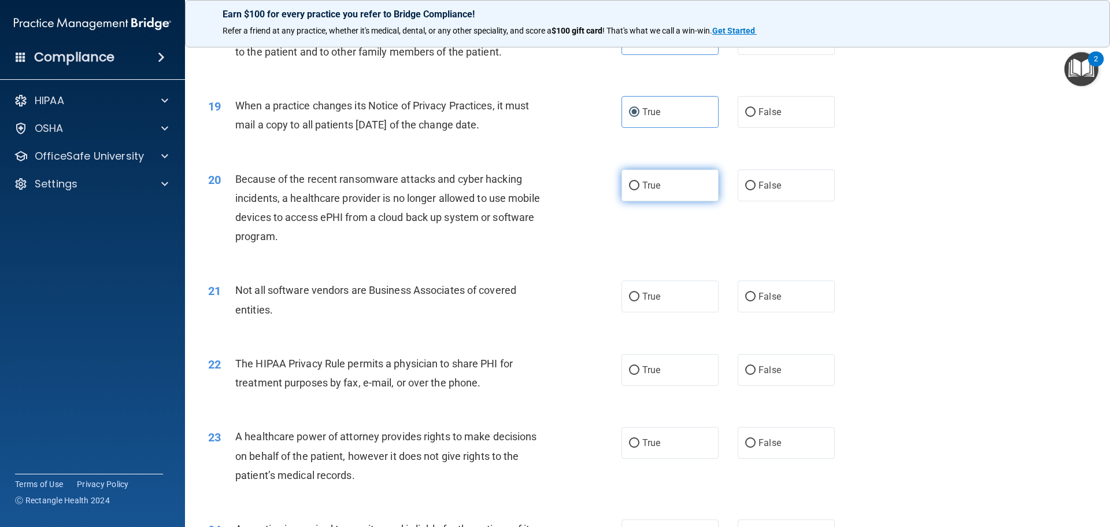
click at [658, 192] on label "True" at bounding box center [669, 185] width 97 height 32
click at [639, 190] on input "True" at bounding box center [634, 185] width 10 height 9
radio input "true"
click at [661, 309] on label "True" at bounding box center [669, 296] width 97 height 32
click at [639, 301] on input "True" at bounding box center [634, 296] width 10 height 9
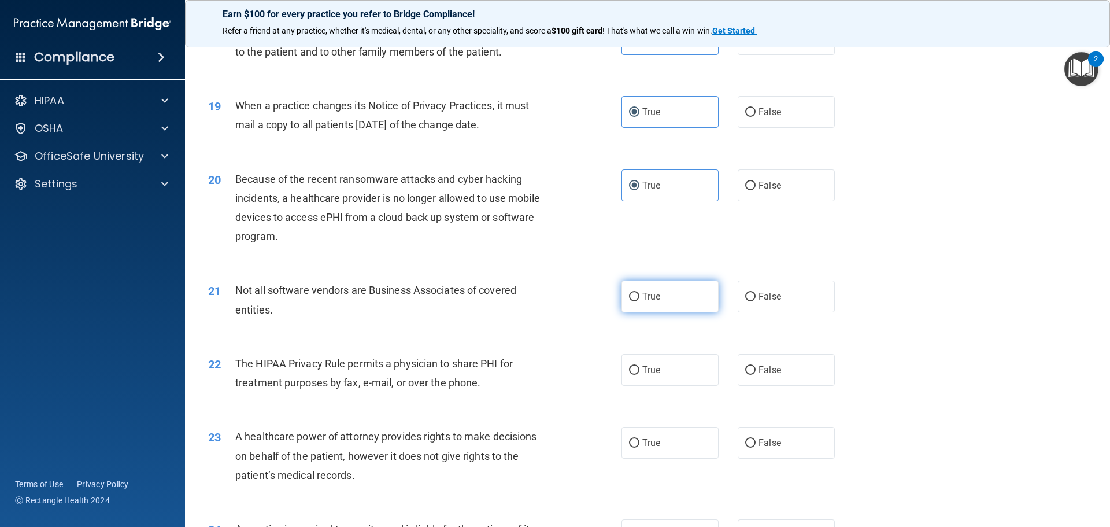
radio input "true"
click at [657, 375] on label "True" at bounding box center [669, 370] width 97 height 32
click at [639, 375] on input "True" at bounding box center [634, 370] width 10 height 9
radio input "true"
click at [659, 459] on div "23 A healthcare power of attorney provides rights to make decisions on behalf o…" at bounding box center [647, 458] width 896 height 92
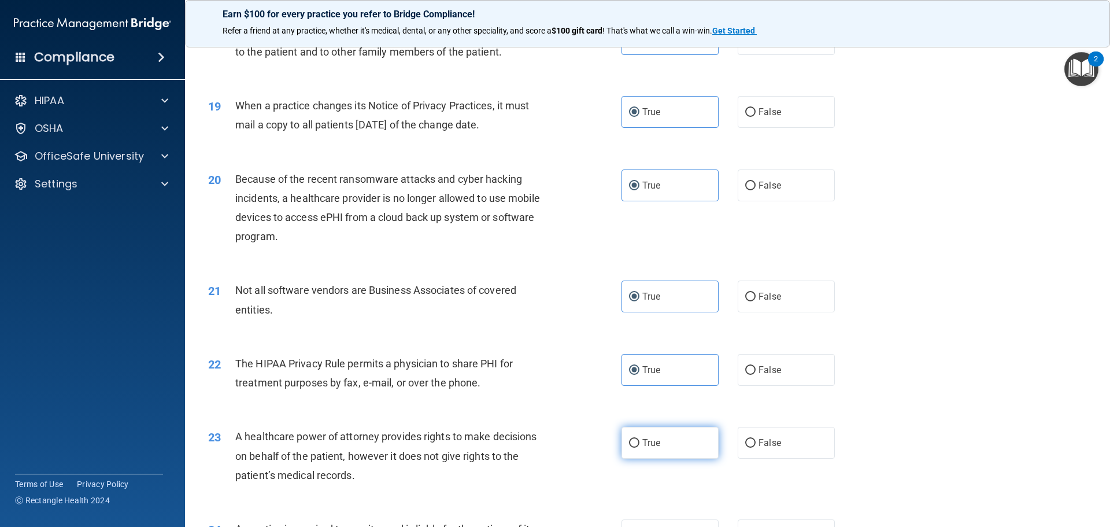
click at [661, 437] on label "True" at bounding box center [669, 443] width 97 height 32
click at [639, 439] on input "True" at bounding box center [634, 443] width 10 height 9
radio input "true"
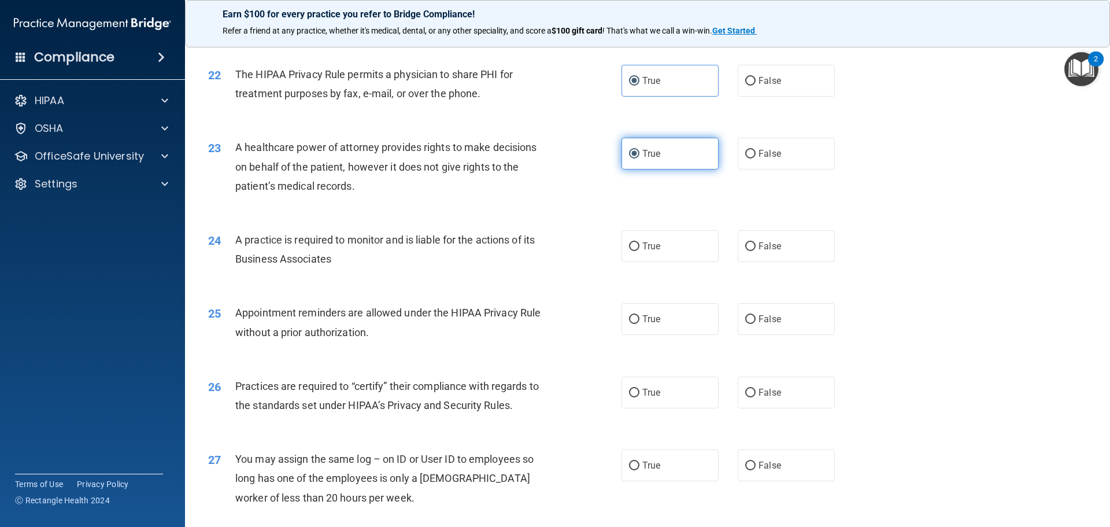
scroll to position [1907, 0]
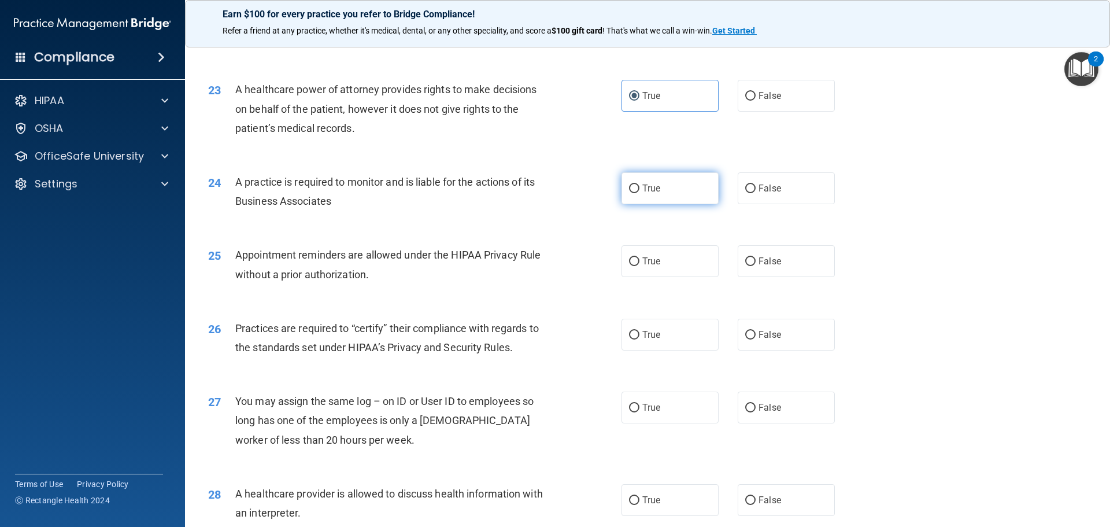
click at [681, 201] on label "True" at bounding box center [669, 188] width 97 height 32
click at [639, 193] on input "True" at bounding box center [634, 188] width 10 height 9
radio input "true"
click at [680, 273] on label "True" at bounding box center [669, 261] width 97 height 32
click at [639, 266] on input "True" at bounding box center [634, 261] width 10 height 9
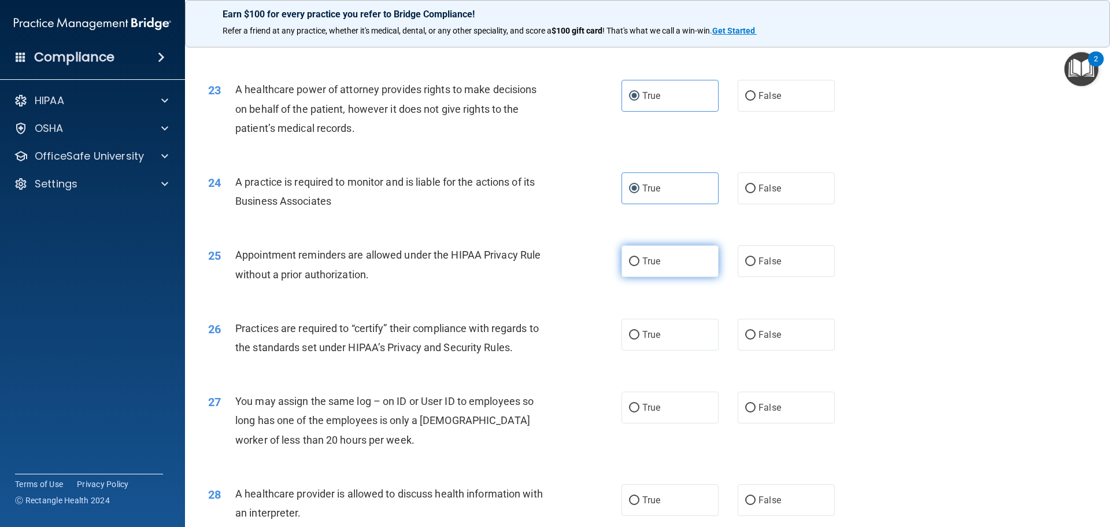
radio input "true"
click at [679, 322] on label "True" at bounding box center [669, 334] width 97 height 32
click at [639, 331] on input "True" at bounding box center [634, 335] width 10 height 9
radio input "true"
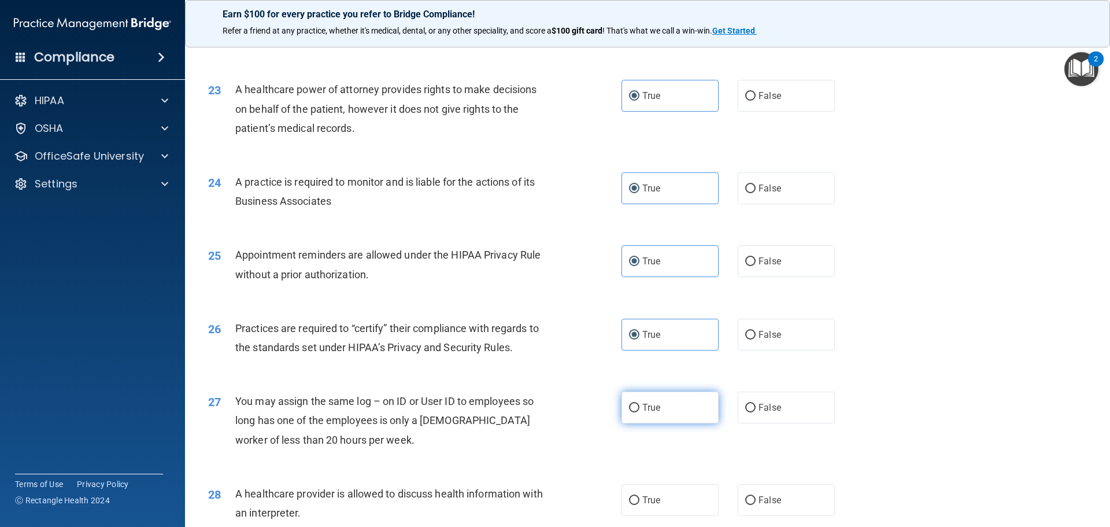
drag, startPoint x: 668, startPoint y: 394, endPoint x: 669, endPoint y: 419, distance: 25.4
click at [668, 395] on label "True" at bounding box center [669, 407] width 97 height 32
click at [639, 403] on input "True" at bounding box center [634, 407] width 10 height 9
radio input "true"
click at [659, 486] on label "True" at bounding box center [669, 500] width 97 height 32
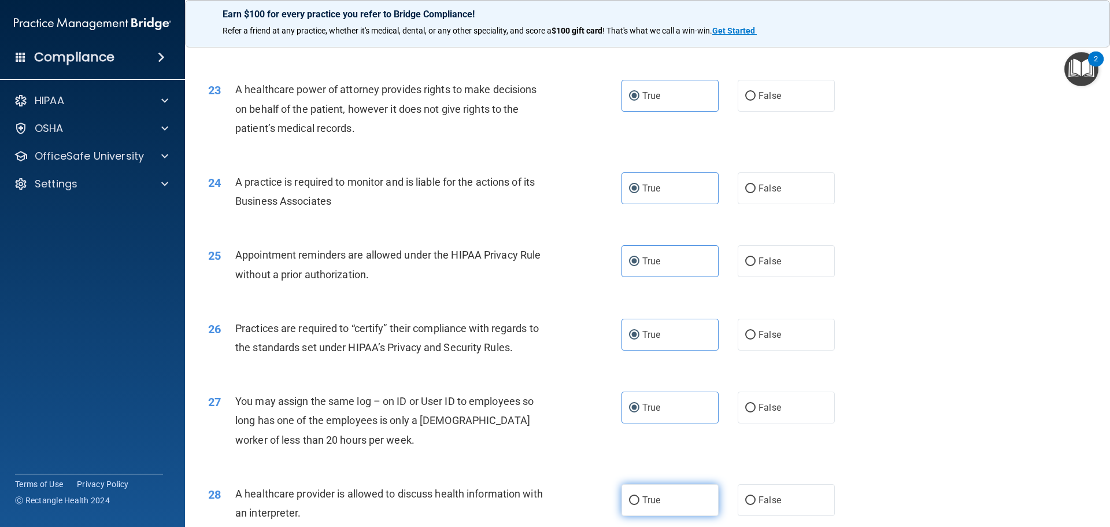
click at [639, 496] on input "True" at bounding box center [634, 500] width 10 height 9
radio input "true"
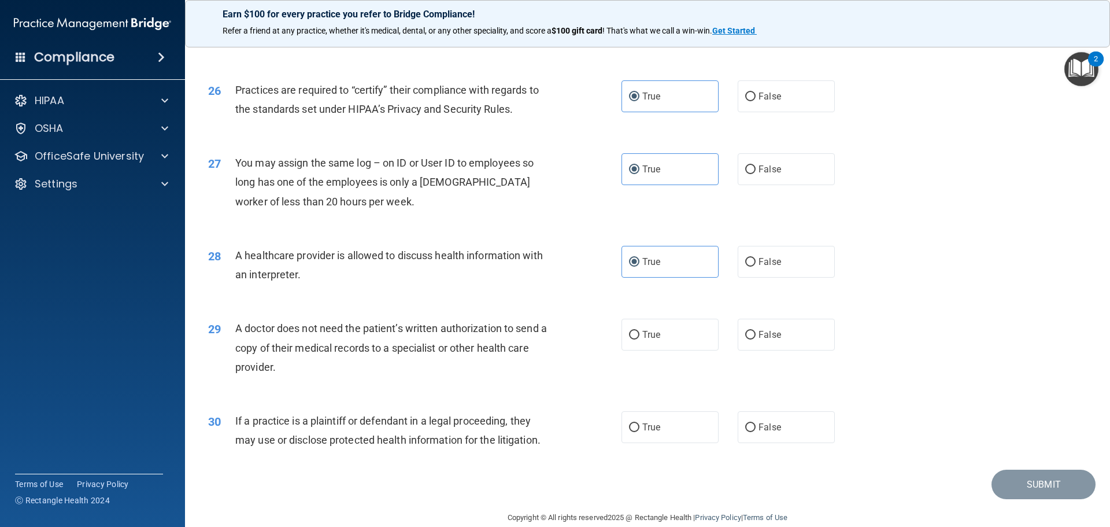
scroll to position [2164, 0]
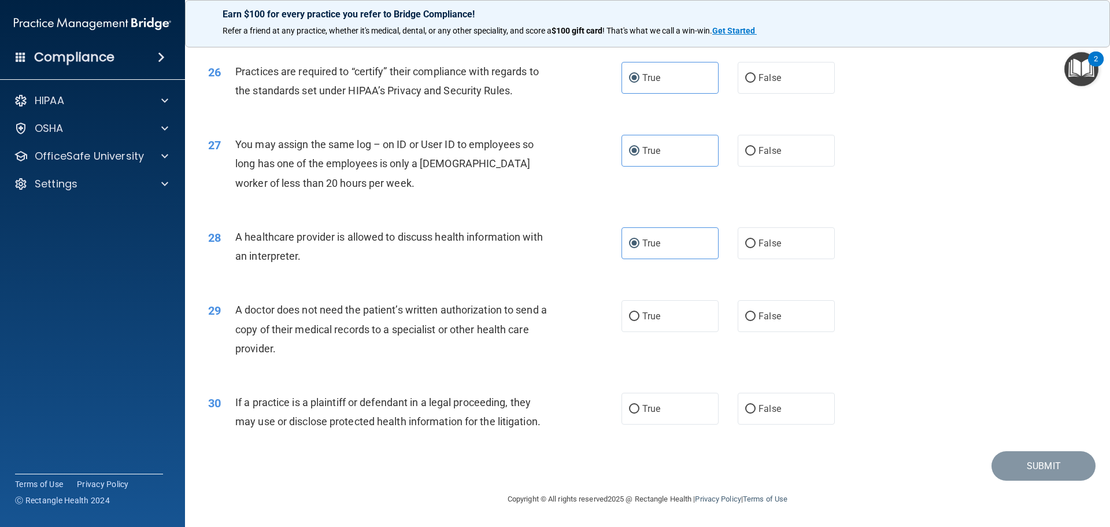
click at [682, 297] on div "29 A doctor does not need the patient’s written authorization to send a copy of…" at bounding box center [647, 332] width 896 height 92
drag, startPoint x: 670, startPoint y: 321, endPoint x: 658, endPoint y: 378, distance: 58.6
click at [670, 324] on label "True" at bounding box center [669, 316] width 97 height 32
click at [639, 321] on input "True" at bounding box center [634, 316] width 10 height 9
radio input "true"
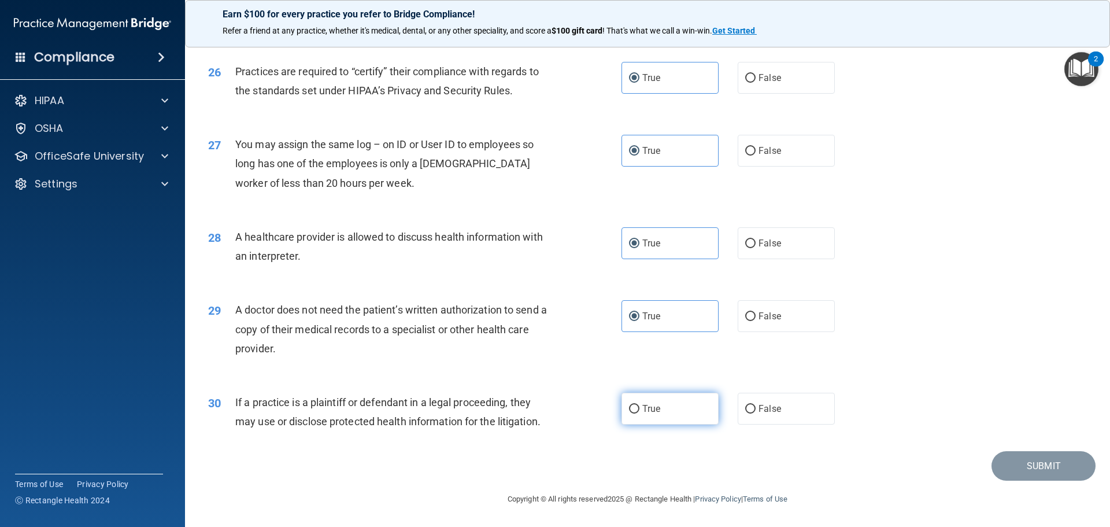
click at [654, 414] on label "True" at bounding box center [669, 408] width 97 height 32
click at [639, 413] on input "True" at bounding box center [634, 409] width 10 height 9
radio input "true"
click at [1022, 466] on button "Submit" at bounding box center [1043, 465] width 104 height 29
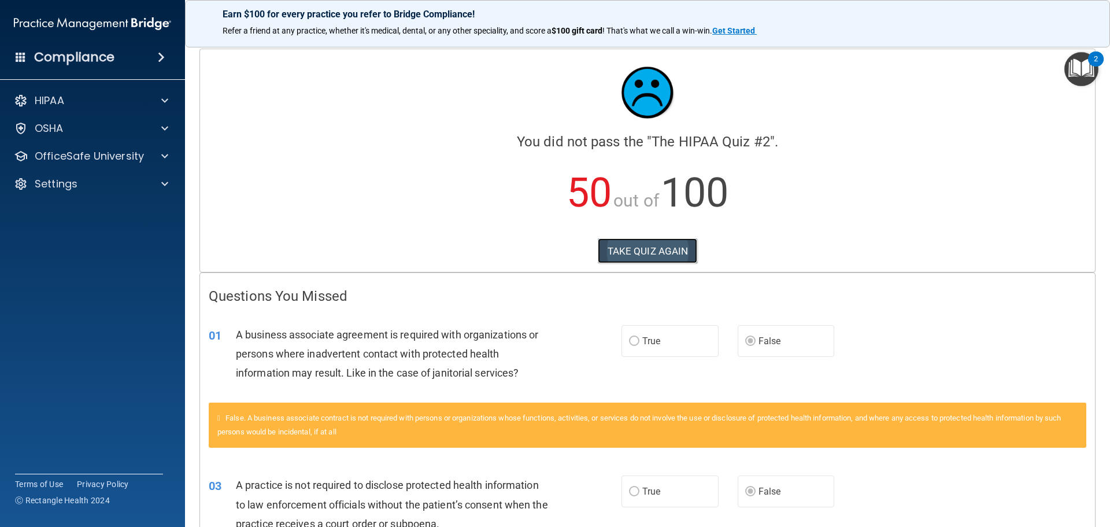
click at [647, 253] on button "TAKE QUIZ AGAIN" at bounding box center [648, 250] width 100 height 25
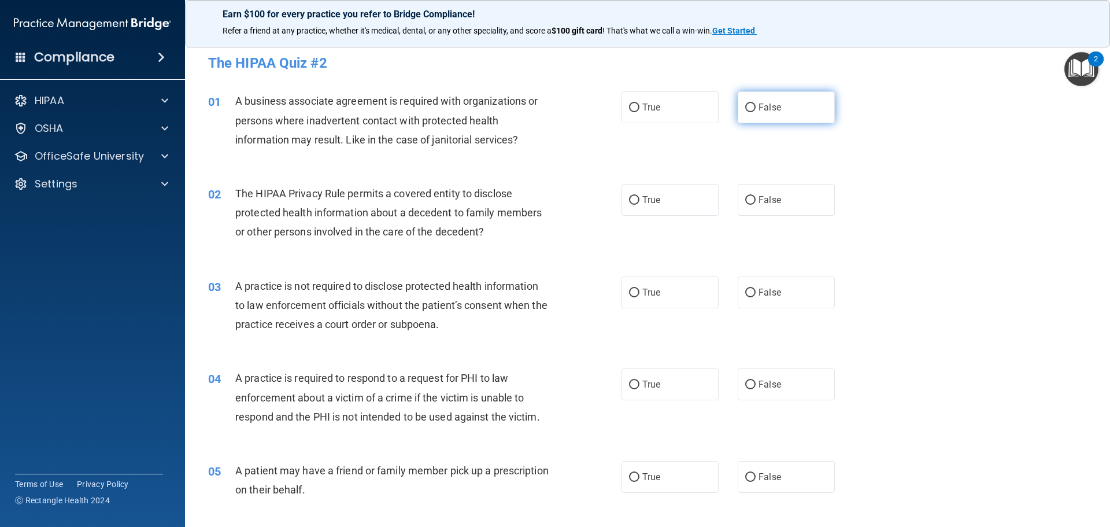
click at [774, 110] on span "False" at bounding box center [769, 107] width 23 height 11
click at [755, 110] on input "False" at bounding box center [750, 107] width 10 height 9
radio input "true"
click at [688, 201] on label "True" at bounding box center [669, 200] width 97 height 32
click at [639, 201] on input "True" at bounding box center [634, 200] width 10 height 9
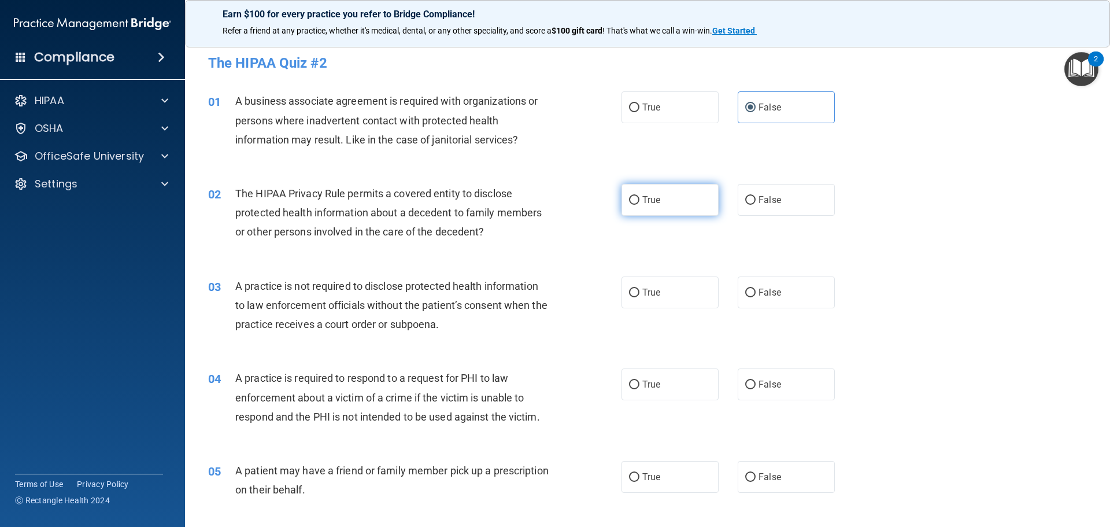
radio input "true"
click at [779, 303] on label "False" at bounding box center [786, 292] width 97 height 32
click at [755, 297] on input "False" at bounding box center [750, 292] width 10 height 9
radio input "true"
drag, startPoint x: 655, startPoint y: 395, endPoint x: 661, endPoint y: 417, distance: 22.0
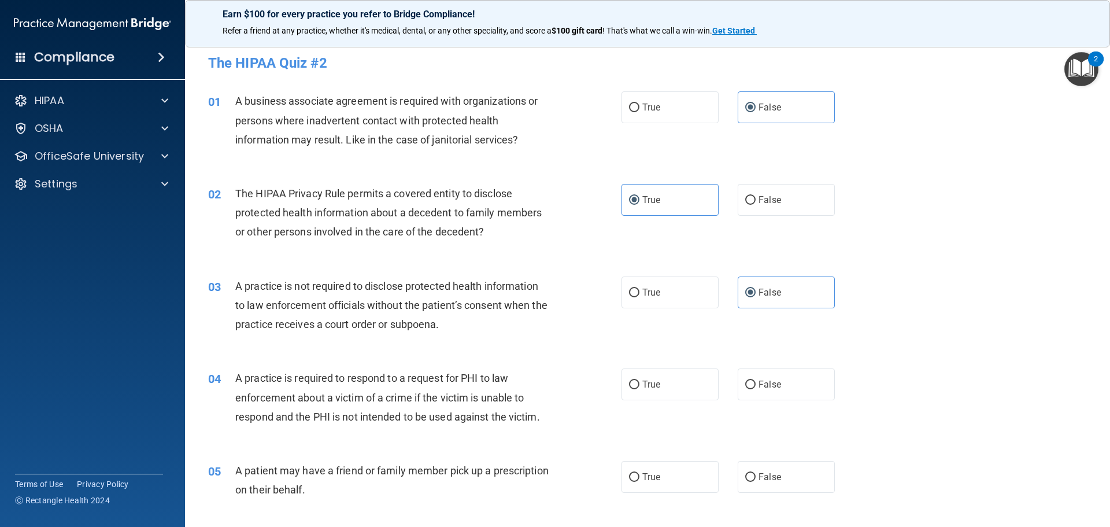
click at [656, 395] on label "True" at bounding box center [669, 384] width 97 height 32
click at [639, 389] on input "True" at bounding box center [634, 384] width 10 height 9
radio input "true"
click at [662, 480] on label "True" at bounding box center [669, 477] width 97 height 32
click at [639, 480] on input "True" at bounding box center [634, 477] width 10 height 9
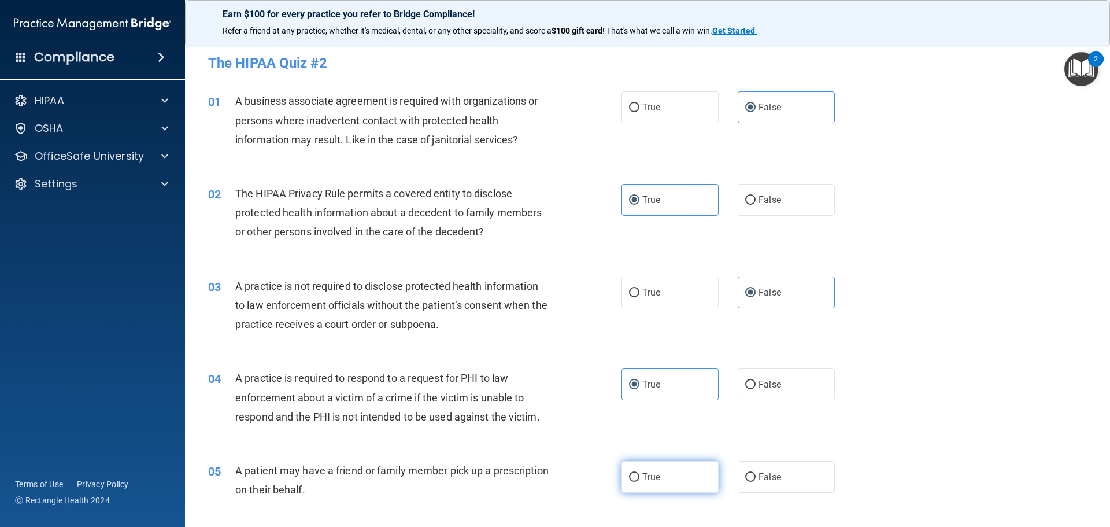
radio input "true"
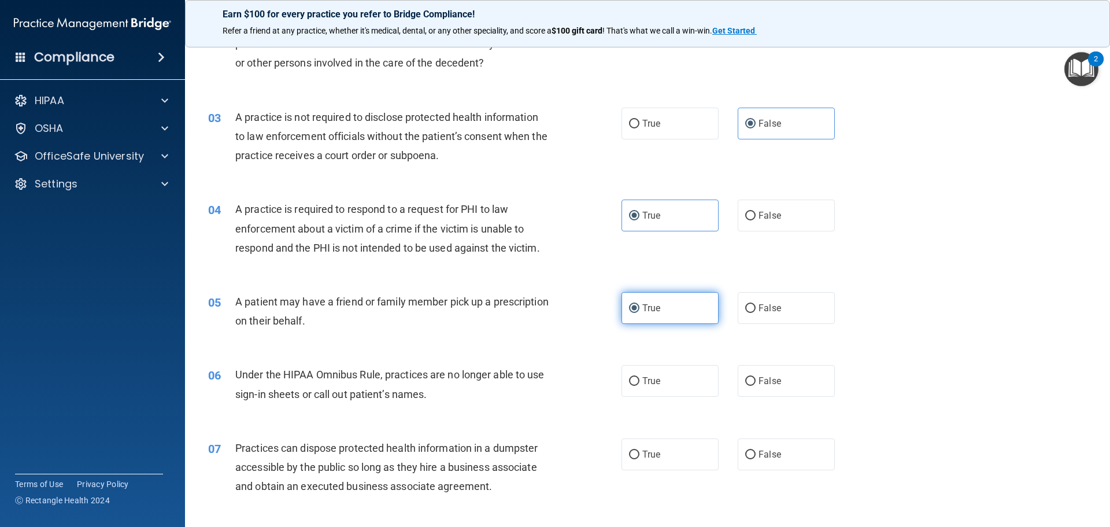
scroll to position [173, 0]
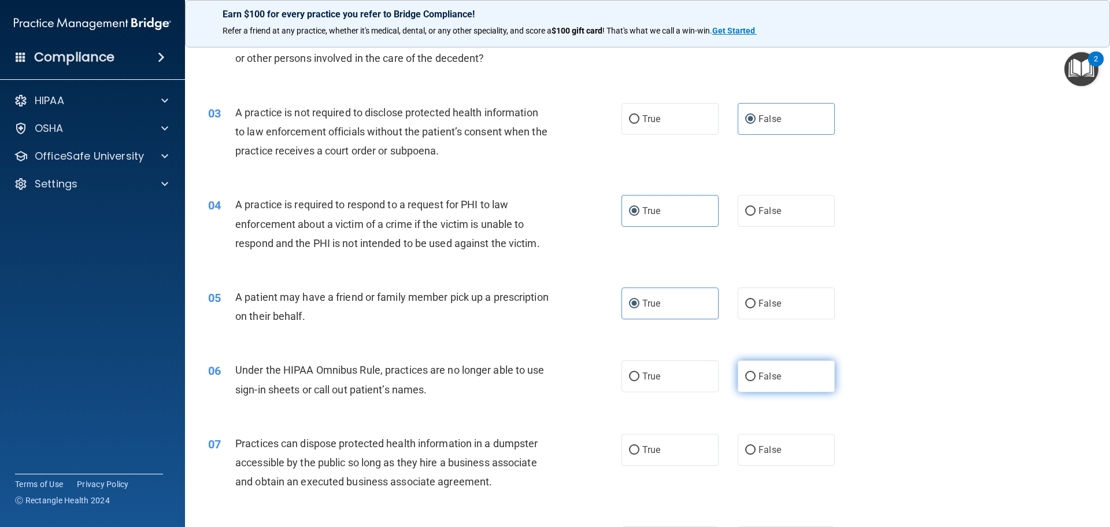
click at [789, 376] on label "False" at bounding box center [786, 376] width 97 height 32
click at [755, 376] on input "False" at bounding box center [750, 376] width 10 height 9
radio input "true"
click at [797, 443] on label "False" at bounding box center [786, 449] width 97 height 32
click at [755, 446] on input "False" at bounding box center [750, 450] width 10 height 9
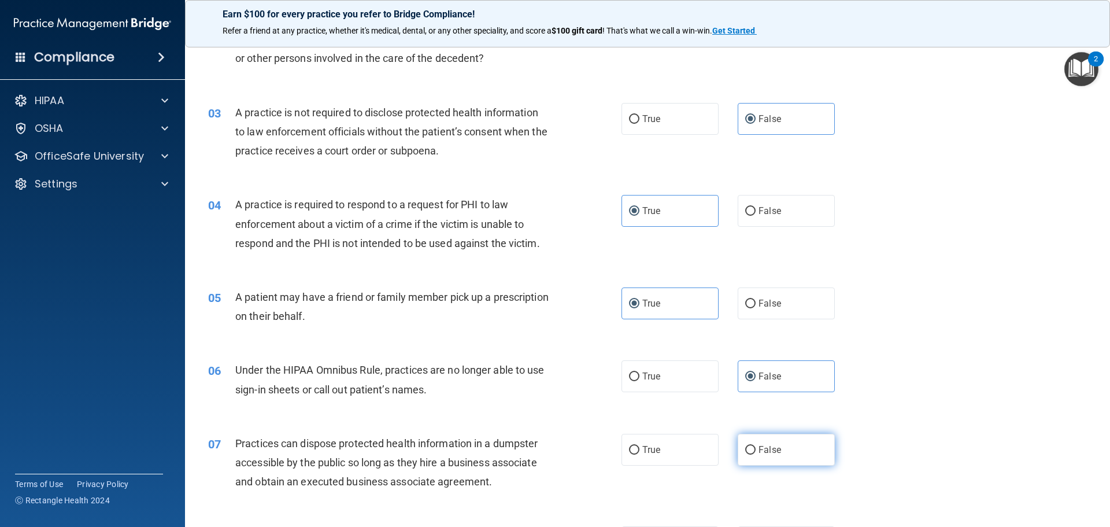
radio input "true"
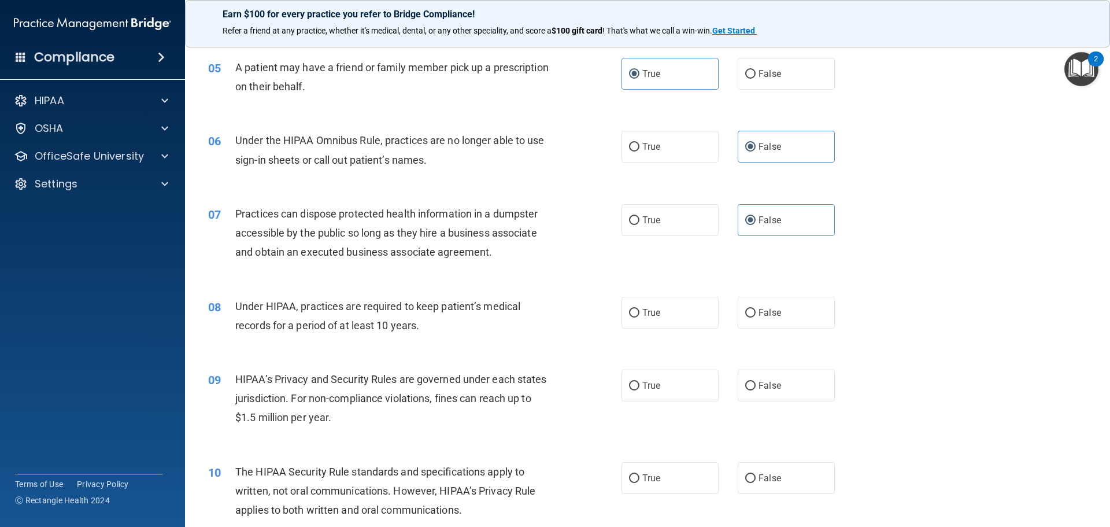
scroll to position [405, 0]
click at [787, 307] on label "False" at bounding box center [786, 311] width 97 height 32
click at [755, 307] on input "False" at bounding box center [750, 311] width 10 height 9
radio input "true"
click at [785, 395] on label "False" at bounding box center [786, 384] width 97 height 32
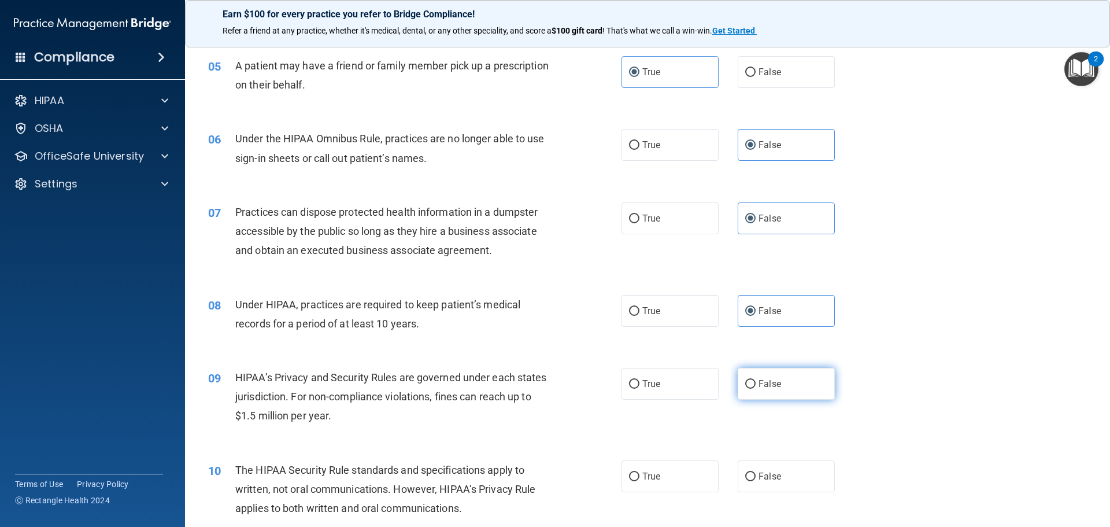
click at [755, 388] on input "False" at bounding box center [750, 384] width 10 height 9
radio input "true"
click at [633, 479] on input "True" at bounding box center [634, 476] width 10 height 9
radio input "true"
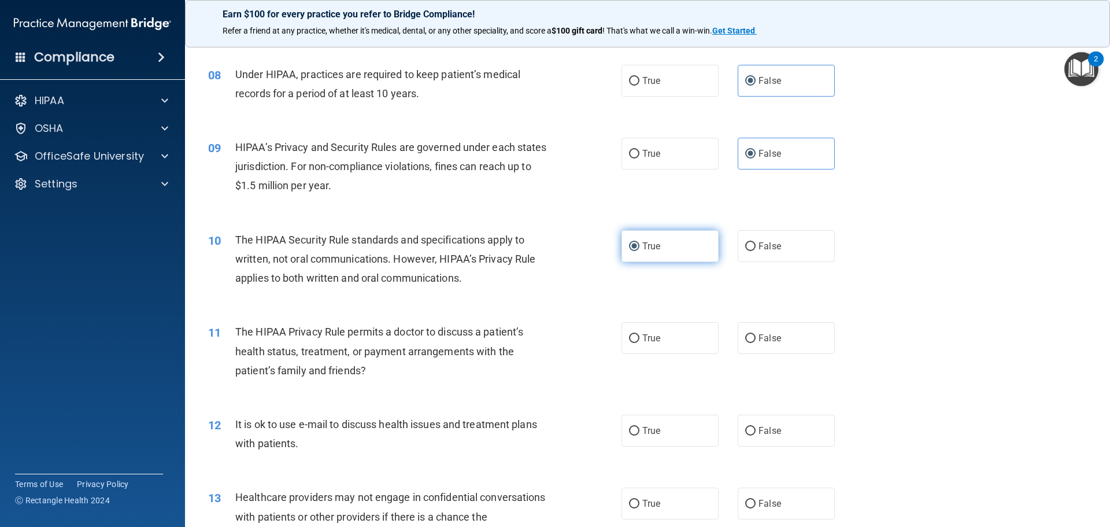
scroll to position [694, 0]
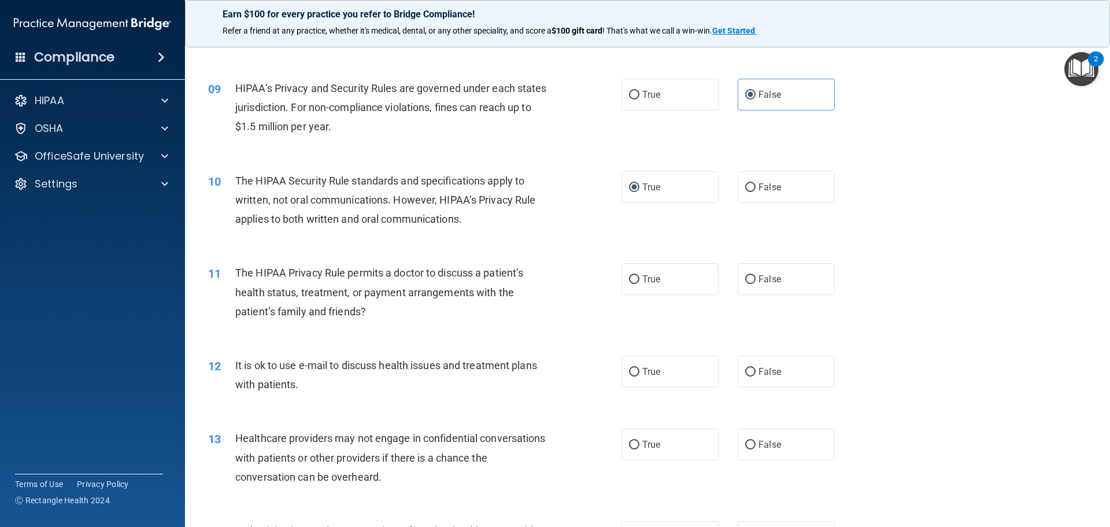
click at [663, 261] on div "11 The HIPAA Privacy Rule permits a doctor to discuss a patient’s health status…" at bounding box center [647, 295] width 896 height 92
click at [670, 276] on label "True" at bounding box center [669, 279] width 97 height 32
click at [639, 276] on input "True" at bounding box center [634, 279] width 10 height 9
radio input "true"
click at [691, 373] on label "True" at bounding box center [669, 371] width 97 height 32
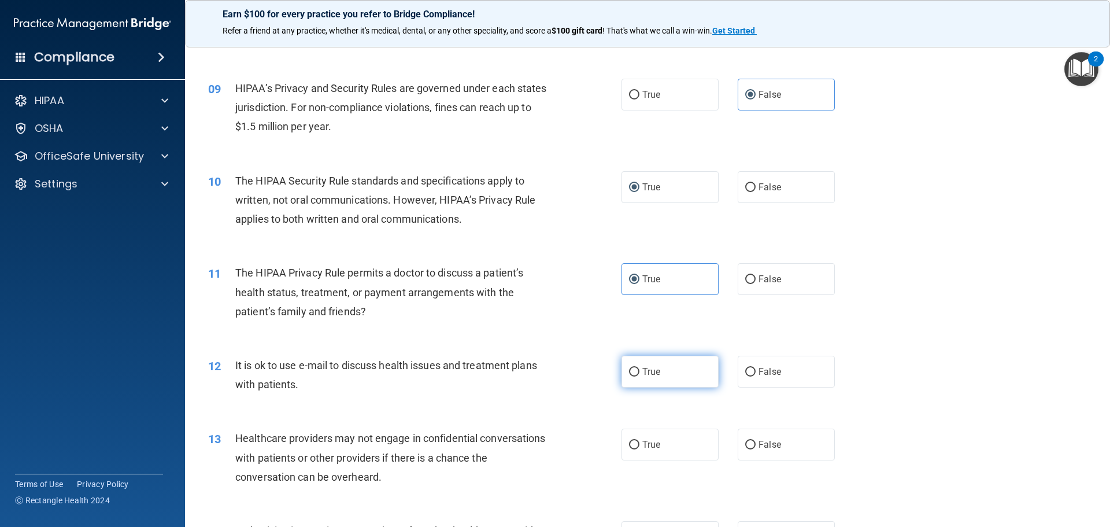
click at [639, 373] on input "True" at bounding box center [634, 372] width 10 height 9
radio input "true"
click at [768, 446] on span "False" at bounding box center [769, 444] width 23 height 11
click at [755, 446] on input "False" at bounding box center [750, 444] width 10 height 9
radio input "true"
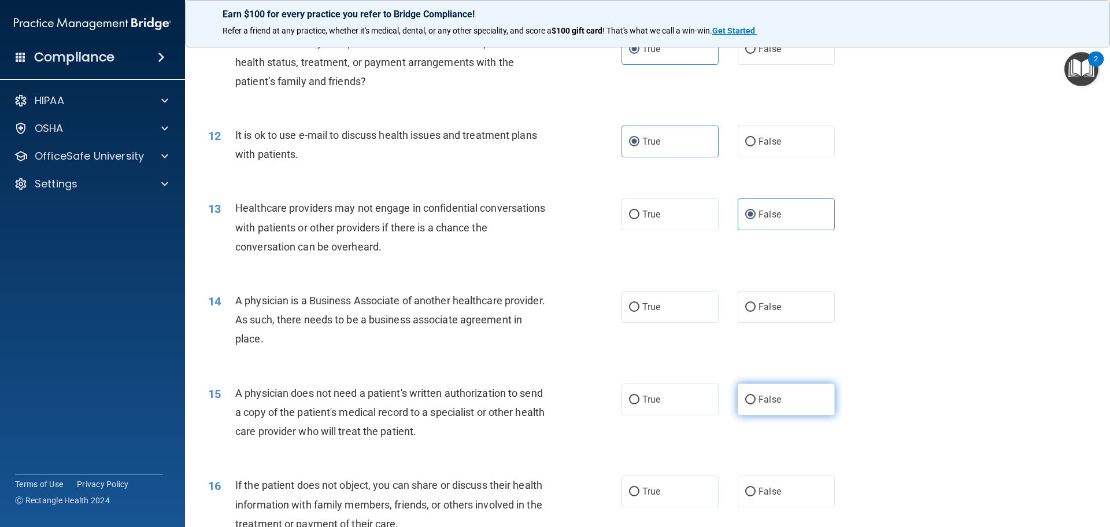
scroll to position [925, 0]
click at [790, 305] on label "False" at bounding box center [786, 306] width 97 height 32
click at [755, 305] on input "False" at bounding box center [750, 306] width 10 height 9
radio input "true"
click at [670, 406] on label "True" at bounding box center [669, 398] width 97 height 32
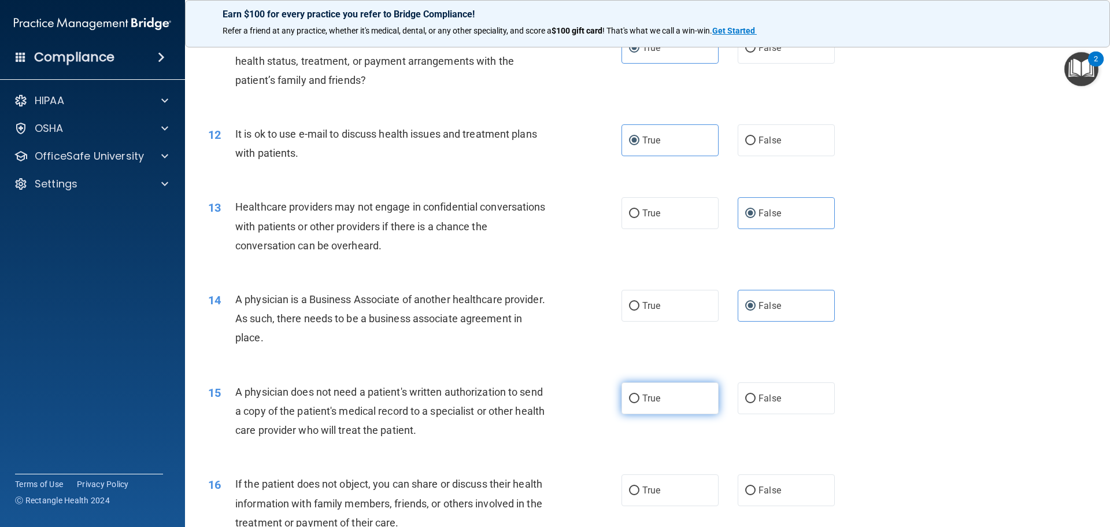
click at [639, 403] on input "True" at bounding box center [634, 398] width 10 height 9
radio input "true"
click at [679, 495] on label "True" at bounding box center [669, 490] width 97 height 32
click at [639, 495] on input "True" at bounding box center [634, 490] width 10 height 9
radio input "true"
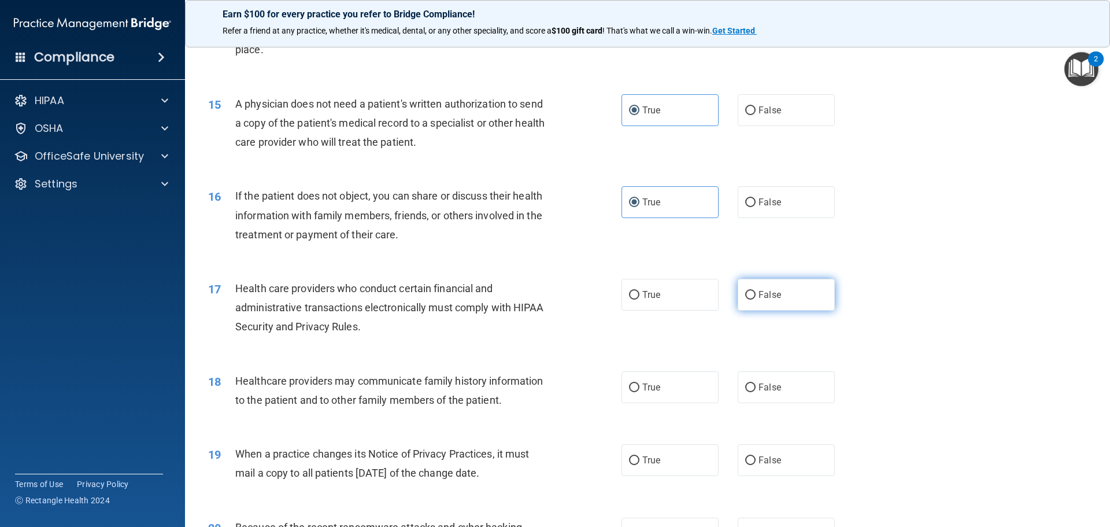
scroll to position [1214, 0]
click at [654, 300] on label "True" at bounding box center [669, 293] width 97 height 32
click at [639, 298] on input "True" at bounding box center [634, 294] width 10 height 9
radio input "true"
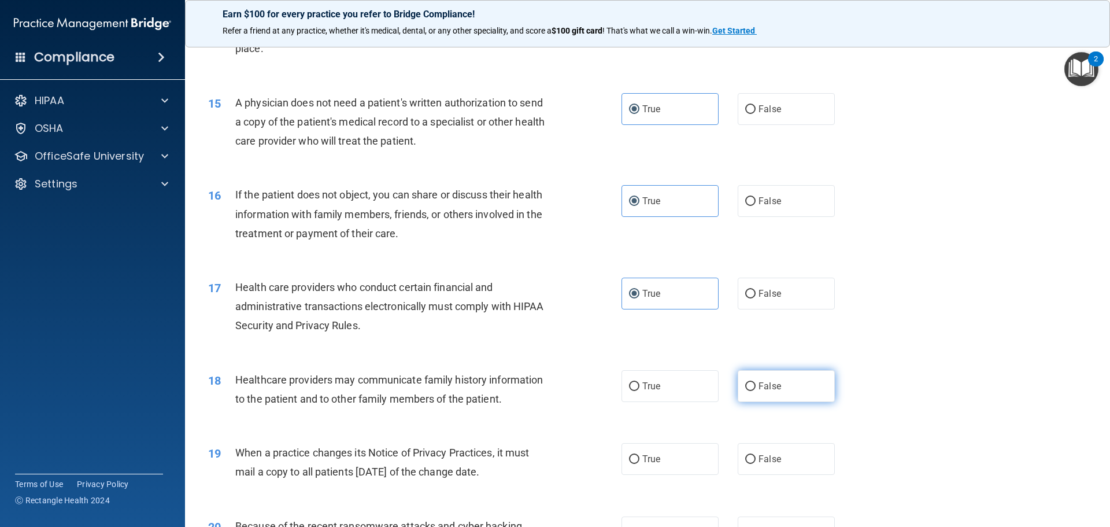
click at [785, 383] on label "False" at bounding box center [786, 386] width 97 height 32
click at [755, 383] on input "False" at bounding box center [750, 386] width 10 height 9
radio input "true"
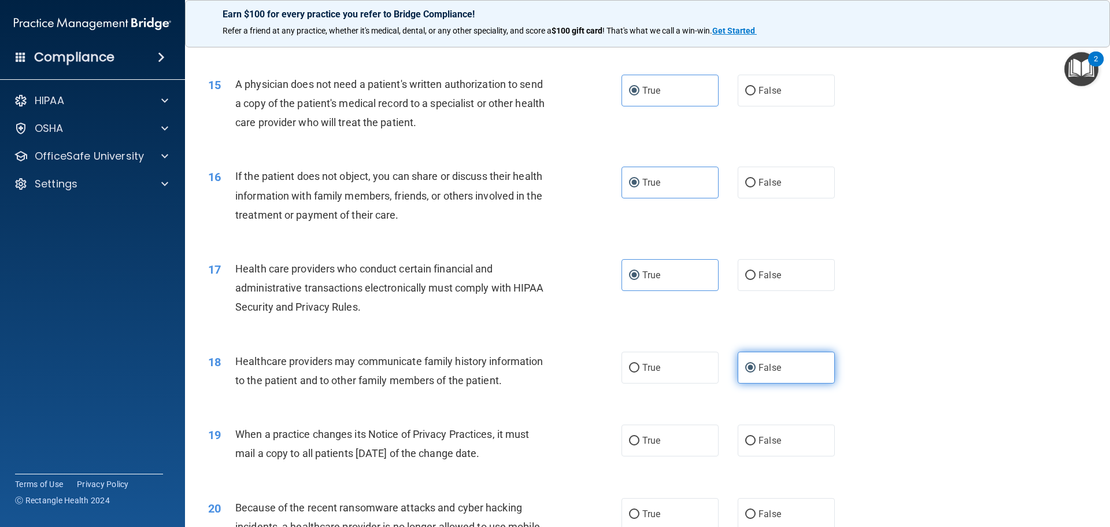
scroll to position [1272, 0]
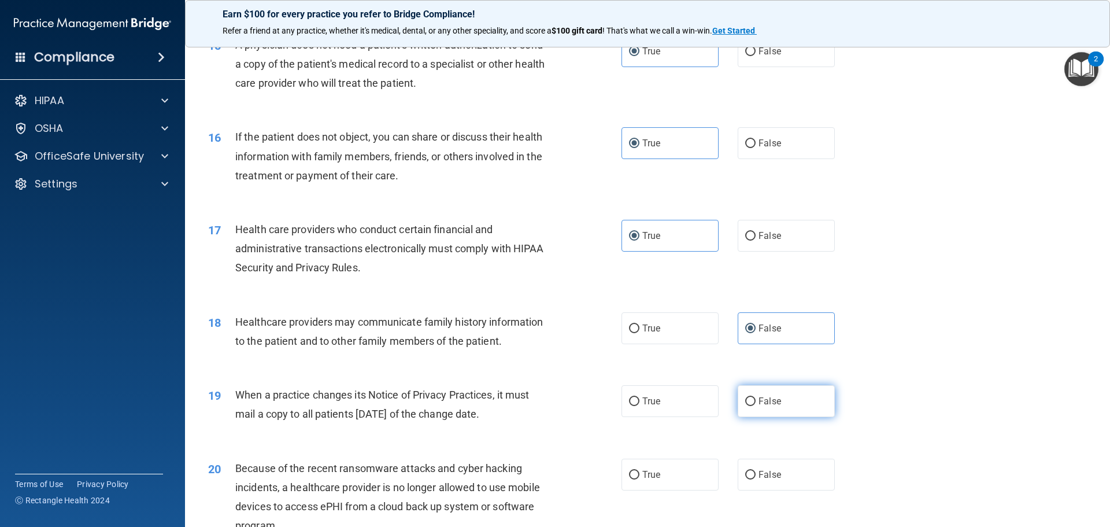
click at [788, 412] on label "False" at bounding box center [786, 401] width 97 height 32
click at [755, 406] on input "False" at bounding box center [750, 401] width 10 height 9
radio input "true"
click at [783, 481] on label "False" at bounding box center [786, 474] width 97 height 32
click at [755, 479] on input "False" at bounding box center [750, 474] width 10 height 9
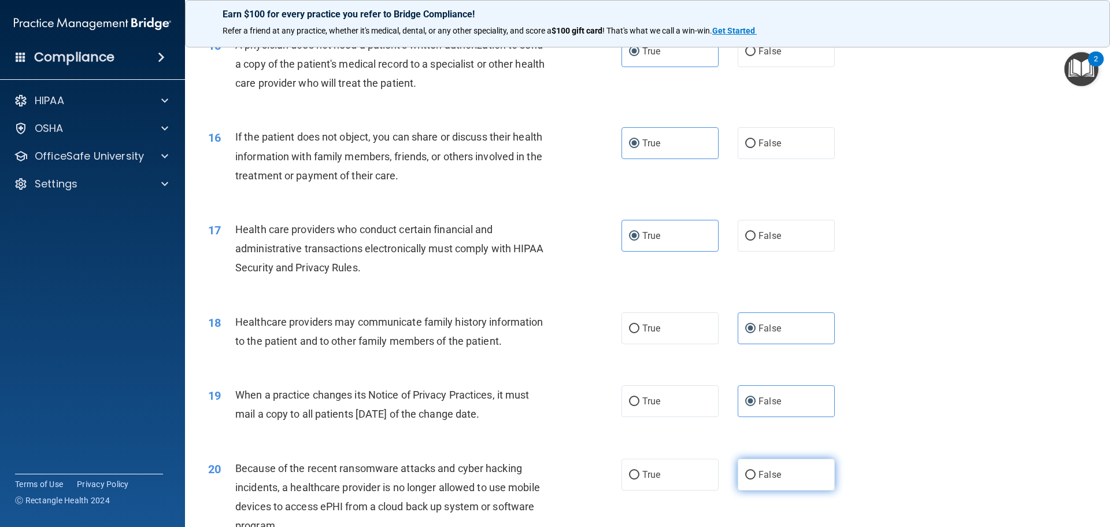
radio input "true"
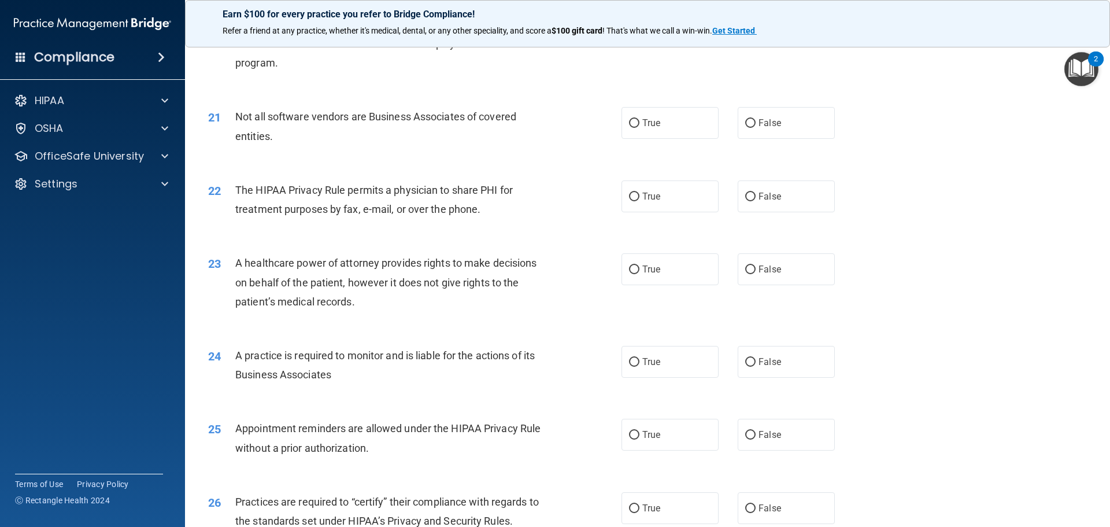
scroll to position [1676, 0]
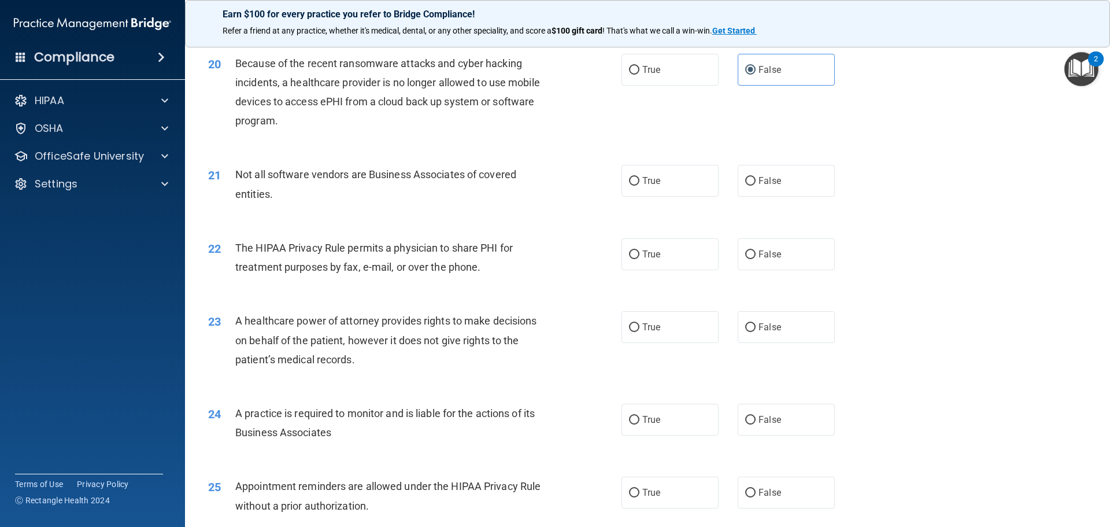
click at [663, 157] on div "21 Not all software vendors are Business Associates of covered entities. True F…" at bounding box center [647, 186] width 896 height 73
click at [673, 184] on label "True" at bounding box center [669, 181] width 97 height 32
click at [639, 184] on input "True" at bounding box center [634, 181] width 10 height 9
radio input "true"
click at [670, 262] on label "True" at bounding box center [669, 254] width 97 height 32
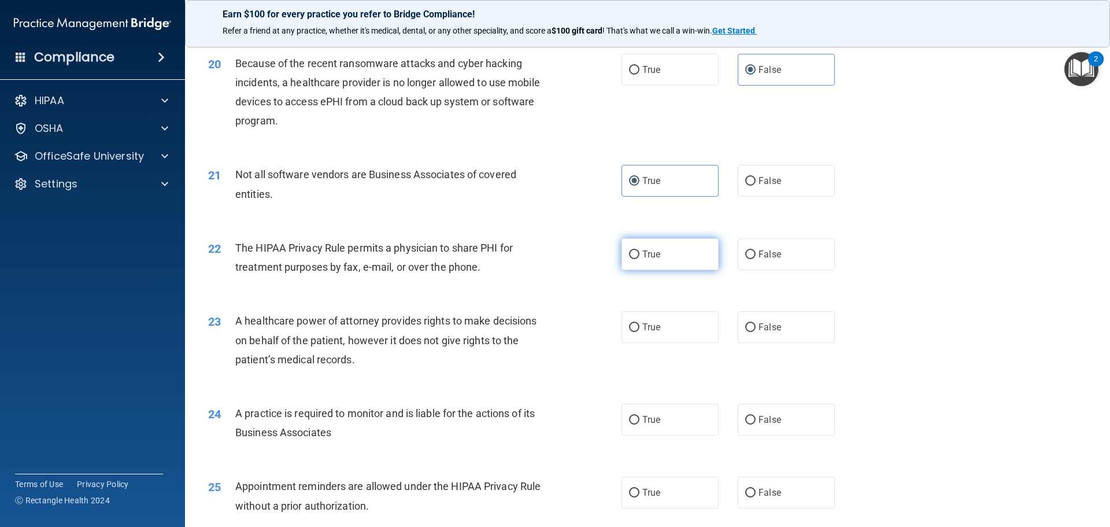
click at [639, 259] on input "True" at bounding box center [634, 254] width 10 height 9
radio input "true"
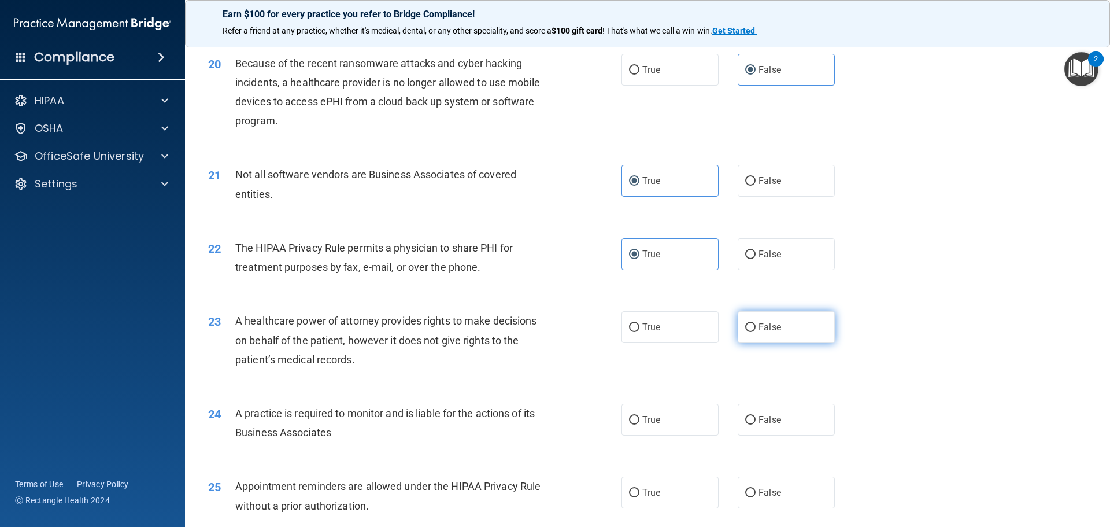
click at [769, 339] on label "False" at bounding box center [786, 327] width 97 height 32
click at [755, 332] on input "False" at bounding box center [750, 327] width 10 height 9
radio input "true"
click at [781, 434] on label "False" at bounding box center [786, 419] width 97 height 32
click at [755, 424] on input "False" at bounding box center [750, 420] width 10 height 9
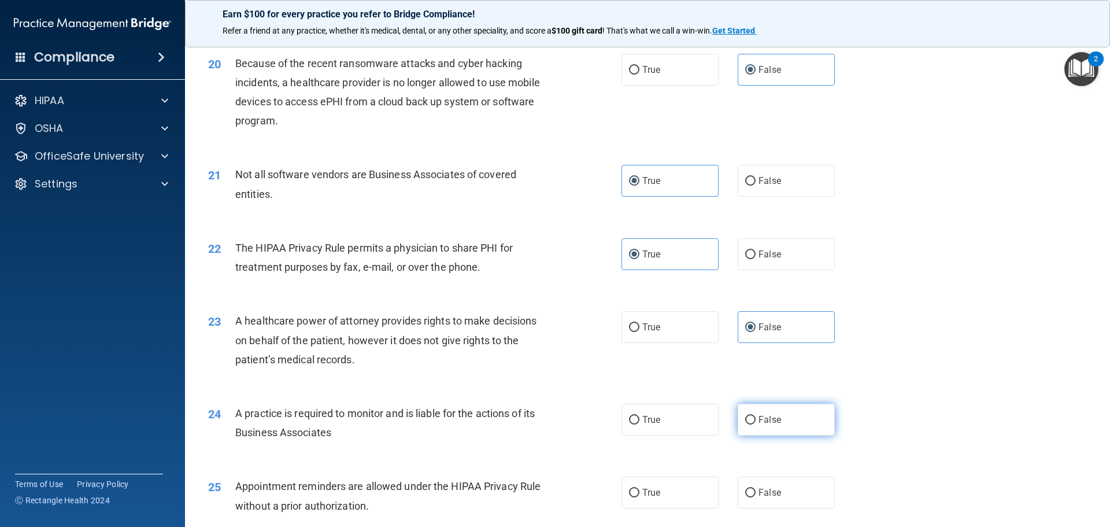
radio input "true"
click at [677, 490] on label "True" at bounding box center [669, 492] width 97 height 32
click at [639, 490] on input "True" at bounding box center [634, 492] width 10 height 9
radio input "true"
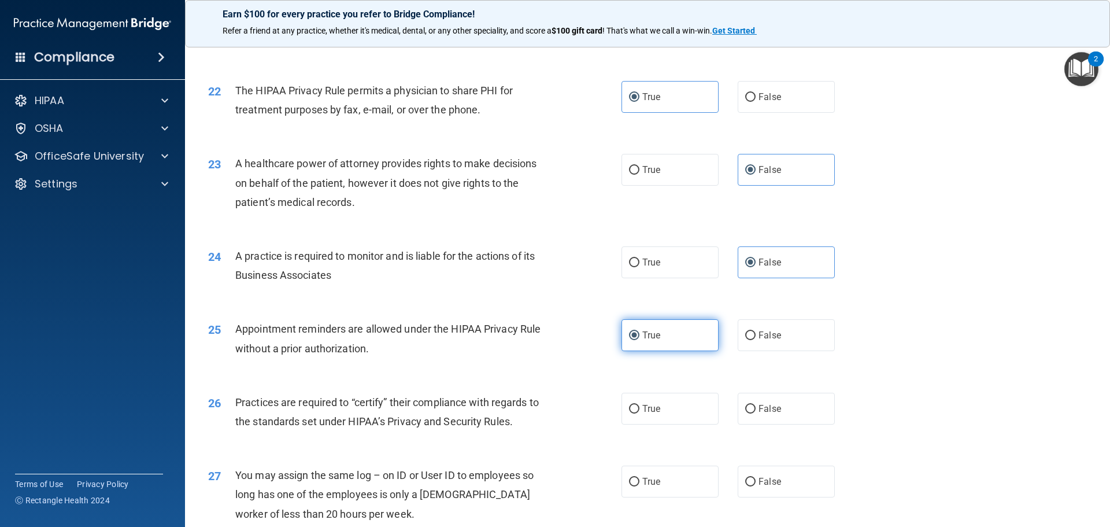
scroll to position [1850, 0]
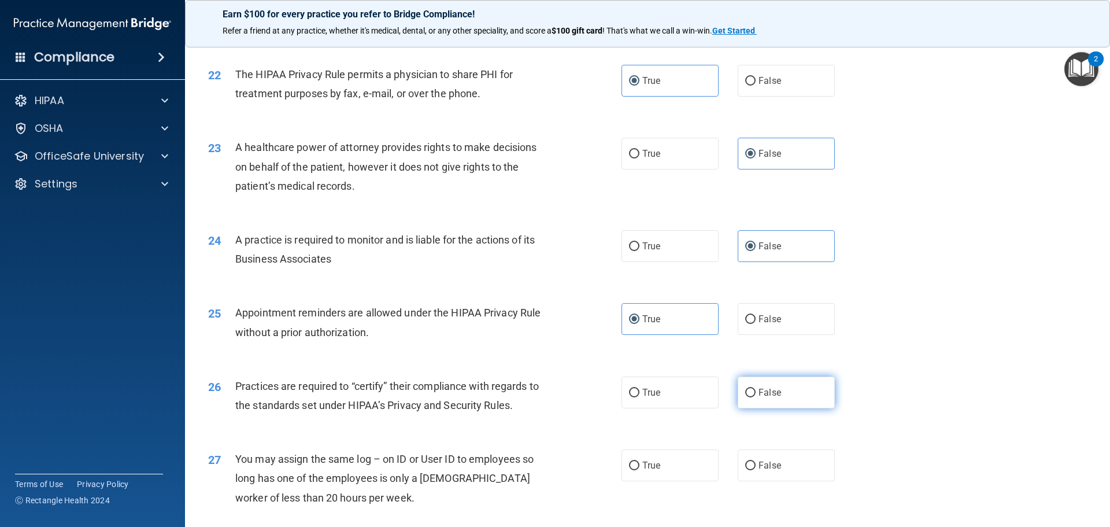
click at [798, 399] on label "False" at bounding box center [786, 392] width 97 height 32
click at [755, 397] on input "False" at bounding box center [750, 392] width 10 height 9
radio input "true"
click at [673, 464] on label "True" at bounding box center [669, 465] width 97 height 32
click at [639, 464] on input "True" at bounding box center [634, 465] width 10 height 9
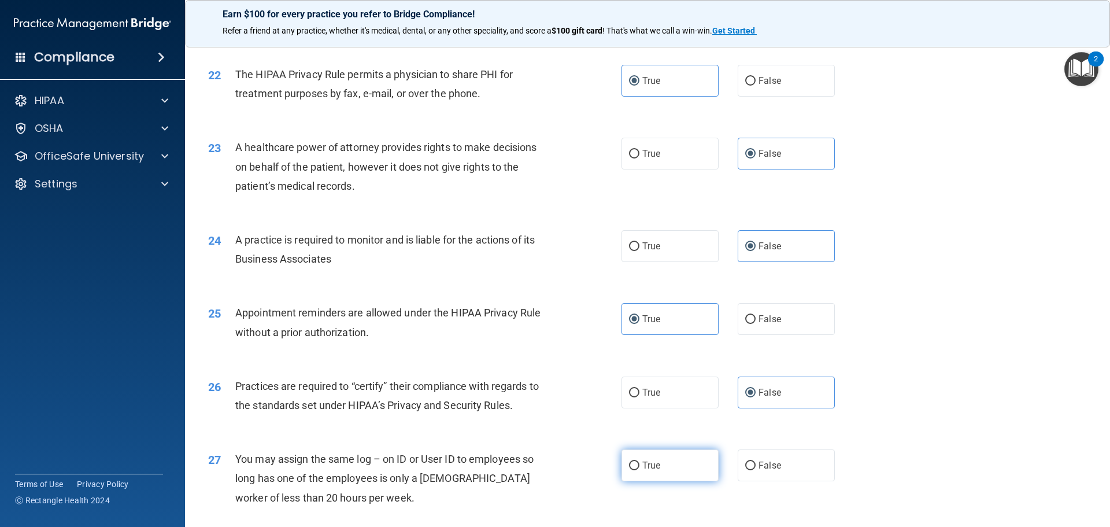
radio input "true"
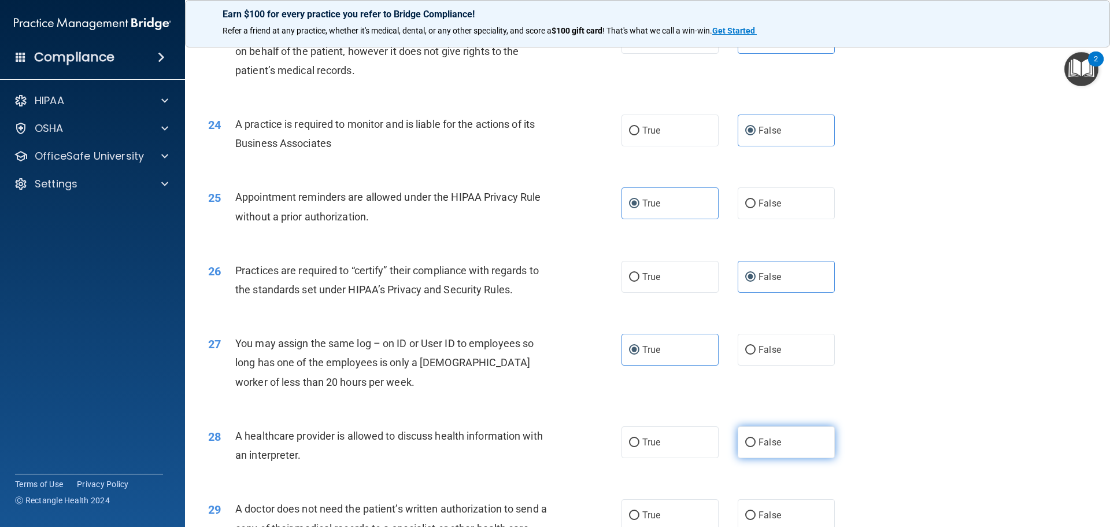
click at [775, 457] on label "False" at bounding box center [786, 442] width 97 height 32
click at [755, 447] on input "False" at bounding box center [750, 442] width 10 height 9
radio input "true"
click at [779, 353] on label "False" at bounding box center [786, 350] width 97 height 32
click at [755, 353] on input "False" at bounding box center [750, 350] width 10 height 9
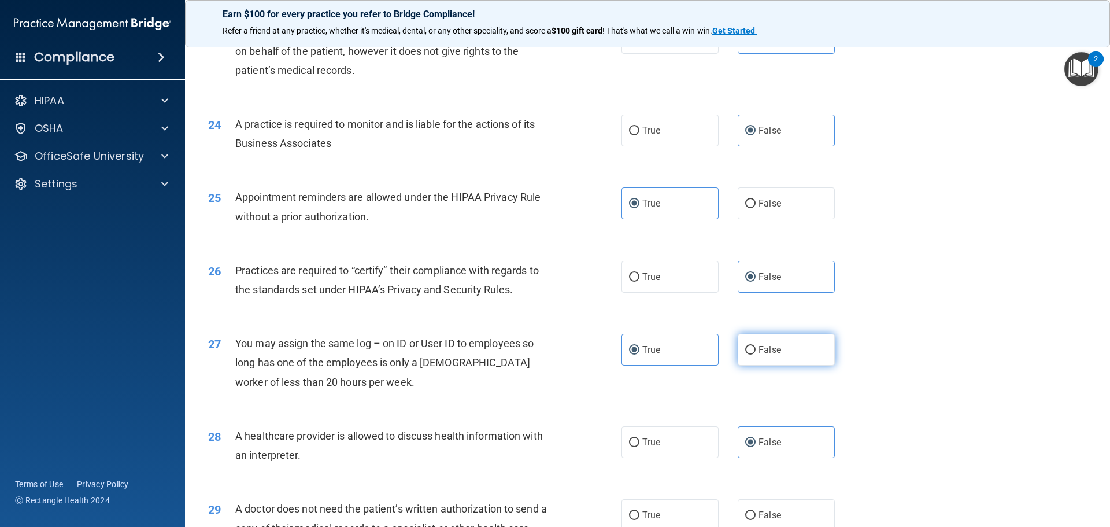
radio input "true"
radio input "false"
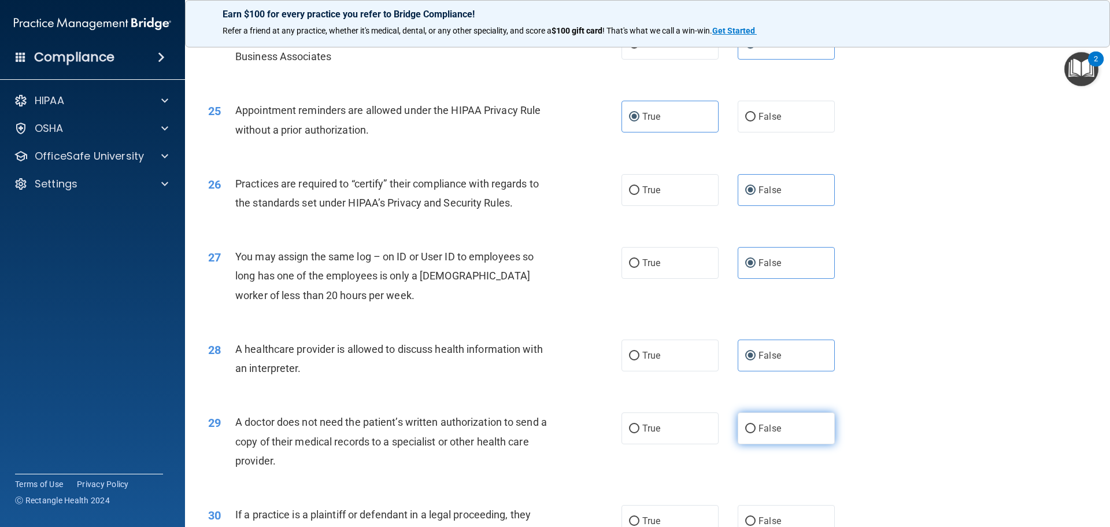
scroll to position [2139, 0]
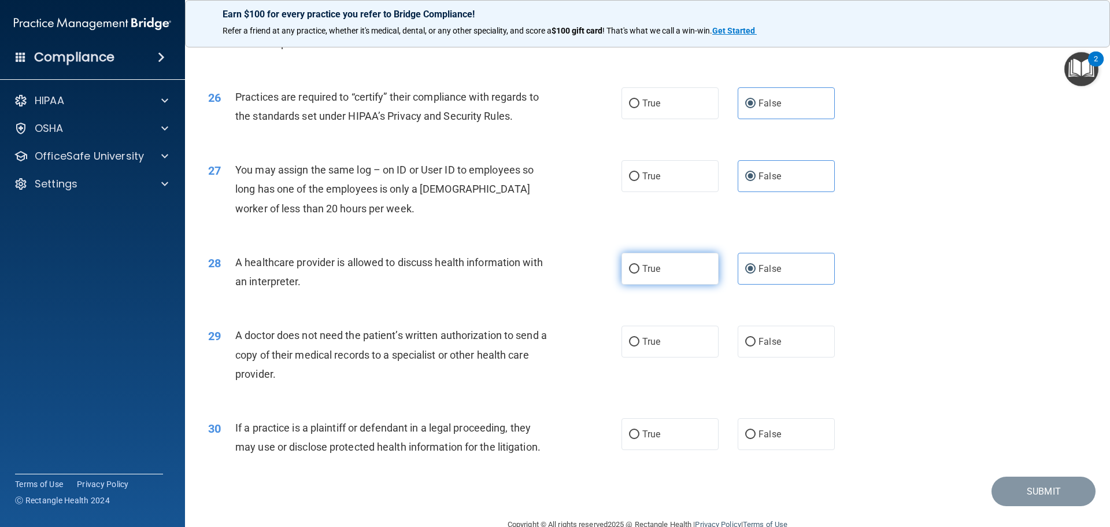
click at [659, 269] on label "True" at bounding box center [669, 269] width 97 height 32
click at [639, 269] on input "True" at bounding box center [634, 269] width 10 height 9
radio input "true"
radio input "false"
click at [653, 341] on span "True" at bounding box center [651, 341] width 18 height 11
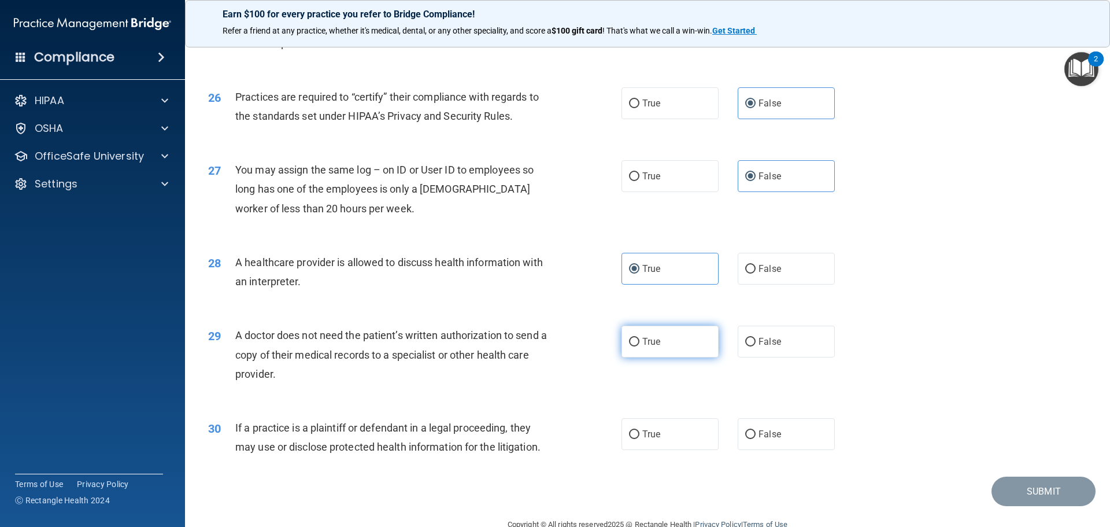
click at [639, 341] on input "True" at bounding box center [634, 342] width 10 height 9
radio input "true"
click at [660, 423] on label "True" at bounding box center [669, 434] width 97 height 32
click at [639, 430] on input "True" at bounding box center [634, 434] width 10 height 9
radio input "true"
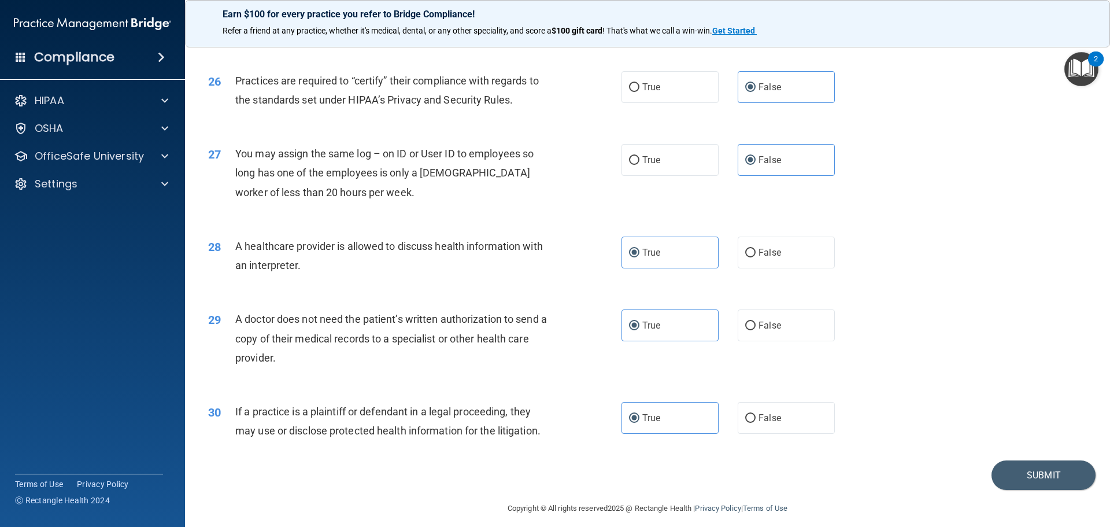
scroll to position [2164, 0]
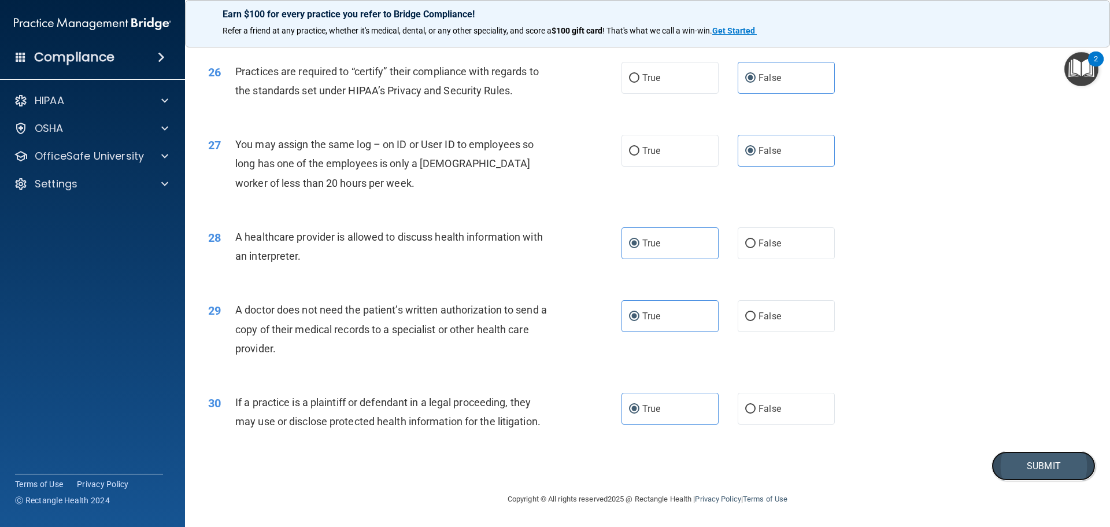
click at [1011, 465] on button "Submit" at bounding box center [1043, 465] width 104 height 29
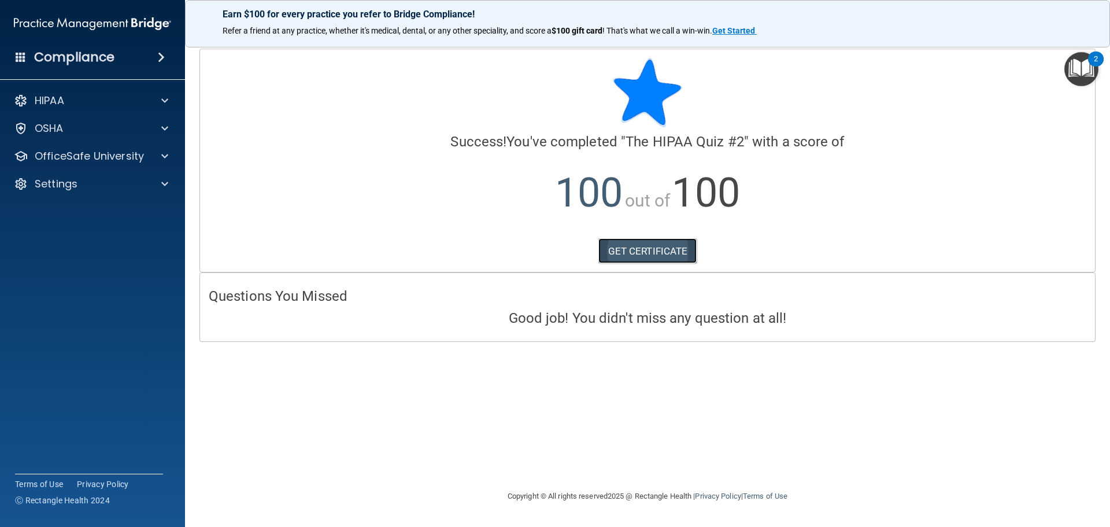
click at [633, 246] on link "GET CERTIFICATE" at bounding box center [647, 250] width 99 height 25
click at [156, 147] on div "OfficeSafe University" at bounding box center [93, 155] width 186 height 23
click at [162, 153] on span at bounding box center [164, 156] width 7 height 14
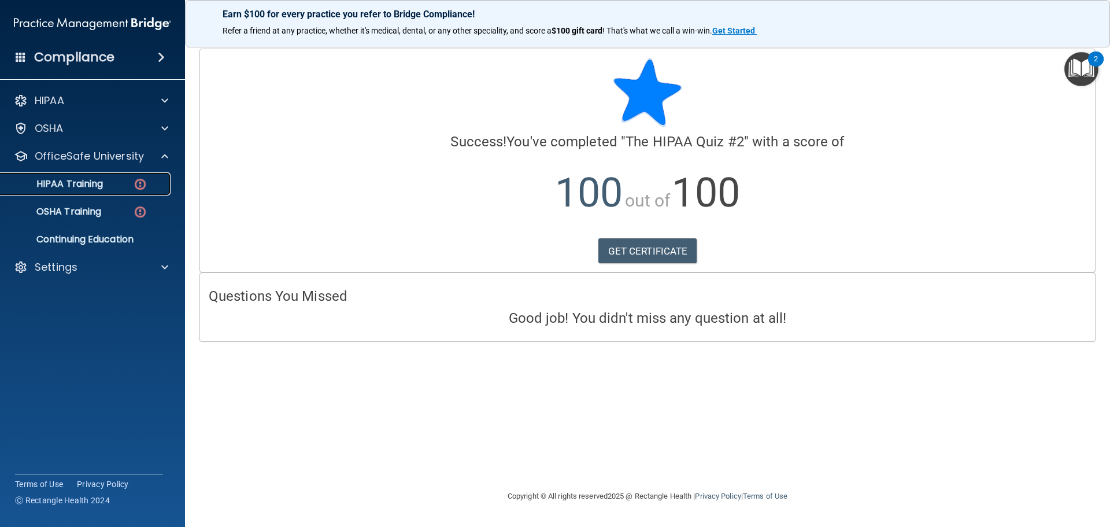
click at [140, 183] on img at bounding box center [140, 184] width 14 height 14
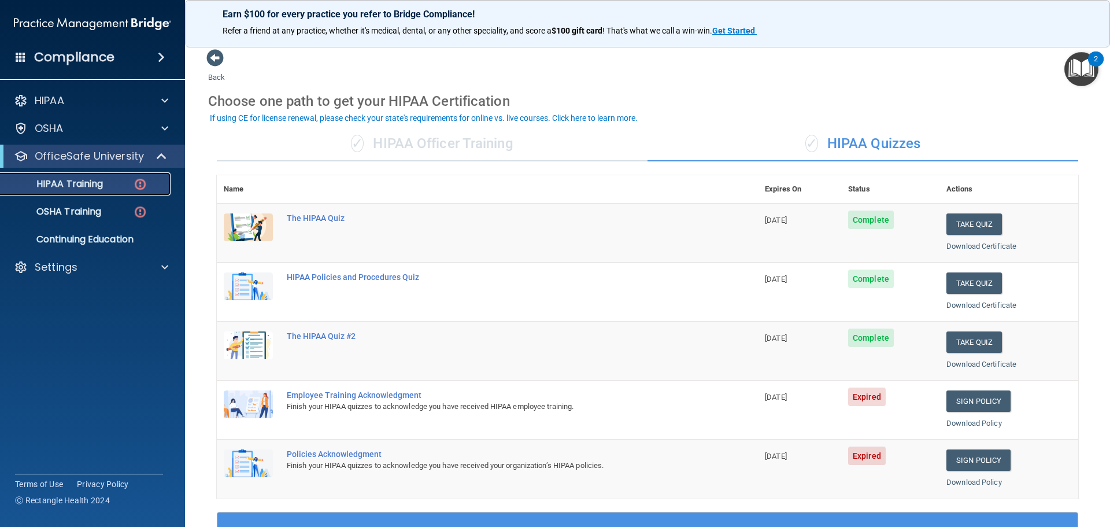
scroll to position [173, 0]
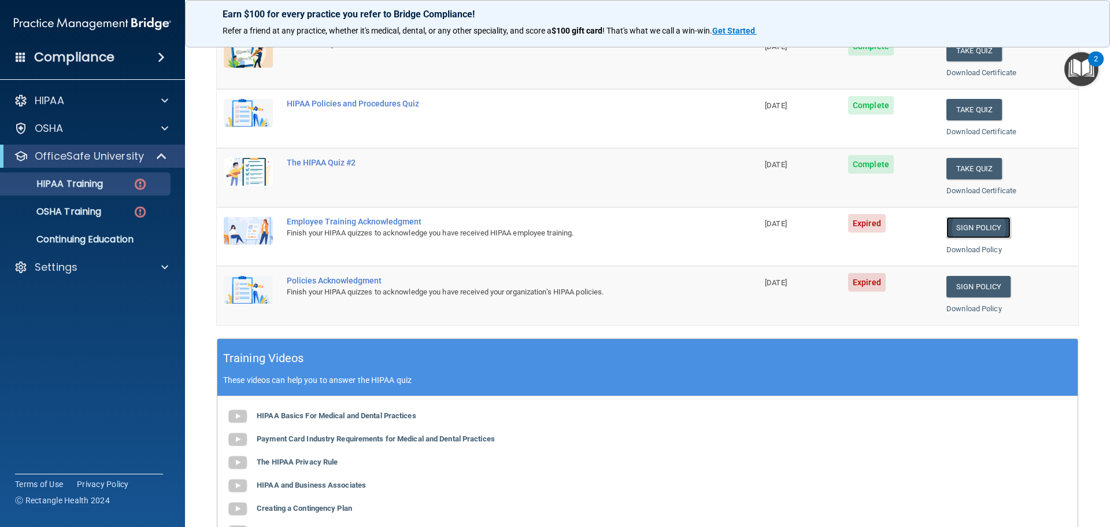
click at [981, 229] on link "Sign Policy" at bounding box center [978, 227] width 64 height 21
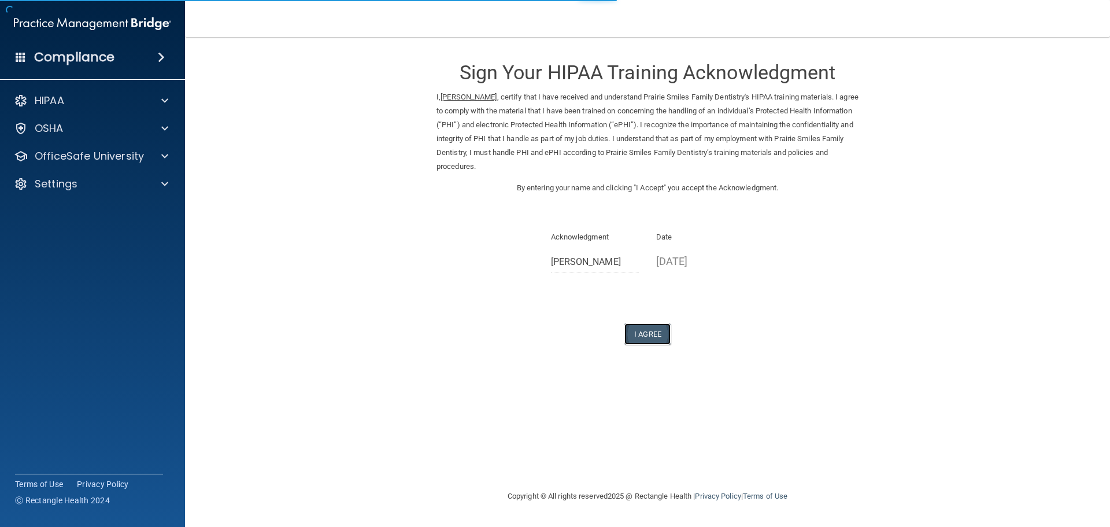
click at [653, 323] on button "I Agree" at bounding box center [647, 333] width 46 height 21
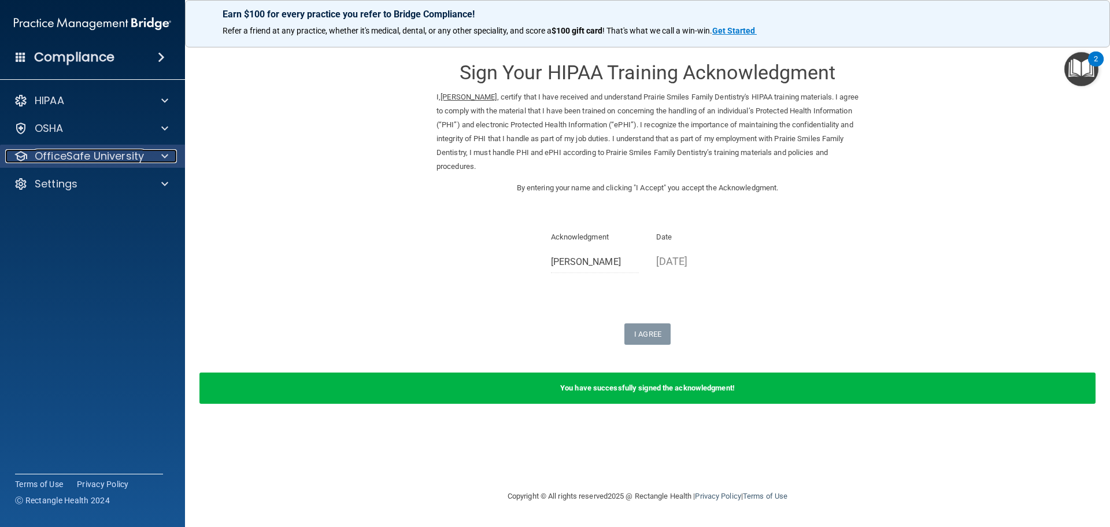
click at [166, 155] on span at bounding box center [164, 156] width 7 height 14
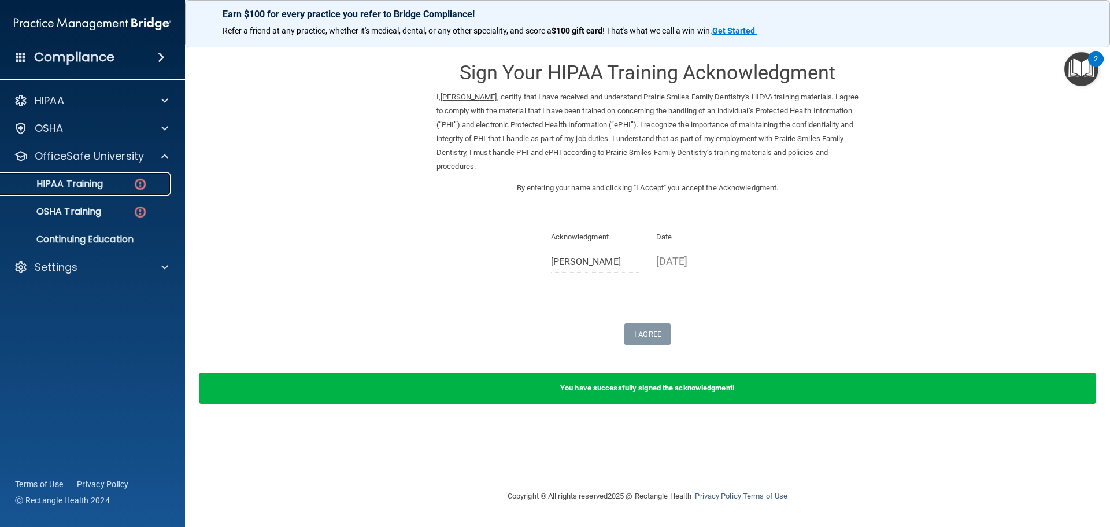
click at [140, 186] on img at bounding box center [140, 184] width 14 height 14
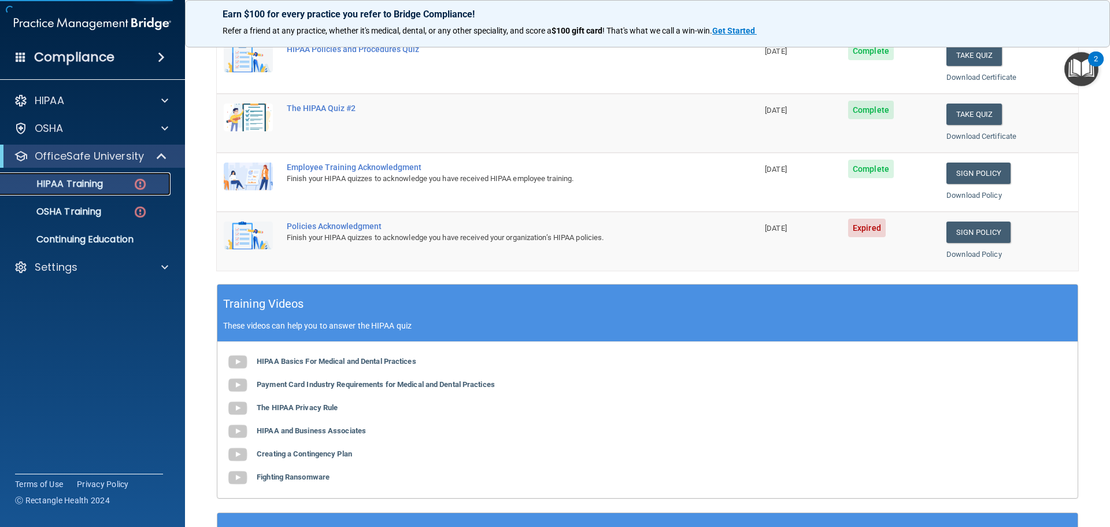
scroll to position [231, 0]
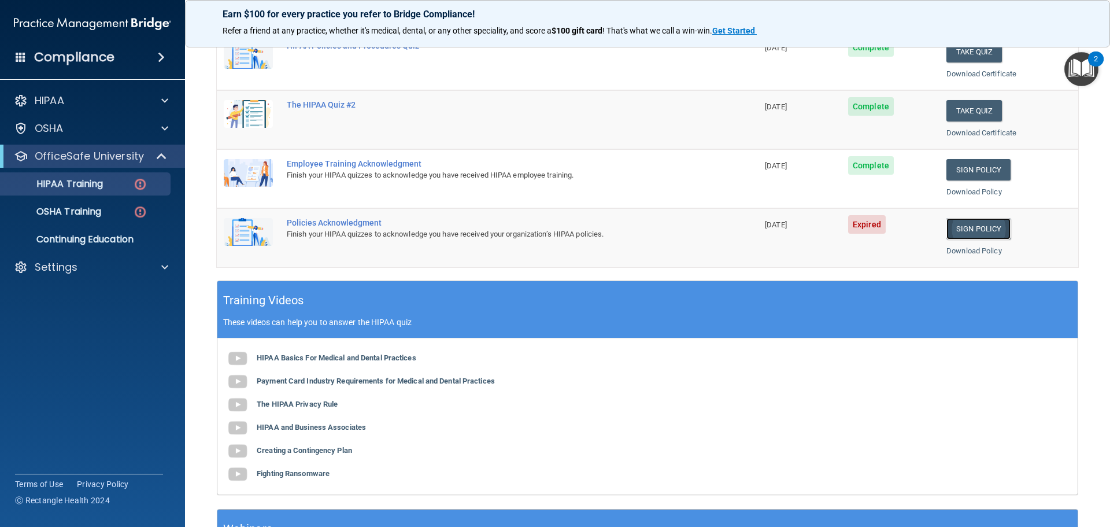
click at [985, 230] on link "Sign Policy" at bounding box center [978, 228] width 64 height 21
click at [55, 270] on p "Settings" at bounding box center [56, 267] width 43 height 14
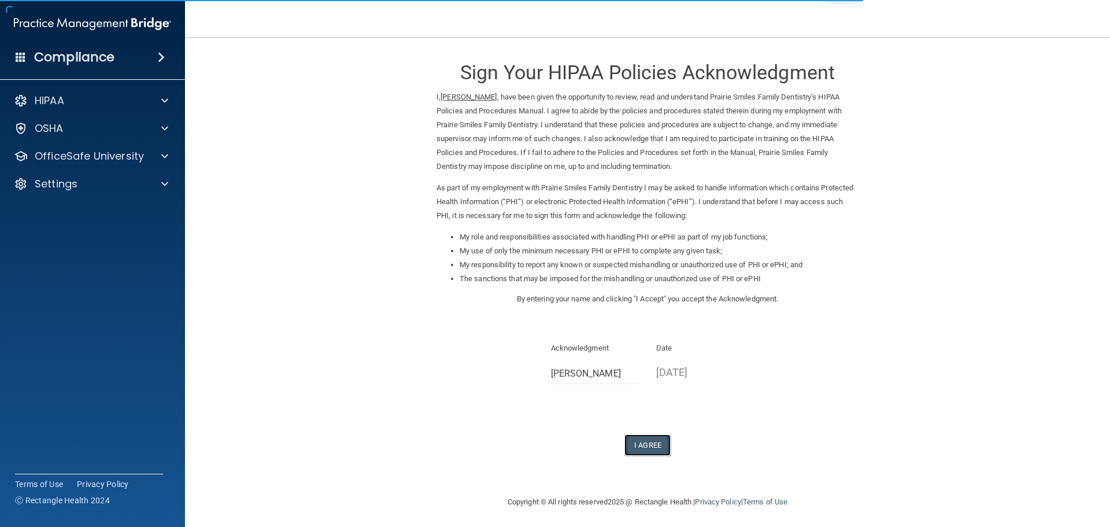
click at [649, 444] on button "I Agree" at bounding box center [647, 444] width 46 height 21
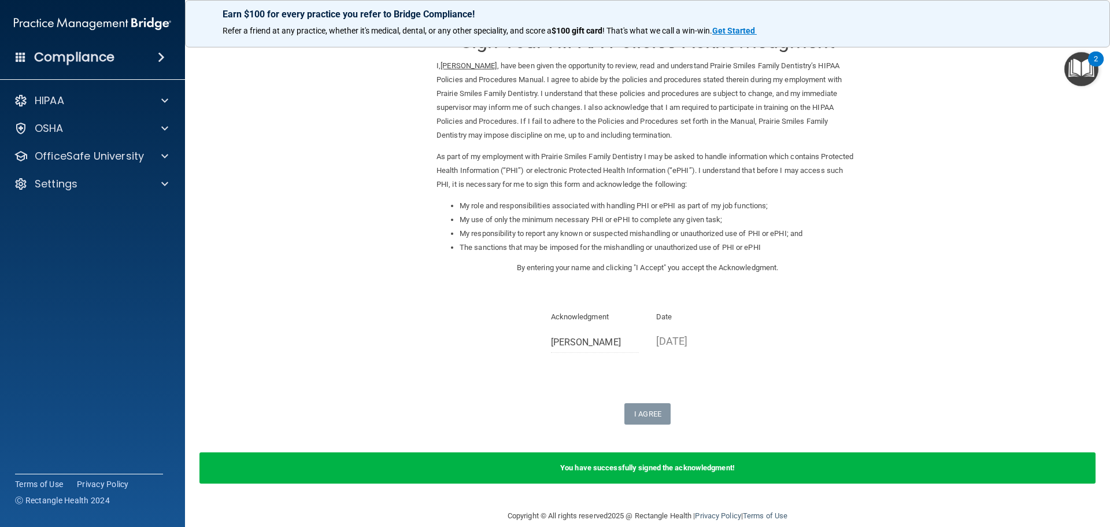
scroll to position [48, 0]
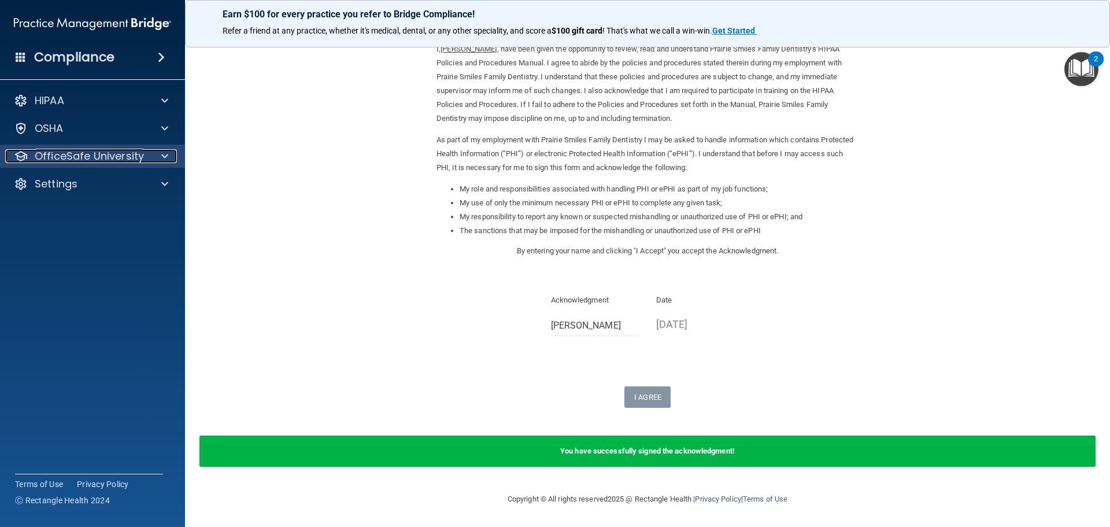
click at [164, 155] on span at bounding box center [164, 156] width 7 height 14
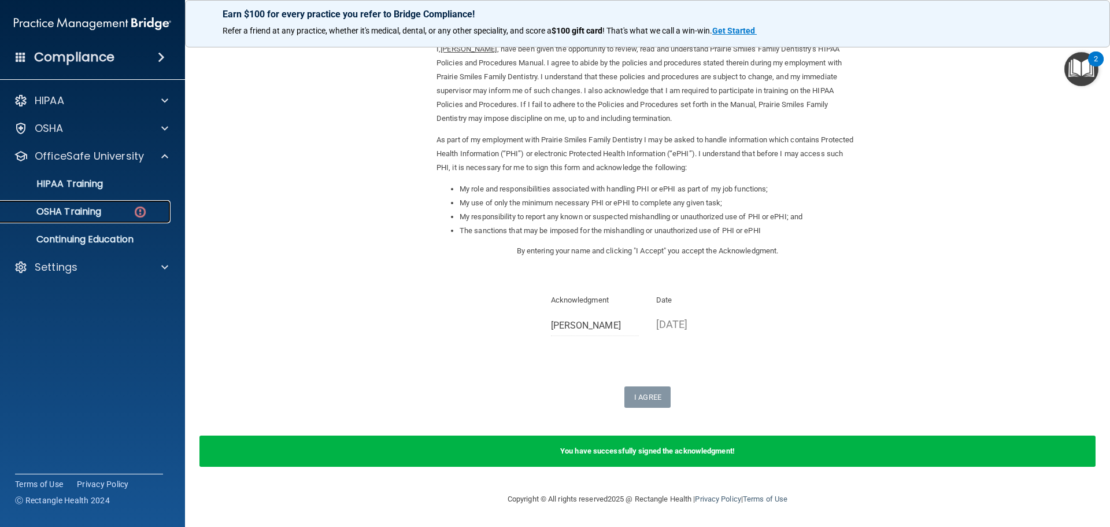
click at [124, 209] on div "OSHA Training" at bounding box center [87, 212] width 158 height 12
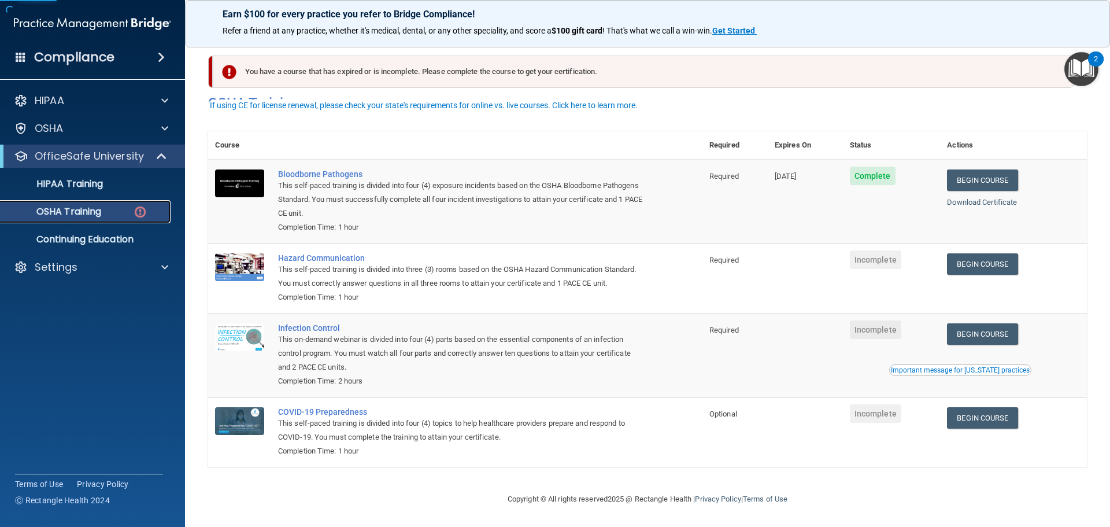
scroll to position [19, 0]
click at [962, 253] on link "Begin Course" at bounding box center [982, 263] width 71 height 21
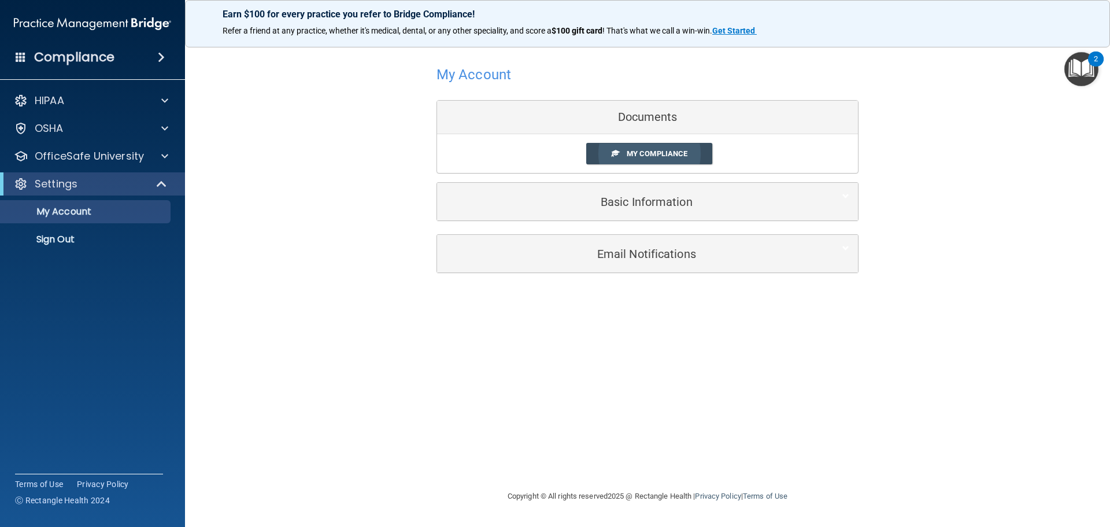
click at [688, 158] on link "My Compliance" at bounding box center [649, 153] width 127 height 21
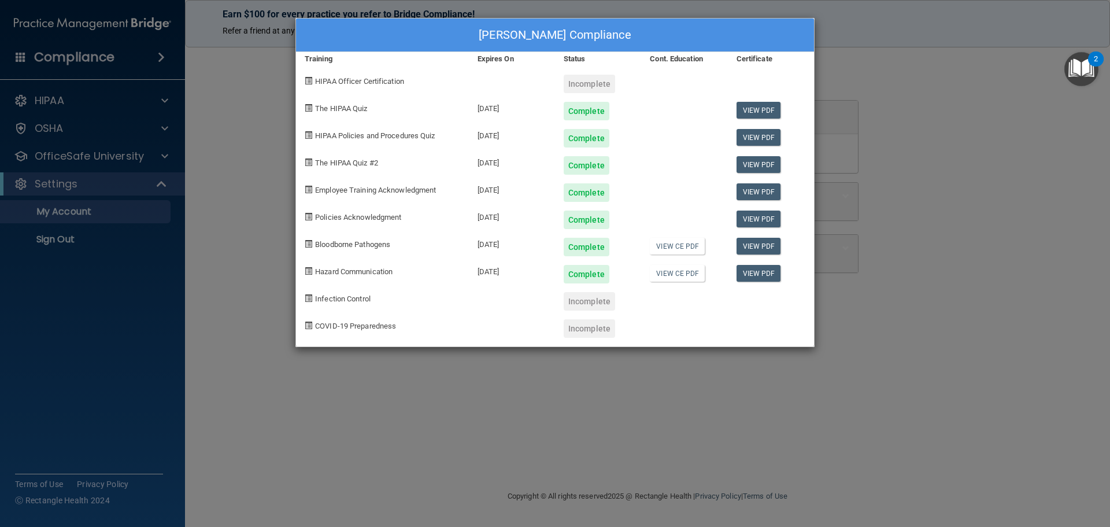
click at [588, 307] on div "Incomplete" at bounding box center [589, 301] width 51 height 18
click at [592, 301] on div "Incomplete" at bounding box center [589, 301] width 51 height 18
click at [985, 226] on div "[PERSON_NAME] Compliance Training Expires On Status Cont. Education Certificate…" at bounding box center [555, 263] width 1110 height 527
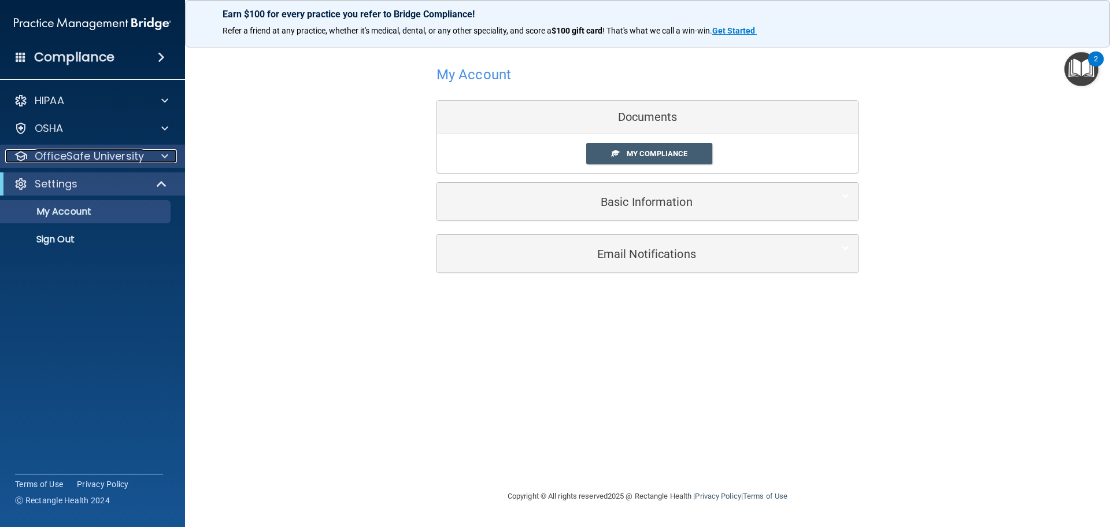
click at [166, 158] on span at bounding box center [164, 156] width 7 height 14
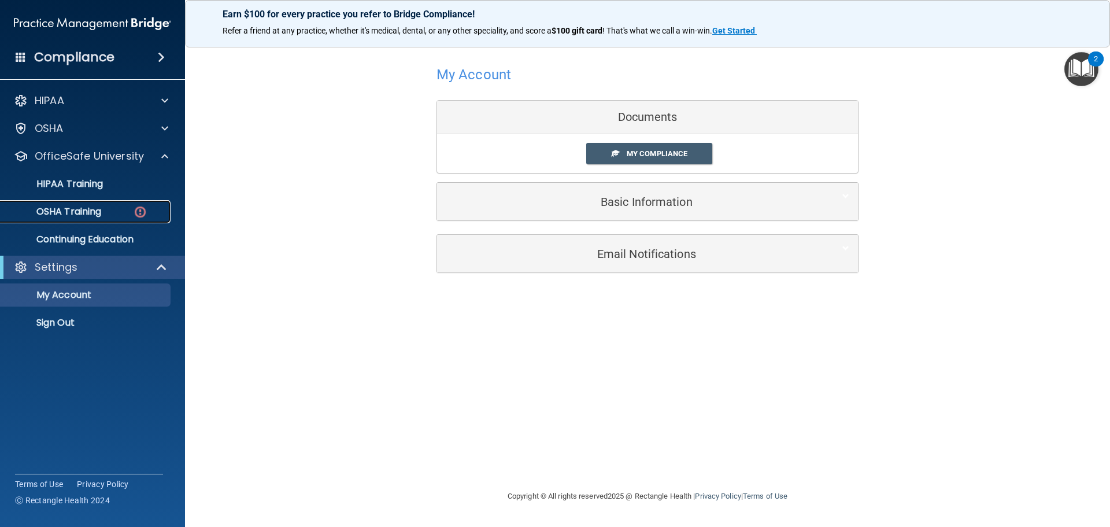
click at [119, 214] on div "OSHA Training" at bounding box center [87, 212] width 158 height 12
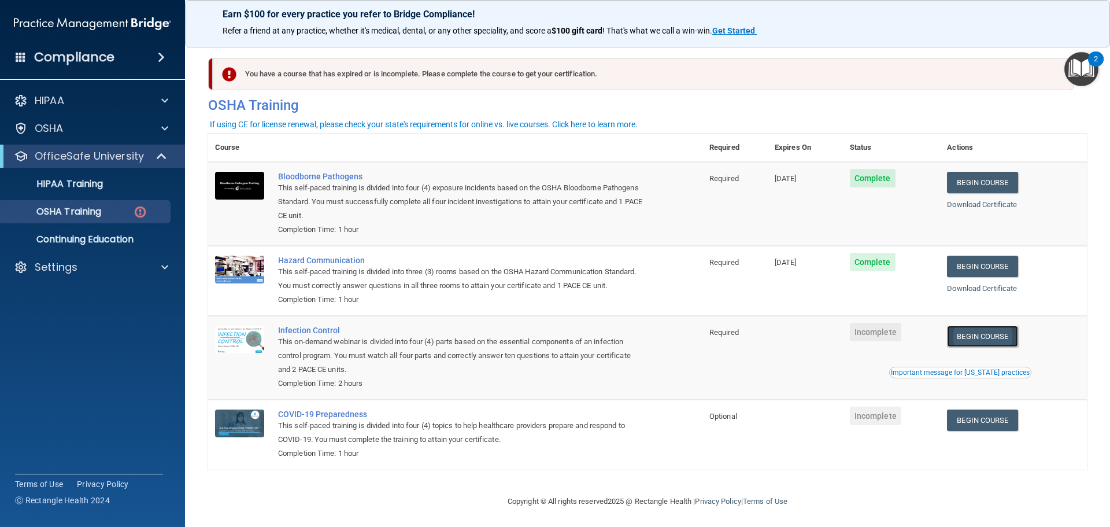
click at [1006, 347] on link "Begin Course" at bounding box center [982, 335] width 71 height 21
click at [140, 211] on img at bounding box center [140, 212] width 14 height 14
click at [56, 216] on p "OSHA Training" at bounding box center [55, 212] width 94 height 12
click at [991, 203] on link "Download Certificate" at bounding box center [982, 204] width 70 height 9
click at [982, 290] on link "Download Certificate" at bounding box center [982, 288] width 70 height 9
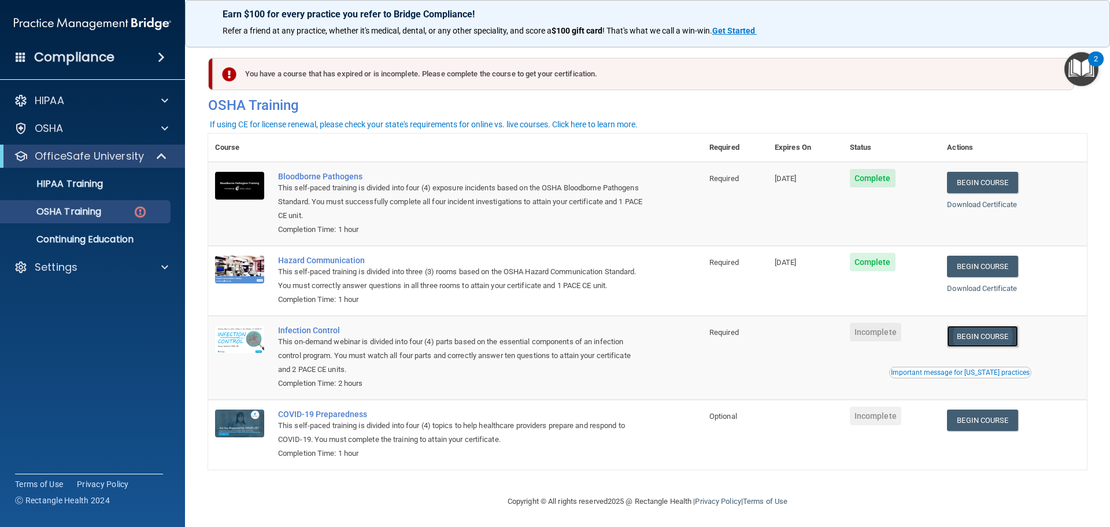
click at [996, 347] on link "Begin Course" at bounding box center [982, 335] width 71 height 21
click at [72, 234] on p "Continuing Education" at bounding box center [87, 240] width 158 height 12
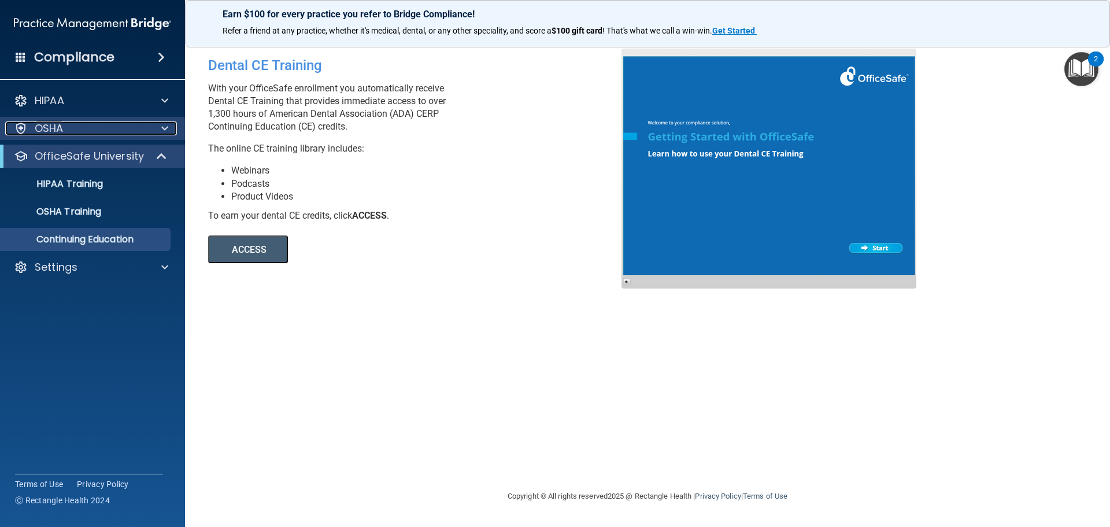
click at [69, 129] on div "OSHA" at bounding box center [76, 128] width 143 height 14
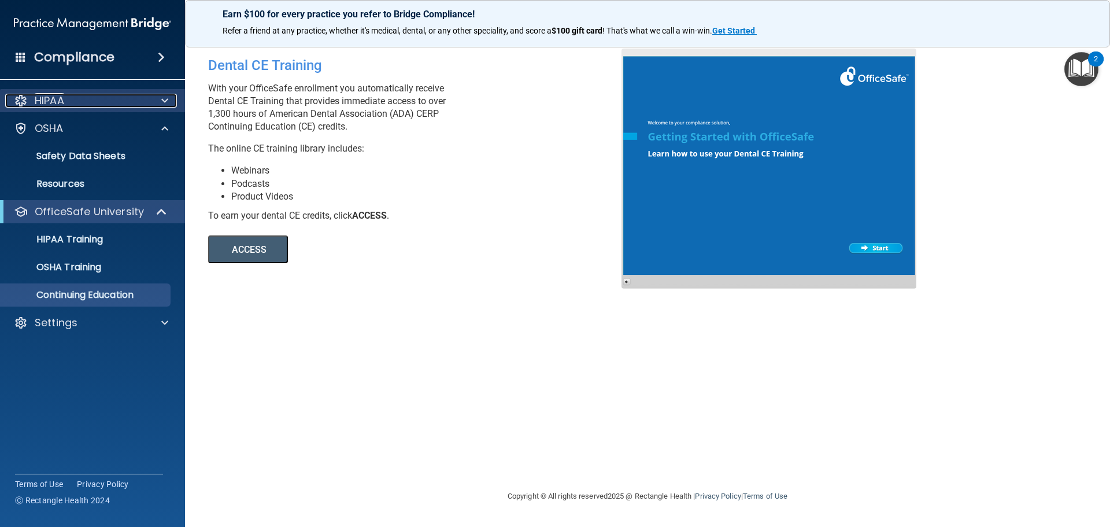
click at [71, 106] on div "HIPAA" at bounding box center [76, 101] width 143 height 14
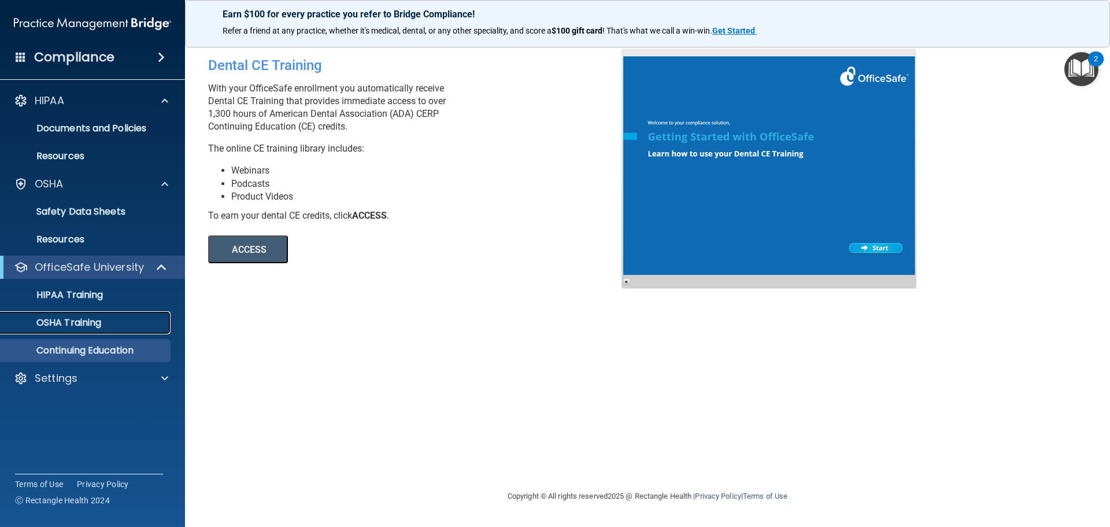
click at [78, 321] on p "OSHA Training" at bounding box center [55, 323] width 94 height 12
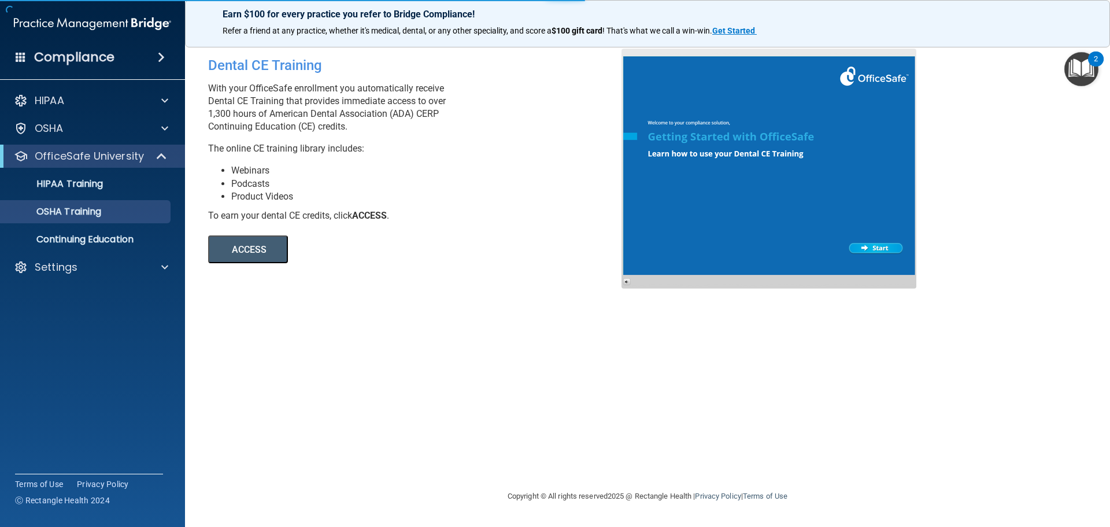
click at [302, 400] on div "Dental CE Training With your OfficeSafe enrollment you automatically receive De…" at bounding box center [647, 263] width 879 height 429
click at [54, 66] on div "Compliance" at bounding box center [92, 57] width 185 height 25
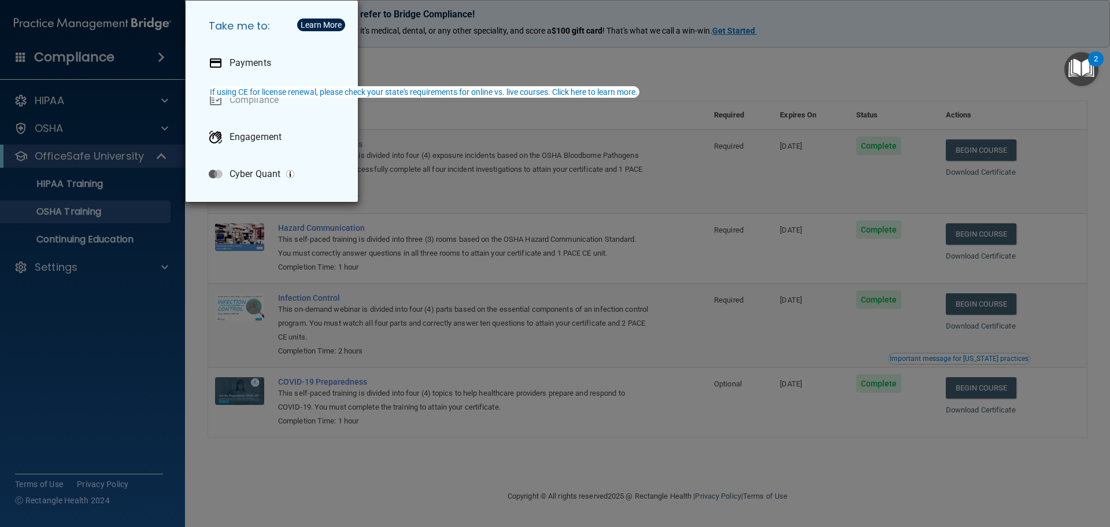
click at [71, 391] on div "Take me to: Payments Compliance Engagement Cyber Quant" at bounding box center [555, 263] width 1110 height 527
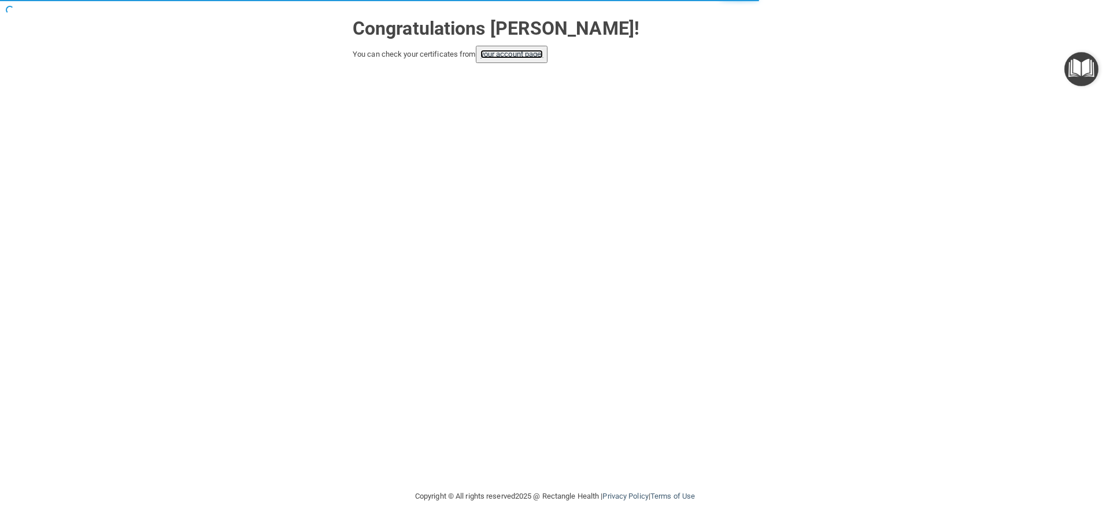
click at [510, 53] on link "your account page!" at bounding box center [511, 54] width 63 height 9
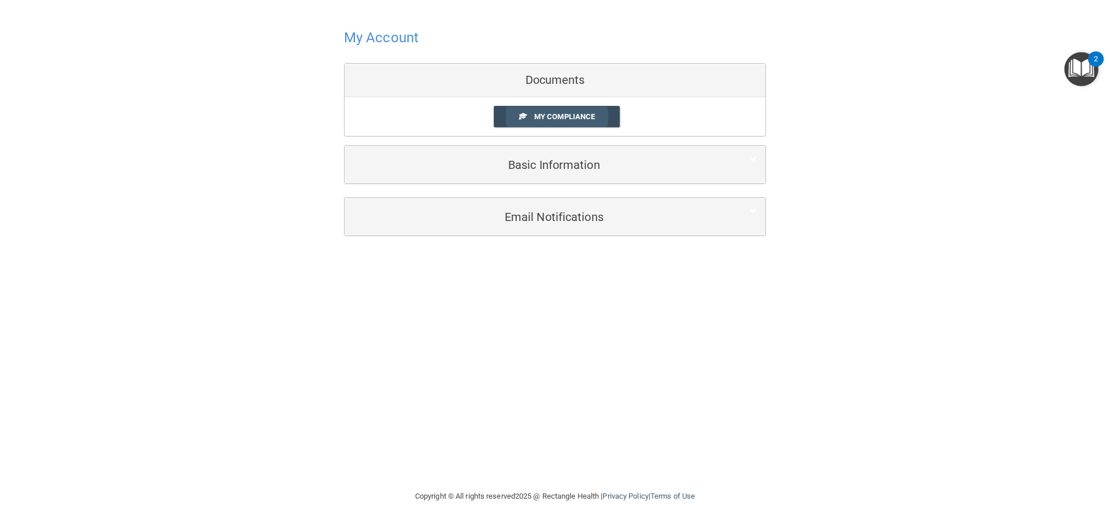
click at [558, 116] on span "My Compliance" at bounding box center [564, 116] width 61 height 9
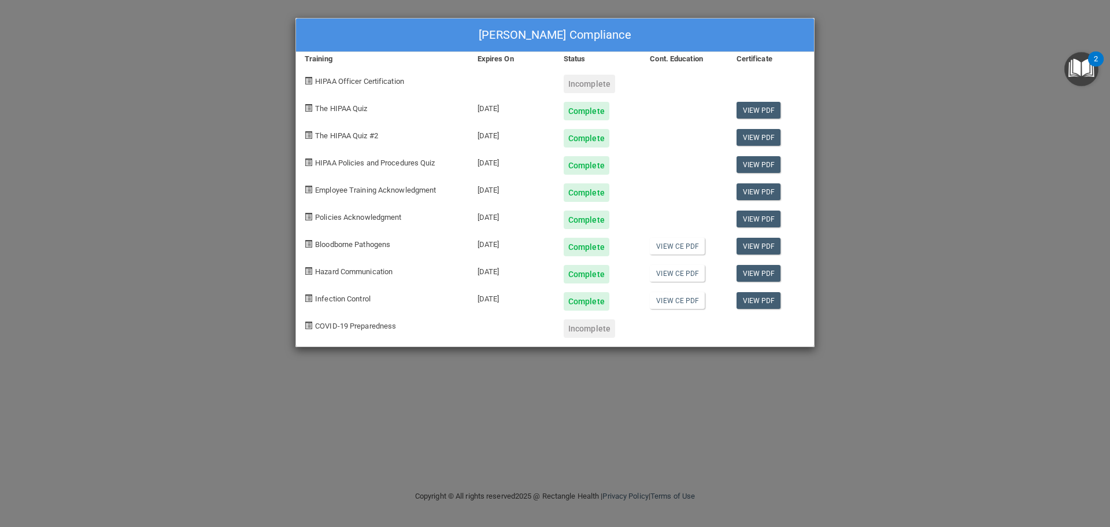
click at [576, 328] on div "Incomplete" at bounding box center [589, 328] width 51 height 18
click at [759, 332] on div at bounding box center [771, 323] width 86 height 27
click at [377, 438] on div "Kaydee Zwieg's Compliance Training Expires On Status Cont. Education Certificat…" at bounding box center [555, 263] width 1110 height 527
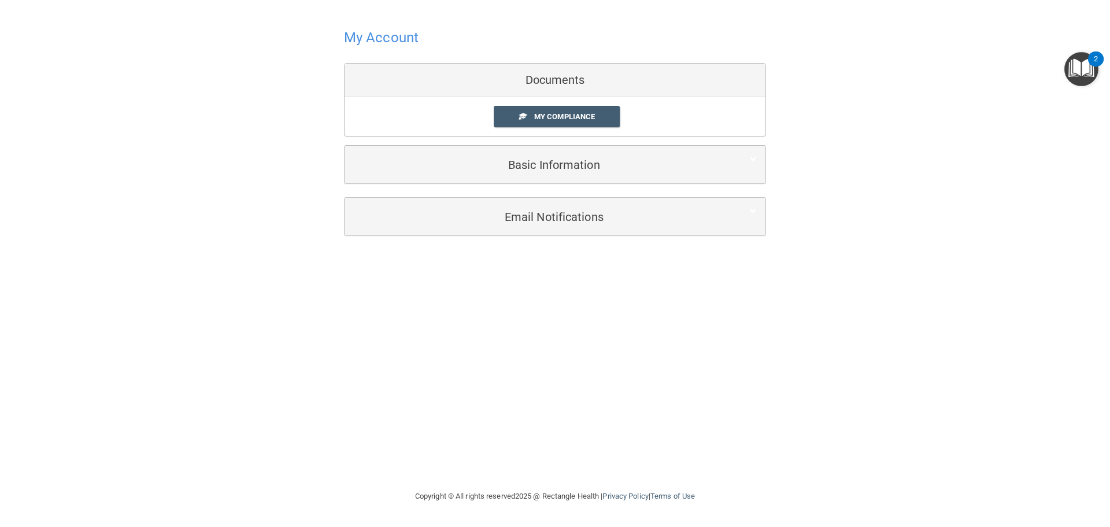
click at [525, 309] on div "My Account Documents My Compliance My Compliance My BAA Basic Information Full …" at bounding box center [555, 245] width 1064 height 466
click at [552, 115] on span "My Compliance" at bounding box center [564, 116] width 61 height 9
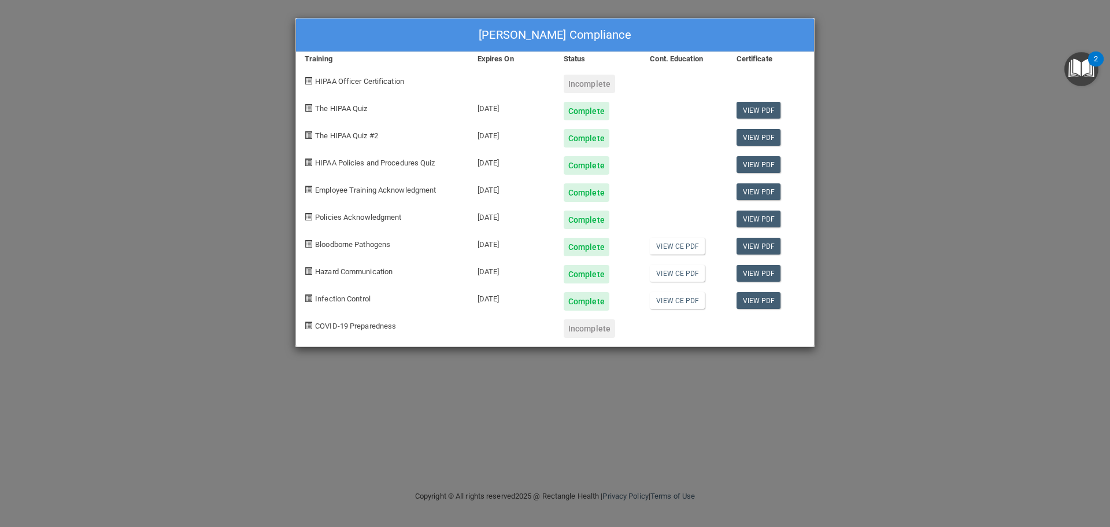
drag, startPoint x: 950, startPoint y: 244, endPoint x: 948, endPoint y: 231, distance: 14.0
click at [951, 245] on div "Kaydee Zwieg's Compliance Training Expires On Status Cont. Education Certificat…" at bounding box center [555, 263] width 1110 height 527
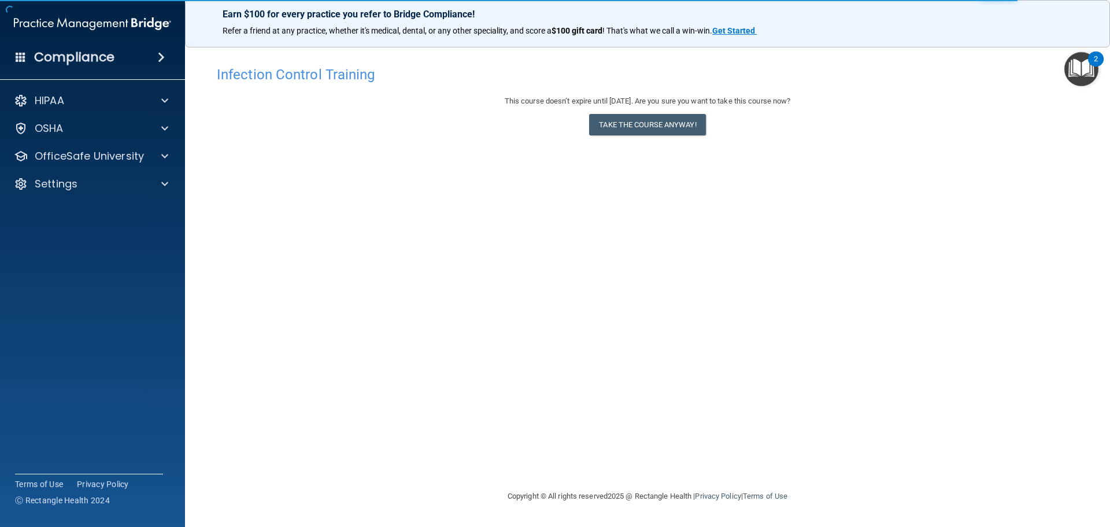
click at [947, 178] on div "Infection Control Training This course doesn’t expire until [DATE]. Are you sur…" at bounding box center [647, 274] width 879 height 429
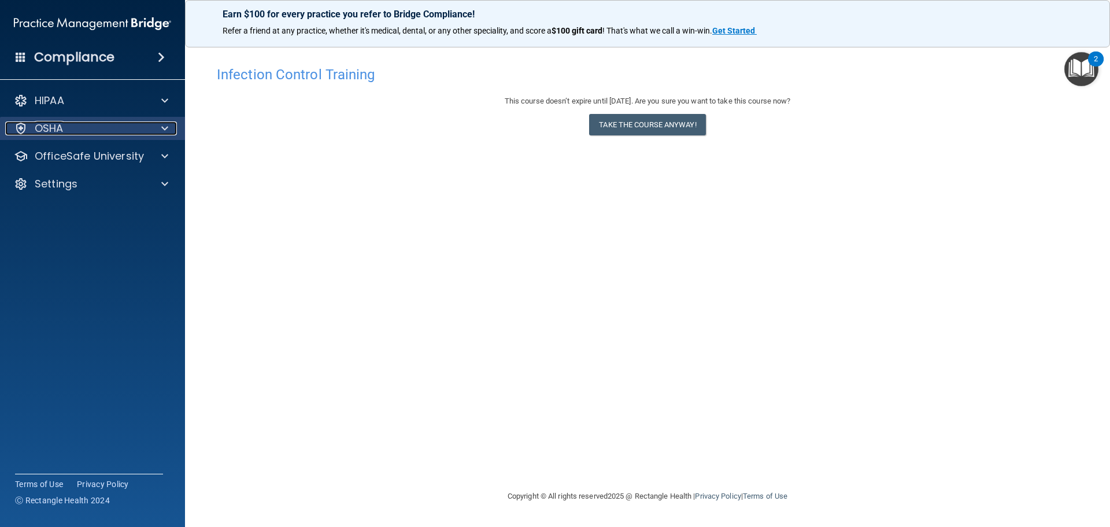
click at [60, 132] on p "OSHA" at bounding box center [49, 128] width 29 height 14
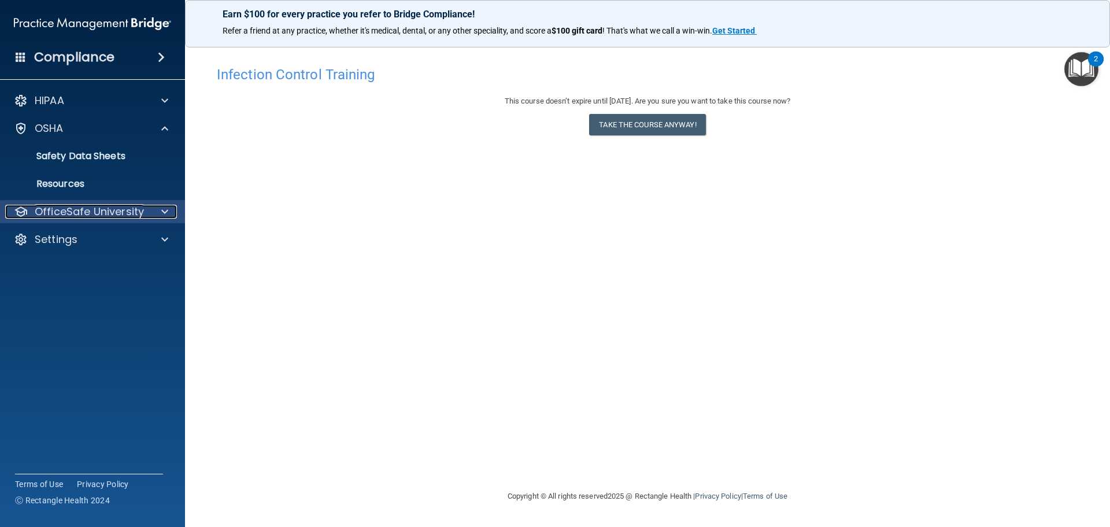
click at [65, 213] on p "OfficeSafe University" at bounding box center [89, 212] width 109 height 14
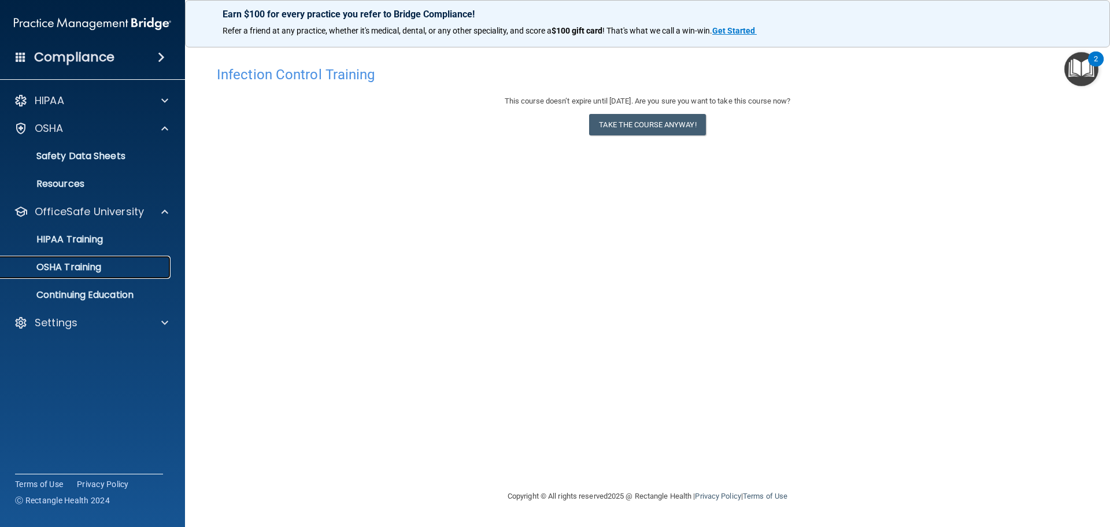
click at [72, 266] on p "OSHA Training" at bounding box center [55, 267] width 94 height 12
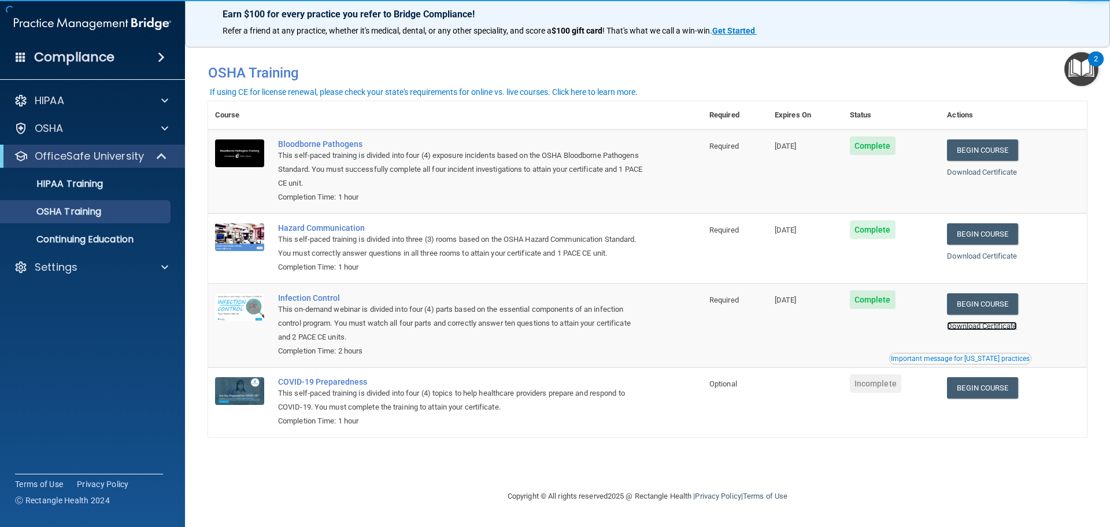
click at [1005, 328] on link "Download Certificate" at bounding box center [982, 325] width 70 height 9
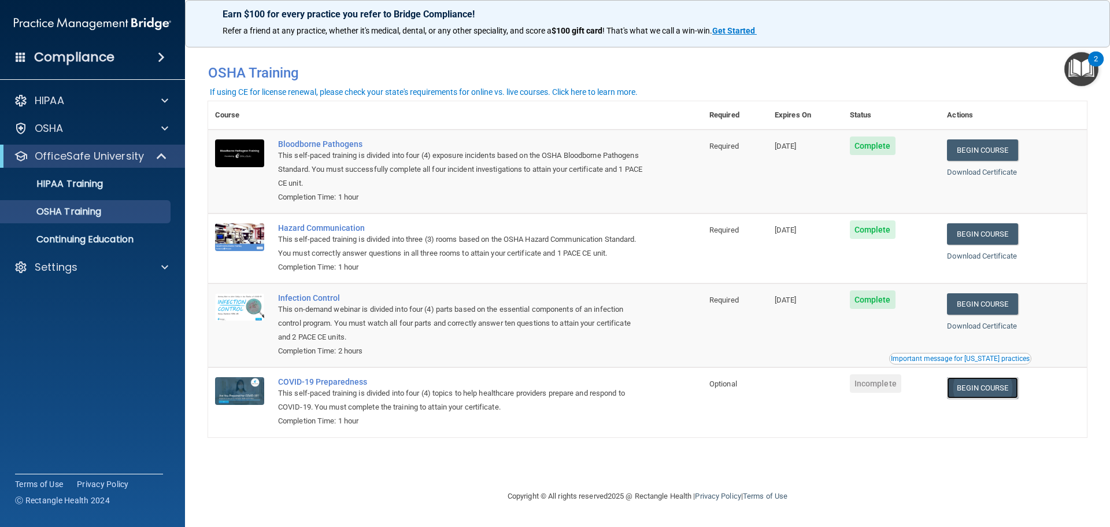
click at [985, 391] on link "Begin Course" at bounding box center [982, 387] width 71 height 21
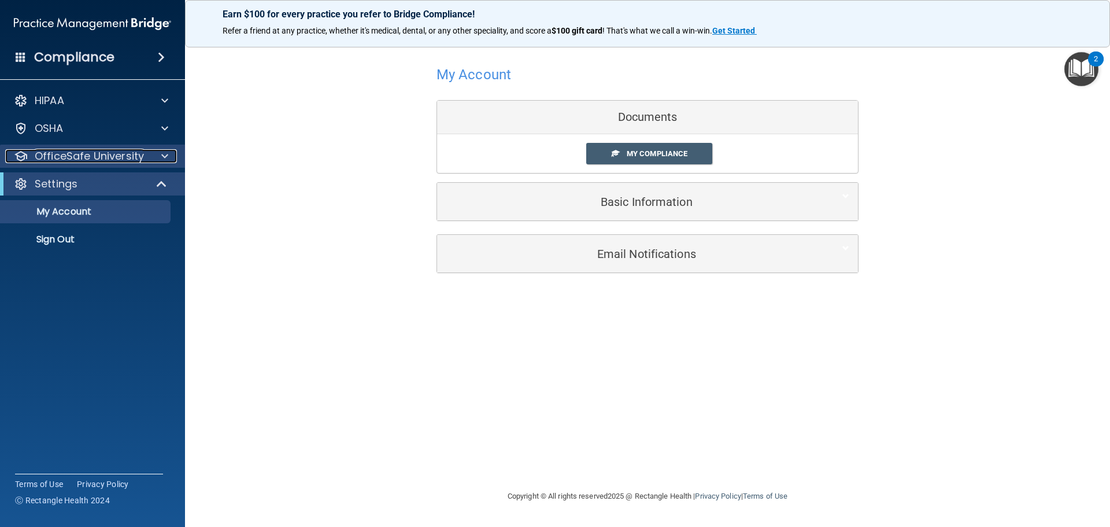
click at [165, 157] on span at bounding box center [164, 156] width 7 height 14
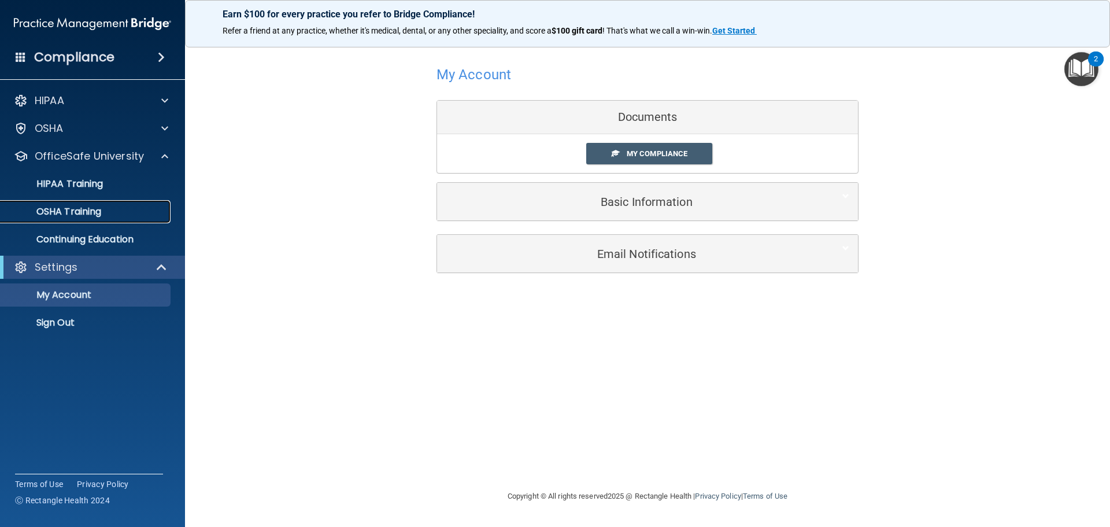
click at [72, 218] on link "OSHA Training" at bounding box center [79, 211] width 182 height 23
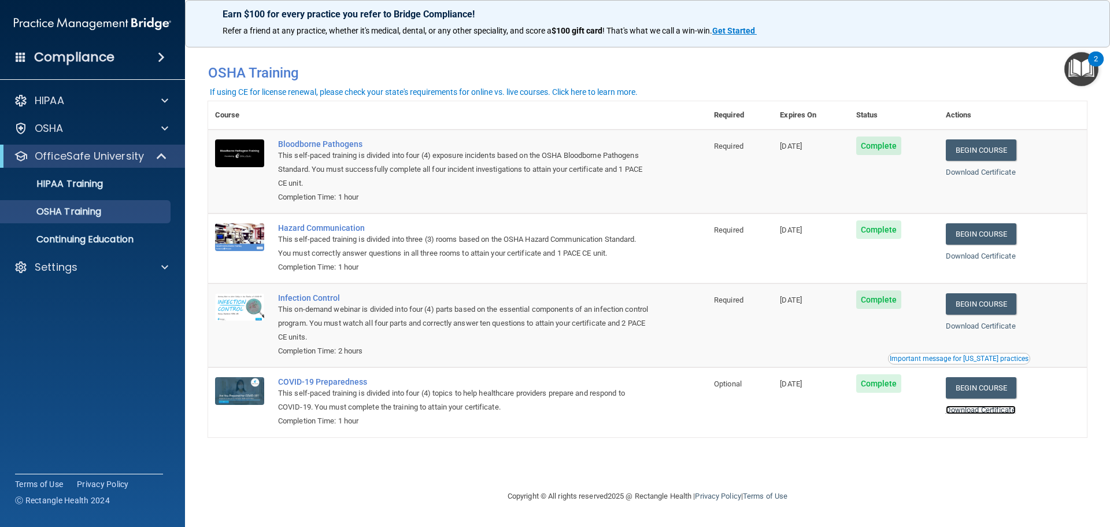
click at [1010, 414] on link "Download Certificate" at bounding box center [981, 409] width 70 height 9
